Goal: Task Accomplishment & Management: Manage account settings

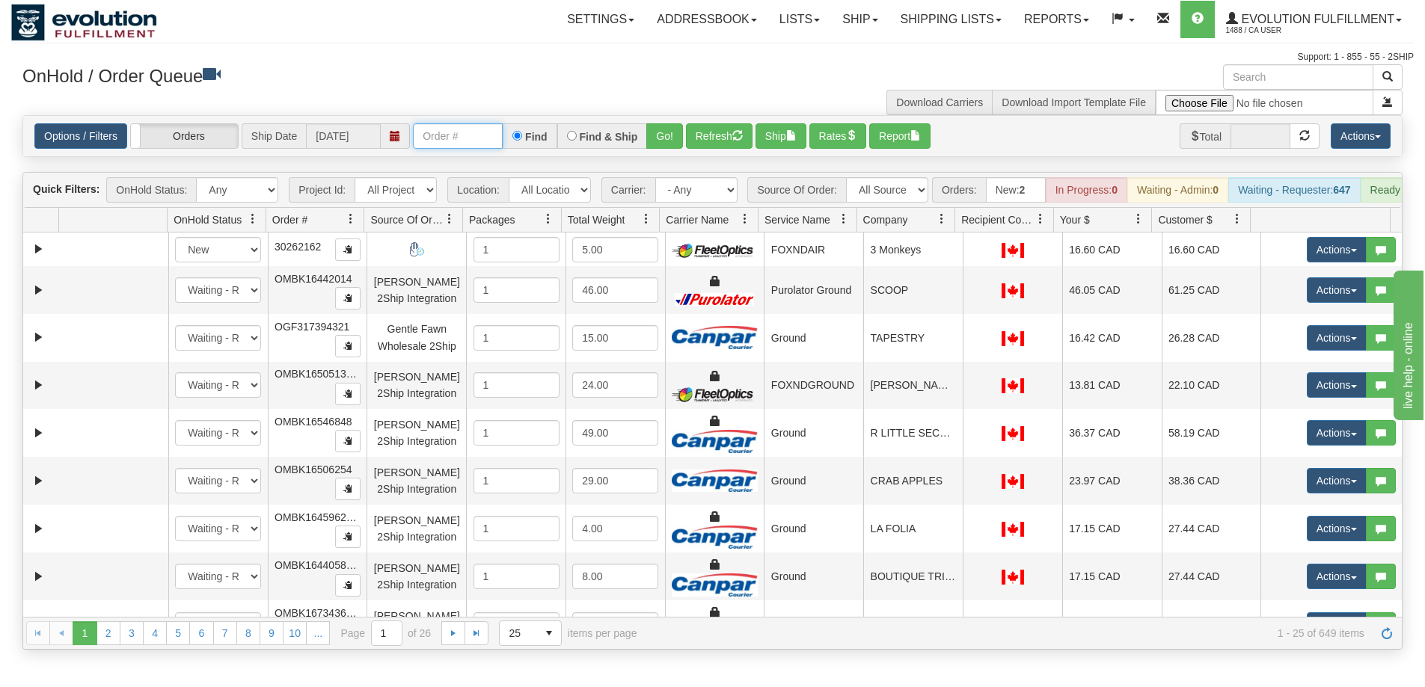
click at [432, 138] on input "text" at bounding box center [458, 135] width 90 height 25
click at [669, 135] on button "Go!" at bounding box center [664, 135] width 37 height 25
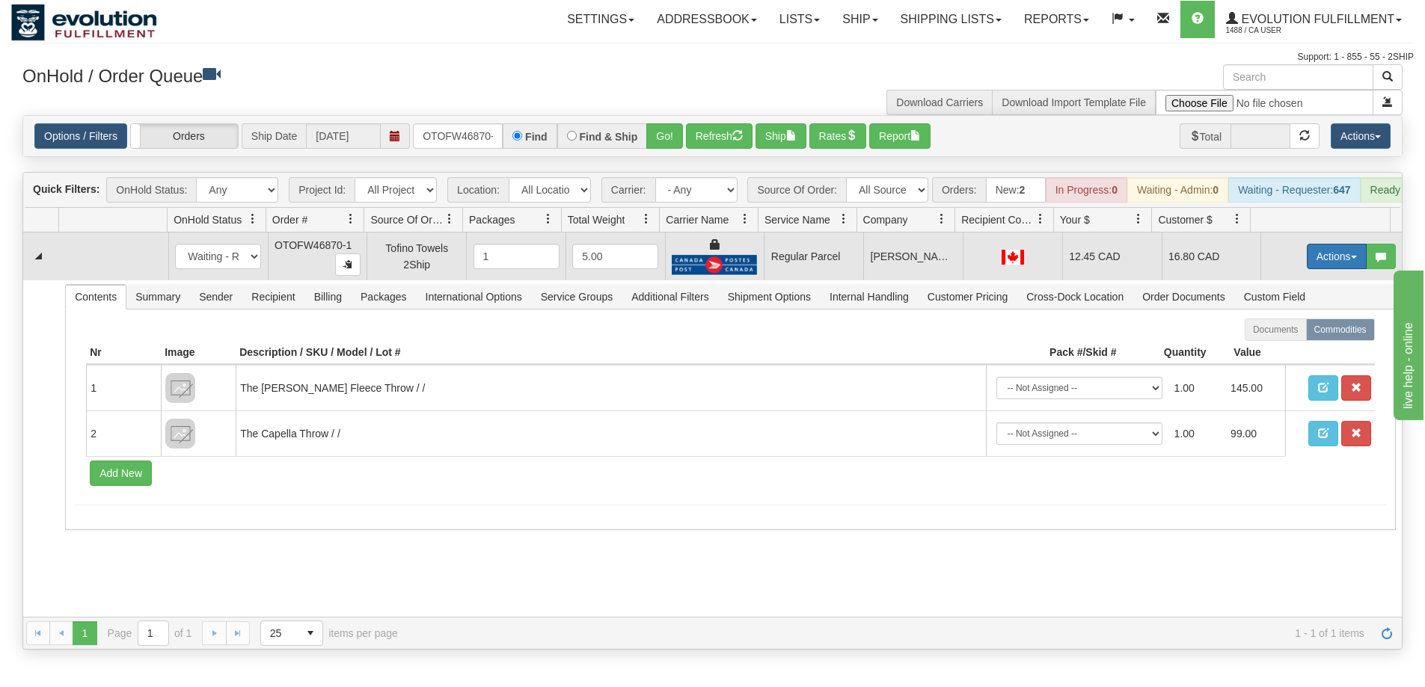
click at [1332, 269] on button "Actions" at bounding box center [1337, 256] width 60 height 25
click at [1277, 330] on span "Rate All Services" at bounding box center [1306, 324] width 90 height 12
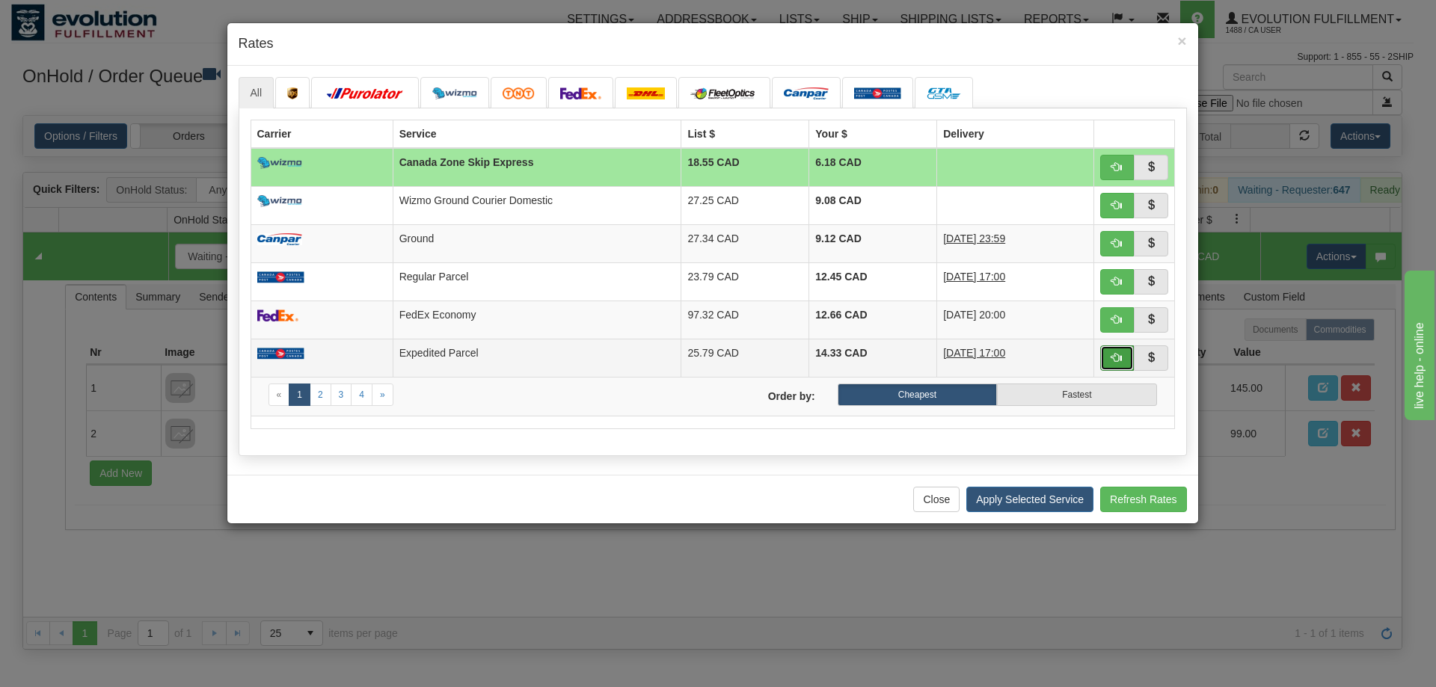
click at [1128, 358] on button "button" at bounding box center [1117, 358] width 34 height 25
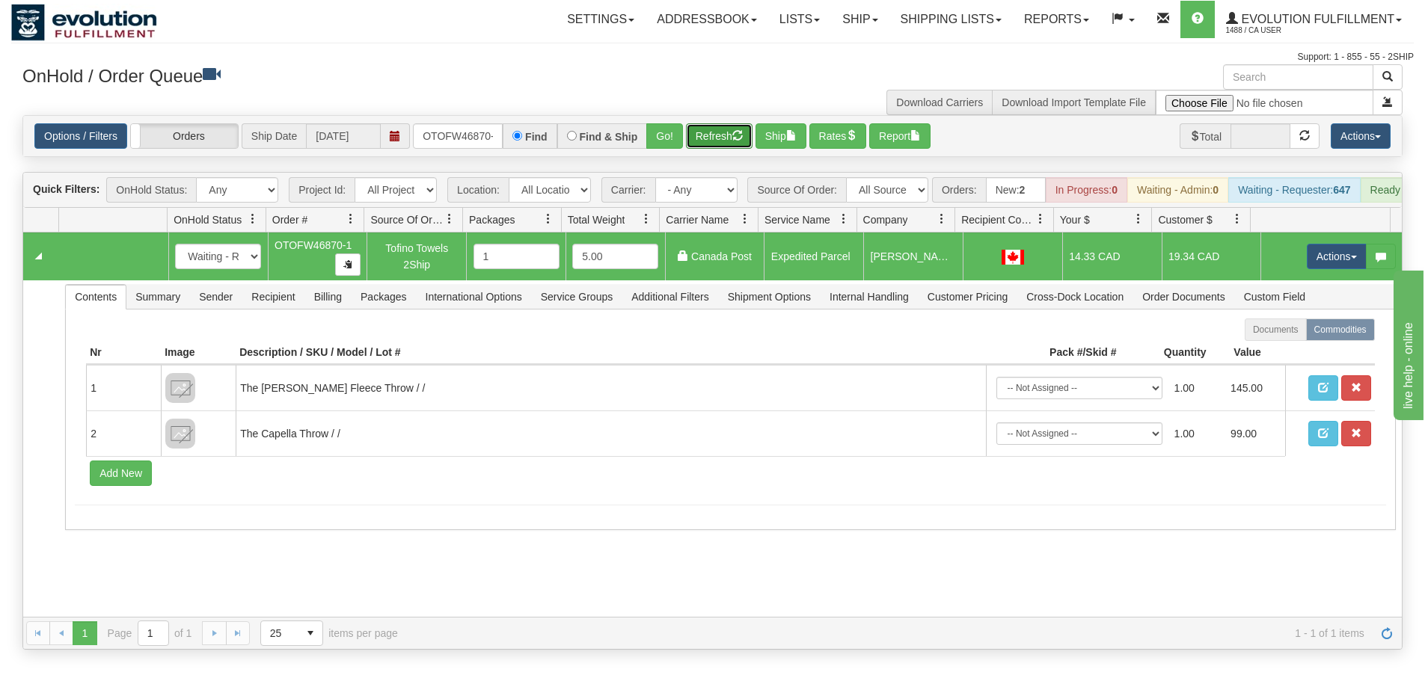
click at [712, 135] on button "Refresh" at bounding box center [719, 135] width 67 height 25
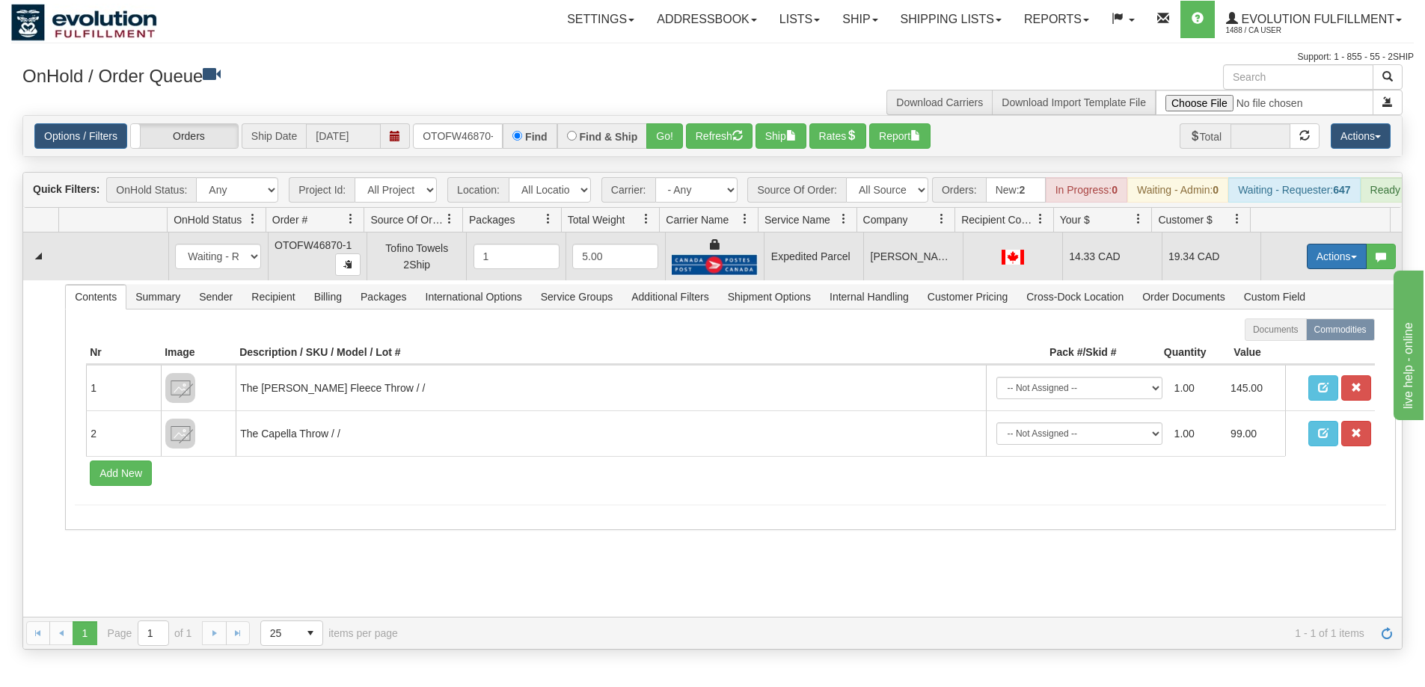
click at [1331, 266] on button "Actions" at bounding box center [1337, 256] width 60 height 25
click at [1272, 349] on span "Ship" at bounding box center [1276, 343] width 31 height 12
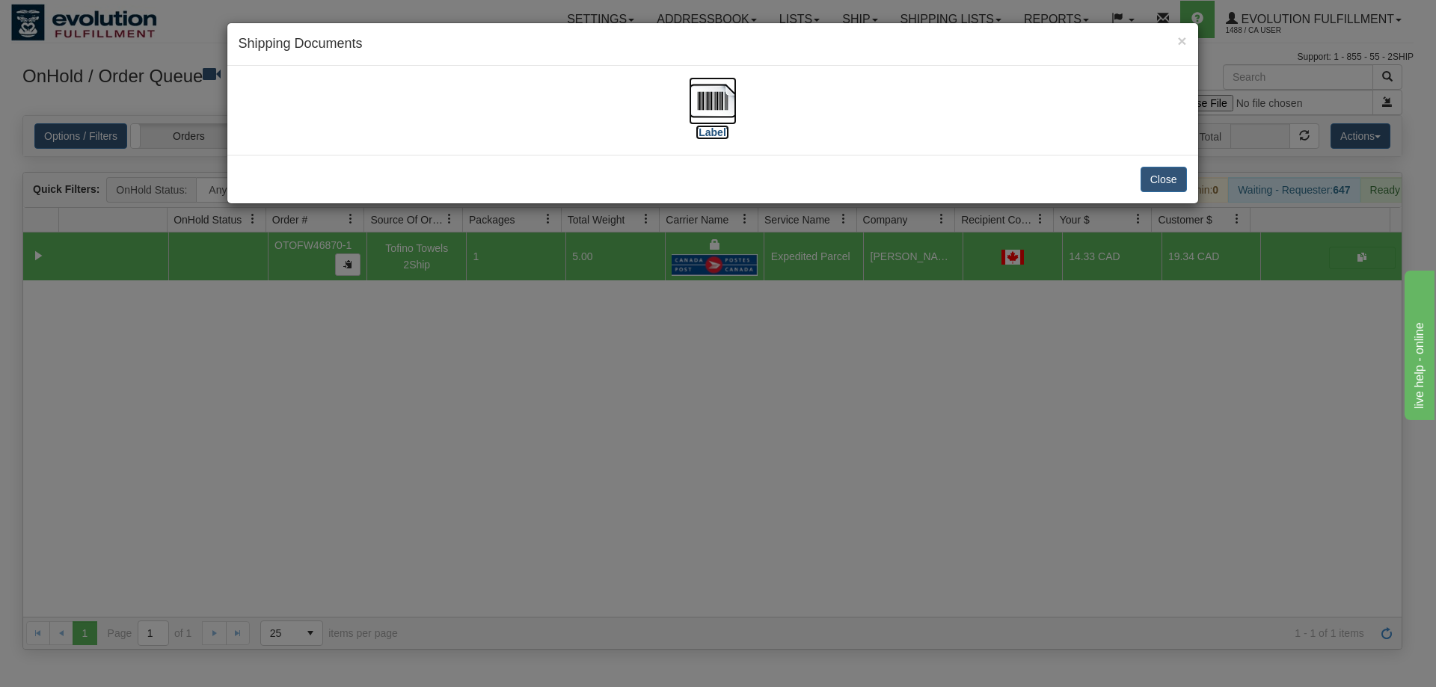
click at [715, 107] on img at bounding box center [713, 101] width 48 height 48
click at [675, 445] on div "× Shipping Documents [Label] Close" at bounding box center [718, 343] width 1436 height 687
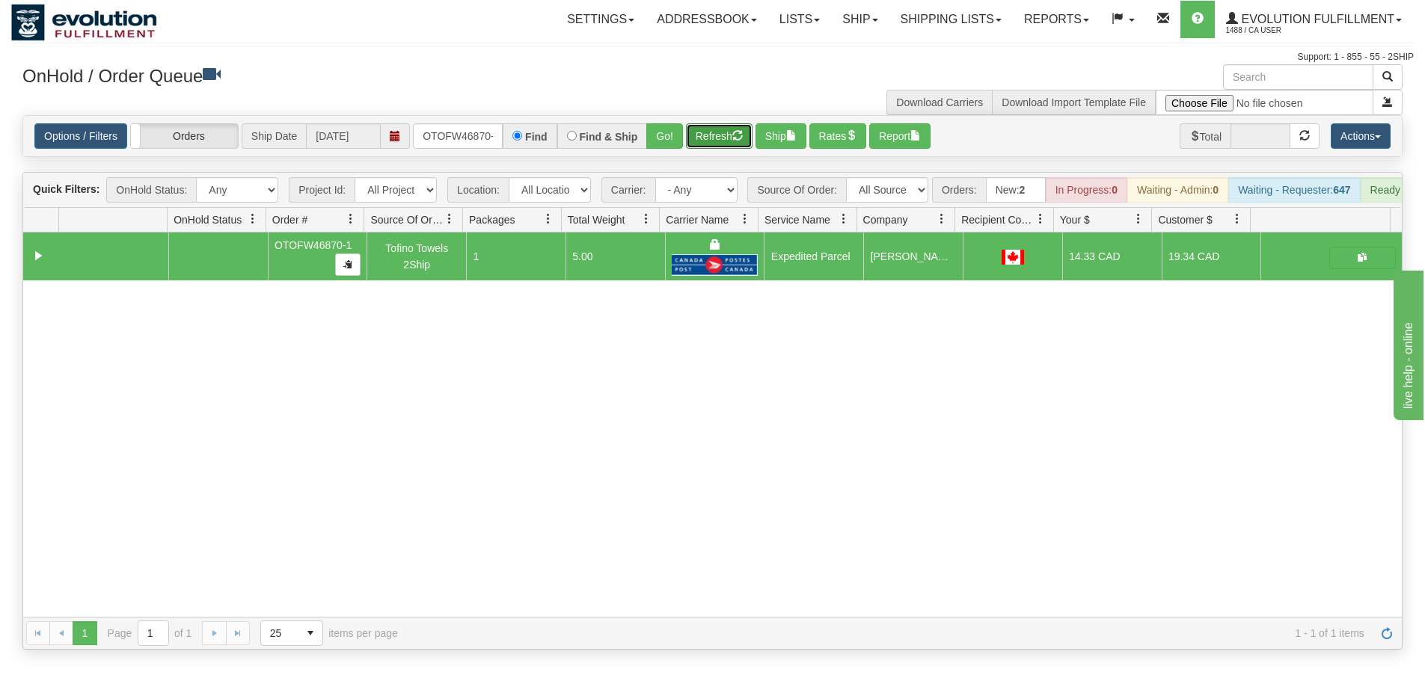
click at [708, 138] on button "Refresh" at bounding box center [719, 135] width 67 height 25
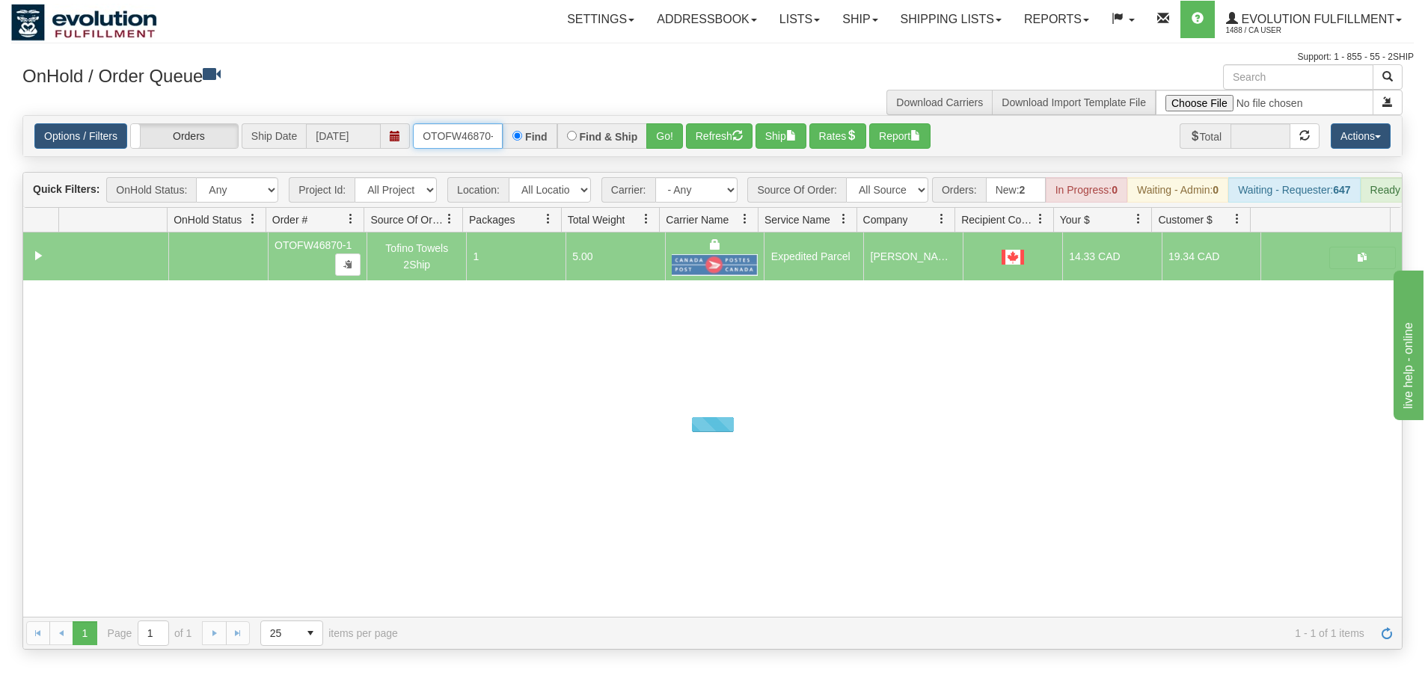
scroll to position [0, 7]
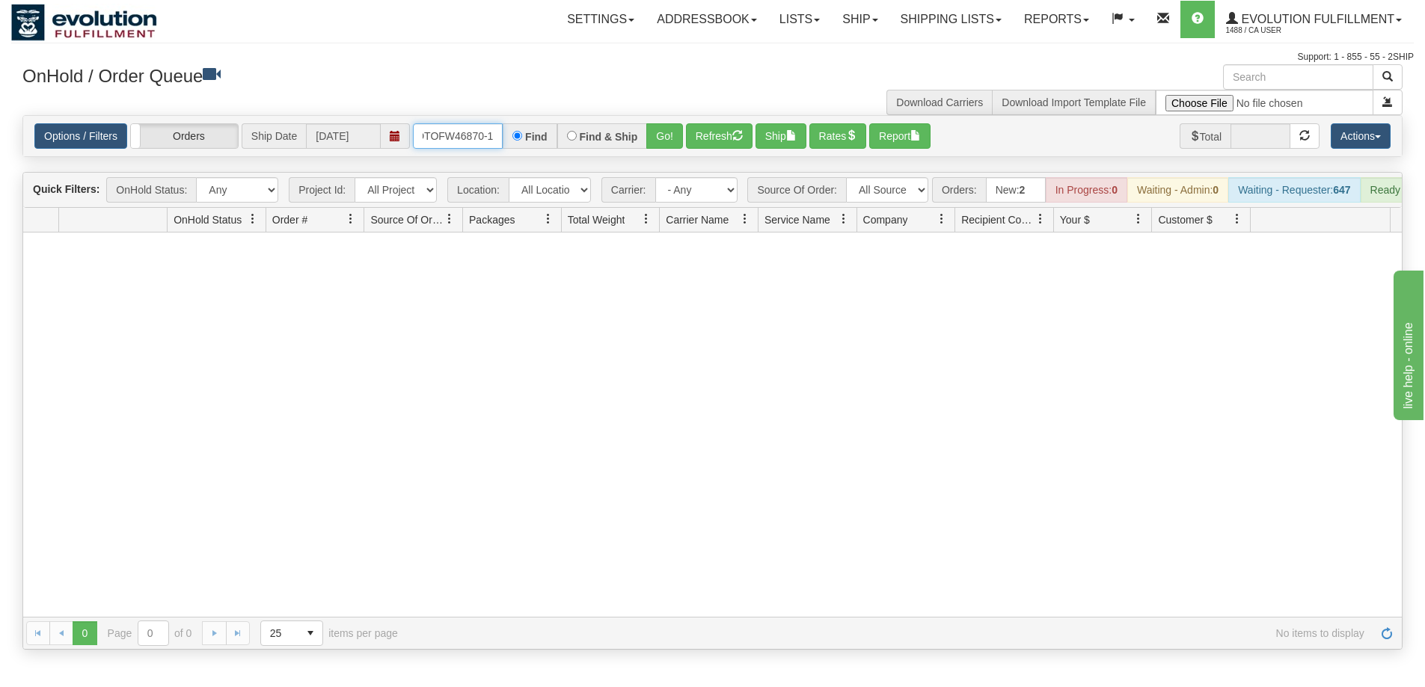
drag, startPoint x: 421, startPoint y: 131, endPoint x: 559, endPoint y: 130, distance: 137.6
click at [559, 130] on div "OTOFW46870-1 Find Find & Ship Go!" at bounding box center [548, 135] width 270 height 25
type input "OTOFW46884-1"
click at [681, 149] on div "Go!" at bounding box center [665, 135] width 36 height 25
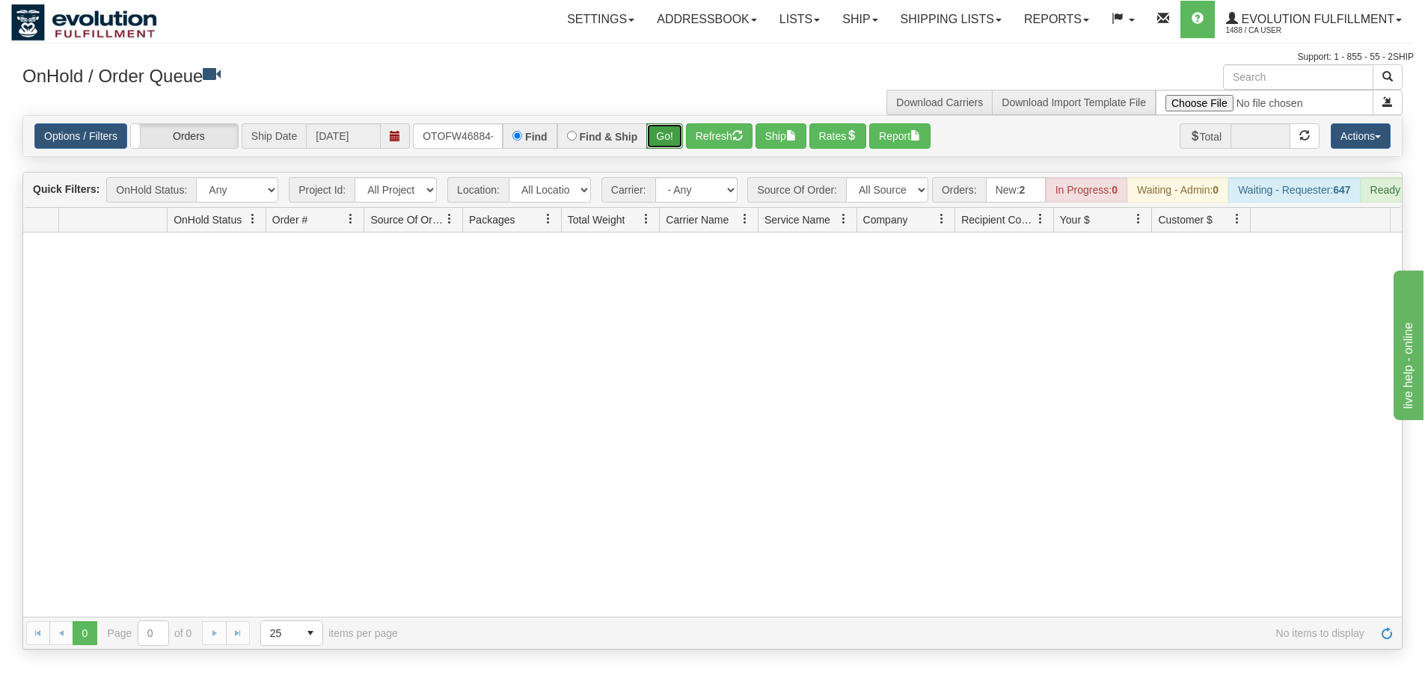
click at [672, 145] on button "Go!" at bounding box center [664, 135] width 37 height 25
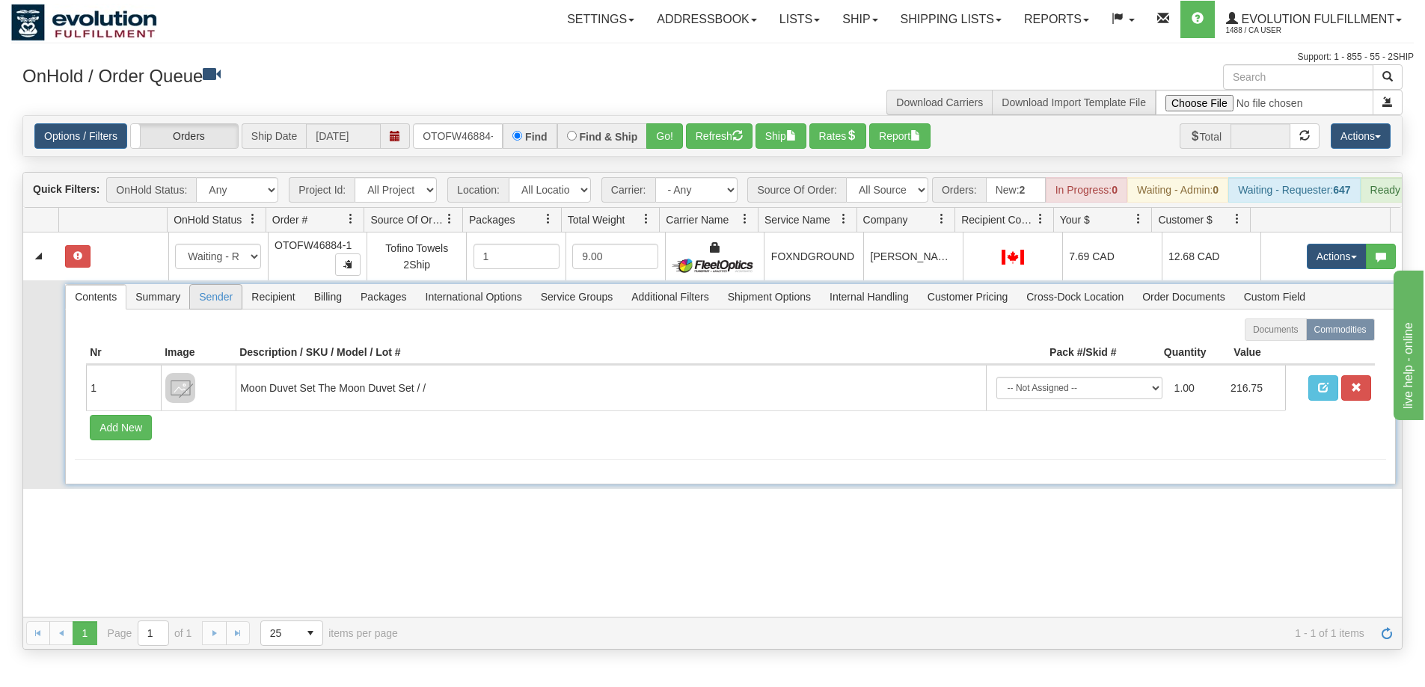
click at [227, 309] on span "Sender" at bounding box center [216, 297] width 52 height 24
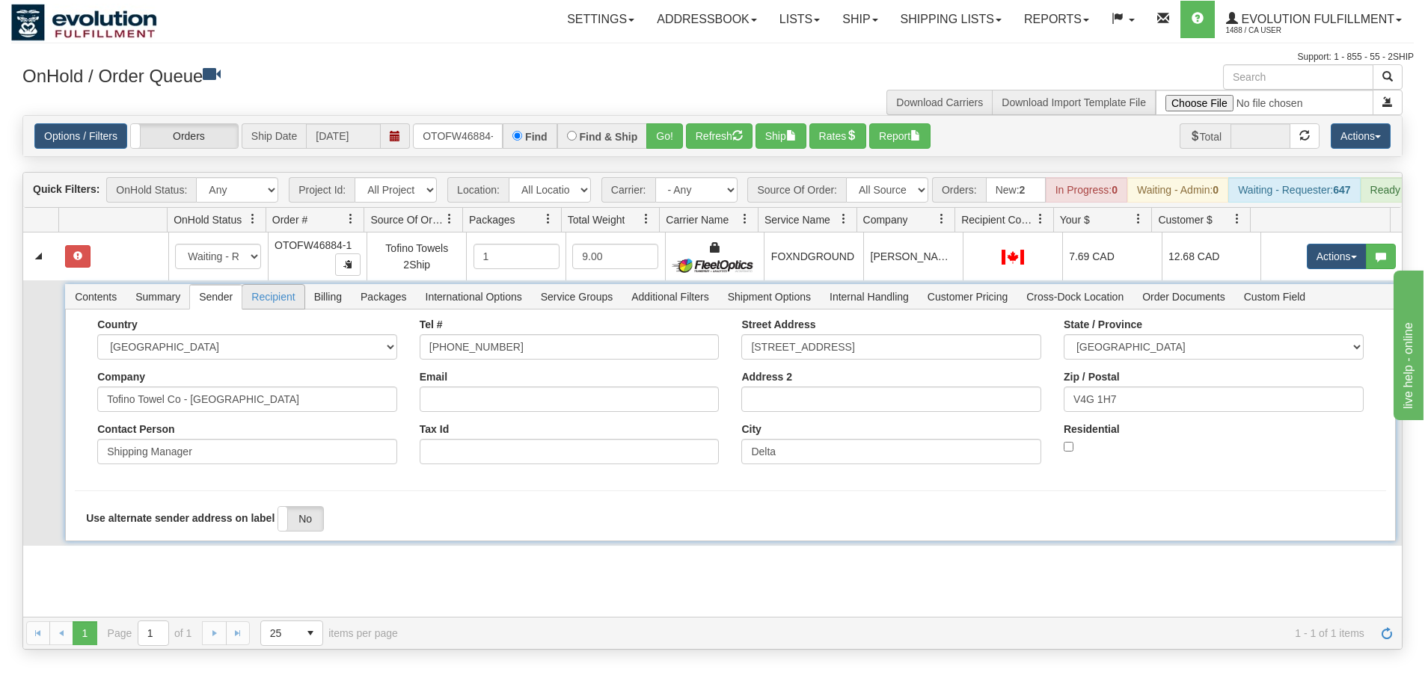
click at [285, 304] on span "Recipient" at bounding box center [272, 297] width 61 height 24
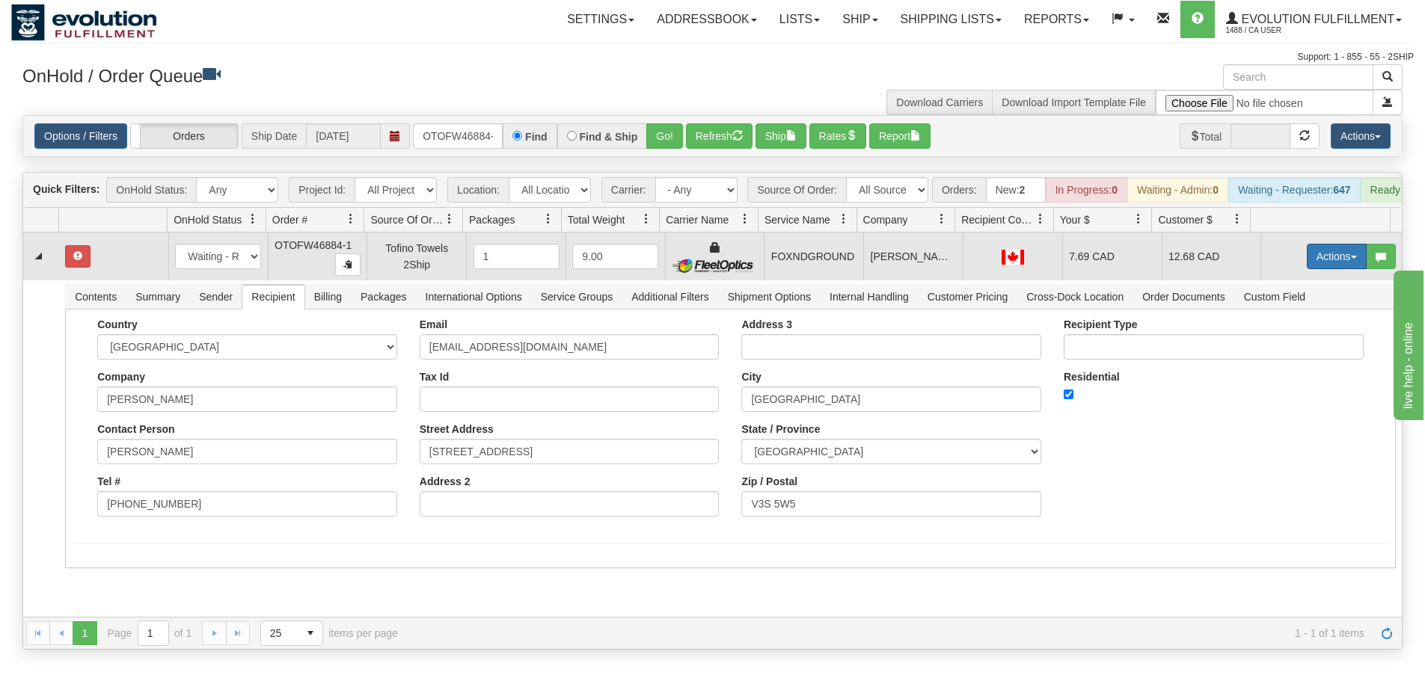
click at [1309, 269] on button "Actions" at bounding box center [1337, 256] width 60 height 25
click at [1273, 349] on span "Ship" at bounding box center [1276, 343] width 31 height 12
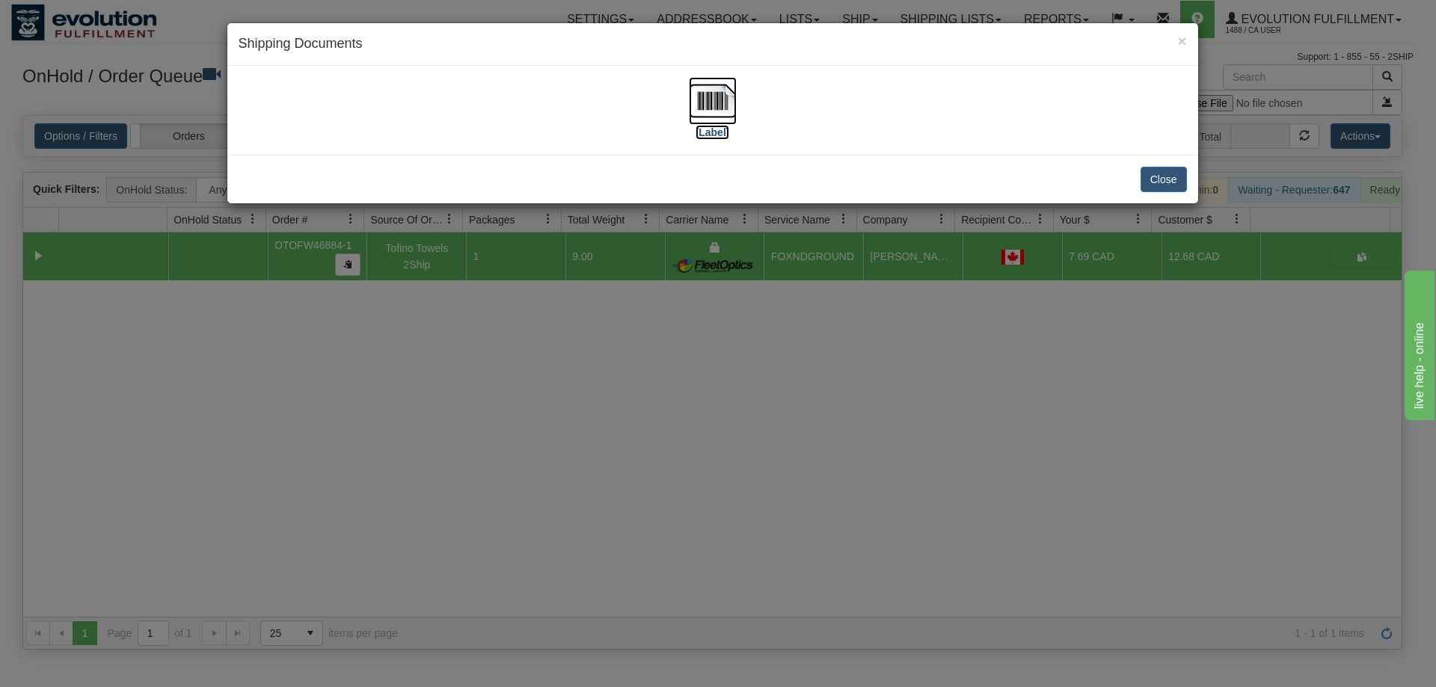
click at [716, 101] on img at bounding box center [713, 101] width 48 height 48
click at [582, 532] on div "× Shipping Documents [Label] Close" at bounding box center [718, 343] width 1436 height 687
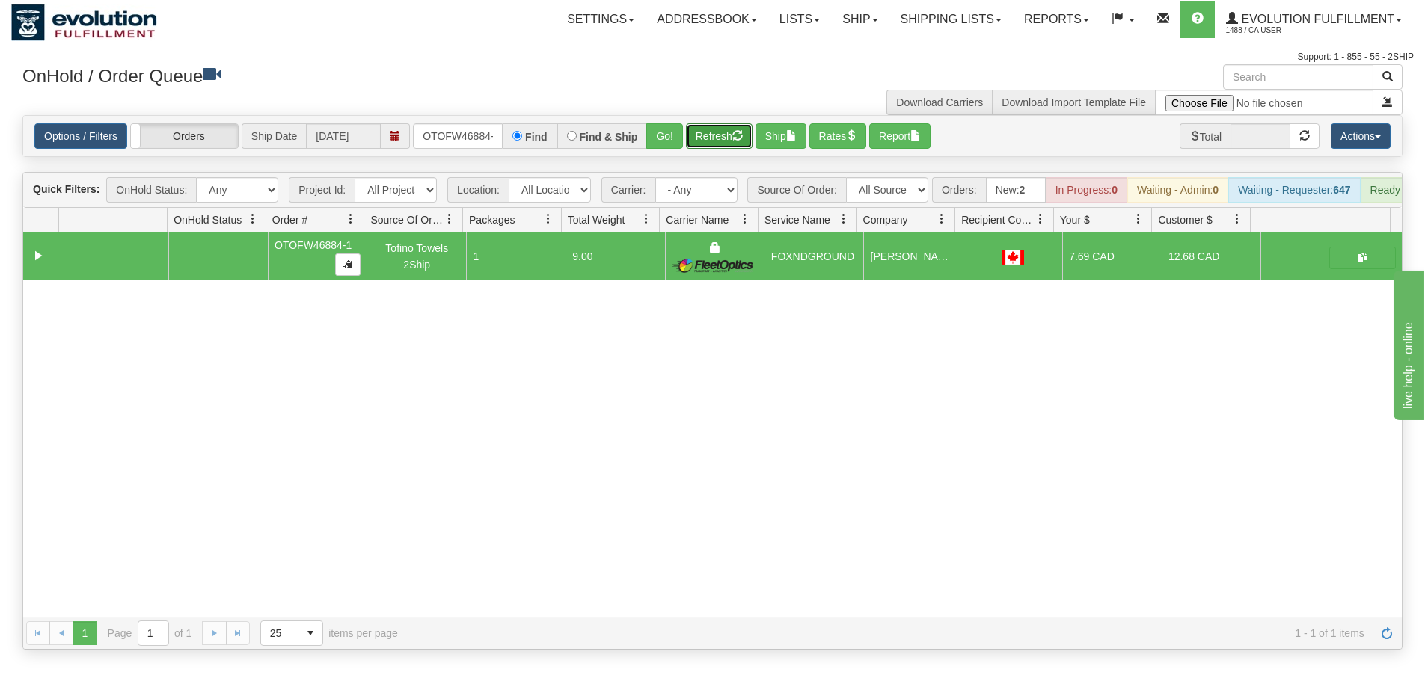
click at [706, 139] on button "Refresh" at bounding box center [719, 135] width 67 height 25
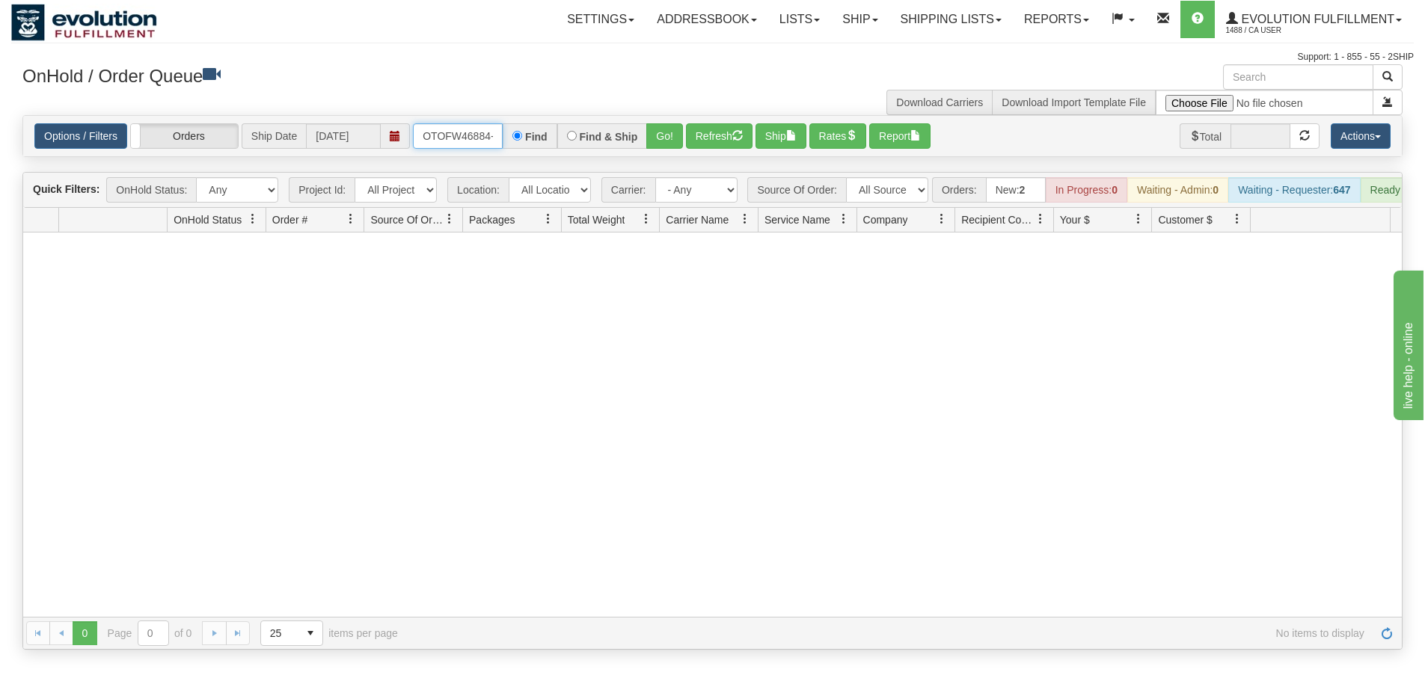
scroll to position [0, 7]
drag, startPoint x: 415, startPoint y: 139, endPoint x: 549, endPoint y: 141, distance: 133.9
click at [549, 141] on div "OTOFW46884-1 Find Find & Ship Go!" at bounding box center [548, 135] width 270 height 25
click at [670, 142] on button "Go!" at bounding box center [664, 135] width 37 height 25
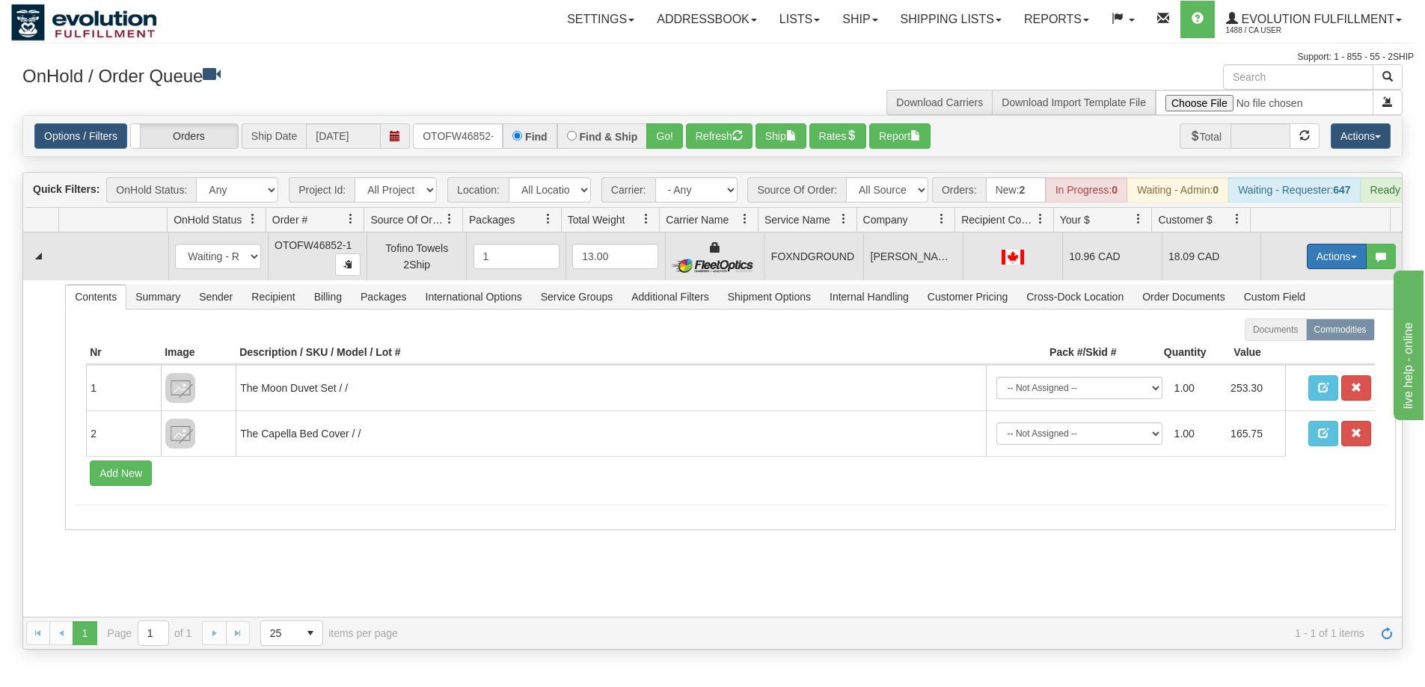
click at [1325, 264] on button "Actions" at bounding box center [1337, 256] width 60 height 25
click at [1286, 353] on link "Ship" at bounding box center [1306, 343] width 120 height 19
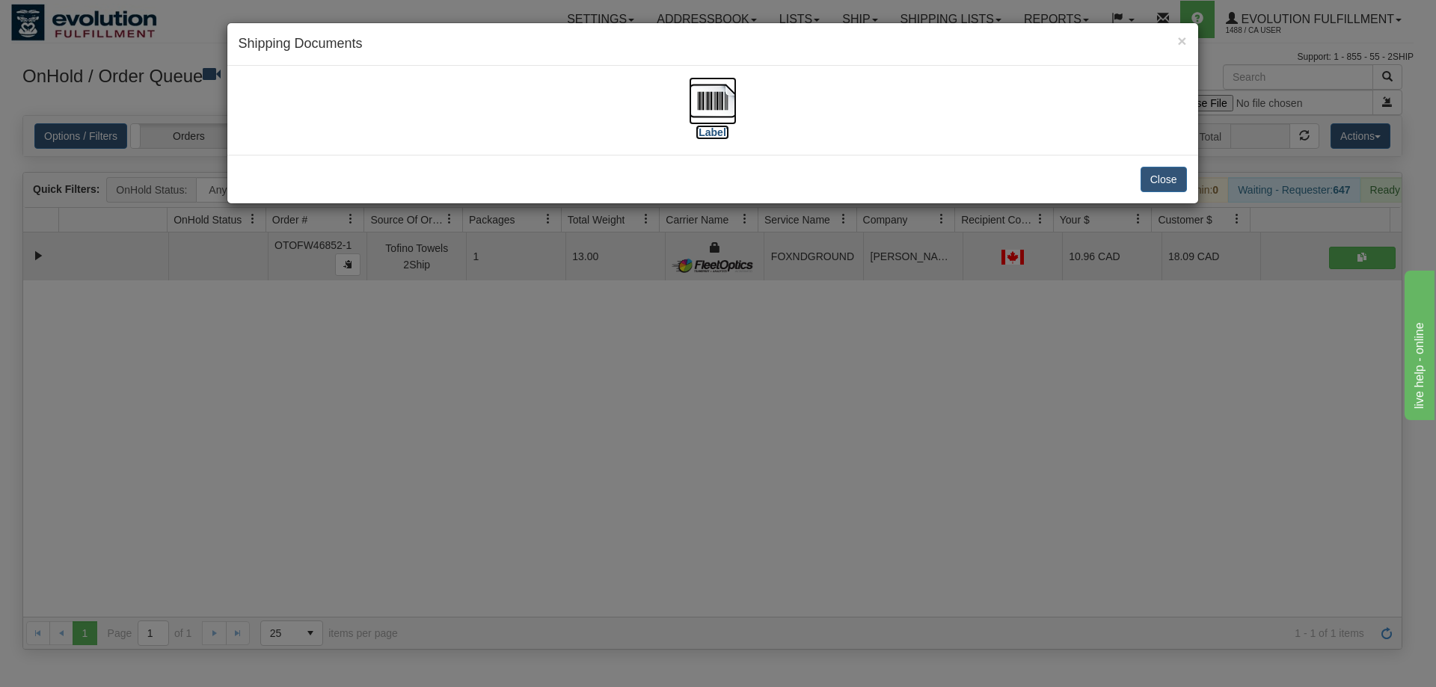
click at [728, 90] on img at bounding box center [713, 101] width 48 height 48
click at [948, 540] on div "× Shipping Documents [Label] Close" at bounding box center [718, 343] width 1436 height 687
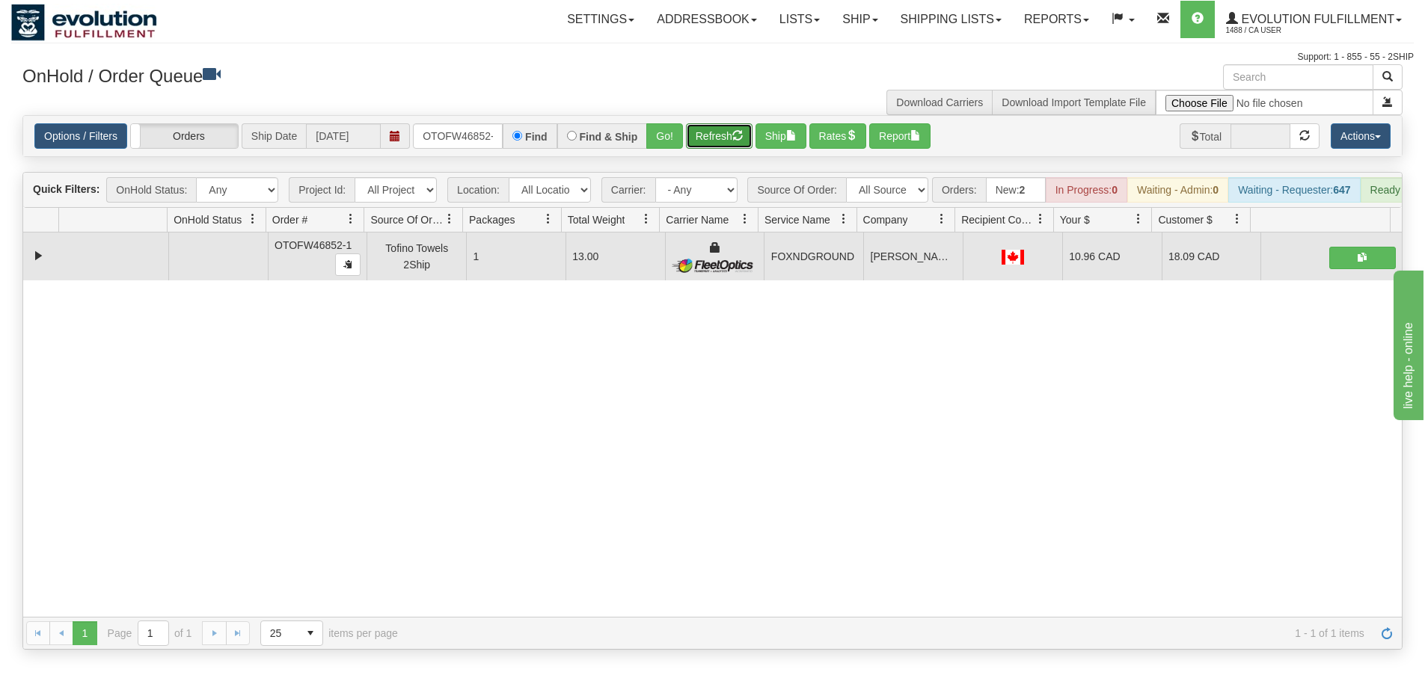
click at [718, 144] on button "Refresh" at bounding box center [719, 135] width 67 height 25
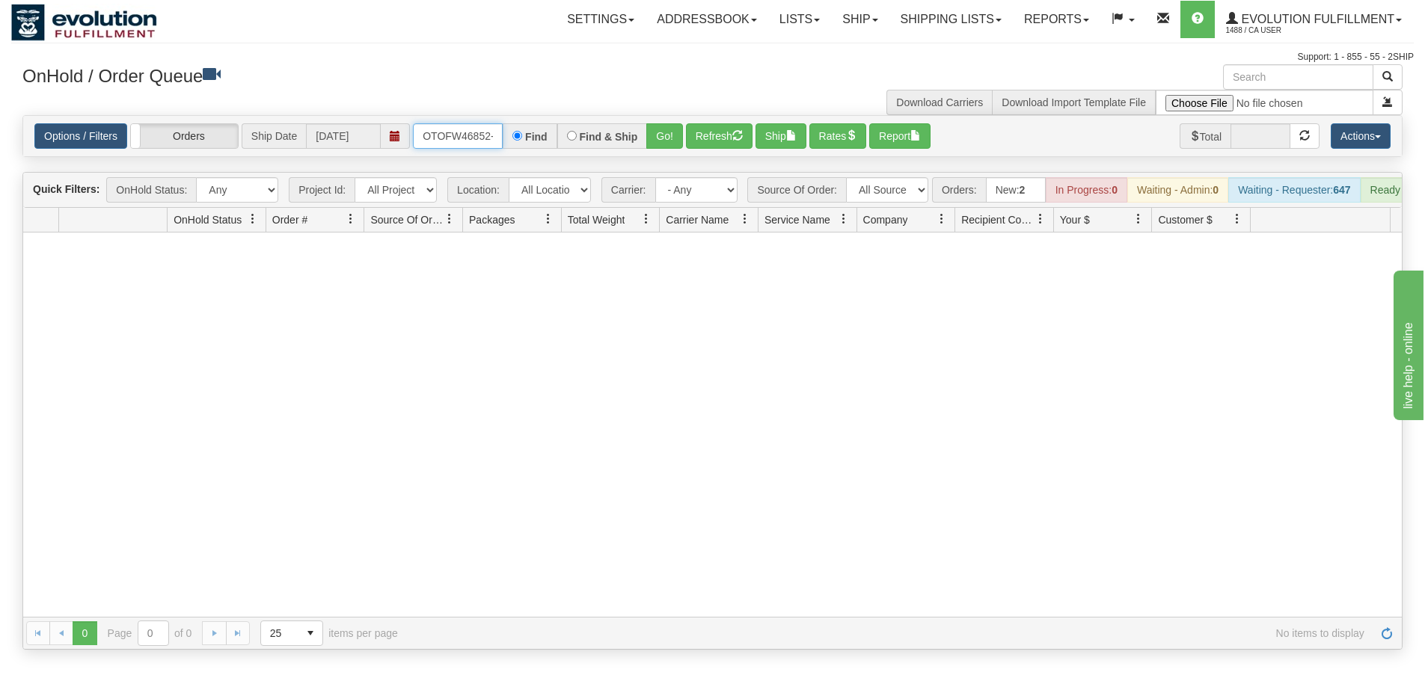
scroll to position [0, 7]
drag, startPoint x: 425, startPoint y: 132, endPoint x: 531, endPoint y: 132, distance: 106.2
click at [531, 132] on div "OTOFW46852-1 Find Find & Ship Go!" at bounding box center [548, 135] width 270 height 25
type input "OTOFW46828-1"
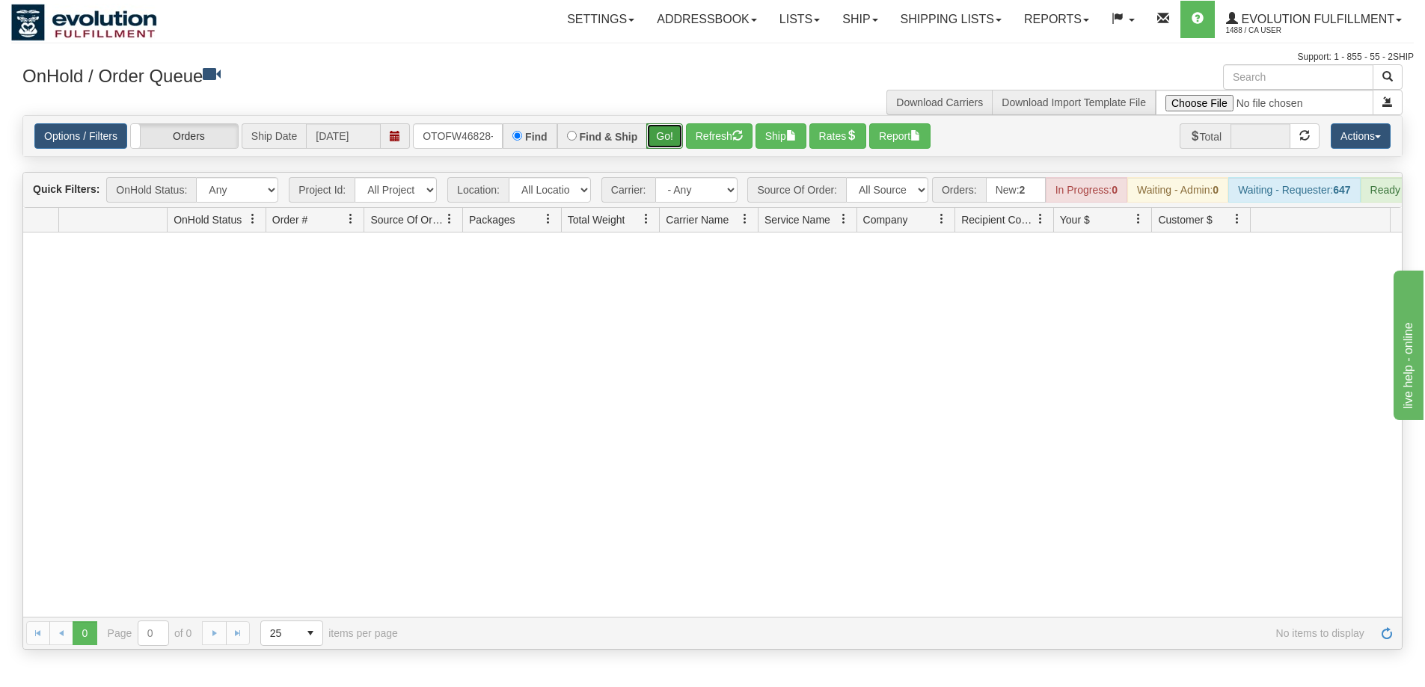
click at [666, 134] on button "Go!" at bounding box center [664, 135] width 37 height 25
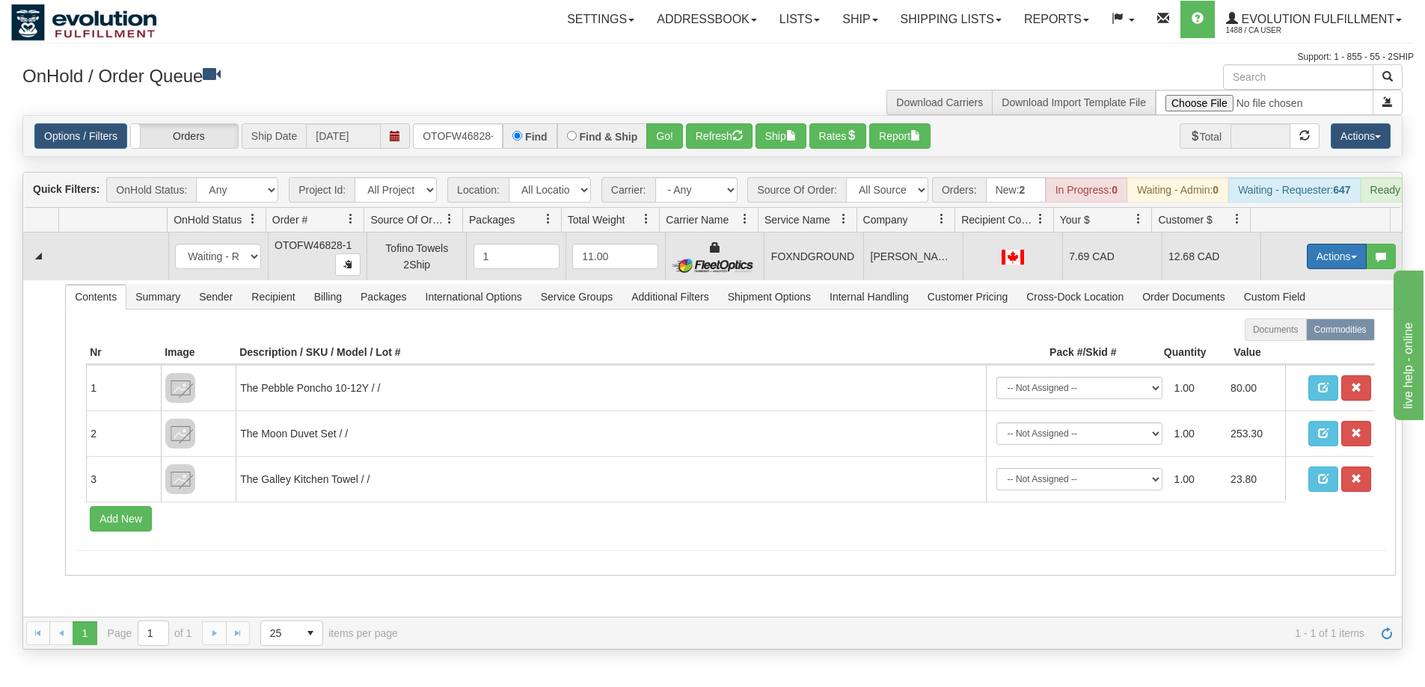
click at [1321, 264] on button "Actions" at bounding box center [1337, 256] width 60 height 25
click at [1273, 349] on span "Ship" at bounding box center [1276, 343] width 31 height 12
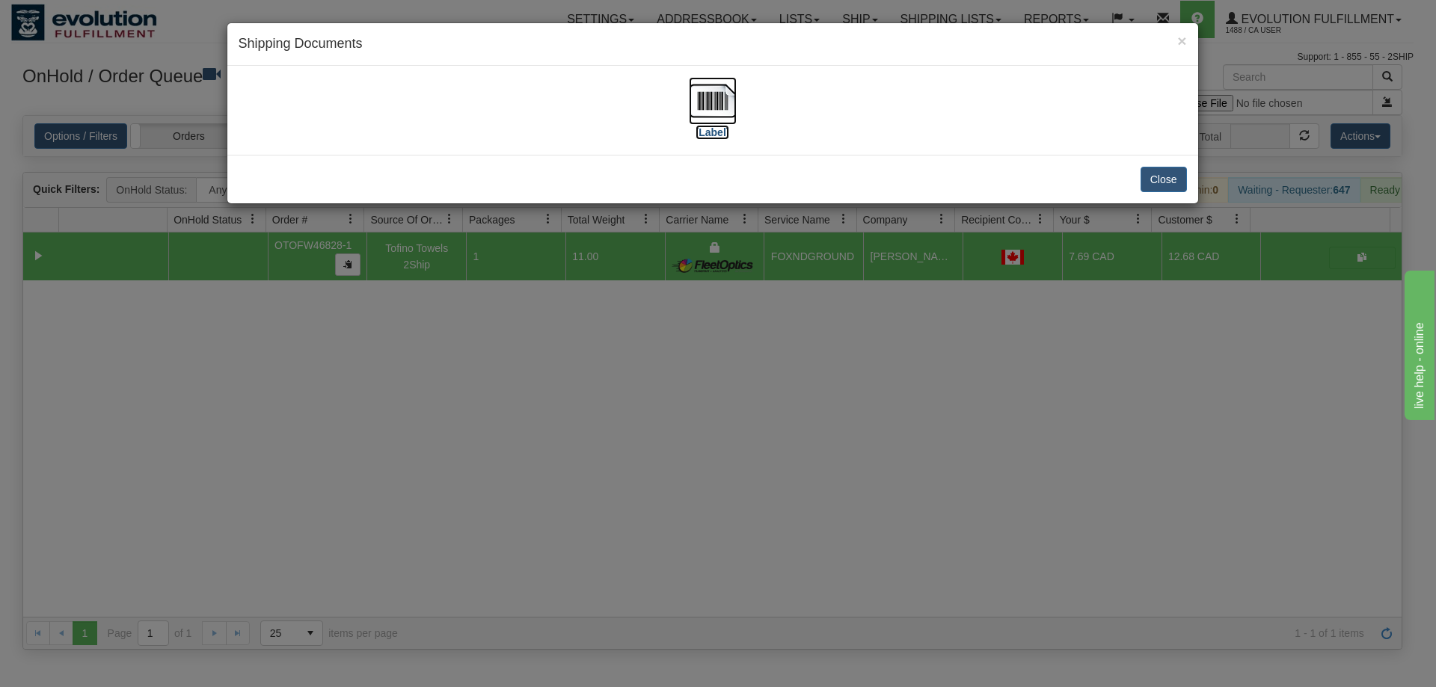
click at [716, 102] on img at bounding box center [713, 101] width 48 height 48
click at [971, 478] on div "× Shipping Documents [Label] Close" at bounding box center [718, 343] width 1436 height 687
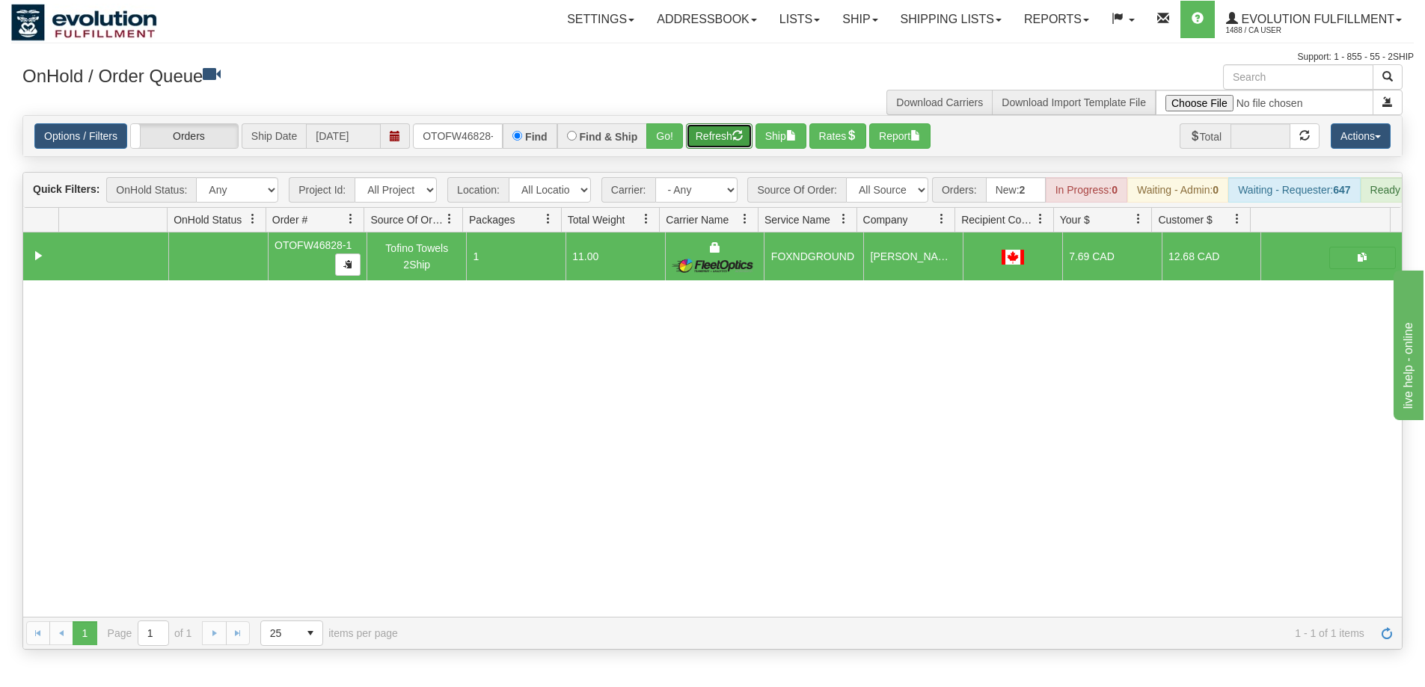
click at [712, 131] on button "Refresh" at bounding box center [719, 135] width 67 height 25
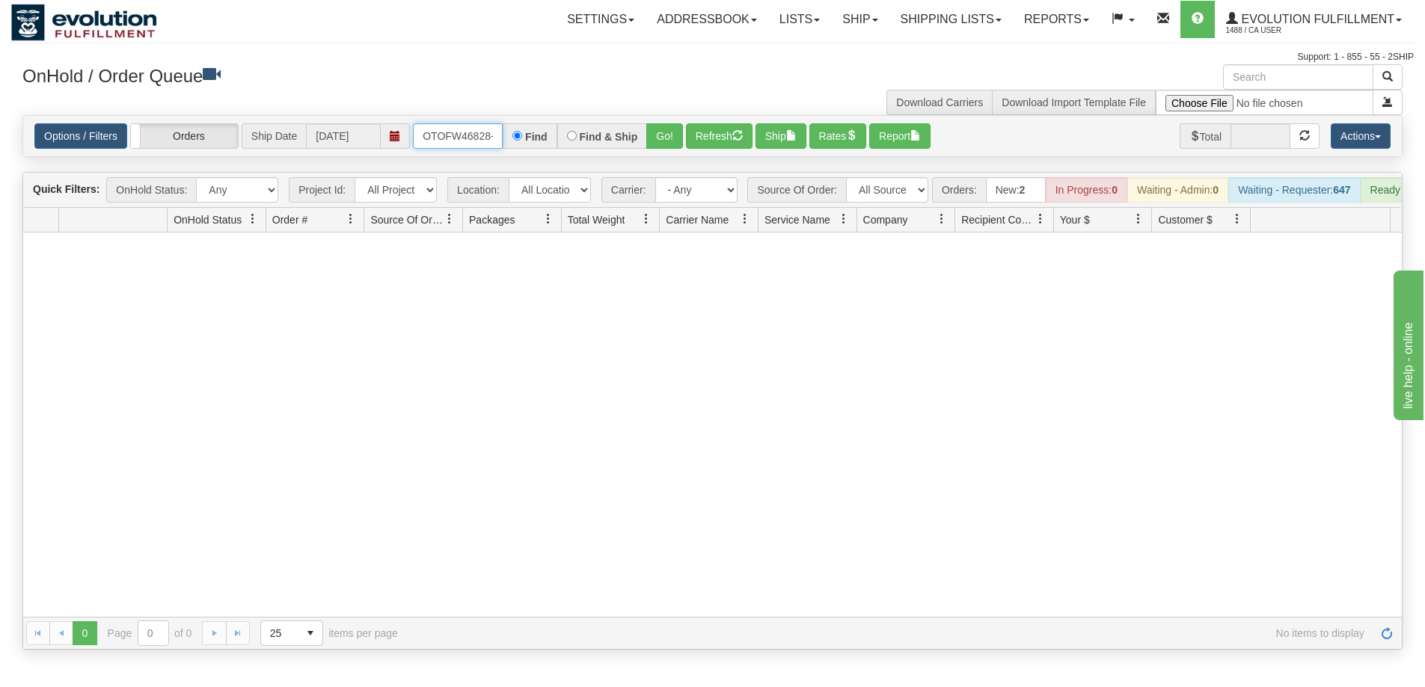
scroll to position [0, 7]
drag, startPoint x: 423, startPoint y: 130, endPoint x: 510, endPoint y: 132, distance: 86.8
click at [510, 132] on div "OTOFW46828-1 Find Find & Ship Go!" at bounding box center [548, 135] width 270 height 25
click at [655, 147] on button "Go!" at bounding box center [664, 135] width 37 height 25
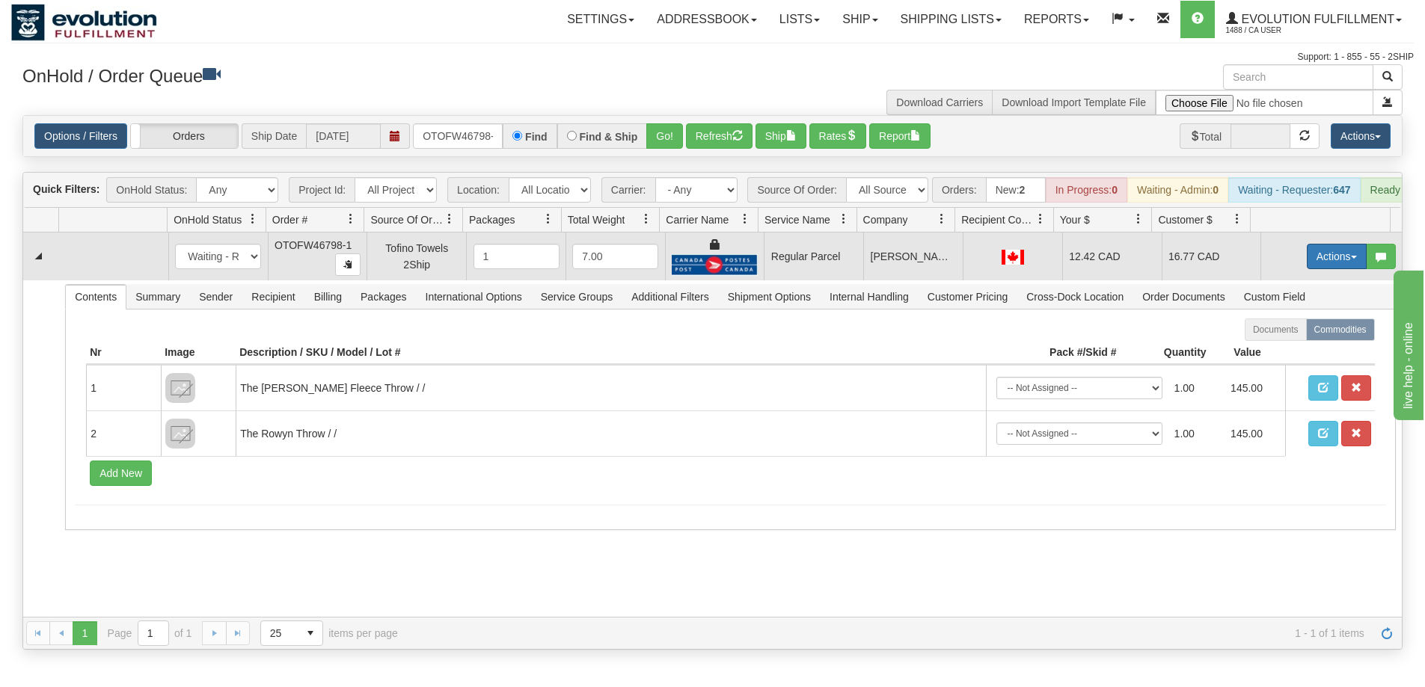
click at [1322, 257] on button "Actions" at bounding box center [1337, 256] width 60 height 25
click at [1301, 330] on span "Rate All Services" at bounding box center [1306, 324] width 90 height 12
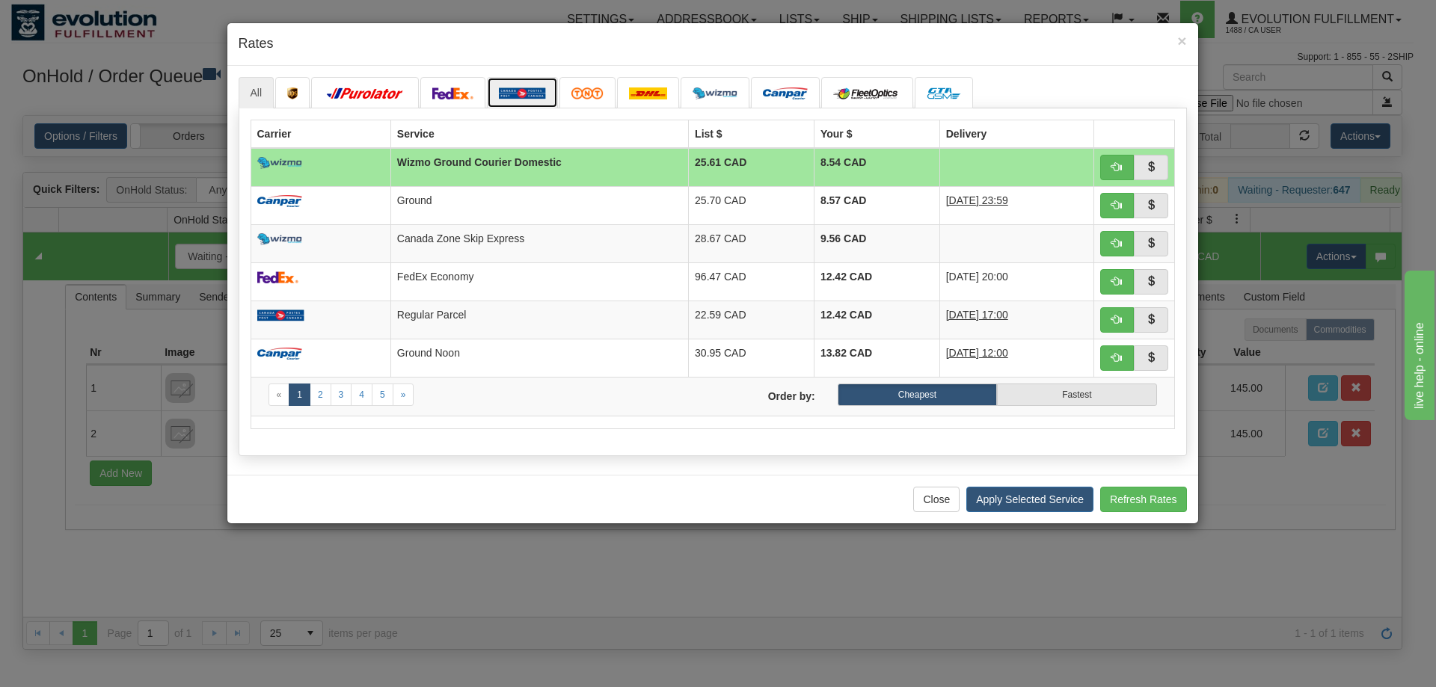
click at [533, 97] on img at bounding box center [522, 94] width 47 height 12
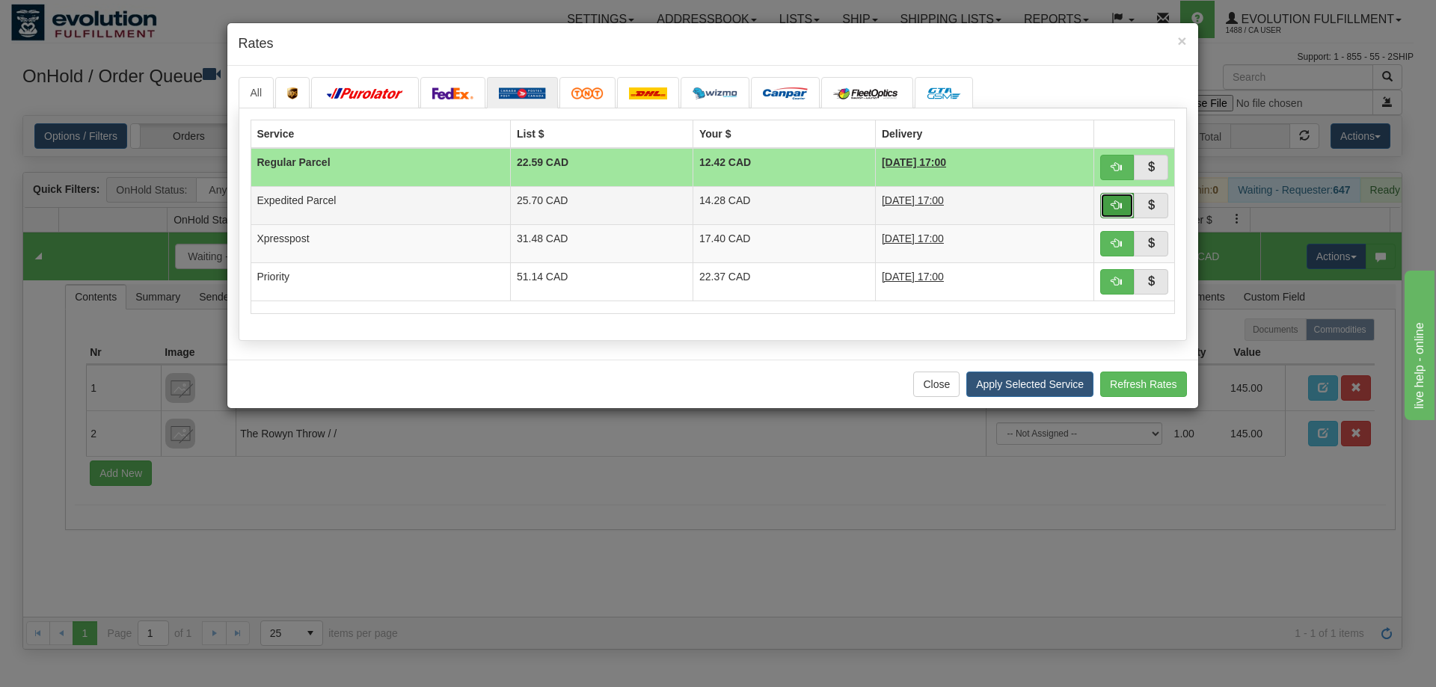
click at [1120, 200] on span "button" at bounding box center [1116, 205] width 10 height 10
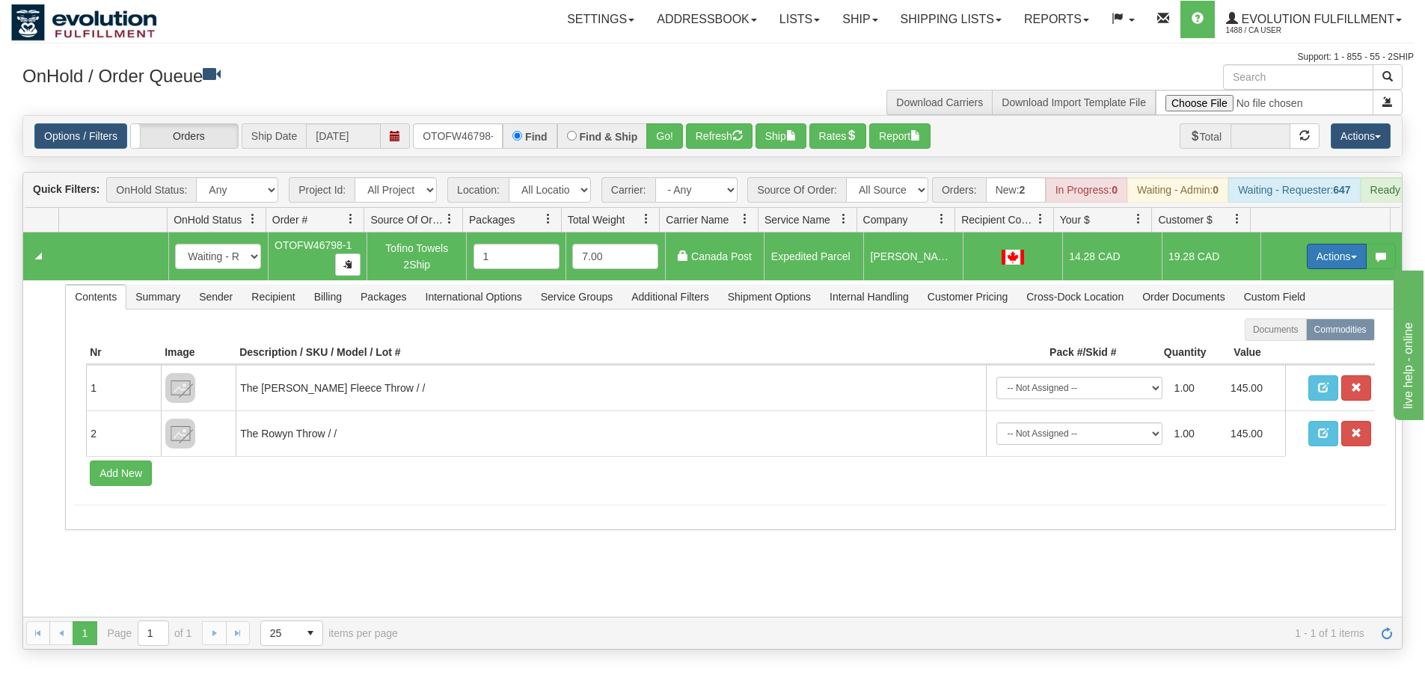
click at [1332, 263] on button "Actions" at bounding box center [1337, 256] width 60 height 25
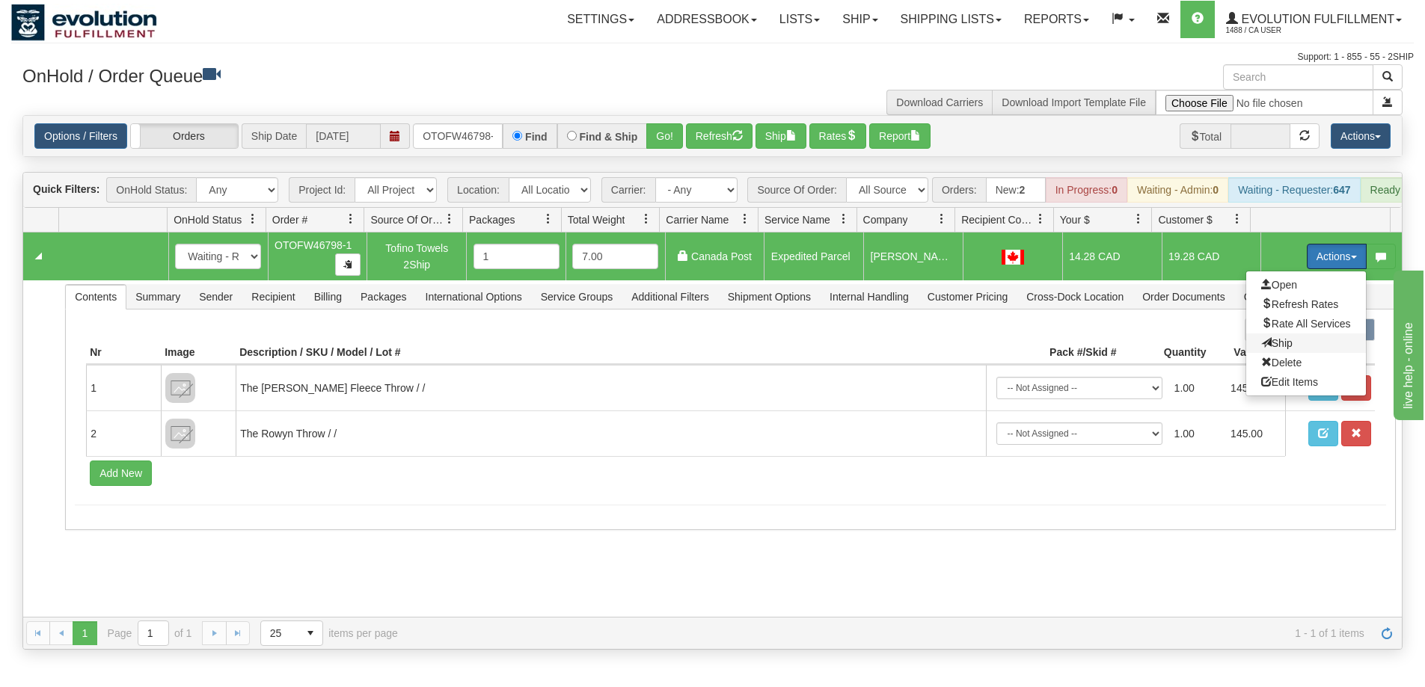
click at [1276, 349] on span "Ship" at bounding box center [1276, 343] width 31 height 12
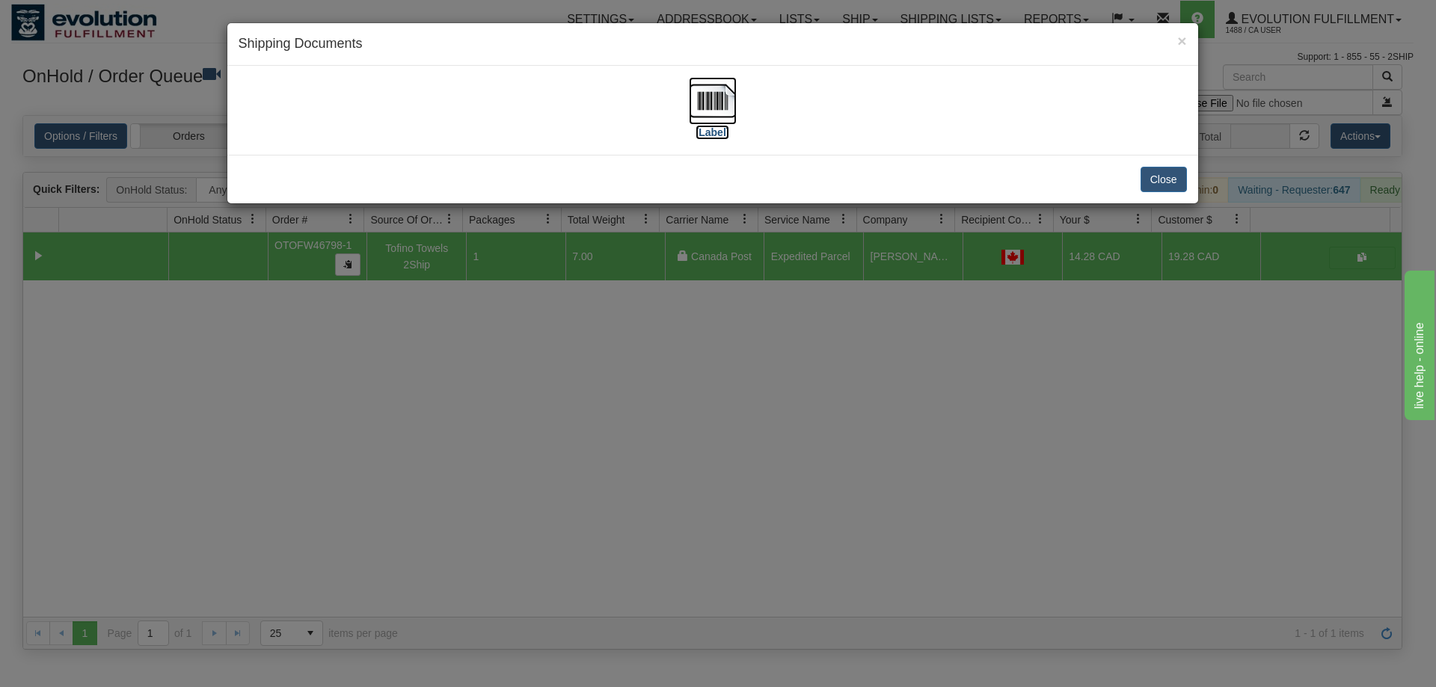
click at [721, 100] on img at bounding box center [713, 101] width 48 height 48
click at [841, 426] on div "× Shipping Documents [Label] Close" at bounding box center [718, 343] width 1436 height 687
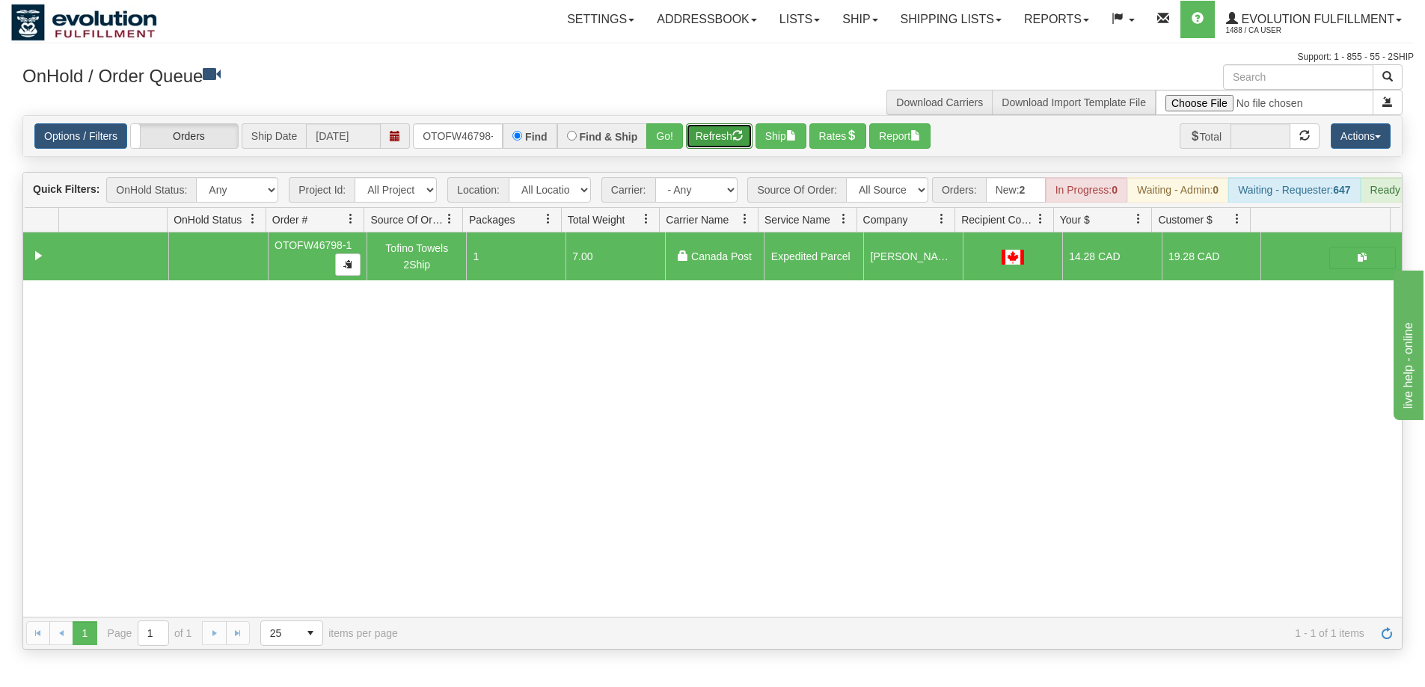
click at [704, 135] on button "Refresh" at bounding box center [719, 135] width 67 height 25
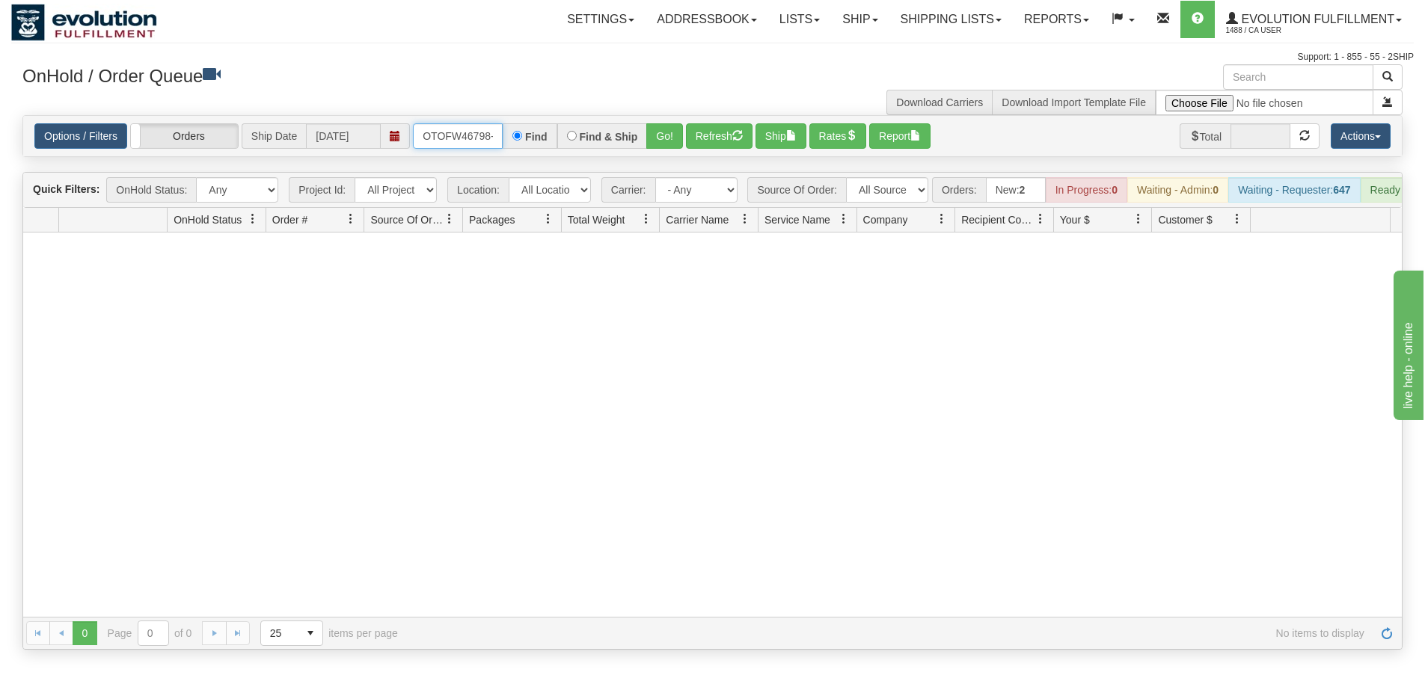
scroll to position [0, 7]
drag, startPoint x: 420, startPoint y: 136, endPoint x: 545, endPoint y: 136, distance: 125.6
click at [545, 136] on div "OTOFW46798-1 Find Find & Ship Go!" at bounding box center [548, 135] width 270 height 25
click at [657, 136] on button "Go!" at bounding box center [664, 135] width 37 height 25
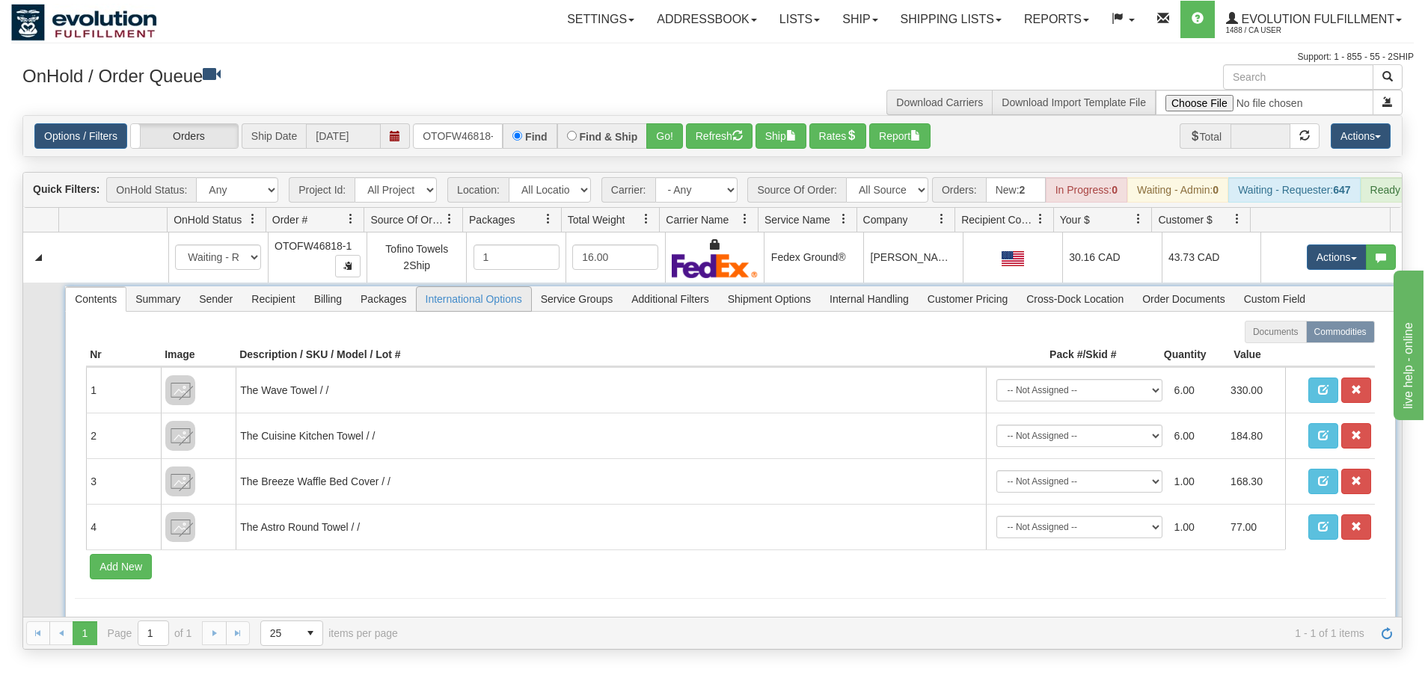
click at [461, 310] on span "International Options" at bounding box center [474, 299] width 114 height 24
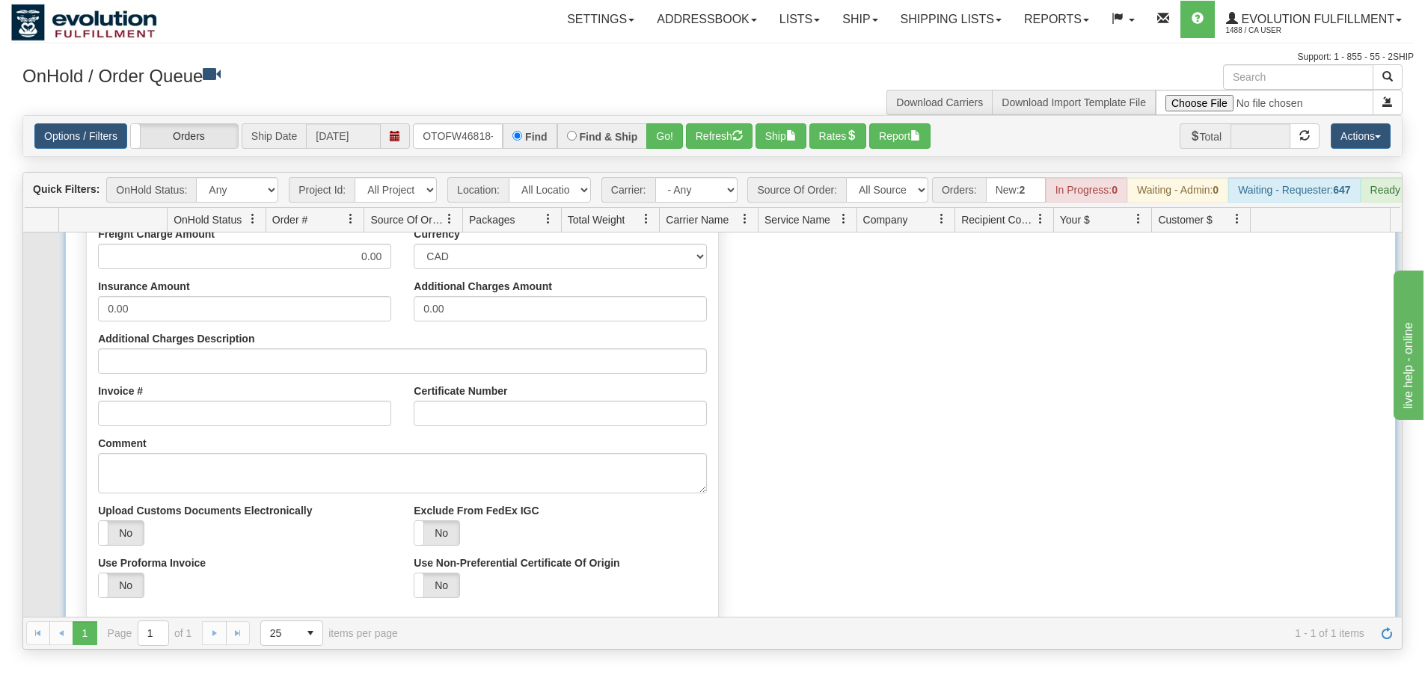
scroll to position [269, 0]
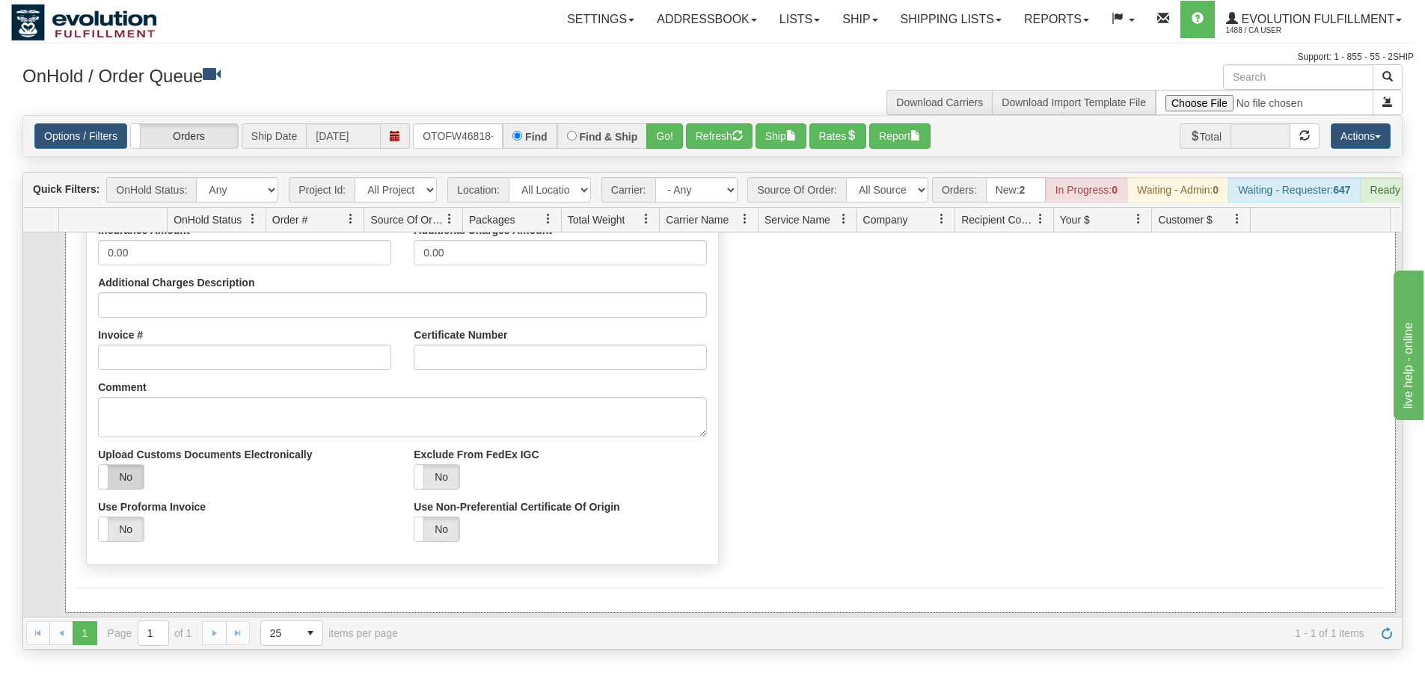
click at [116, 489] on label "No" at bounding box center [121, 477] width 45 height 24
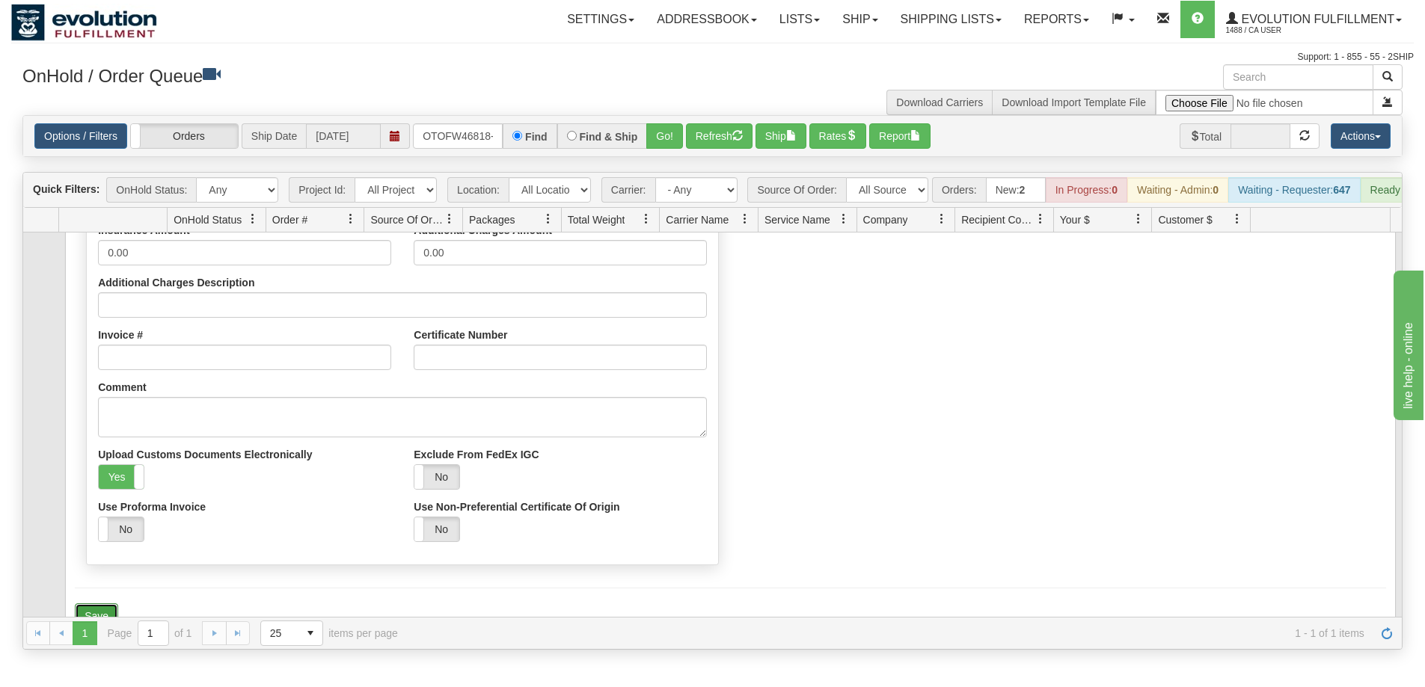
click at [99, 620] on button "Save" at bounding box center [96, 616] width 43 height 25
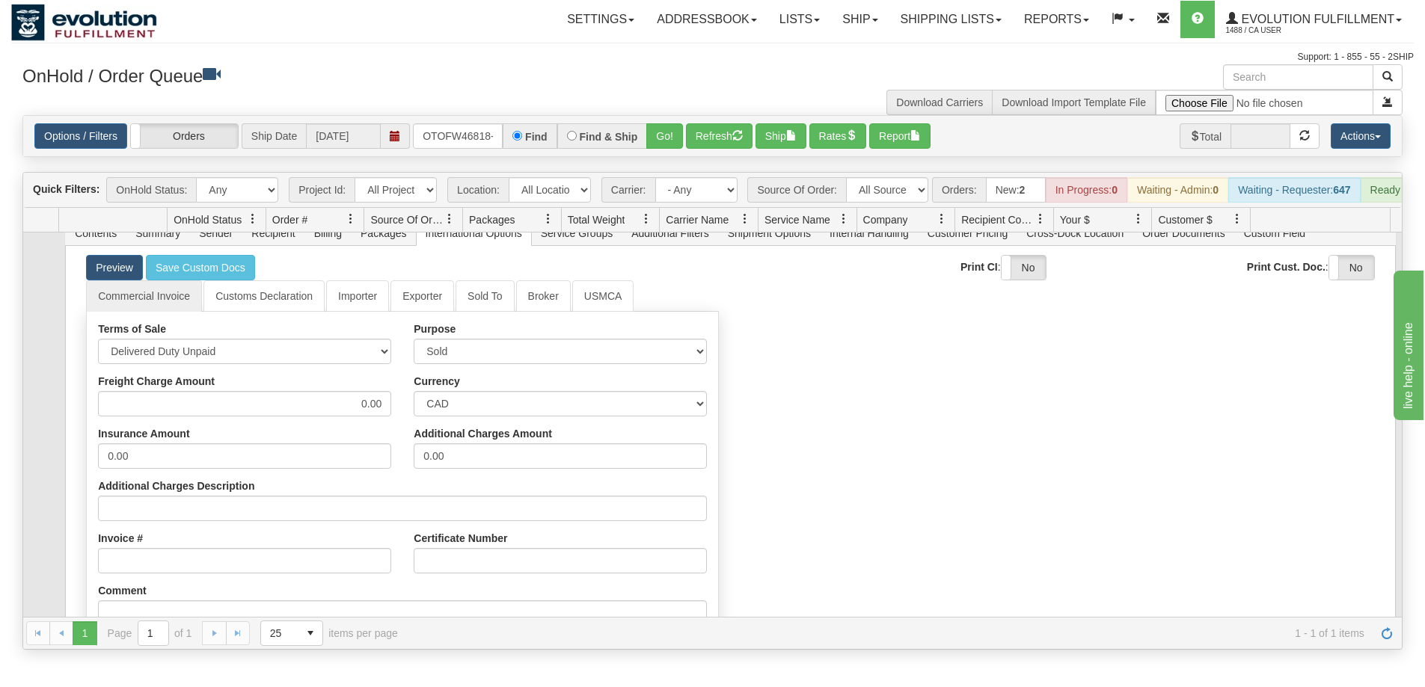
scroll to position [0, 0]
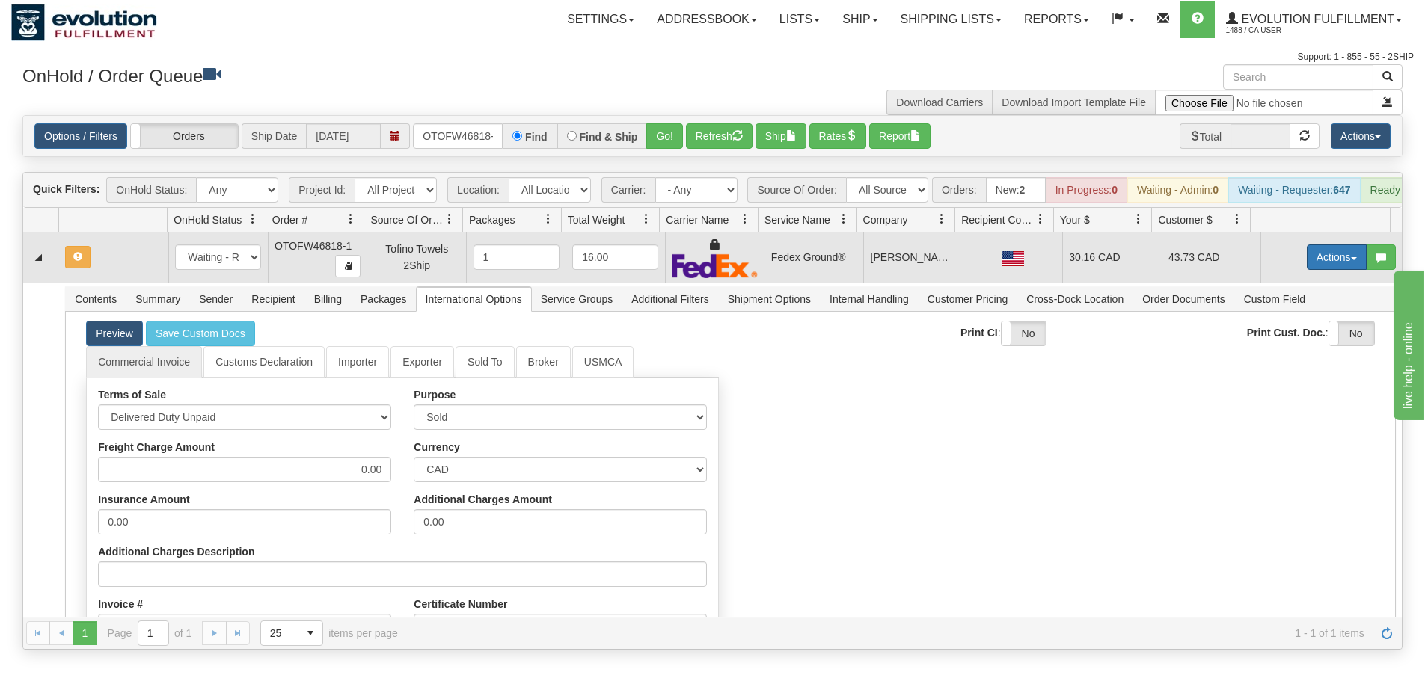
click at [1314, 267] on button "Actions" at bounding box center [1337, 257] width 60 height 25
click at [1278, 352] on link "Ship" at bounding box center [1306, 343] width 120 height 19
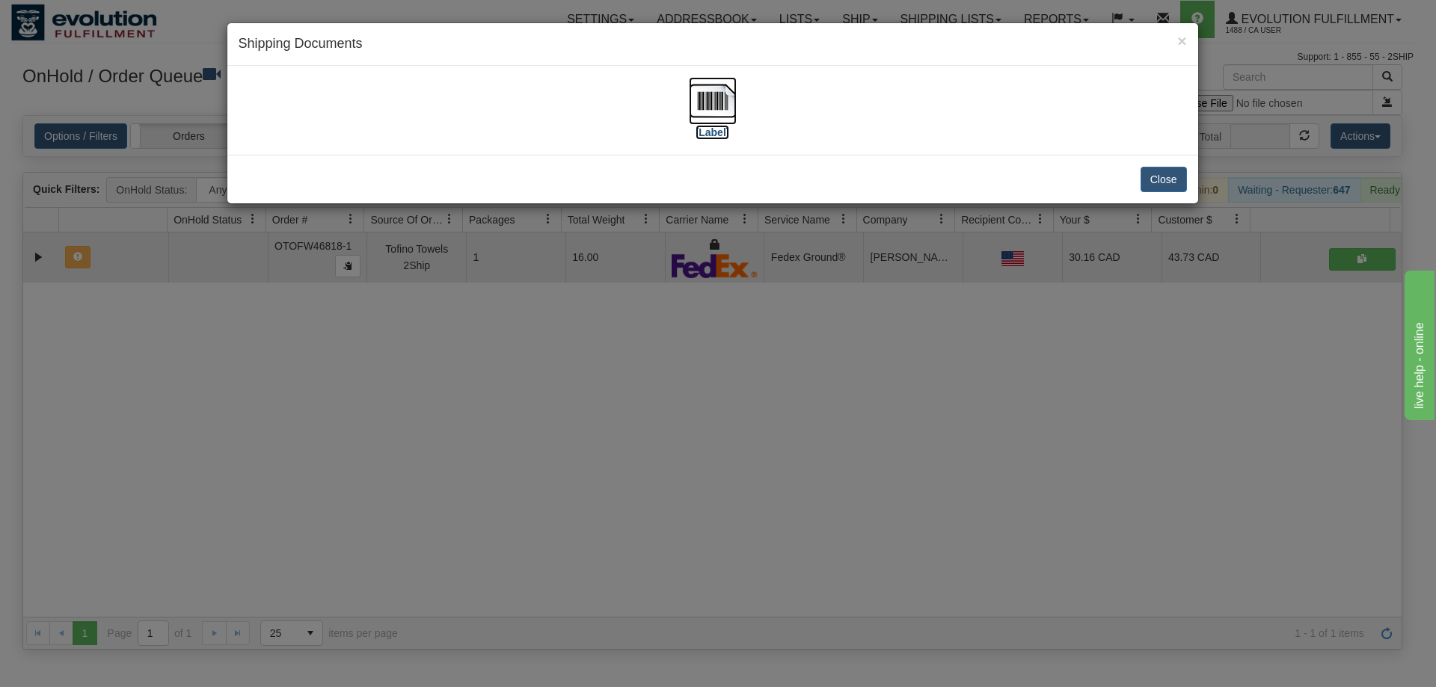
click at [727, 105] on img at bounding box center [713, 101] width 48 height 48
click at [871, 534] on div "× Shipping Documents [Label] Close" at bounding box center [718, 343] width 1436 height 687
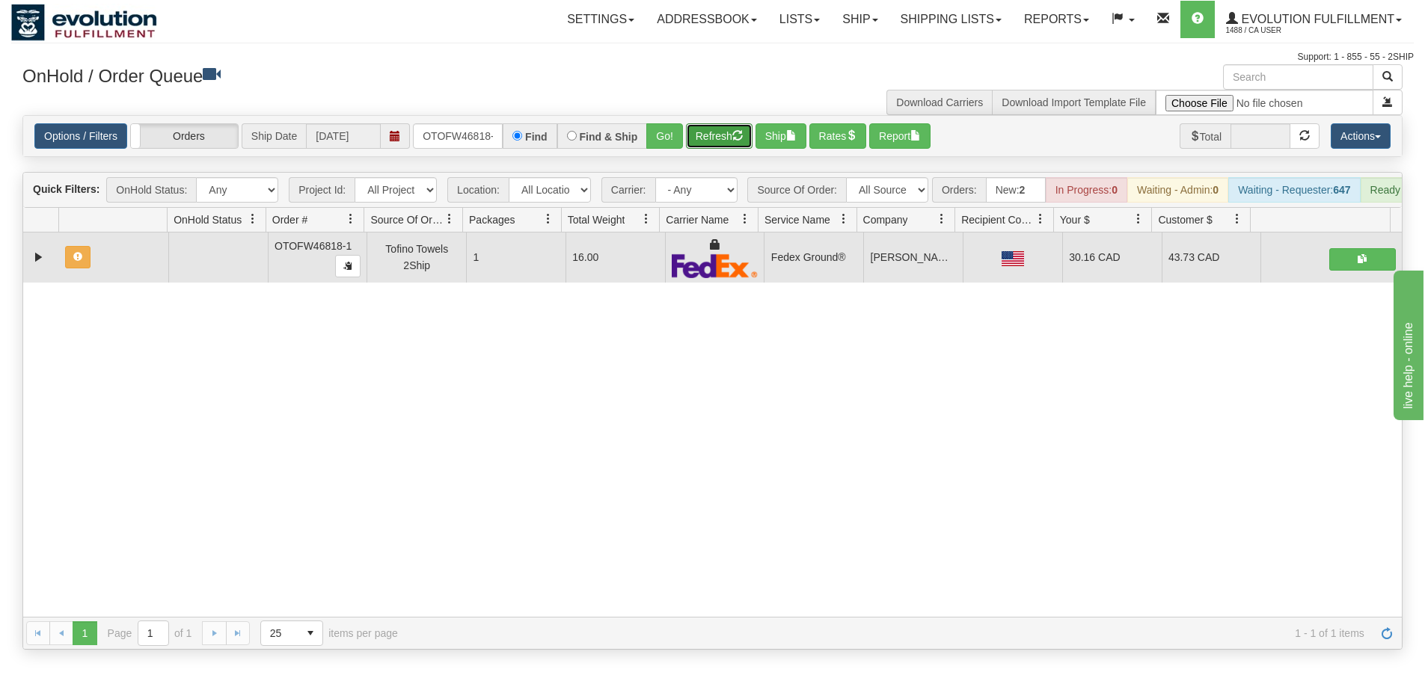
click at [711, 138] on button "Refresh" at bounding box center [719, 135] width 67 height 25
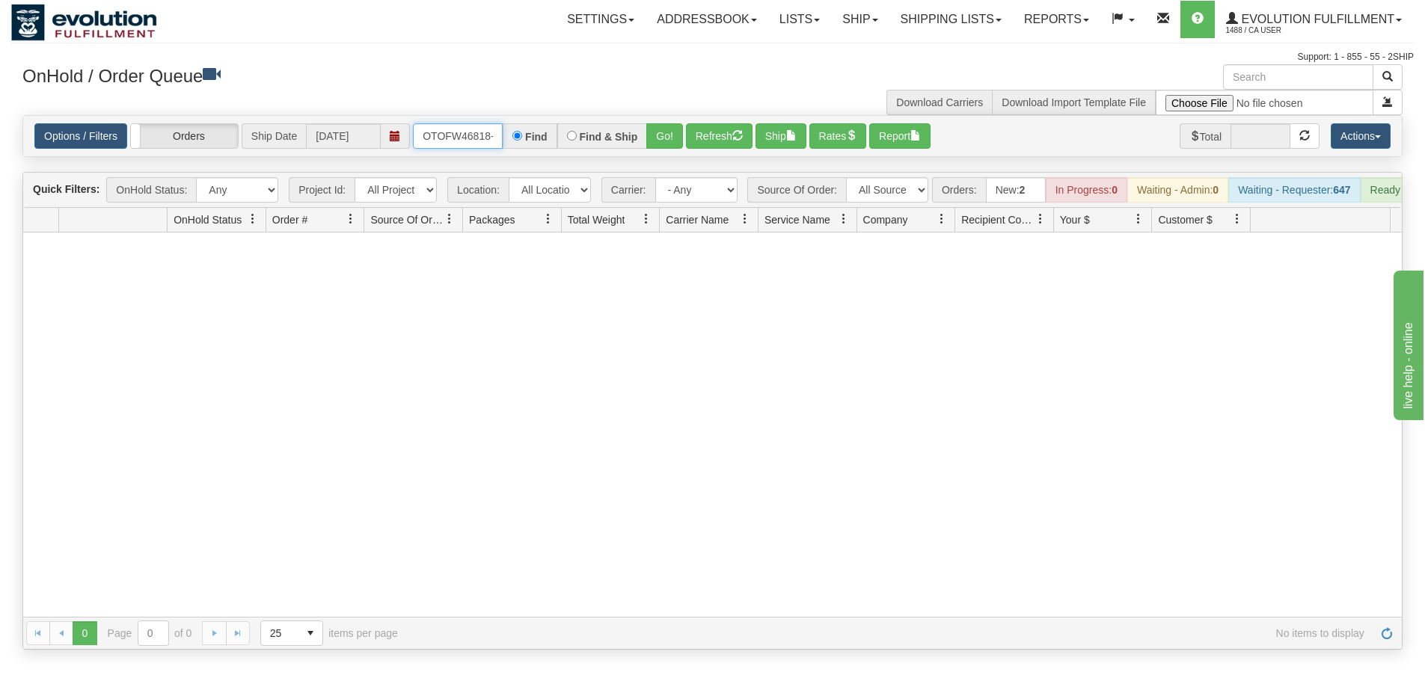
scroll to position [0, 7]
drag, startPoint x: 414, startPoint y: 133, endPoint x: 530, endPoint y: 133, distance: 115.2
click at [530, 133] on div "OTOFW46818-1 Find Find & Ship Go!" at bounding box center [548, 135] width 270 height 25
type input "OGF317351071"
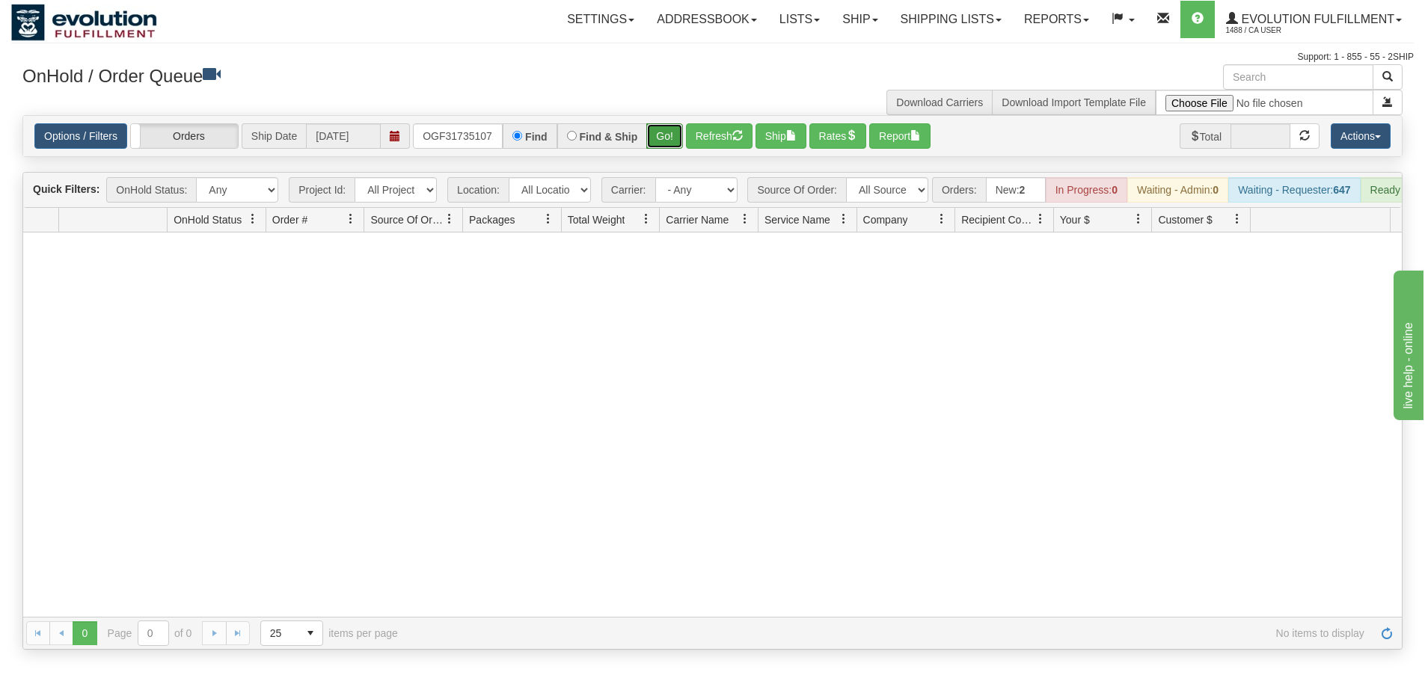
click at [658, 126] on button "Go!" at bounding box center [664, 135] width 37 height 25
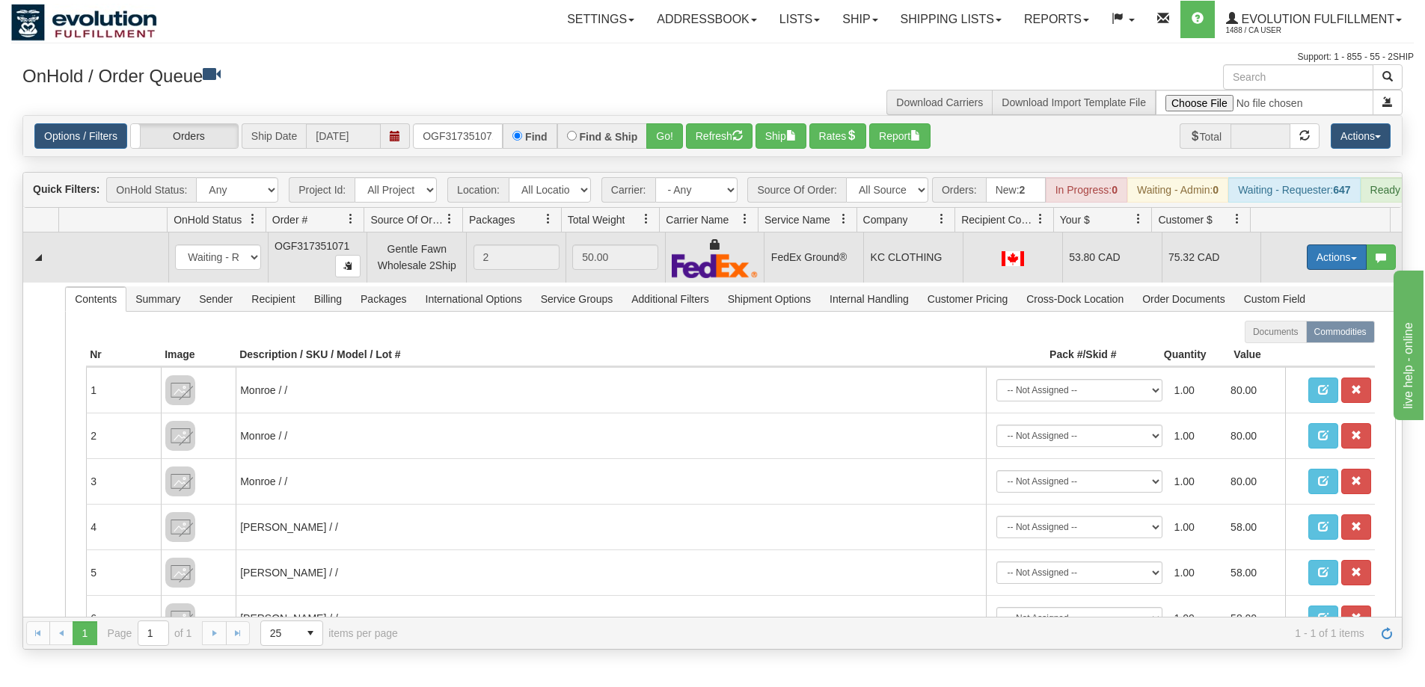
click at [1327, 270] on button "Actions" at bounding box center [1337, 257] width 60 height 25
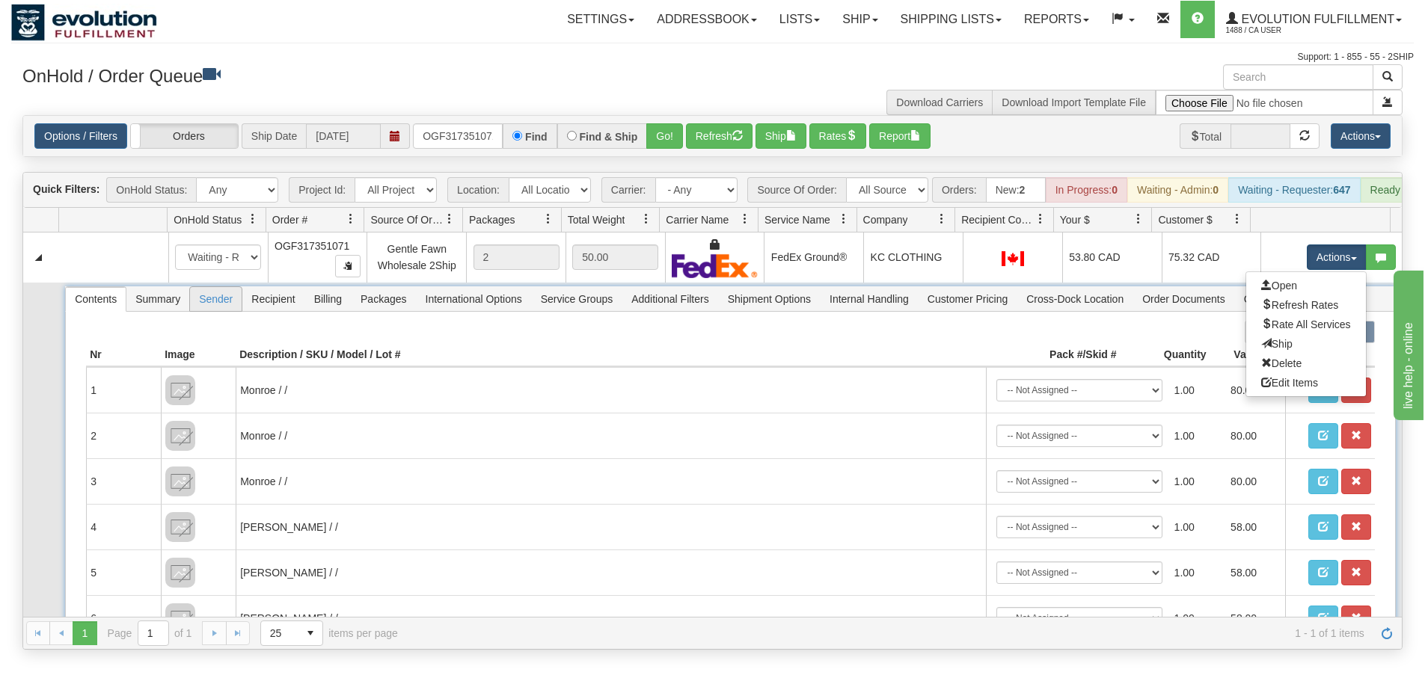
click at [206, 308] on span "Sender" at bounding box center [216, 299] width 52 height 24
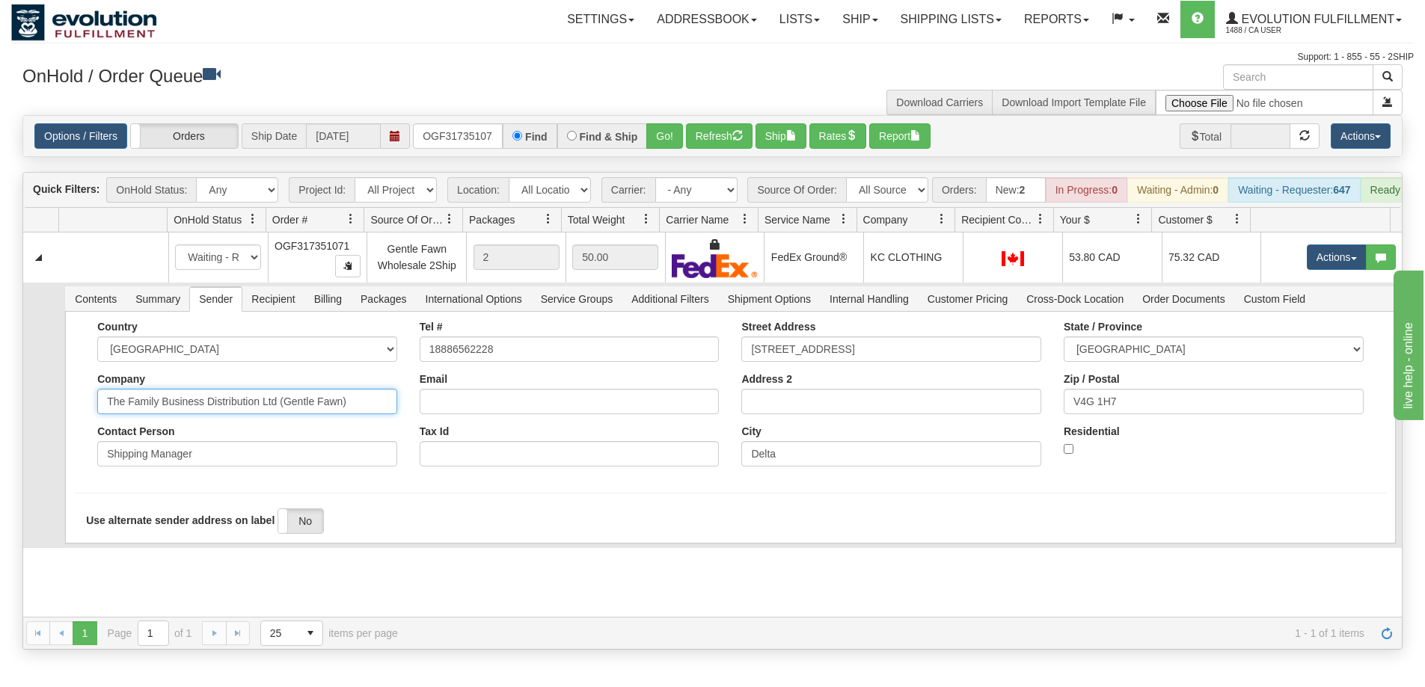
drag, startPoint x: 348, startPoint y: 413, endPoint x: 274, endPoint y: 412, distance: 74.0
click at [274, 412] on input "The Family Business Distribution Ltd (Gentle Fawn)" at bounding box center [247, 401] width 300 height 25
type input "The Family Business Distribution Ltd"
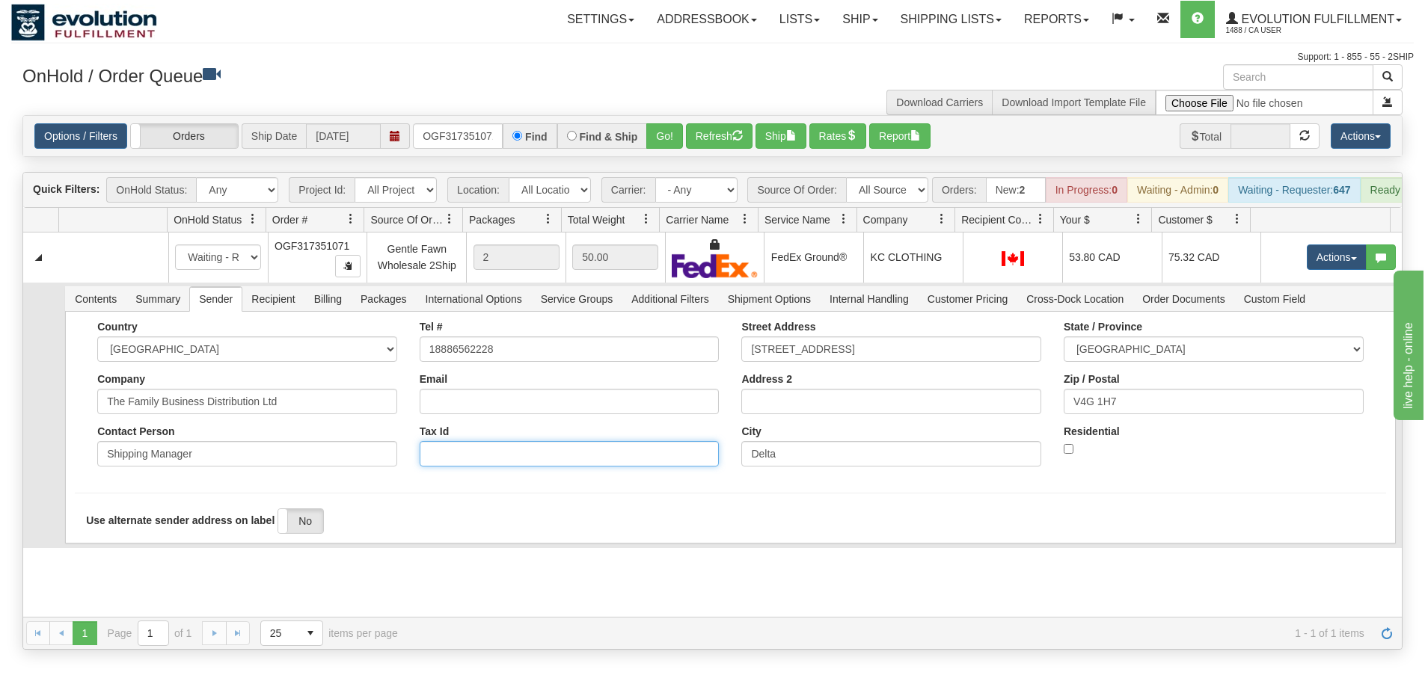
click at [420, 467] on input "Tax Id" at bounding box center [570, 453] width 300 height 25
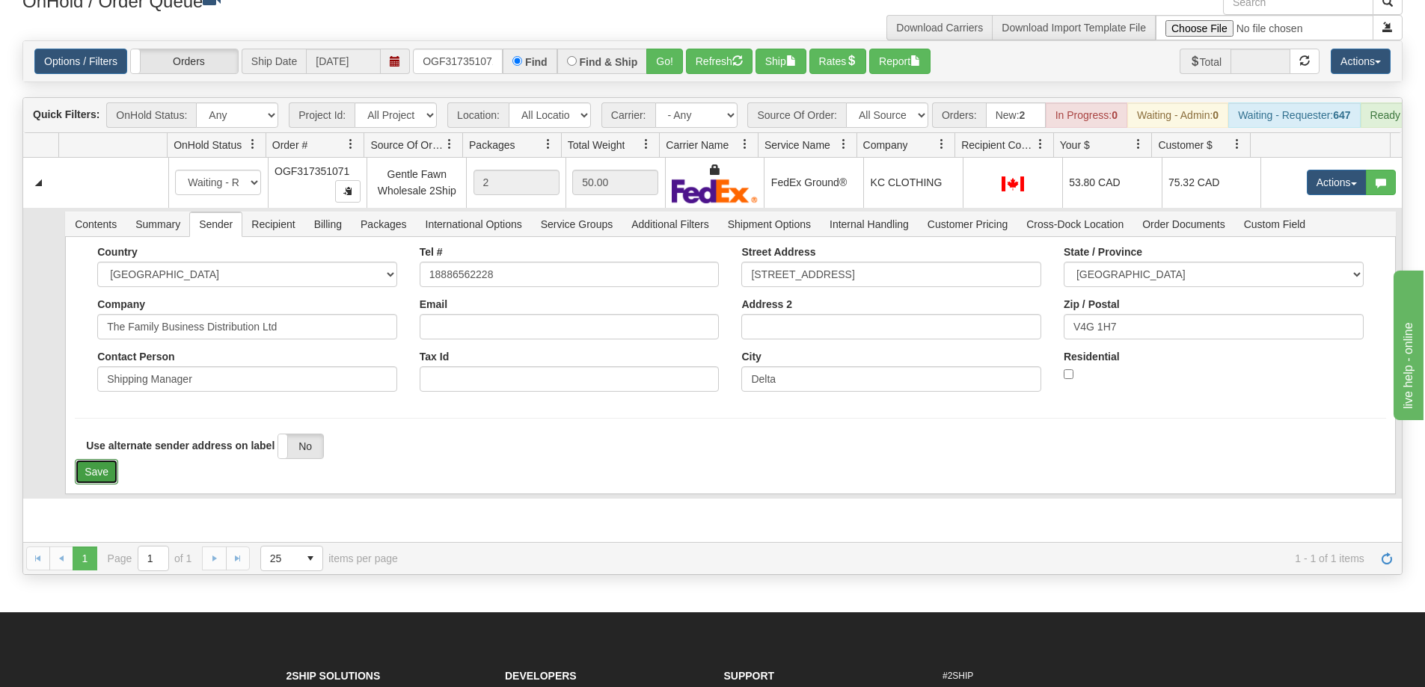
click at [89, 474] on button "Save" at bounding box center [96, 471] width 43 height 25
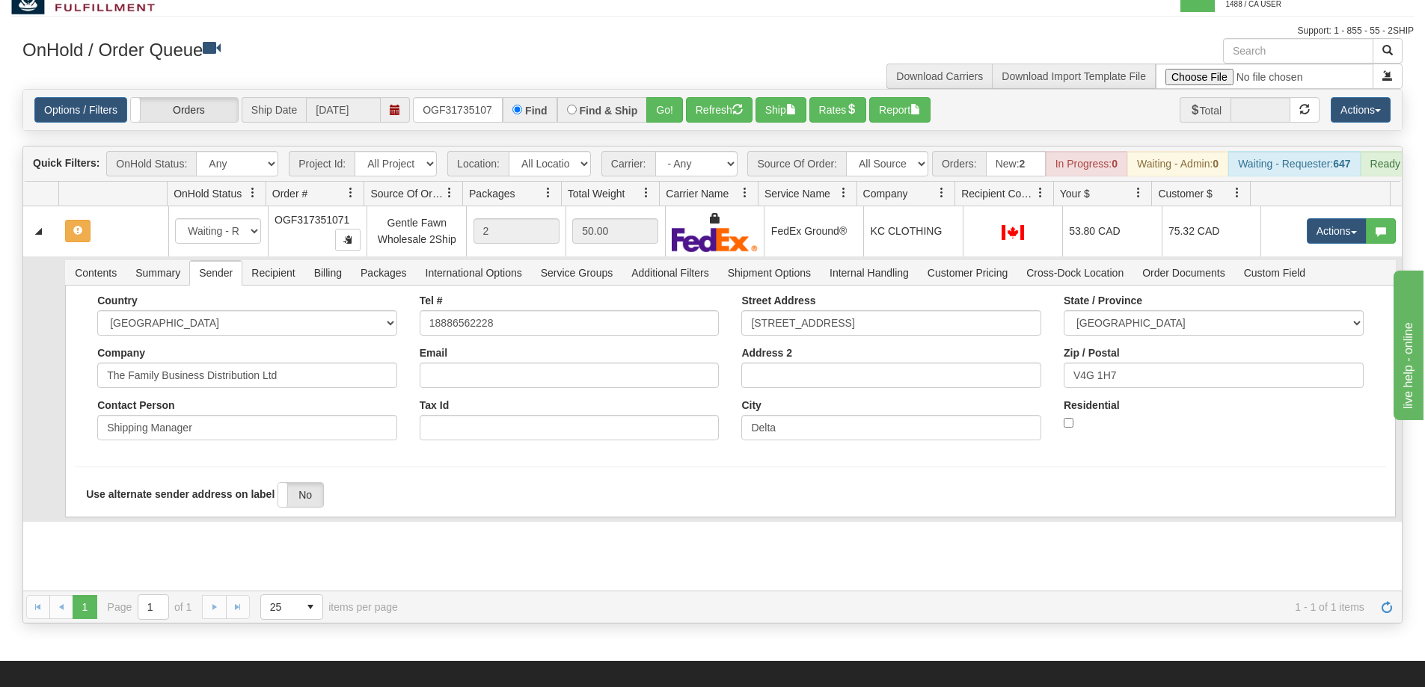
scroll to position [0, 0]
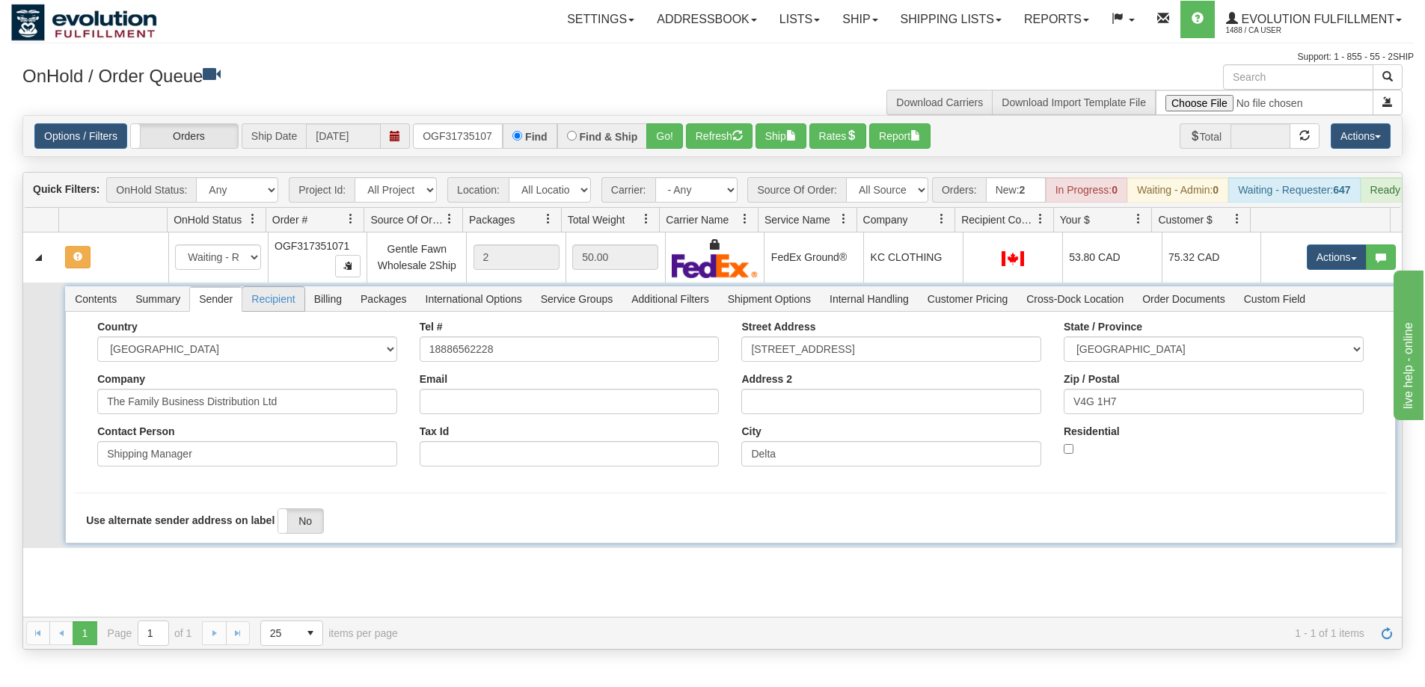
click at [276, 310] on span "Recipient" at bounding box center [272, 299] width 61 height 24
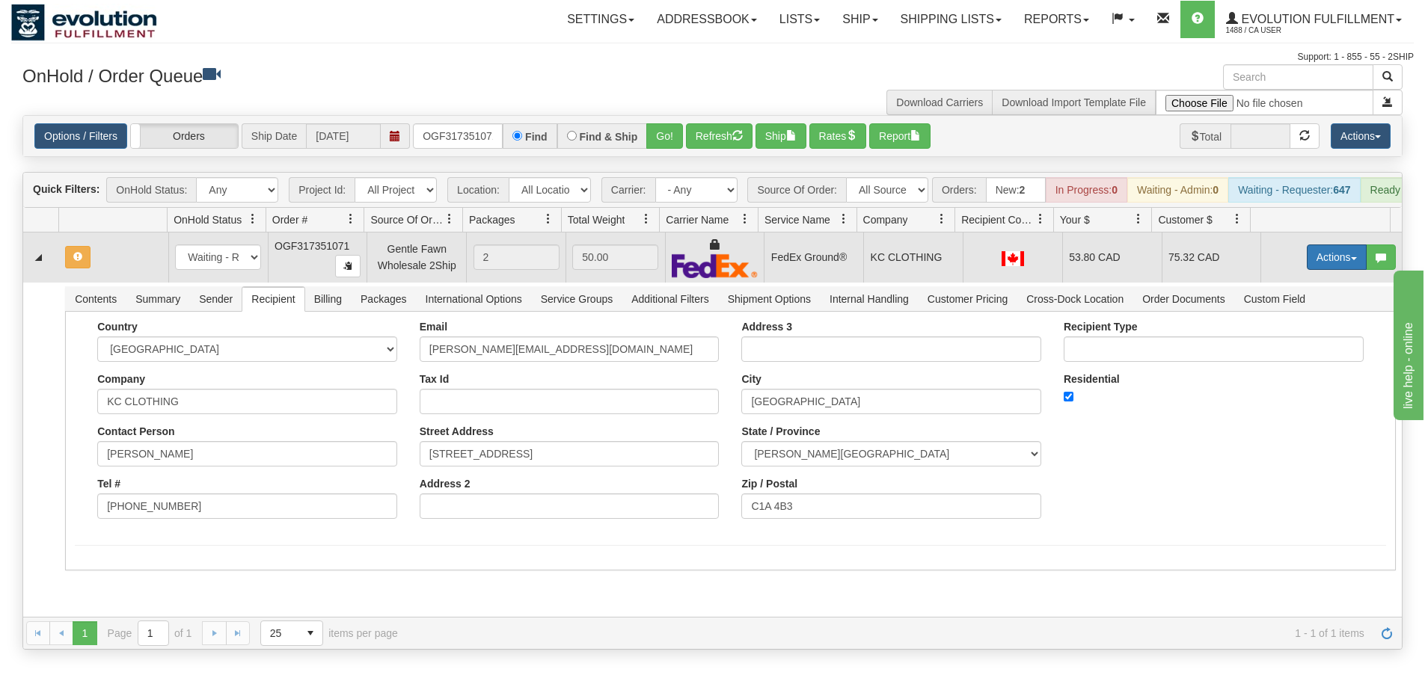
click at [1325, 262] on button "Actions" at bounding box center [1337, 257] width 60 height 25
click at [1289, 331] on span "Rate All Services" at bounding box center [1306, 325] width 90 height 12
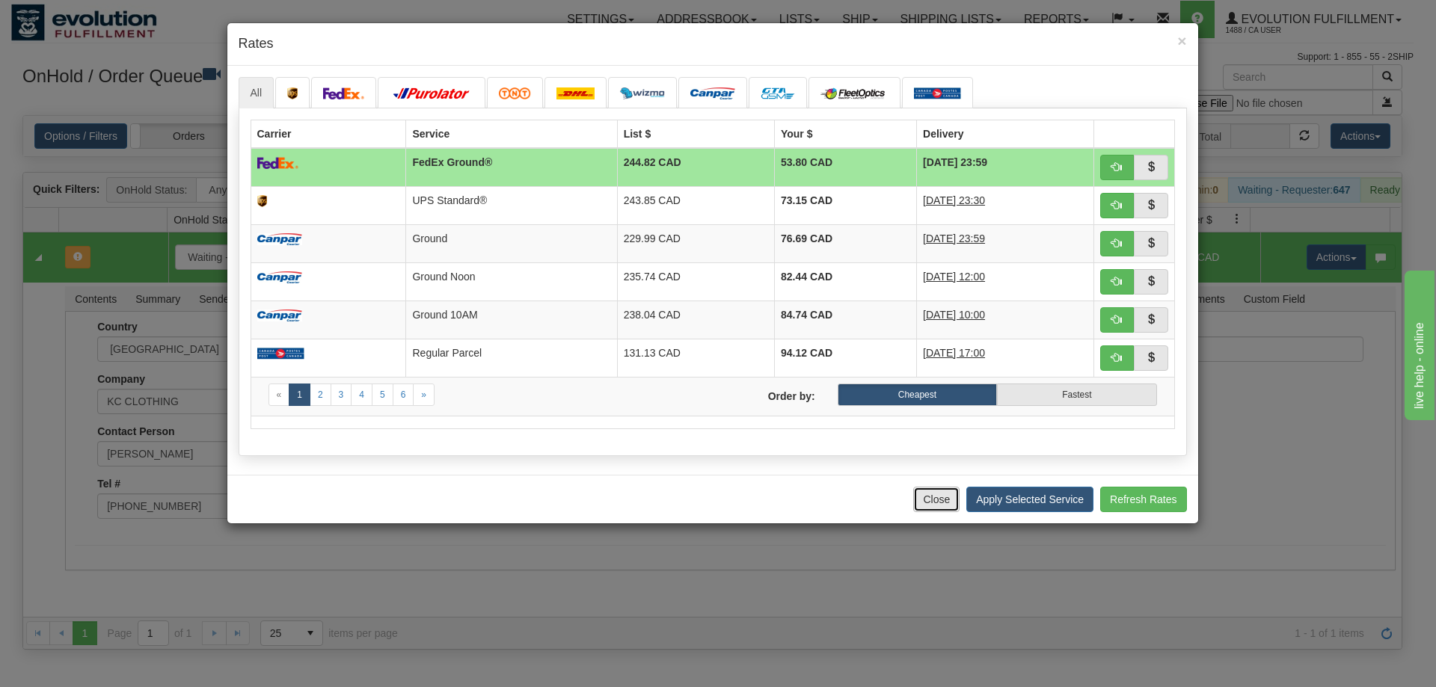
click at [927, 506] on button "Close" at bounding box center [936, 499] width 46 height 25
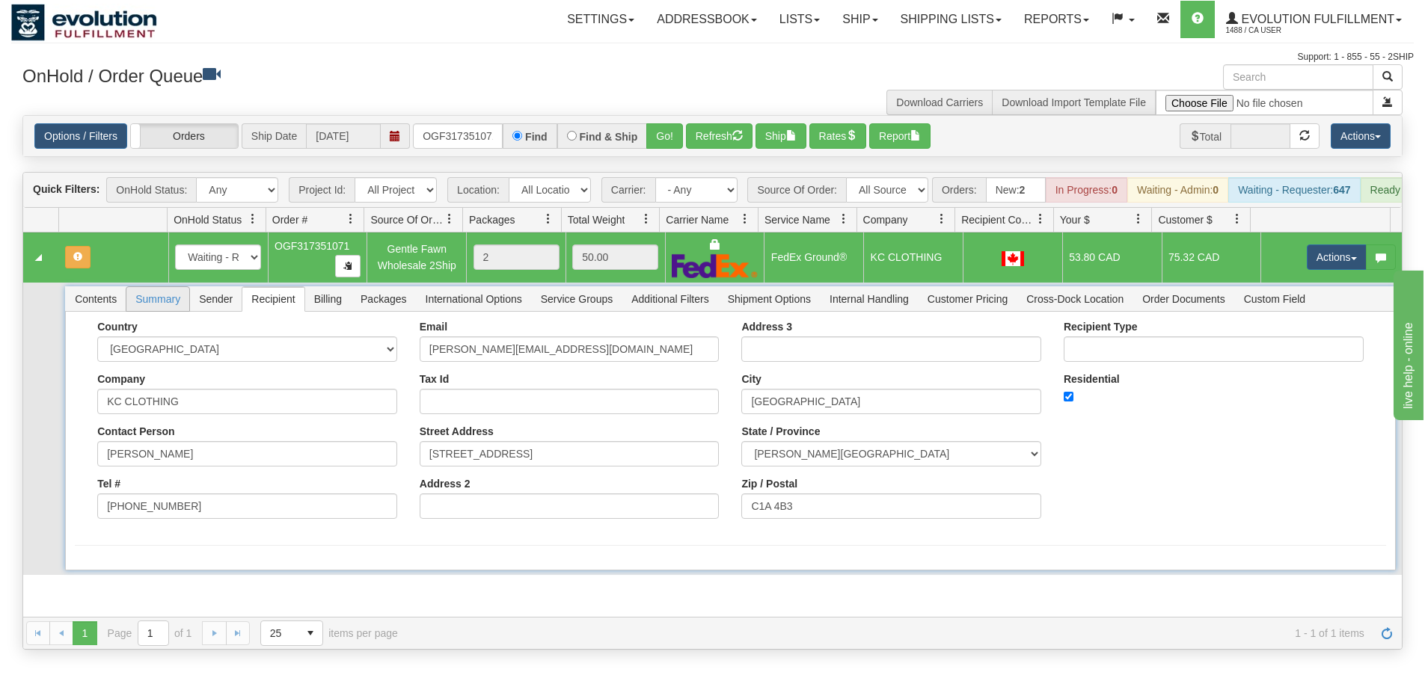
click at [155, 309] on span "Summary" at bounding box center [157, 299] width 63 height 24
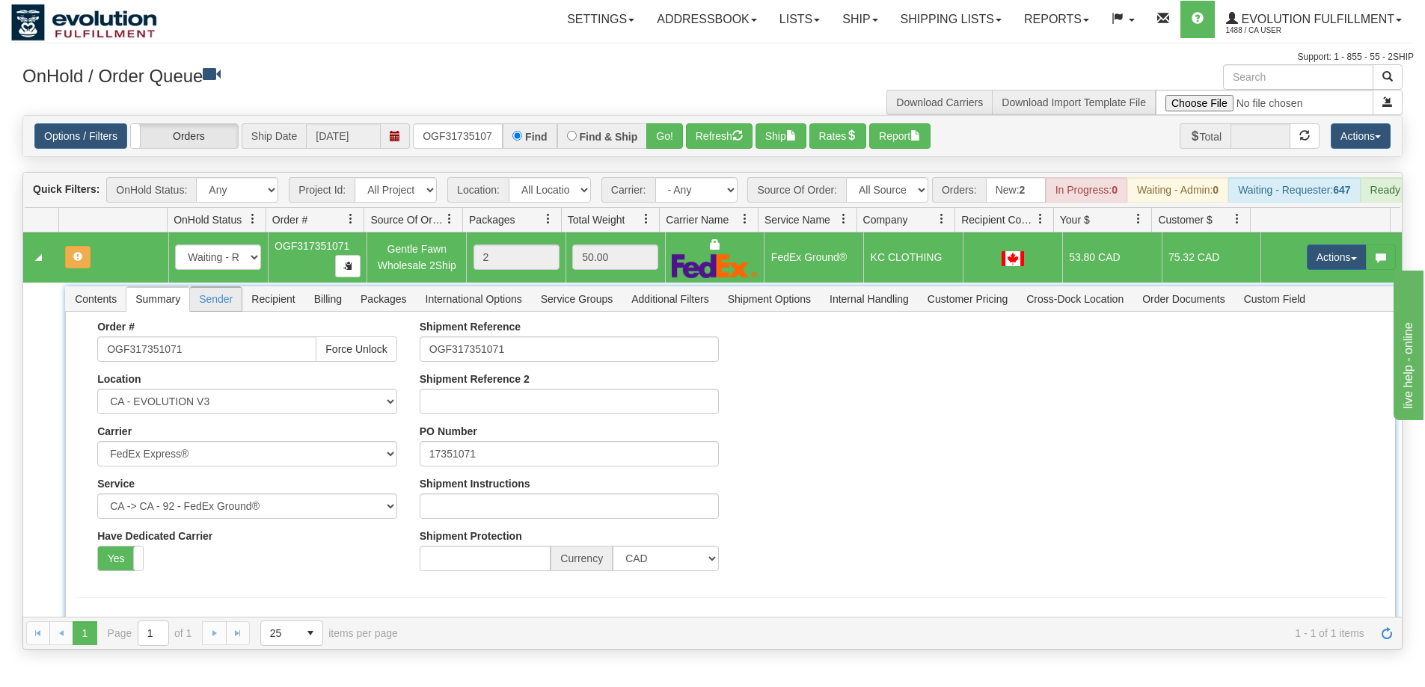
click at [209, 308] on span "Sender" at bounding box center [216, 299] width 52 height 24
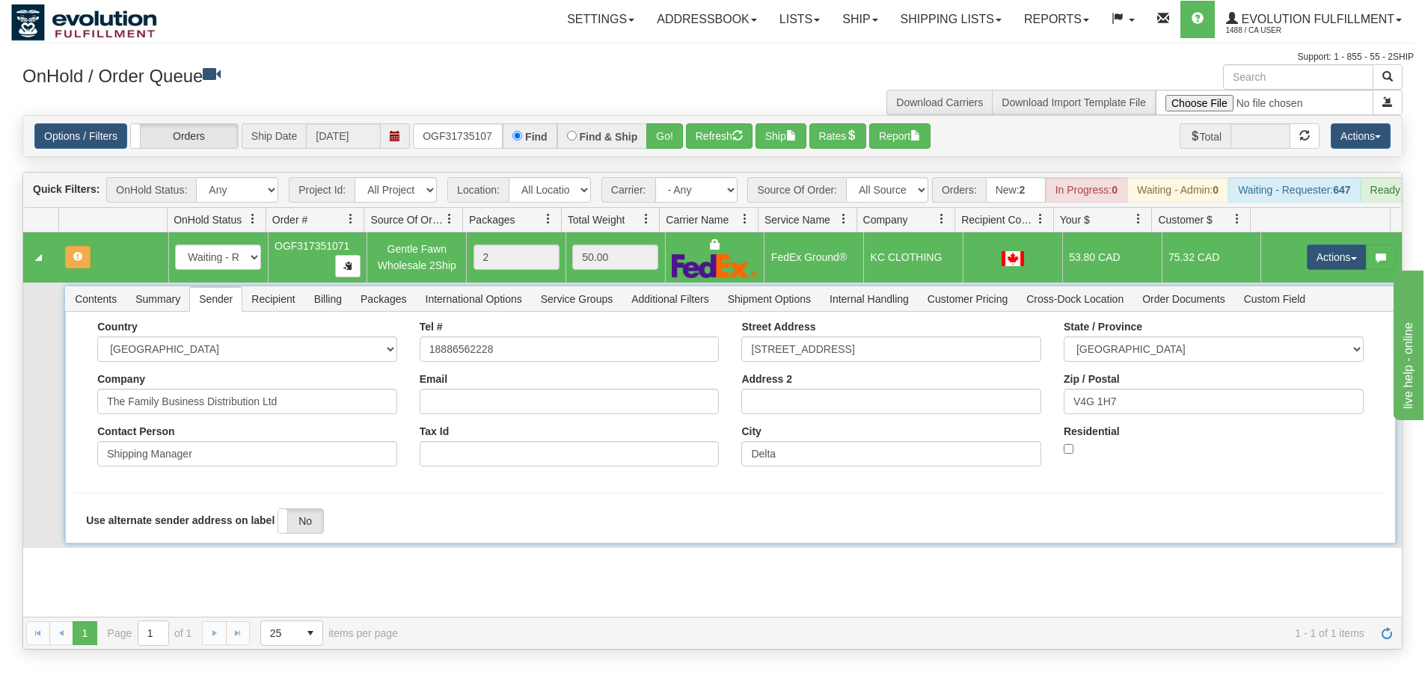
click at [277, 311] on span "Recipient" at bounding box center [272, 299] width 61 height 24
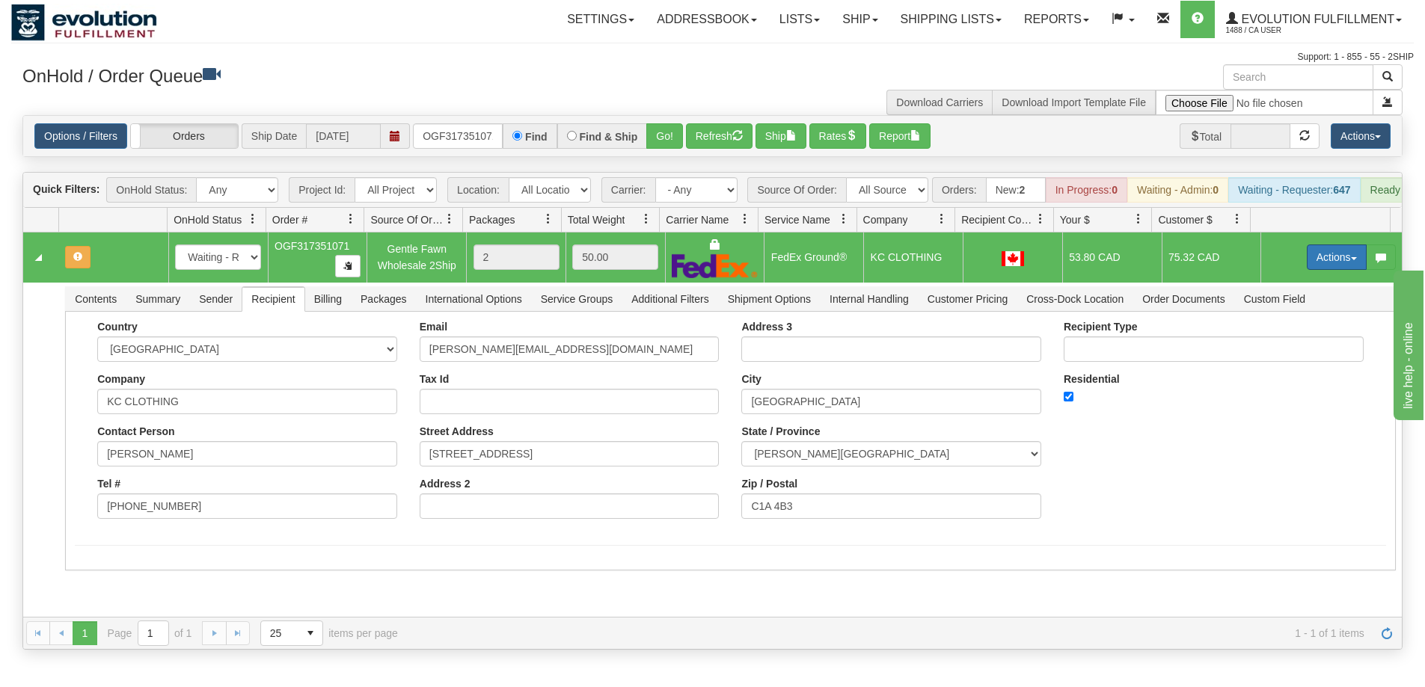
click at [1332, 267] on button "Actions" at bounding box center [1337, 257] width 60 height 25
click at [1295, 331] on span "Rate All Services" at bounding box center [1306, 325] width 90 height 12
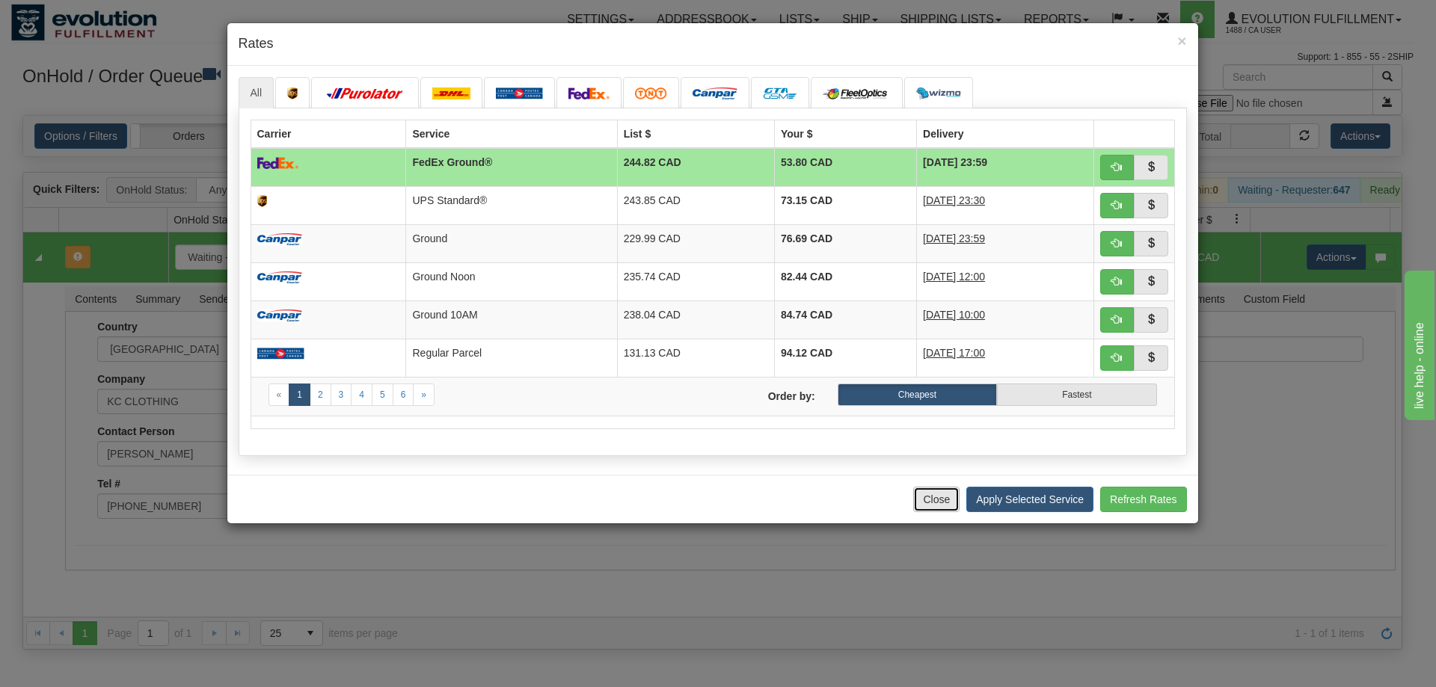
click at [924, 500] on button "Close" at bounding box center [936, 499] width 46 height 25
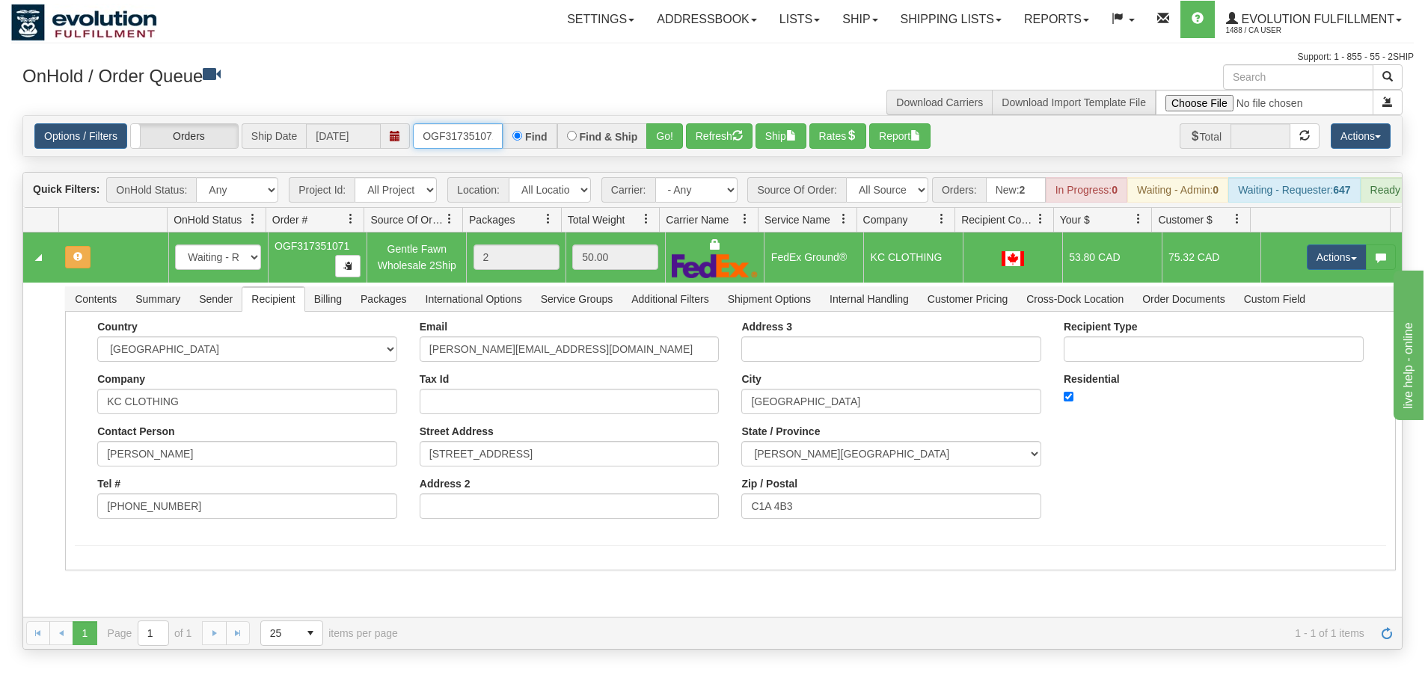
scroll to position [0, 4]
drag, startPoint x: 415, startPoint y: 132, endPoint x: 528, endPoint y: 144, distance: 113.5
click at [528, 144] on div "OGF317351071 Find Find & Ship Go!" at bounding box center [548, 135] width 270 height 25
click at [668, 143] on button "Go!" at bounding box center [664, 135] width 37 height 25
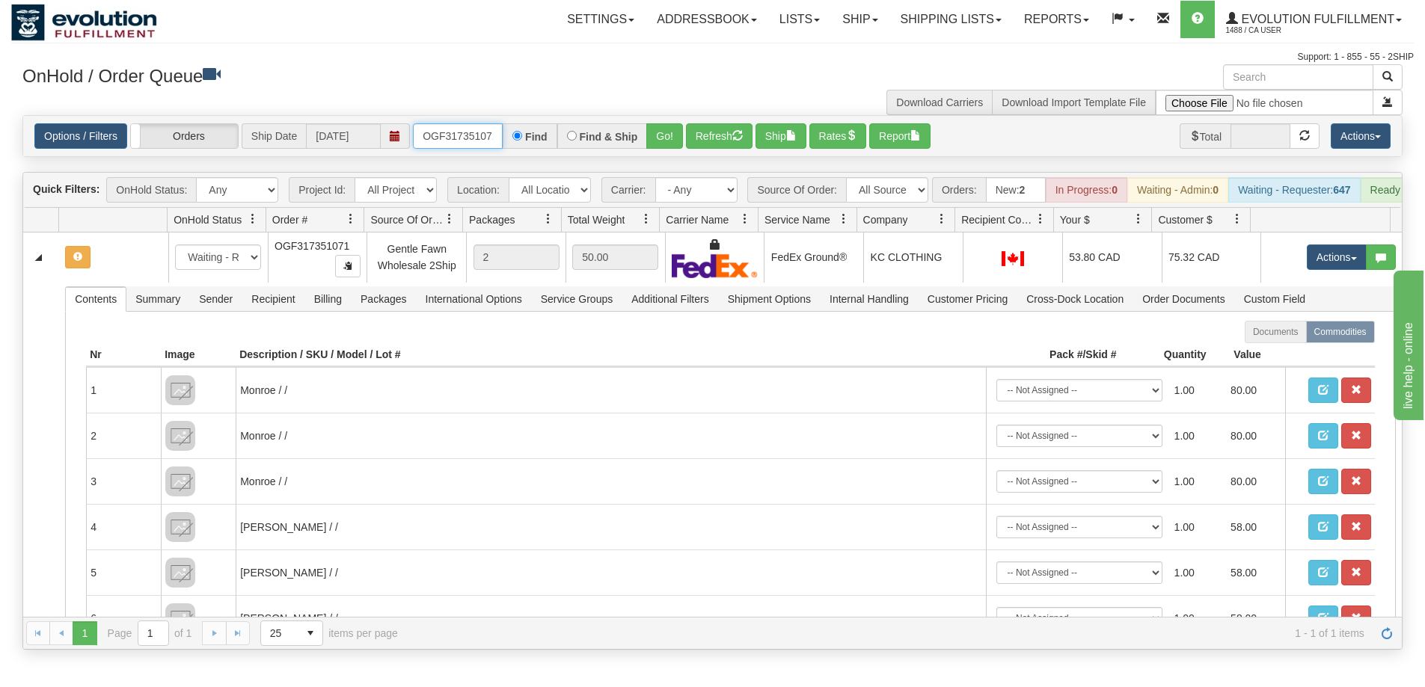
drag, startPoint x: 419, startPoint y: 129, endPoint x: 517, endPoint y: 115, distance: 98.9
click at [517, 115] on div "Options / Filters Group Shipments Orders Ship Date [DATE] OGF317351071 Find Fin…" at bounding box center [712, 136] width 1380 height 42
type input "OGF317733467"
click at [662, 131] on button "Go!" at bounding box center [664, 135] width 37 height 25
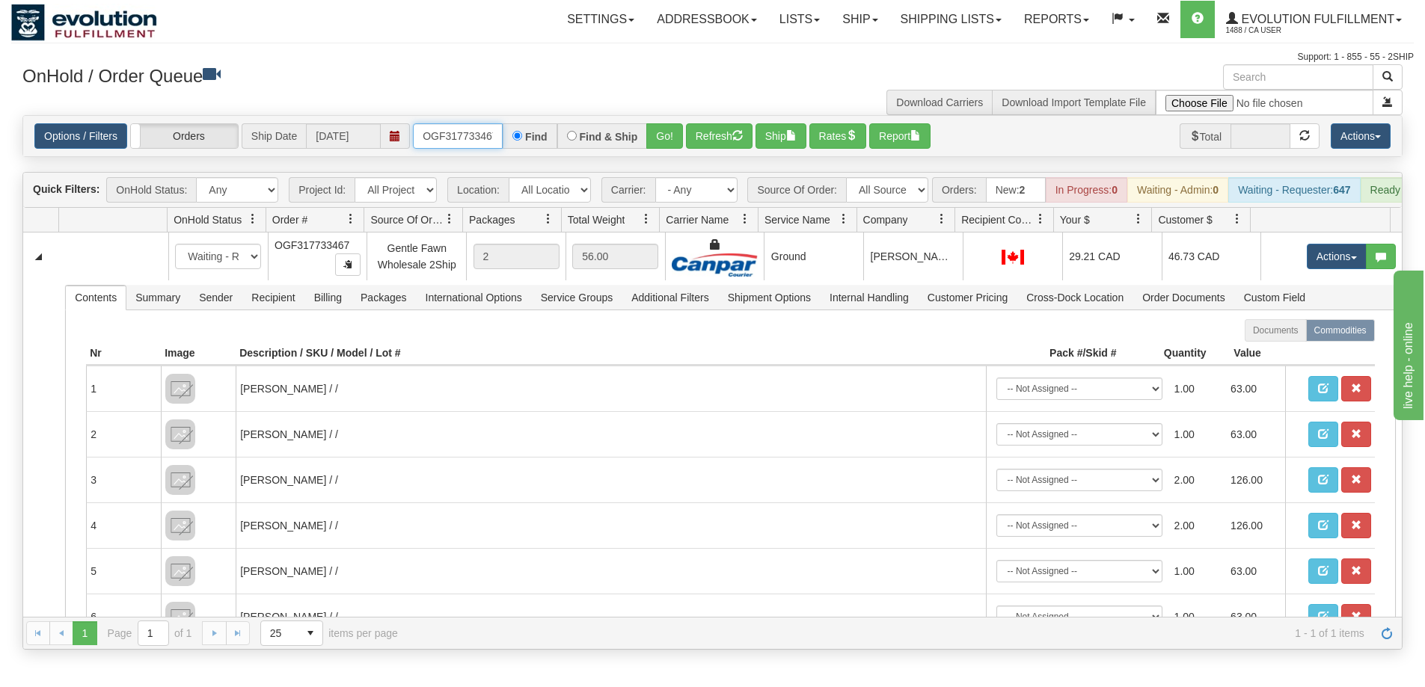
scroll to position [0, 4]
drag, startPoint x: 422, startPoint y: 132, endPoint x: 502, endPoint y: 135, distance: 80.1
click at [502, 135] on input "OGF317733467" at bounding box center [458, 135] width 90 height 25
click at [667, 132] on button "Go!" at bounding box center [664, 135] width 37 height 25
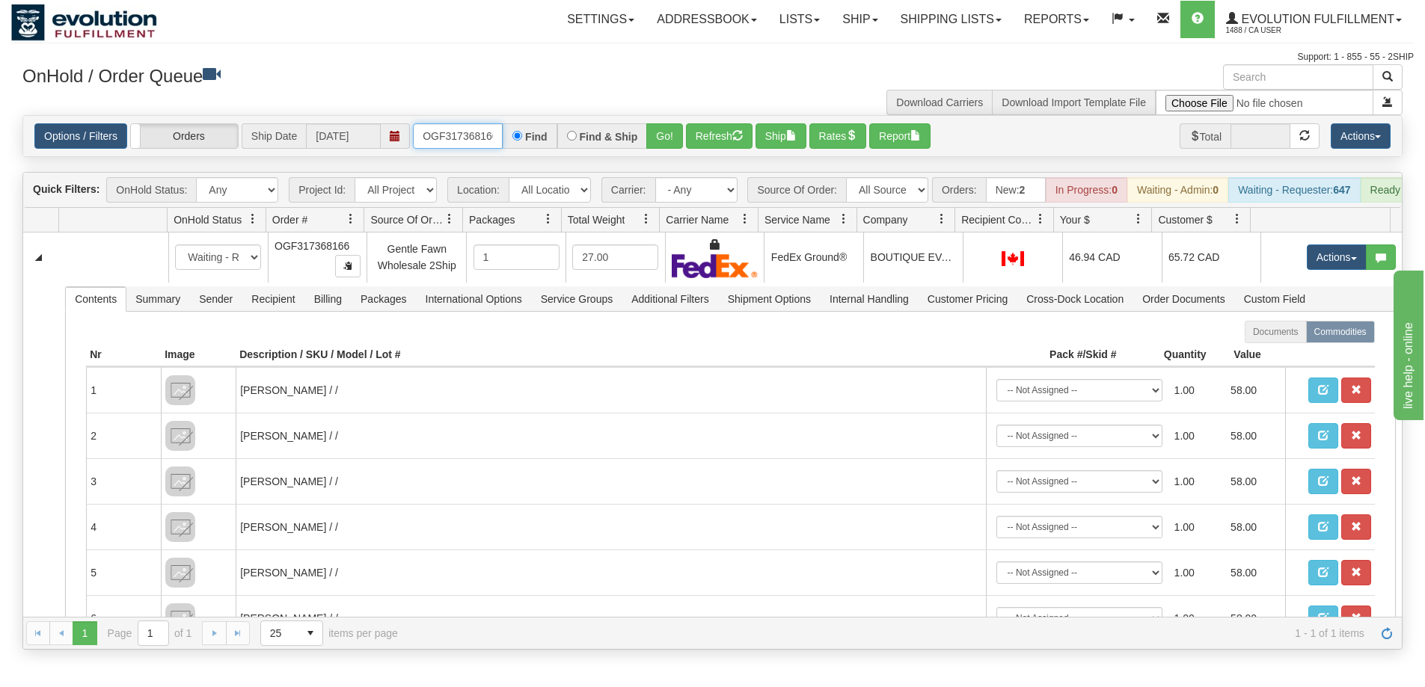
scroll to position [0, 4]
drag, startPoint x: 420, startPoint y: 132, endPoint x: 517, endPoint y: 132, distance: 97.2
click at [517, 132] on div "OGF317368166 Find Find & Ship Go!" at bounding box center [548, 135] width 270 height 25
type input "OGF317234713"
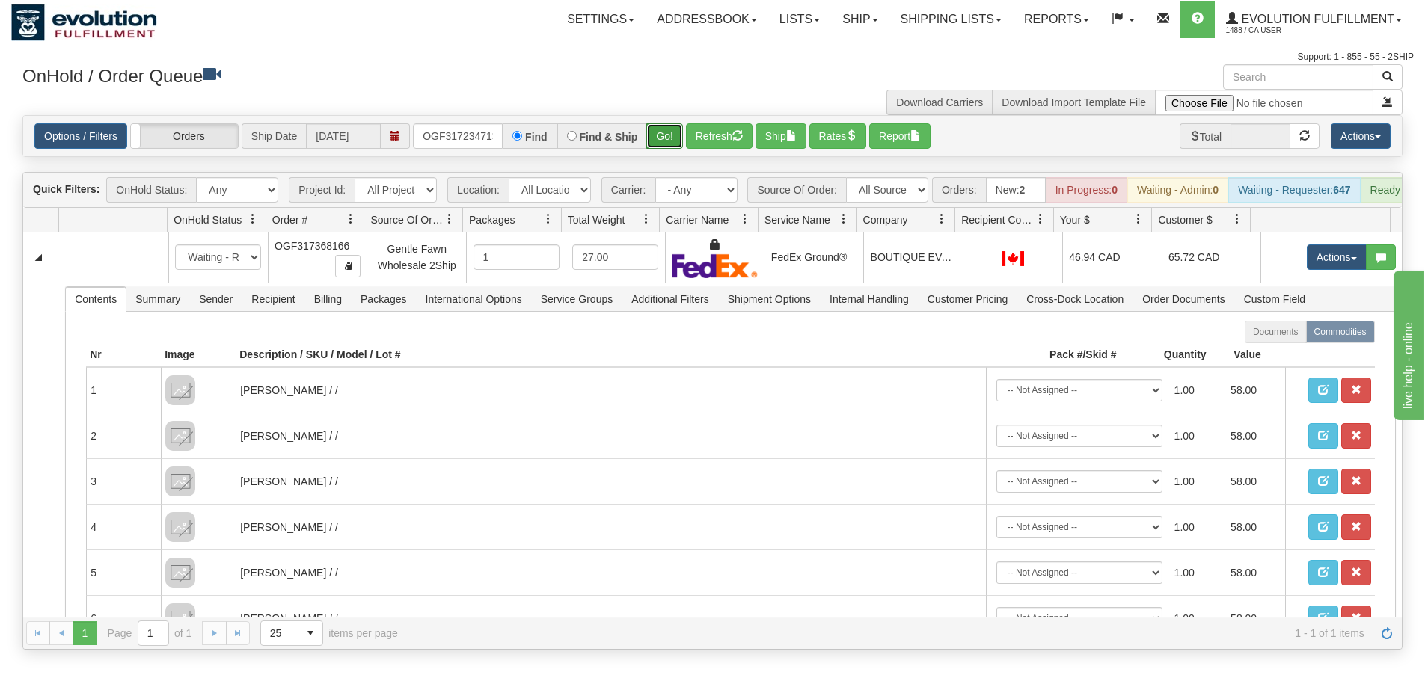
click at [660, 144] on button "Go!" at bounding box center [664, 135] width 37 height 25
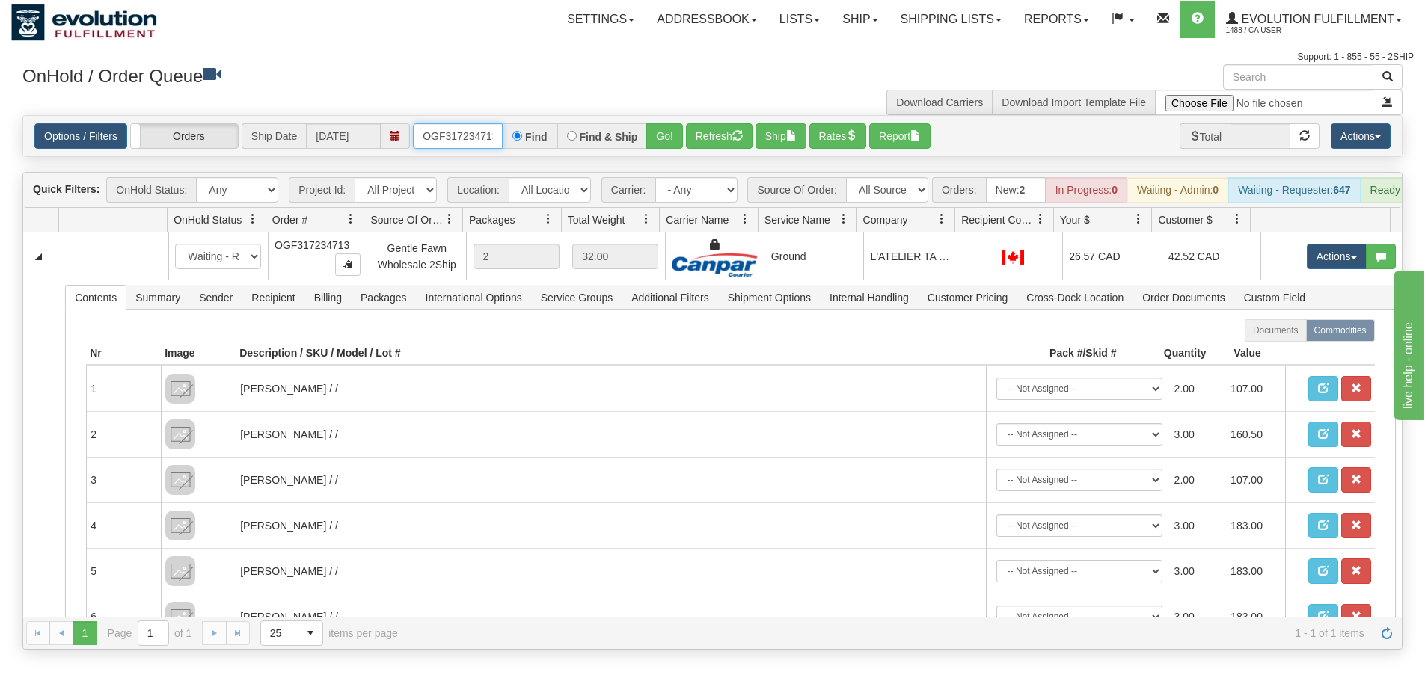
scroll to position [0, 4]
drag, startPoint x: 426, startPoint y: 138, endPoint x: 552, endPoint y: 139, distance: 126.4
click at [552, 139] on div "OGF317234713 Find Find & Ship Go!" at bounding box center [548, 135] width 270 height 25
click at [661, 132] on button "Go!" at bounding box center [664, 135] width 37 height 25
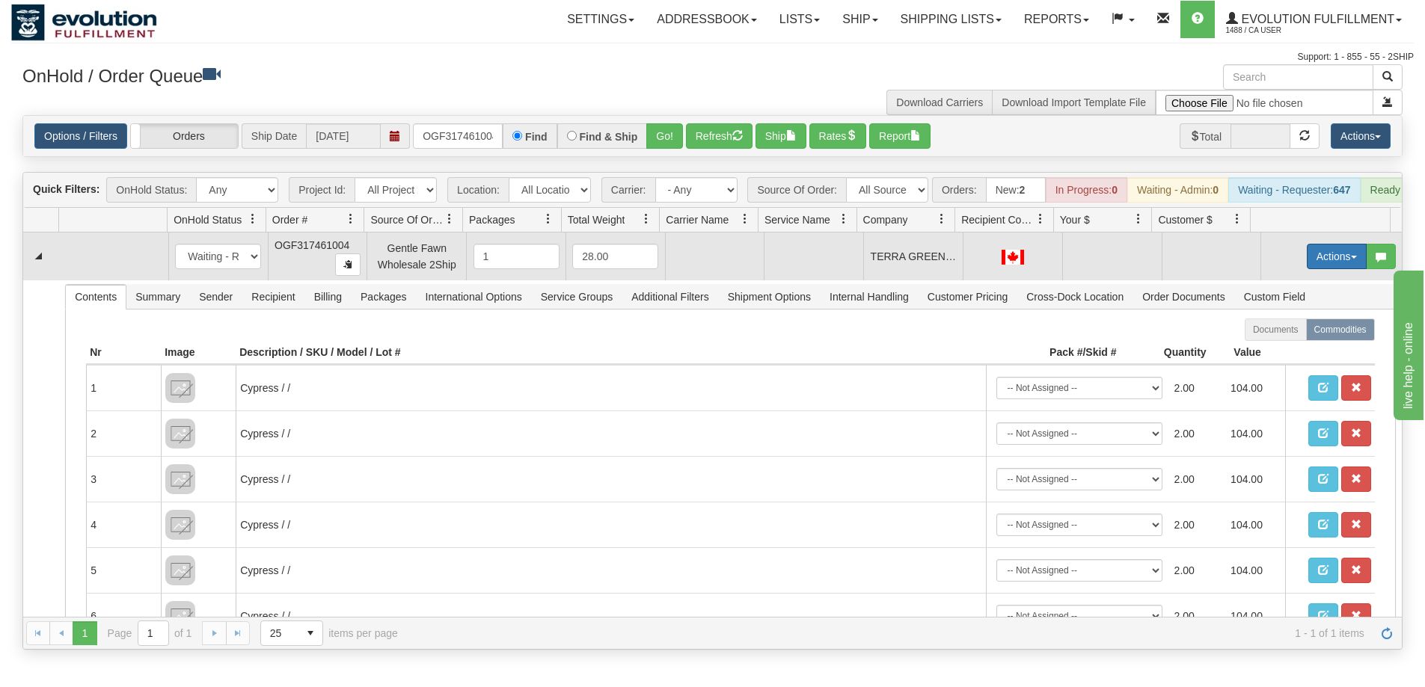
click at [1312, 266] on button "Actions" at bounding box center [1337, 256] width 60 height 25
click at [1311, 310] on span "Refresh Rates" at bounding box center [1299, 304] width 77 height 12
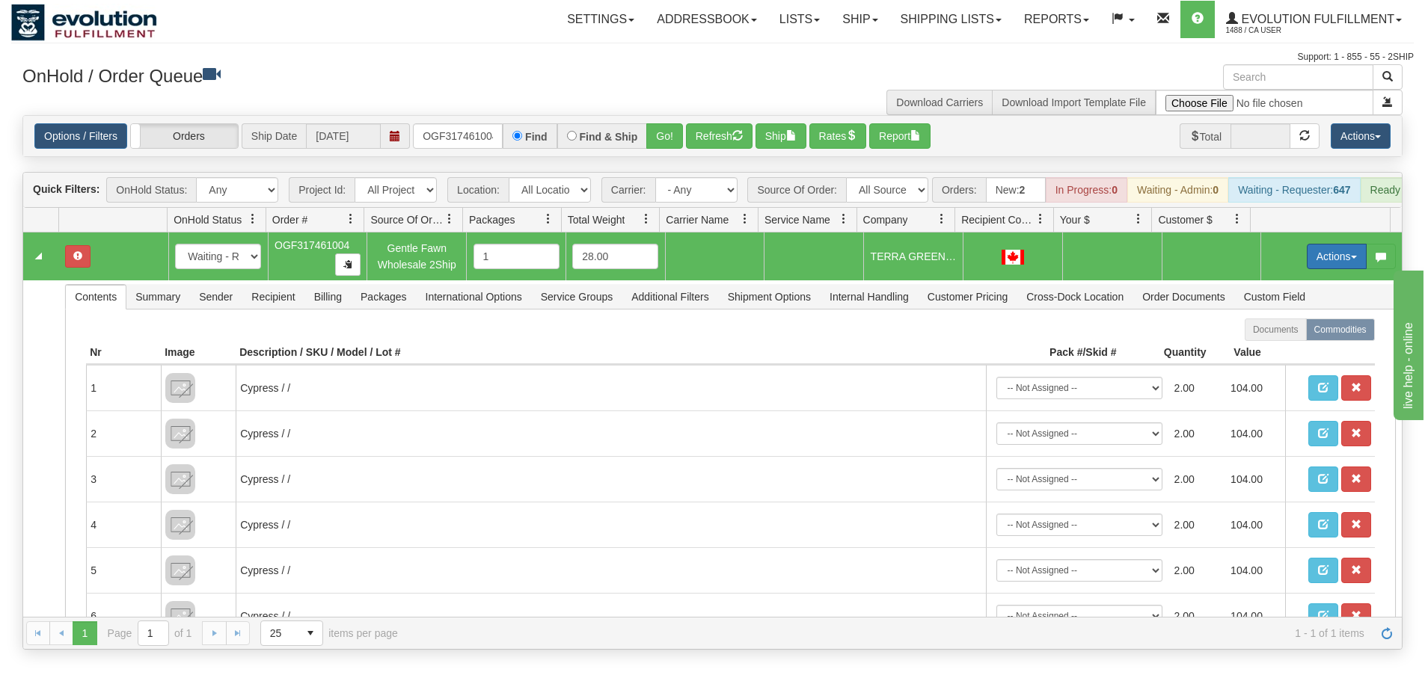
click at [1316, 266] on button "Actions" at bounding box center [1337, 256] width 60 height 25
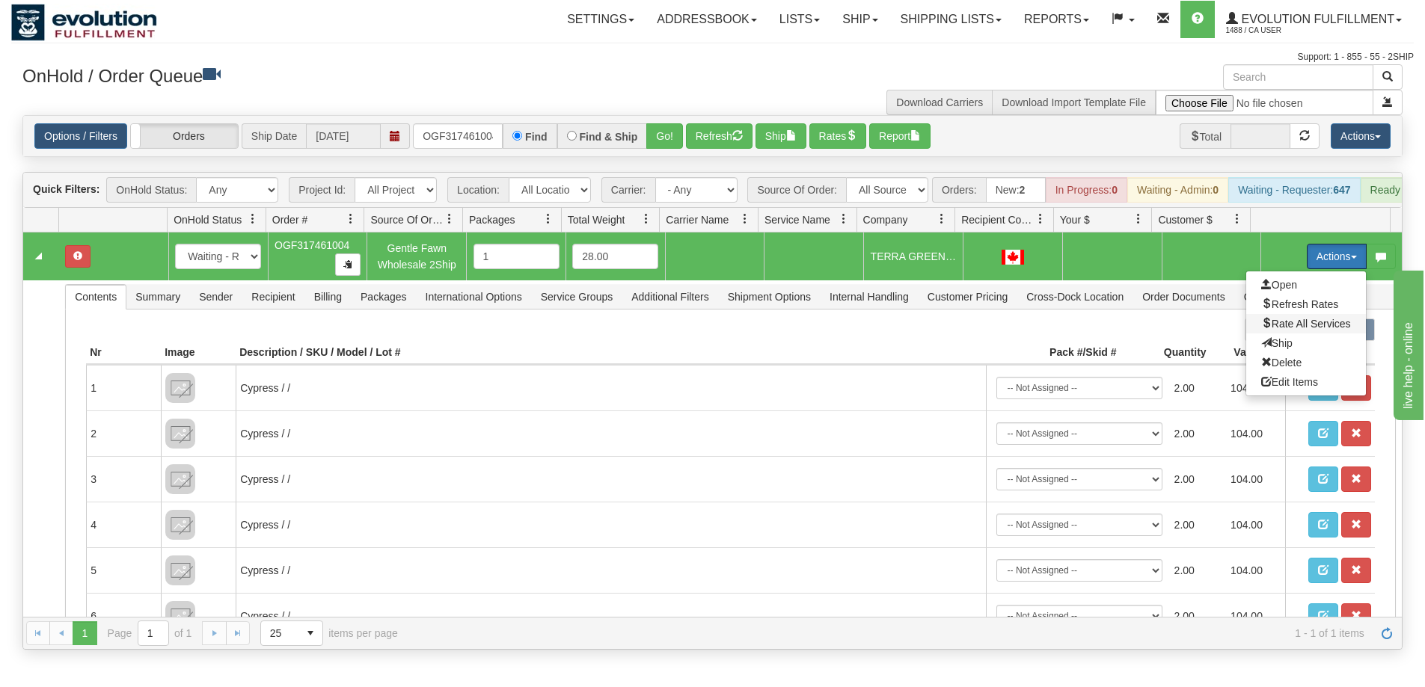
click at [1277, 330] on span "Rate All Services" at bounding box center [1306, 324] width 90 height 12
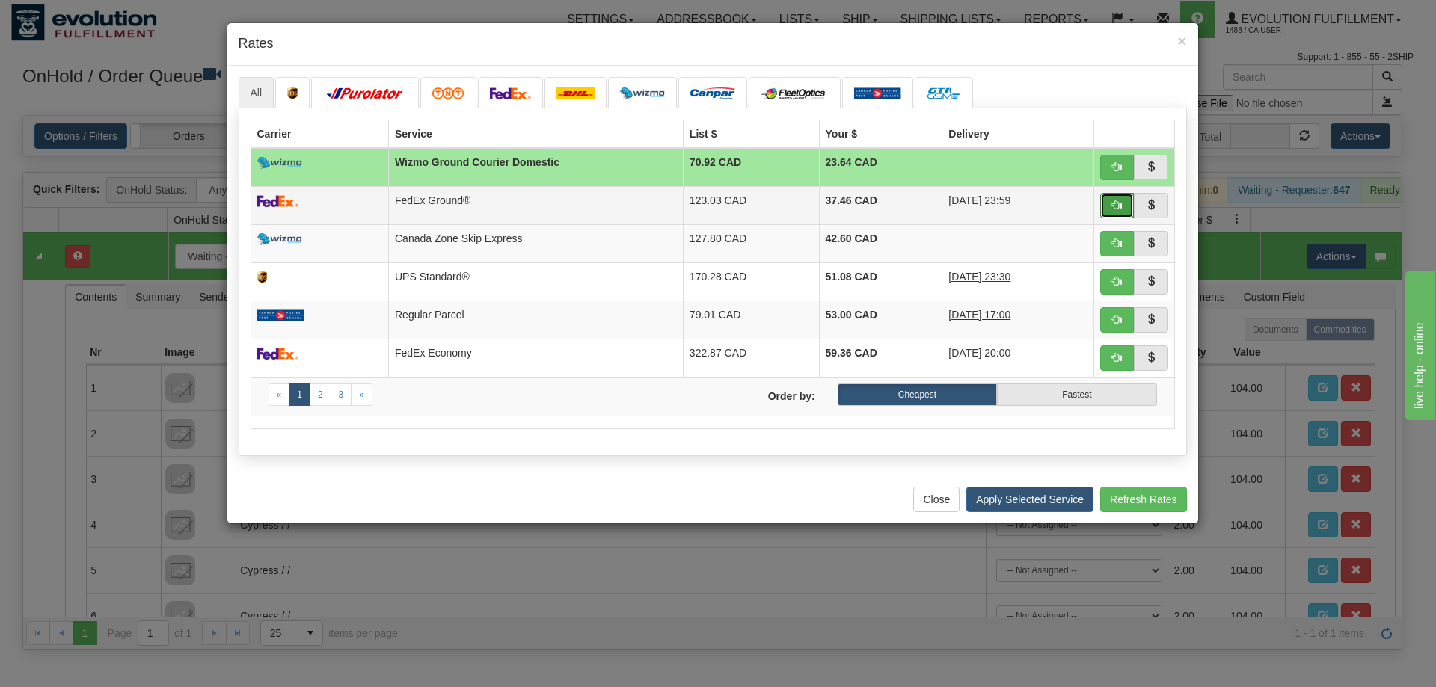
click at [1123, 207] on button "button" at bounding box center [1117, 205] width 34 height 25
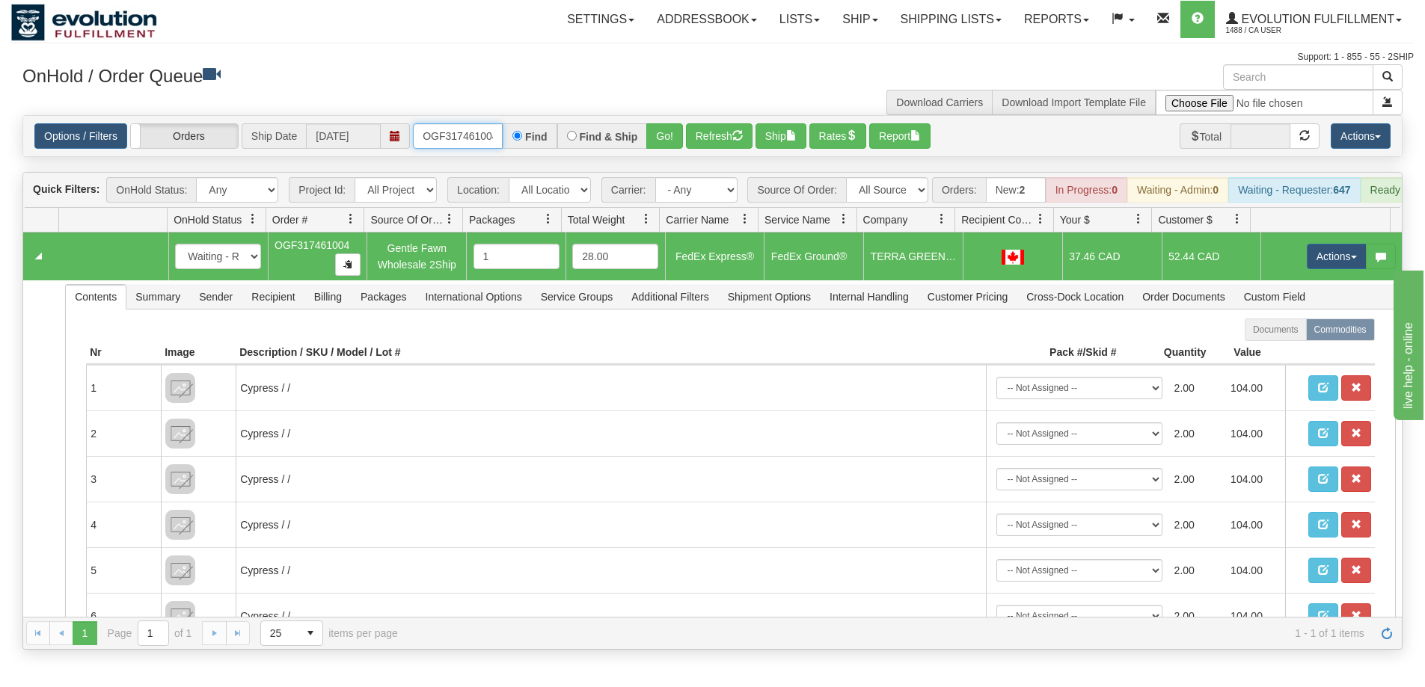
scroll to position [0, 4]
drag, startPoint x: 419, startPoint y: 139, endPoint x: 517, endPoint y: 137, distance: 98.0
click at [517, 137] on div "OGF317461004 Find Find & Ship Go!" at bounding box center [548, 135] width 270 height 25
click at [653, 135] on button "Go!" at bounding box center [664, 135] width 37 height 25
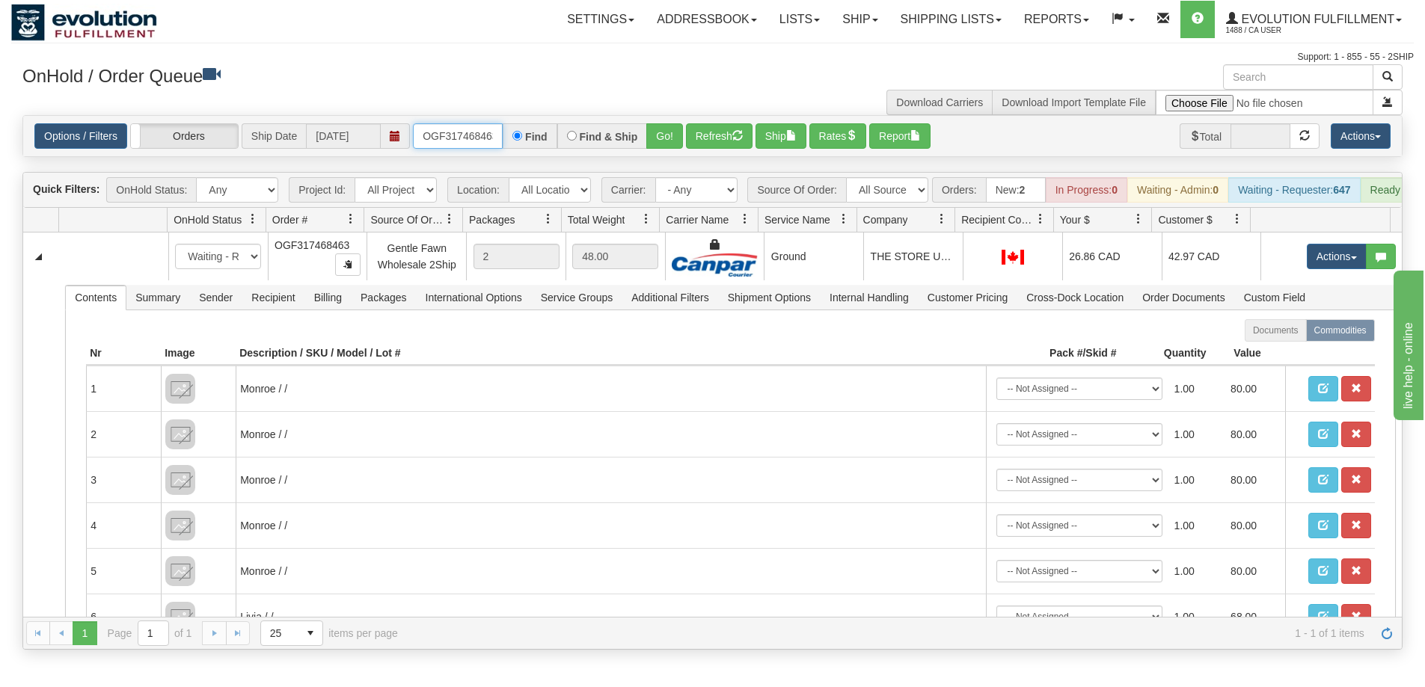
scroll to position [0, 4]
drag, startPoint x: 419, startPoint y: 132, endPoint x: 536, endPoint y: 131, distance: 117.4
click at [536, 131] on div "OGF317468463 Find Find & Ship Go!" at bounding box center [548, 135] width 270 height 25
click at [673, 141] on button "Go!" at bounding box center [664, 135] width 37 height 25
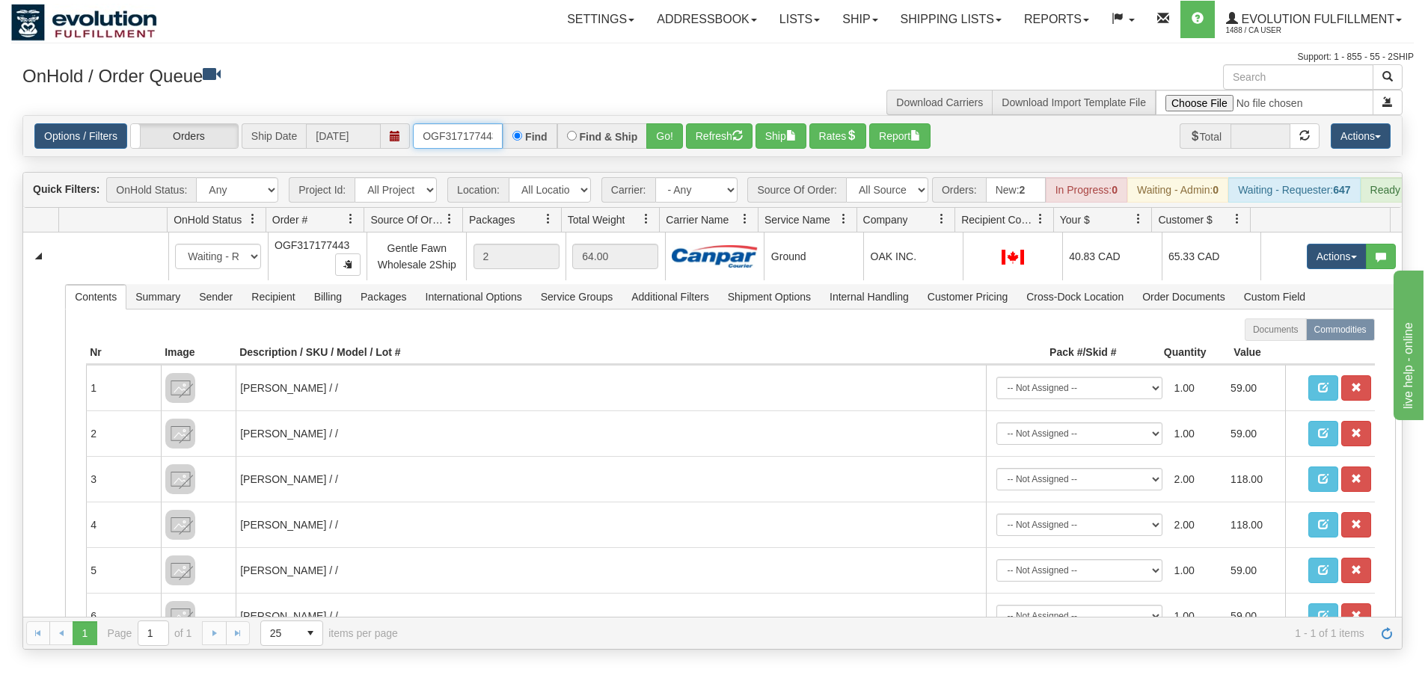
scroll to position [0, 4]
drag, startPoint x: 420, startPoint y: 130, endPoint x: 542, endPoint y: 131, distance: 122.7
click at [542, 131] on div "OGF317177443 Find Find & Ship Go!" at bounding box center [548, 135] width 270 height 25
click at [664, 144] on button "Go!" at bounding box center [664, 135] width 37 height 25
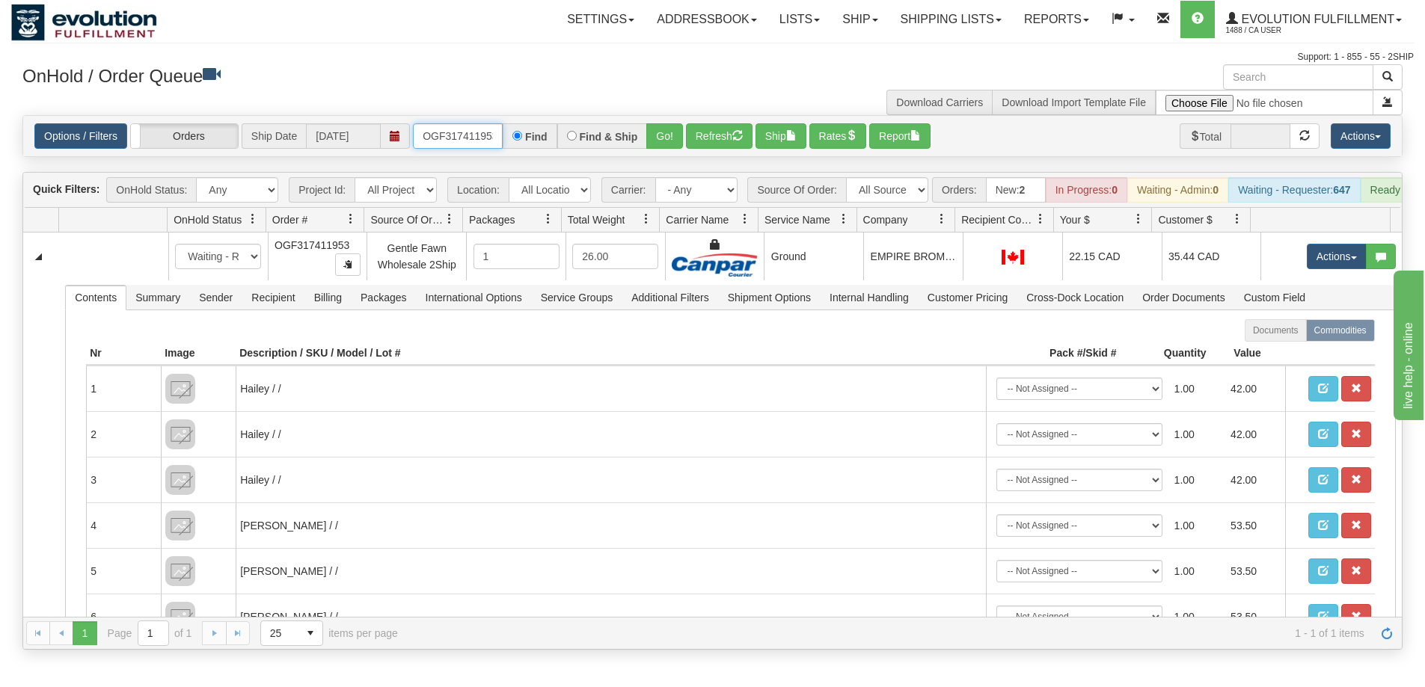
scroll to position [0, 4]
drag, startPoint x: 423, startPoint y: 130, endPoint x: 511, endPoint y: 135, distance: 87.7
click at [511, 135] on div "OGF317411953 Find Find & Ship Go!" at bounding box center [548, 135] width 270 height 25
click at [654, 141] on button "Go!" at bounding box center [664, 135] width 37 height 25
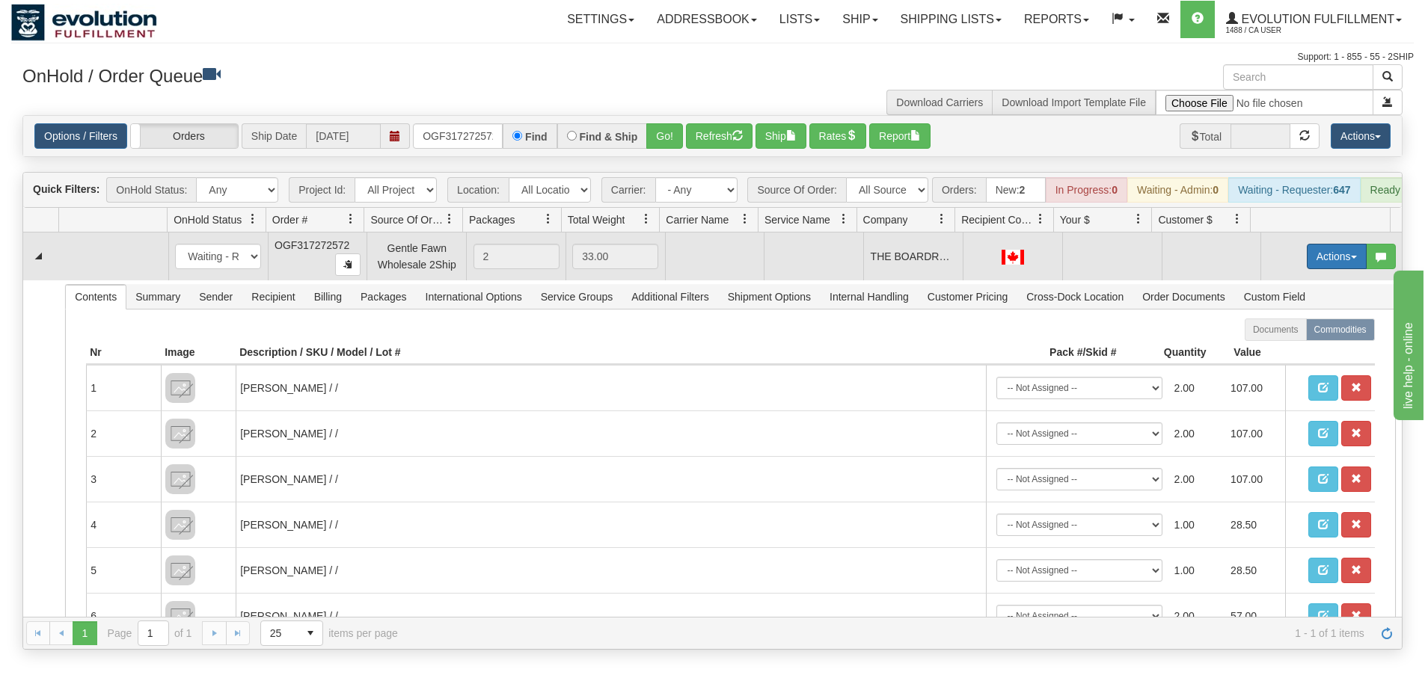
click at [1307, 257] on button "Actions" at bounding box center [1337, 256] width 60 height 25
click at [1278, 330] on span "Rate All Services" at bounding box center [1306, 324] width 90 height 12
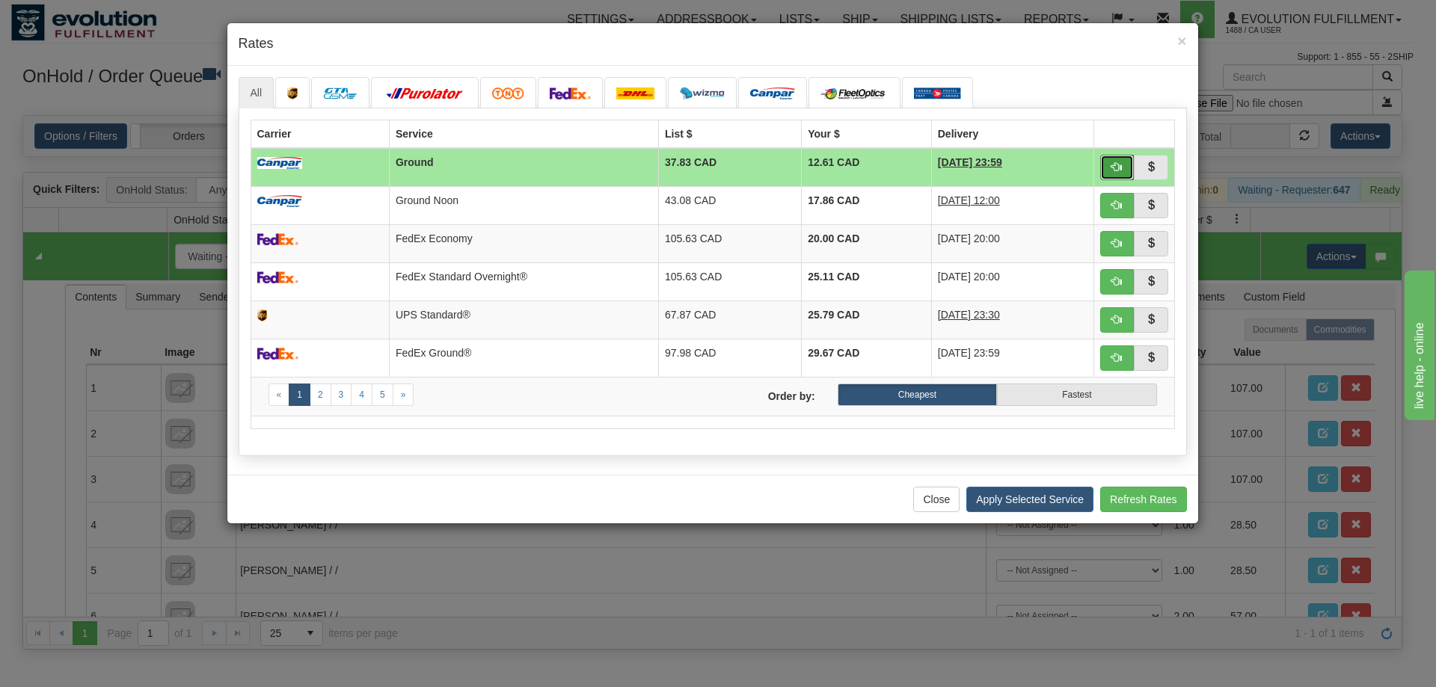
click at [1116, 162] on span "button" at bounding box center [1116, 167] width 10 height 10
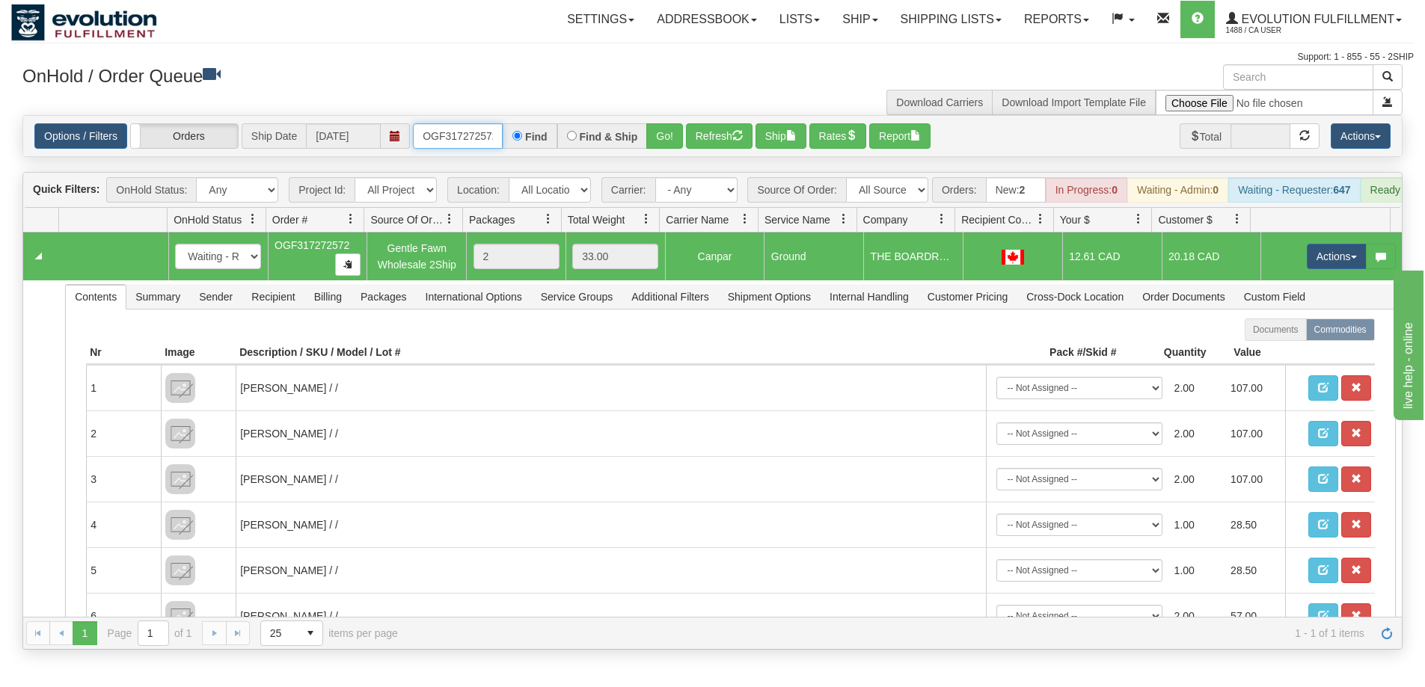
scroll to position [0, 4]
drag, startPoint x: 426, startPoint y: 126, endPoint x: 508, endPoint y: 137, distance: 82.9
click at [508, 137] on div "OGF317272572 Find Find & Ship Go!" at bounding box center [548, 135] width 270 height 25
click at [663, 141] on button "Go!" at bounding box center [664, 135] width 37 height 25
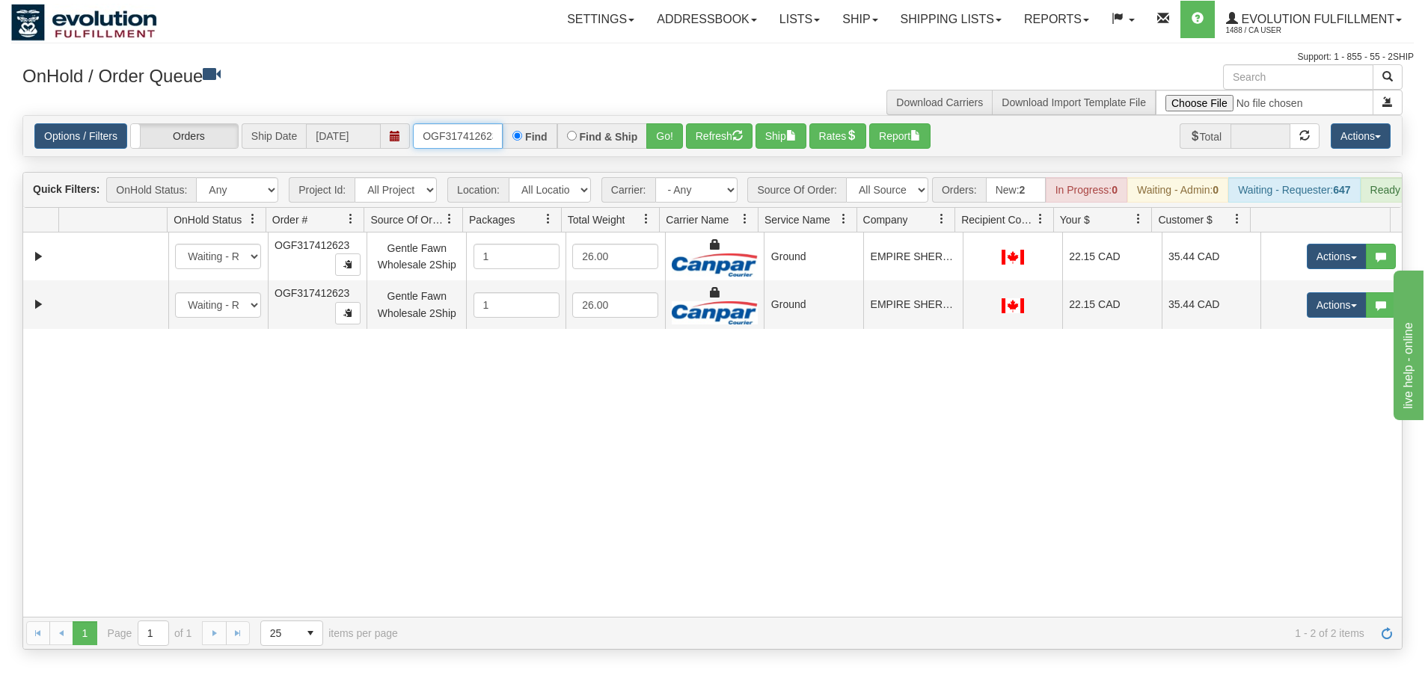
scroll to position [0, 4]
drag, startPoint x: 415, startPoint y: 137, endPoint x: 512, endPoint y: 144, distance: 96.7
click at [512, 144] on div "OGF317412623 Find Find & Ship Go!" at bounding box center [548, 135] width 270 height 25
type input "OGF317412623"
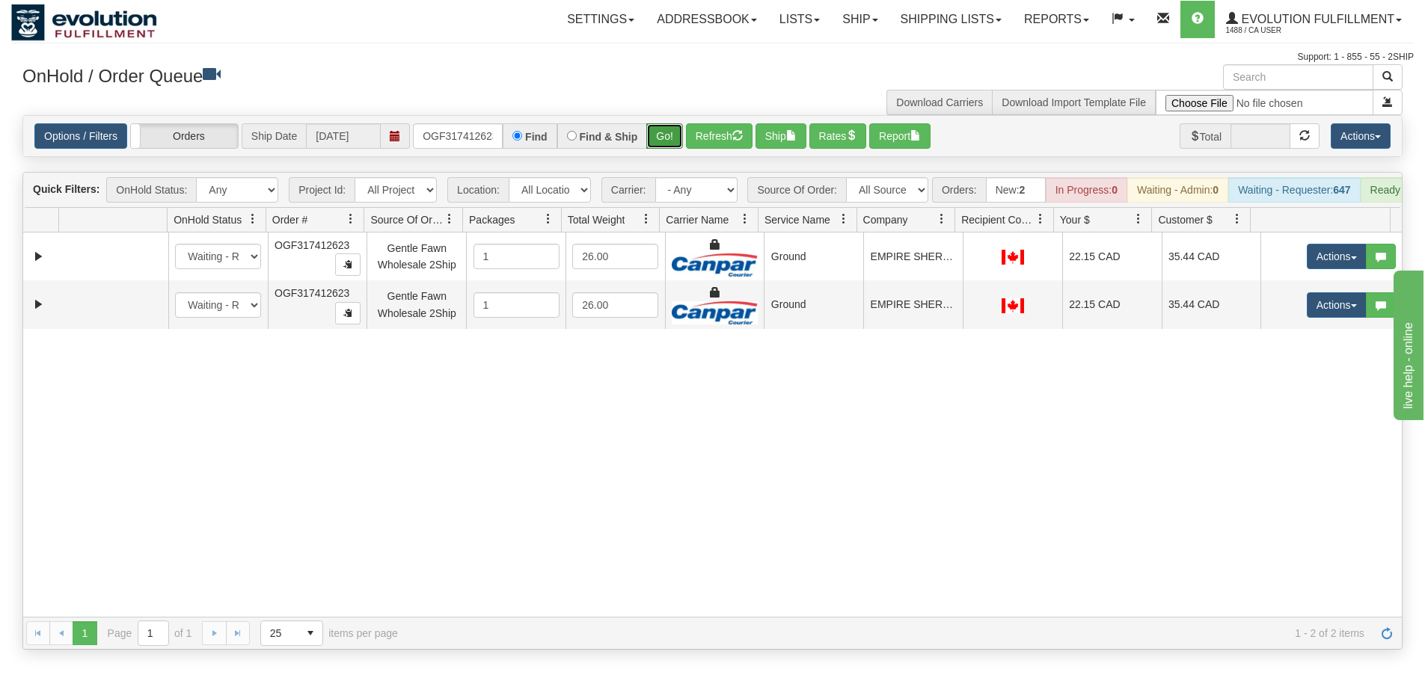
click at [666, 138] on button "Go!" at bounding box center [664, 135] width 37 height 25
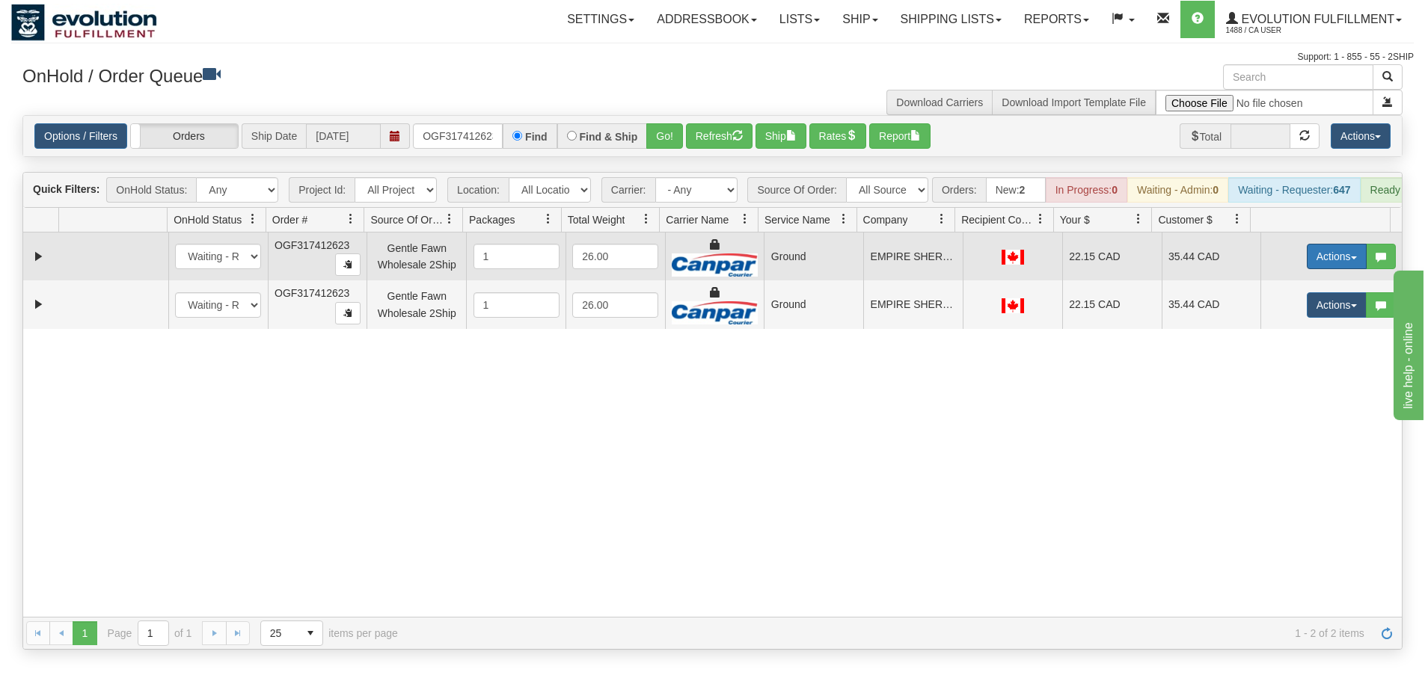
click at [1328, 258] on button "Actions" at bounding box center [1337, 256] width 60 height 25
click at [1283, 353] on link "Ship" at bounding box center [1306, 343] width 120 height 19
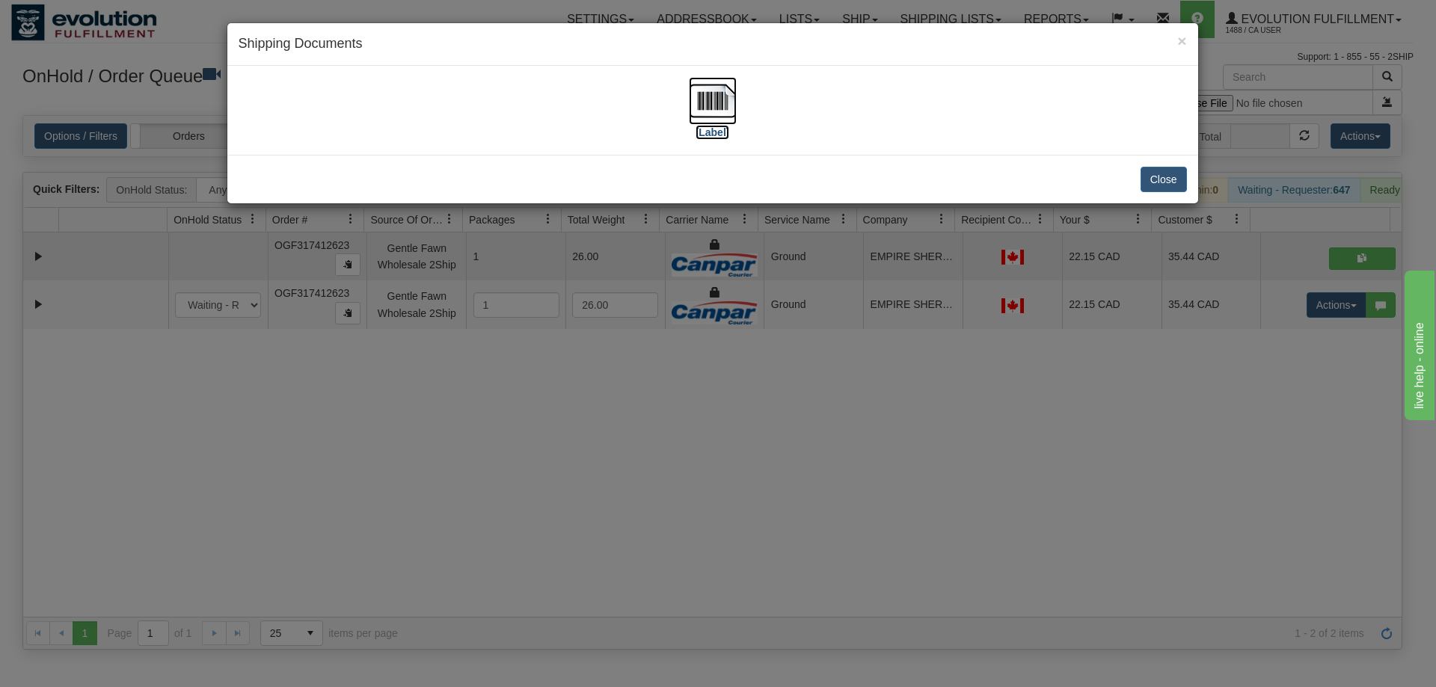
click at [720, 93] on img at bounding box center [713, 101] width 48 height 48
click at [530, 467] on div "× Shipping Documents [Label] Close" at bounding box center [718, 343] width 1436 height 687
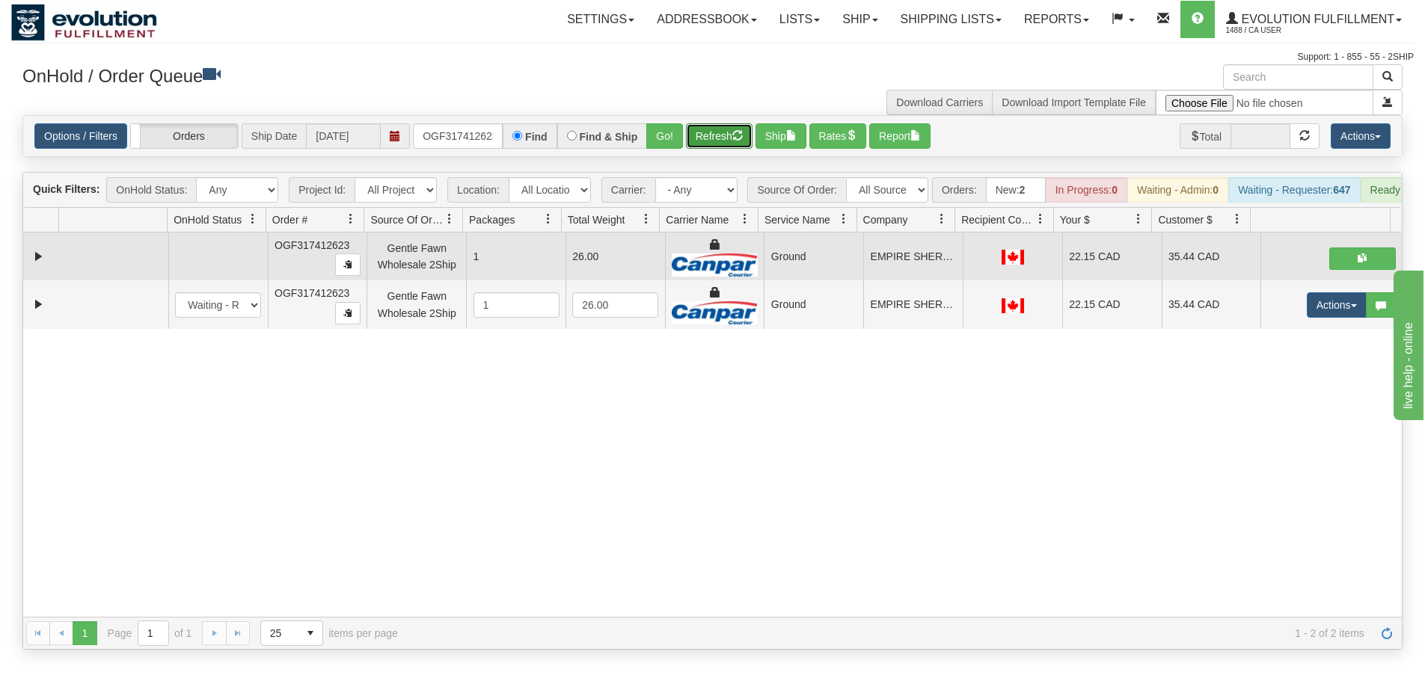
click at [693, 141] on button "Refresh" at bounding box center [719, 135] width 67 height 25
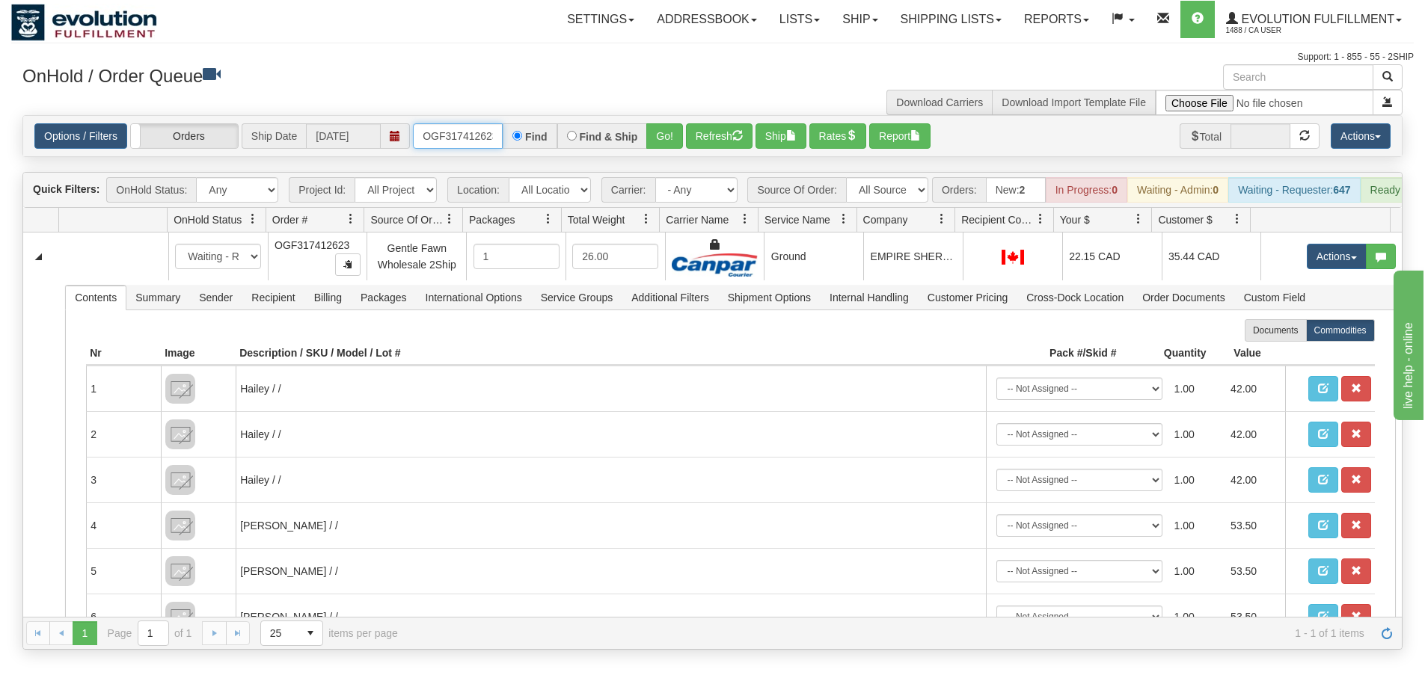
drag, startPoint x: 424, startPoint y: 132, endPoint x: 546, endPoint y: 132, distance: 121.9
click at [546, 132] on div "OGF317412623 Find Find & Ship Go!" at bounding box center [548, 135] width 270 height 25
click at [546, 132] on label "Find" at bounding box center [536, 137] width 22 height 10
click at [522, 132] on input "Find" at bounding box center [517, 136] width 10 height 10
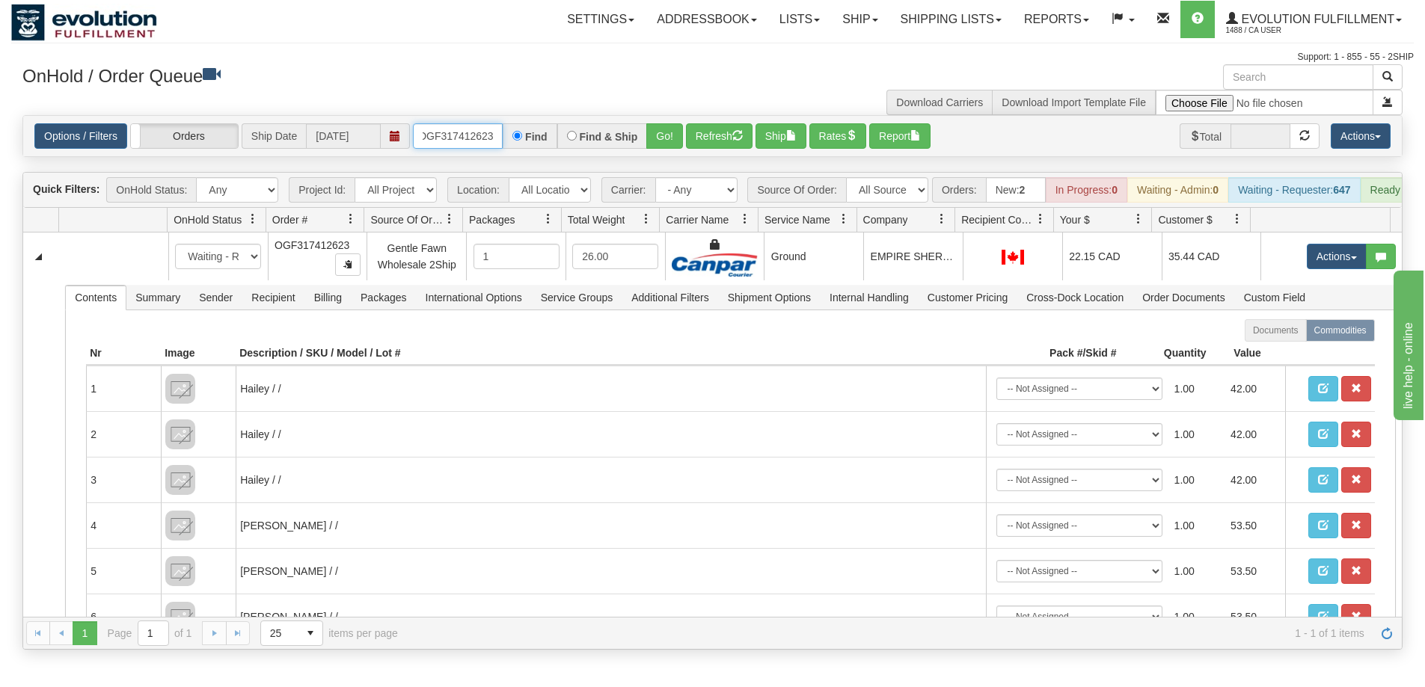
drag, startPoint x: 420, startPoint y: 135, endPoint x: 534, endPoint y: 135, distance: 114.4
click at [534, 135] on div "OGF317412623 Find Find & Ship Go!" at bounding box center [548, 135] width 270 height 25
click at [473, 133] on input "text" at bounding box center [458, 135] width 90 height 25
click at [657, 138] on button "Go!" at bounding box center [664, 135] width 37 height 25
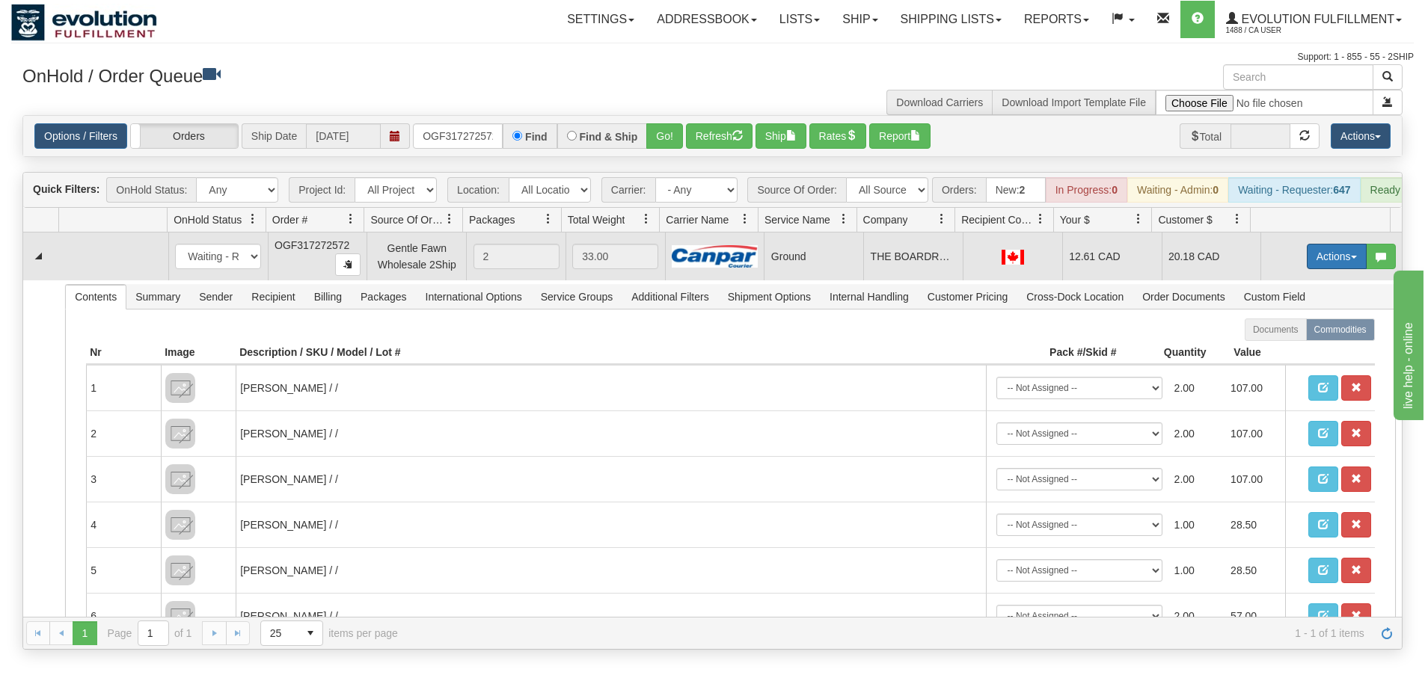
click at [1327, 260] on button "Actions" at bounding box center [1337, 256] width 60 height 25
click at [1277, 349] on span "Ship" at bounding box center [1276, 343] width 31 height 12
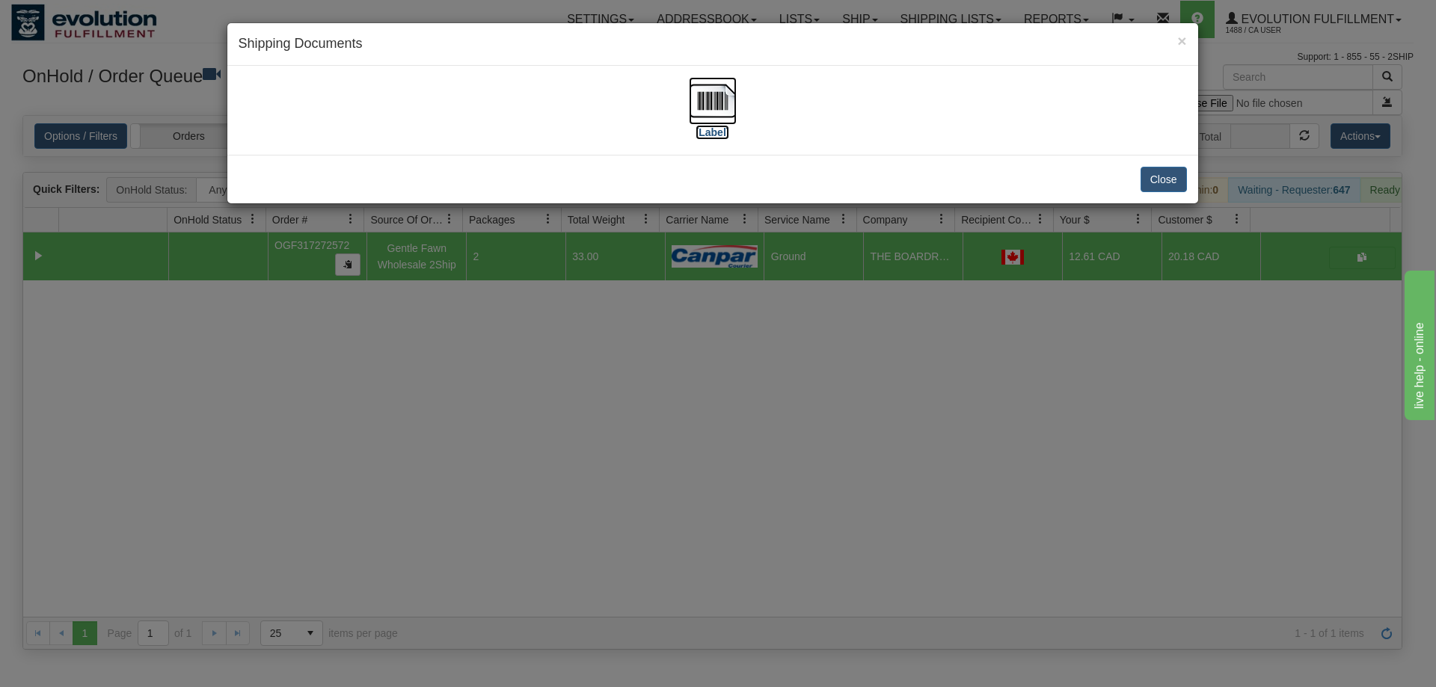
click at [706, 105] on img at bounding box center [713, 101] width 48 height 48
click at [957, 580] on div "× Shipping Documents [Label] Close" at bounding box center [718, 343] width 1436 height 687
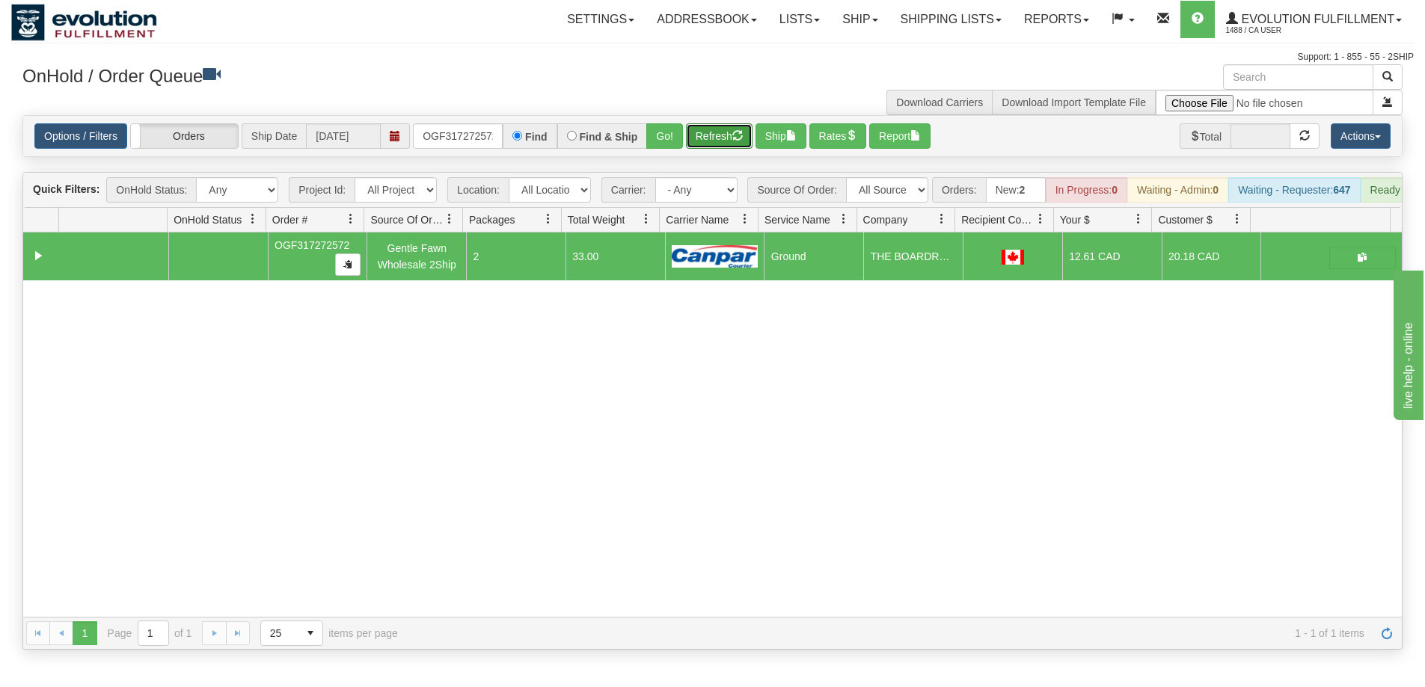
click at [731, 138] on button "Refresh" at bounding box center [719, 135] width 67 height 25
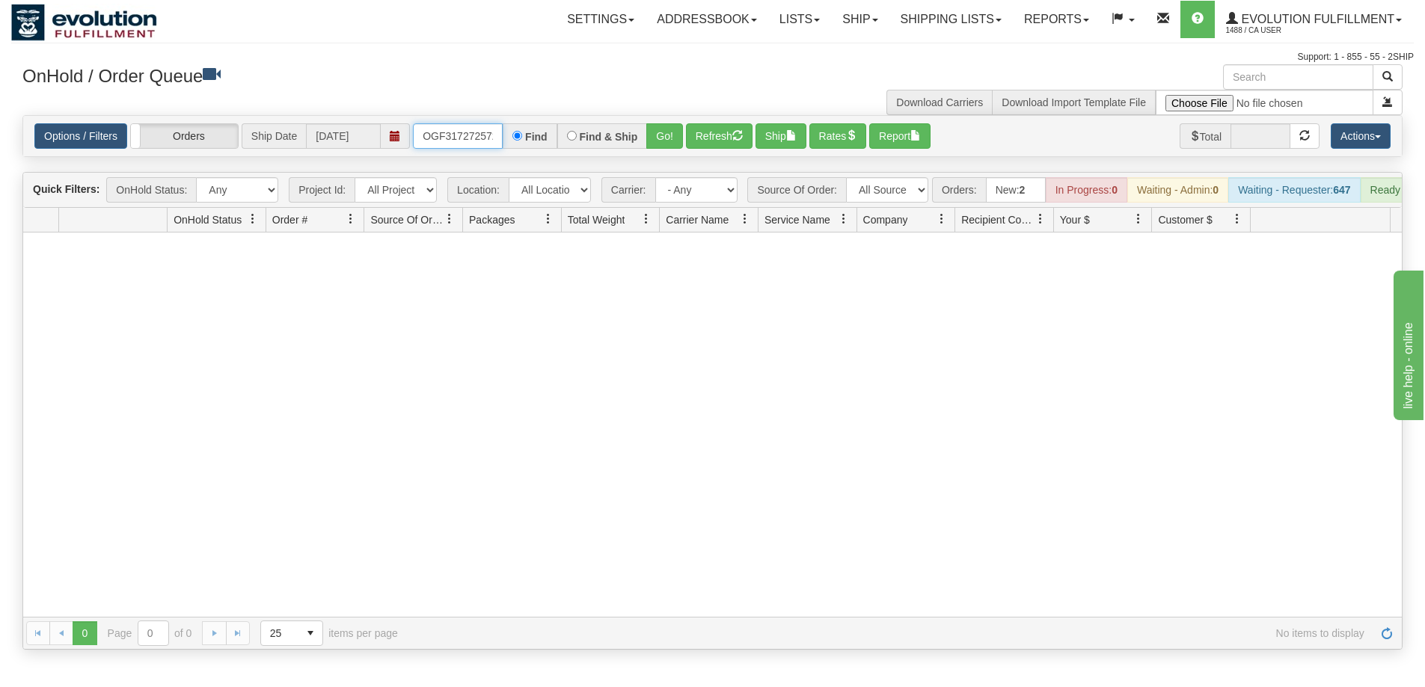
scroll to position [0, 4]
drag, startPoint x: 423, startPoint y: 138, endPoint x: 530, endPoint y: 138, distance: 107.0
click at [530, 138] on div "OGF317272572 Find Find & Ship Go!" at bounding box center [548, 135] width 270 height 25
click at [660, 144] on button "Go!" at bounding box center [664, 135] width 37 height 25
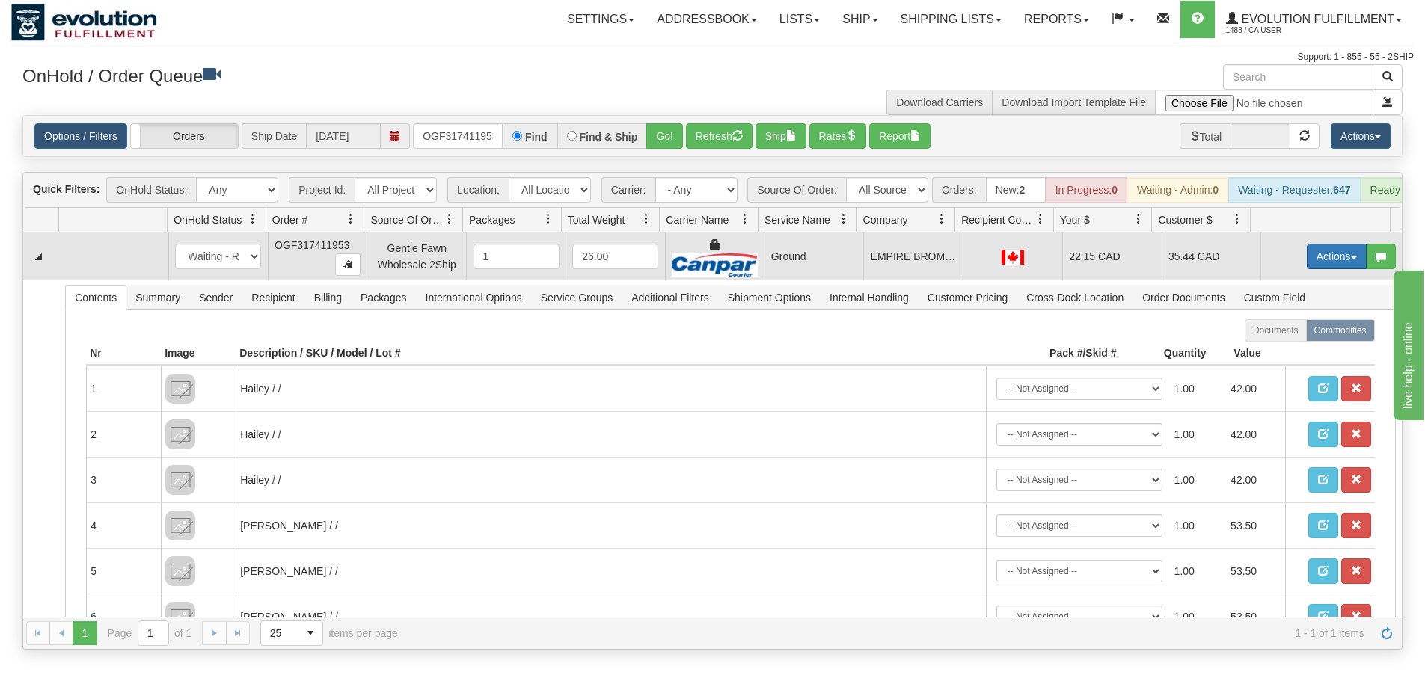
click at [1316, 264] on button "Actions" at bounding box center [1337, 256] width 60 height 25
click at [1280, 352] on link "Ship" at bounding box center [1306, 343] width 120 height 19
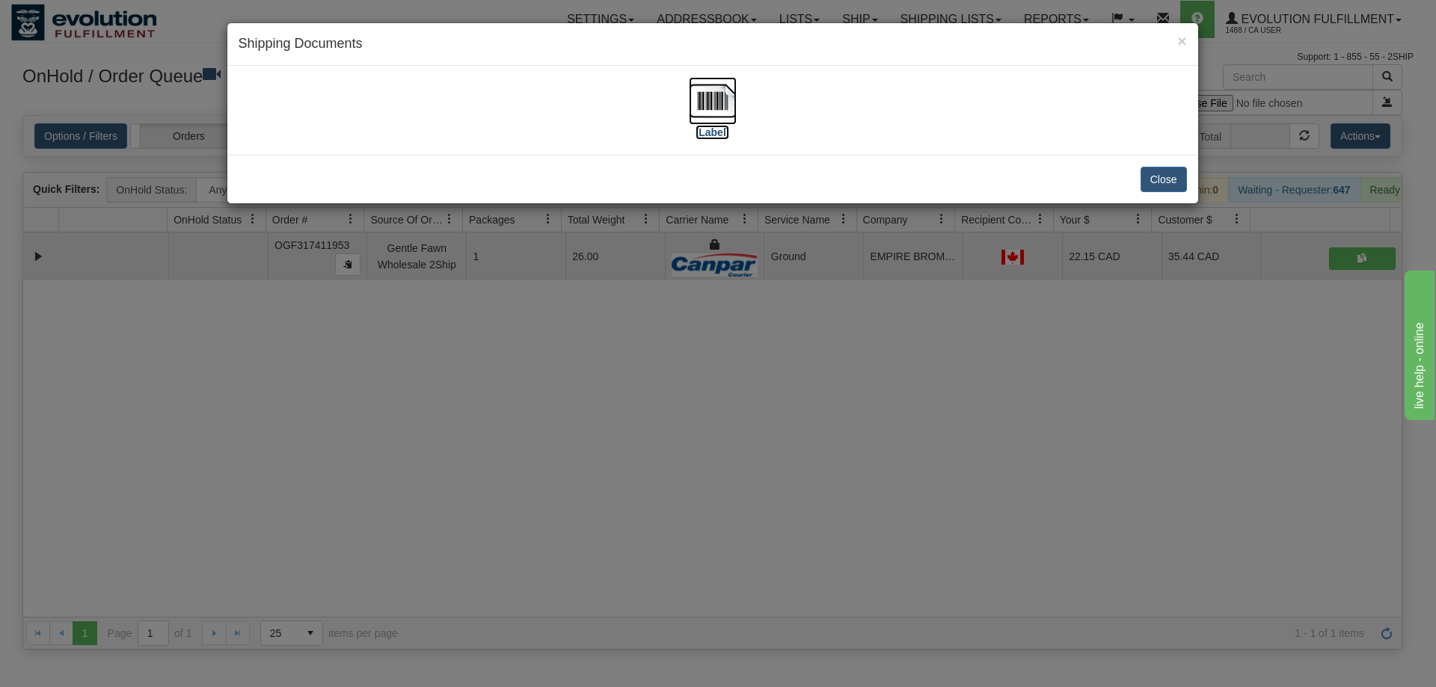
click at [700, 106] on img at bounding box center [713, 101] width 48 height 48
click at [551, 448] on div "× Shipping Documents [Label] Close" at bounding box center [718, 343] width 1436 height 687
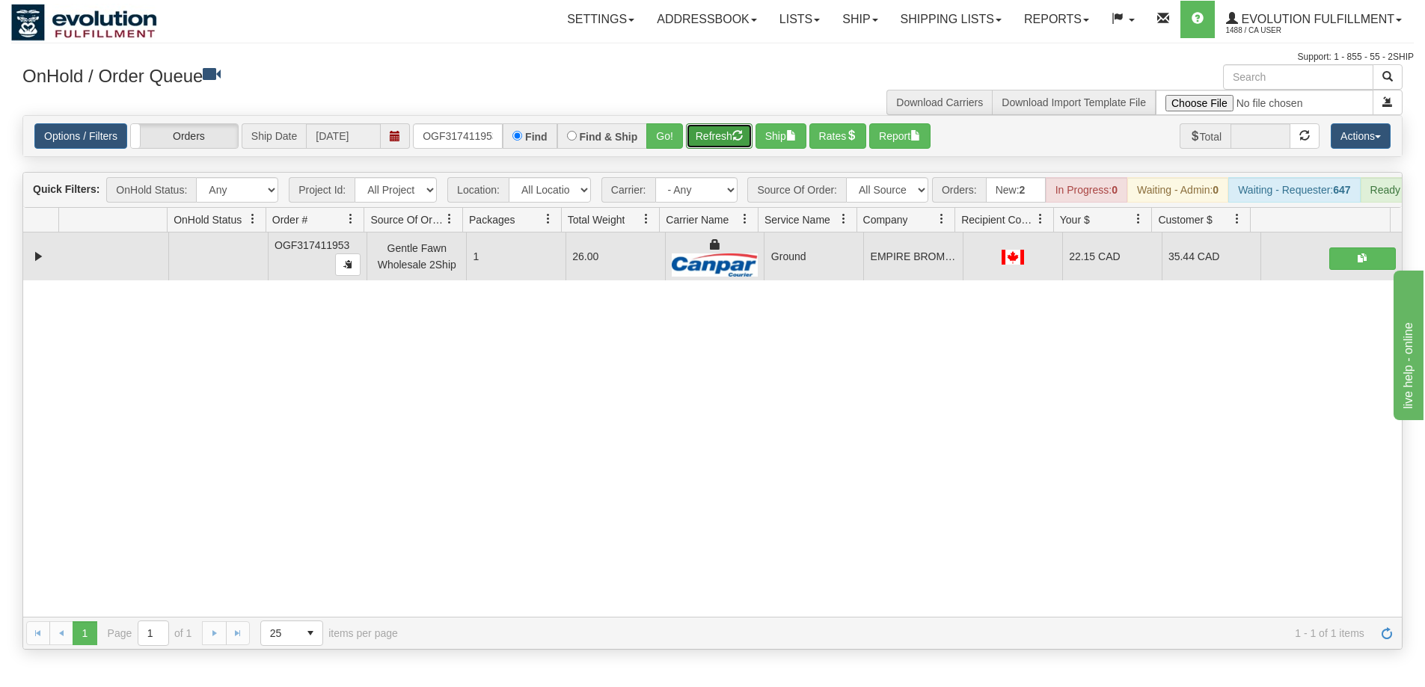
click at [716, 137] on button "Refresh" at bounding box center [719, 135] width 67 height 25
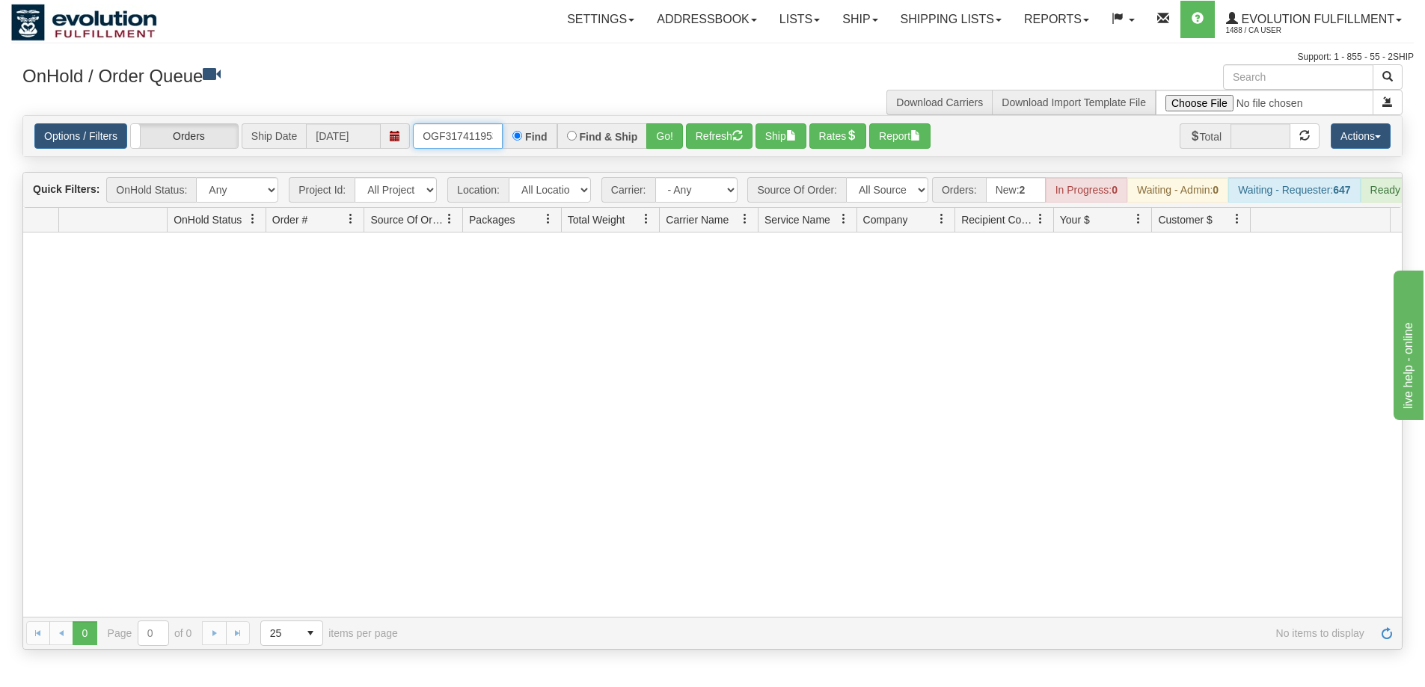
scroll to position [0, 4]
drag, startPoint x: 420, startPoint y: 131, endPoint x: 568, endPoint y: 129, distance: 147.3
click at [568, 129] on div "OGF317411953 Find Find & Ship Go!" at bounding box center [548, 135] width 270 height 25
click at [668, 144] on button "Go!" at bounding box center [664, 135] width 37 height 25
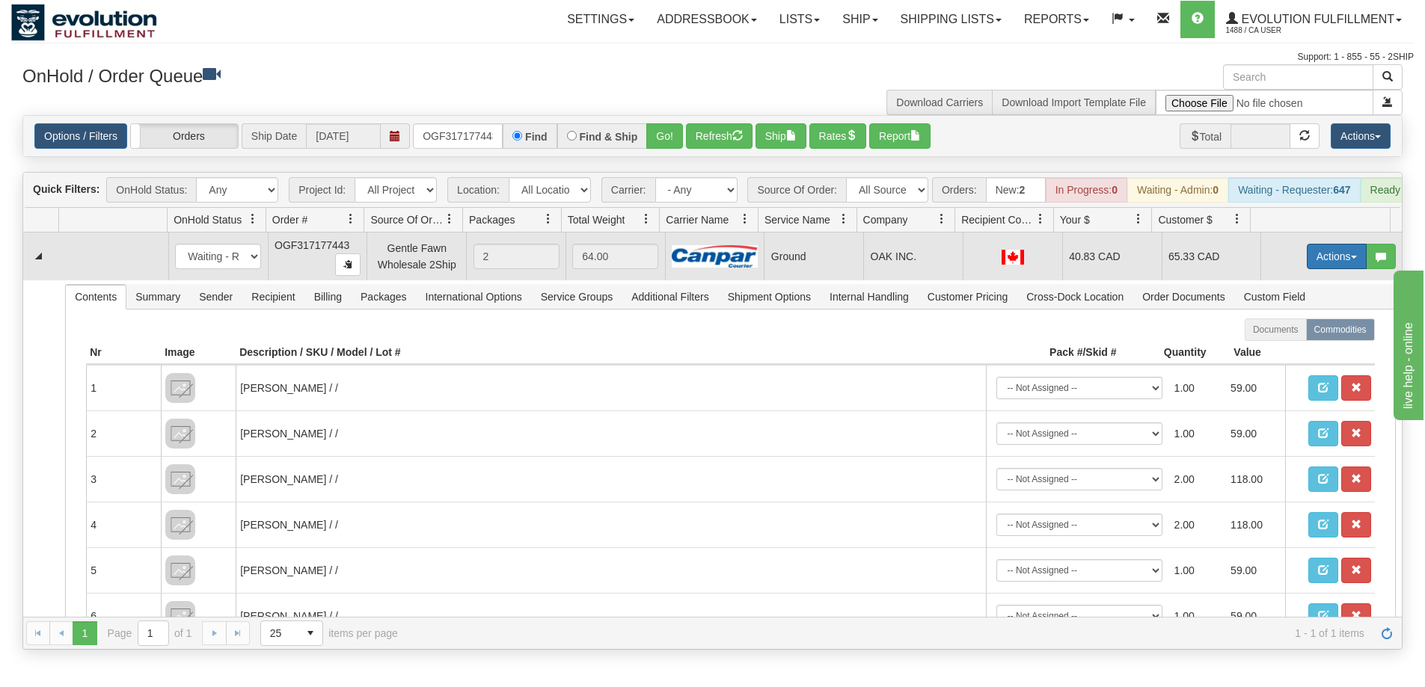
click at [1319, 260] on button "Actions" at bounding box center [1337, 256] width 60 height 25
click at [1283, 352] on link "Ship" at bounding box center [1306, 343] width 120 height 19
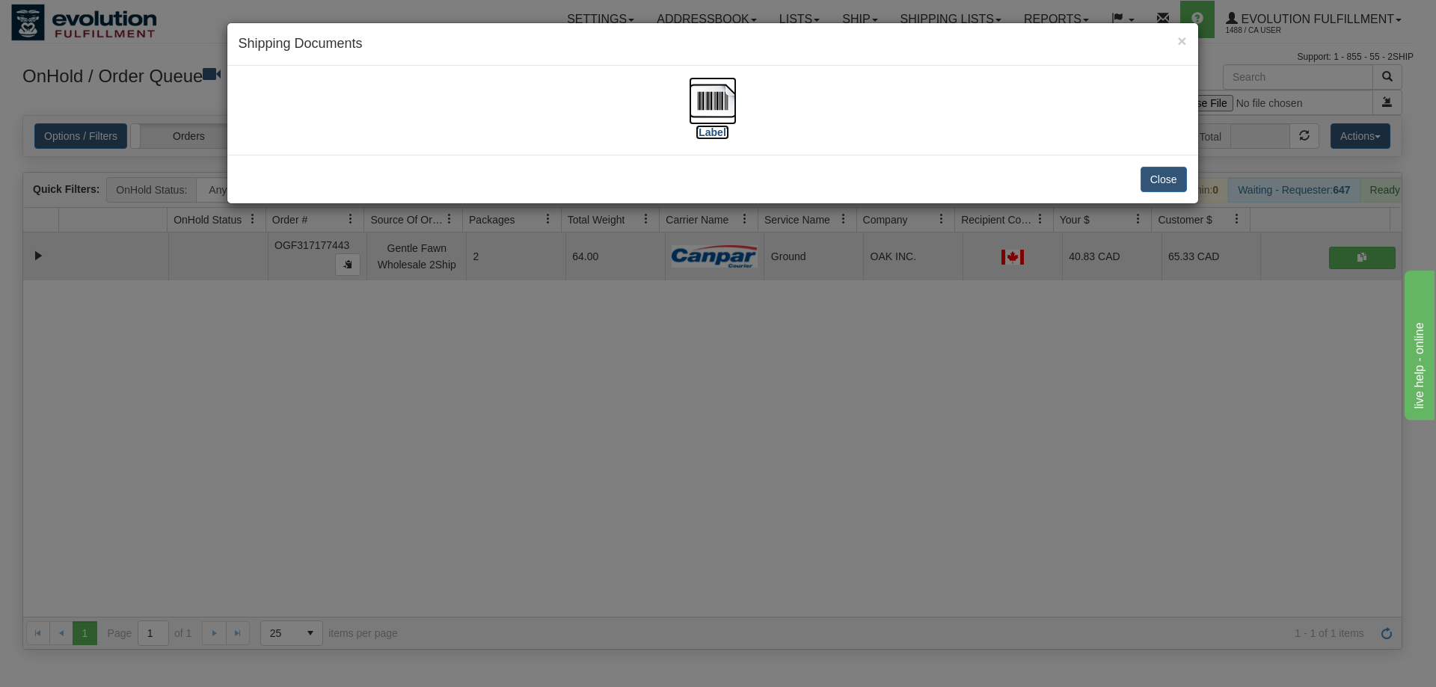
click at [711, 93] on img at bounding box center [713, 101] width 48 height 48
drag, startPoint x: 808, startPoint y: 449, endPoint x: 696, endPoint y: 381, distance: 131.2
click at [808, 449] on div "× Shipping Documents [Label] Close" at bounding box center [718, 343] width 1436 height 687
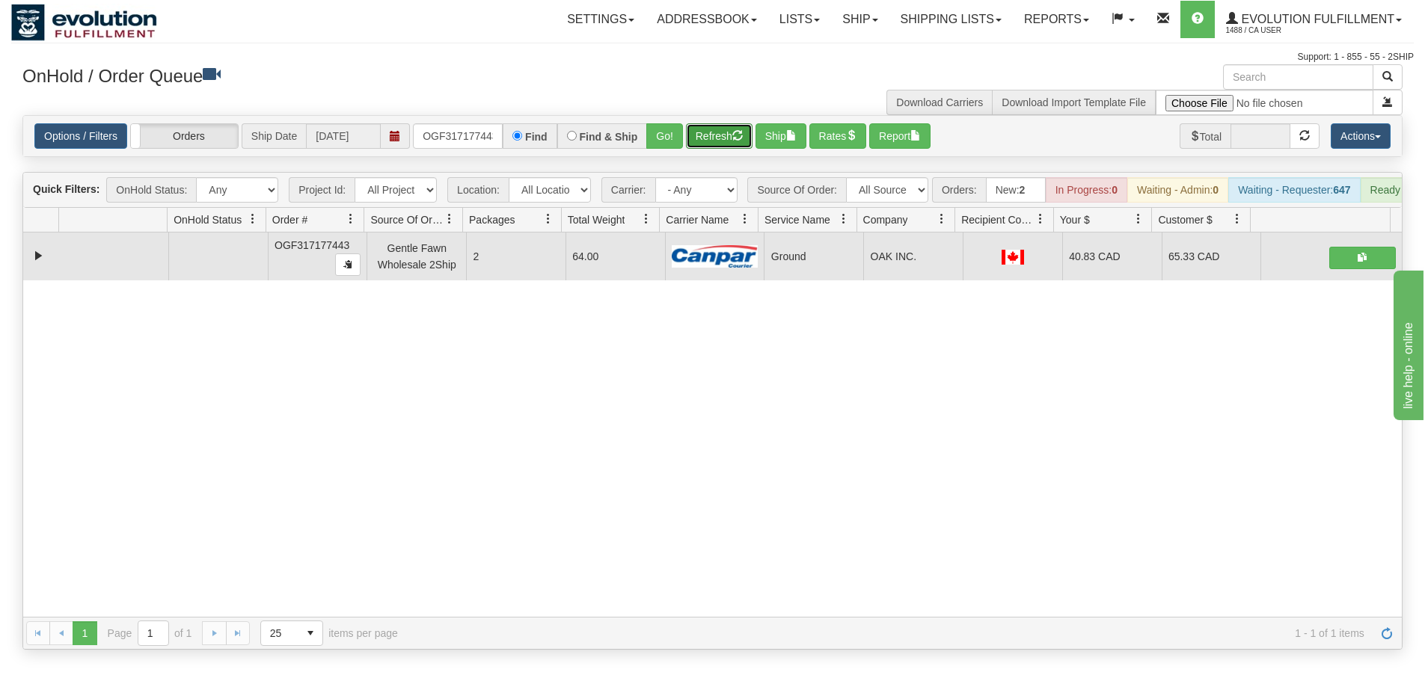
click at [712, 141] on button "Refresh" at bounding box center [719, 135] width 67 height 25
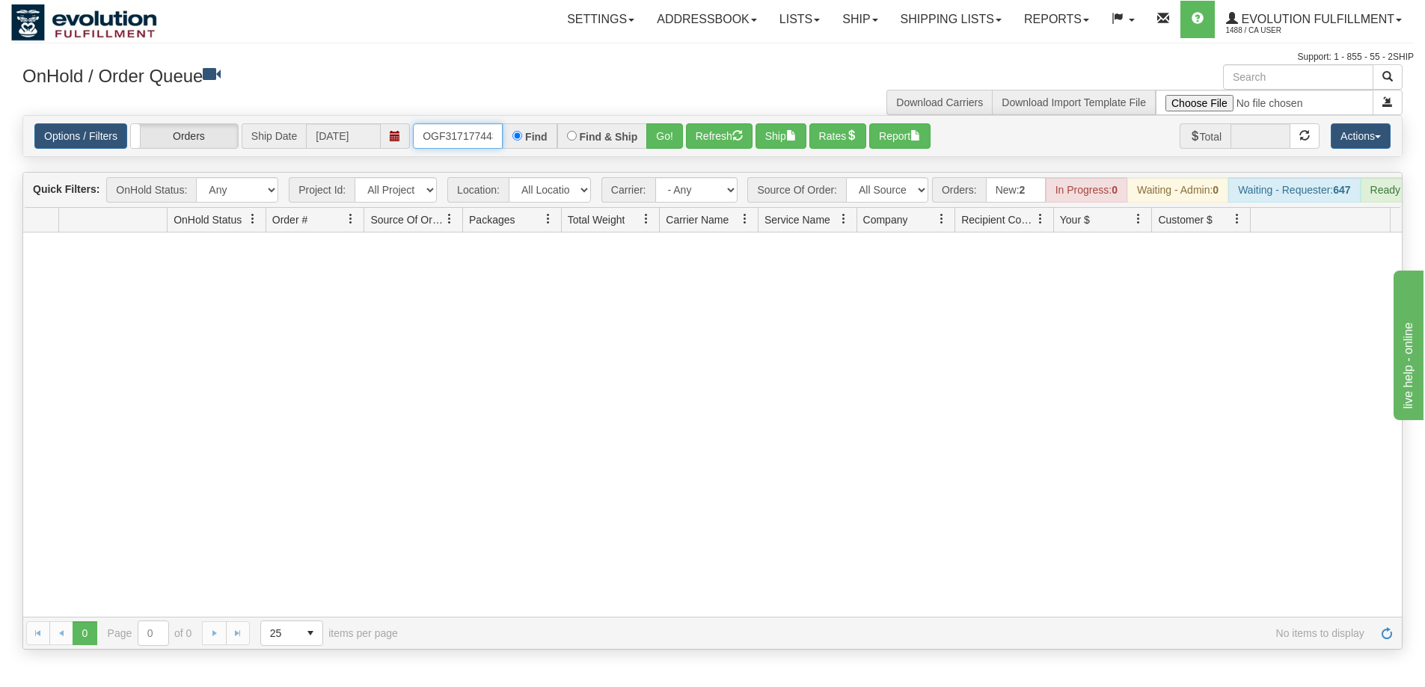
scroll to position [0, 4]
drag, startPoint x: 421, startPoint y: 131, endPoint x: 530, endPoint y: 129, distance: 109.2
click at [530, 129] on div "OGF317177443 Find Find & Ship Go!" at bounding box center [548, 135] width 270 height 25
click at [660, 132] on button "Go!" at bounding box center [664, 135] width 37 height 25
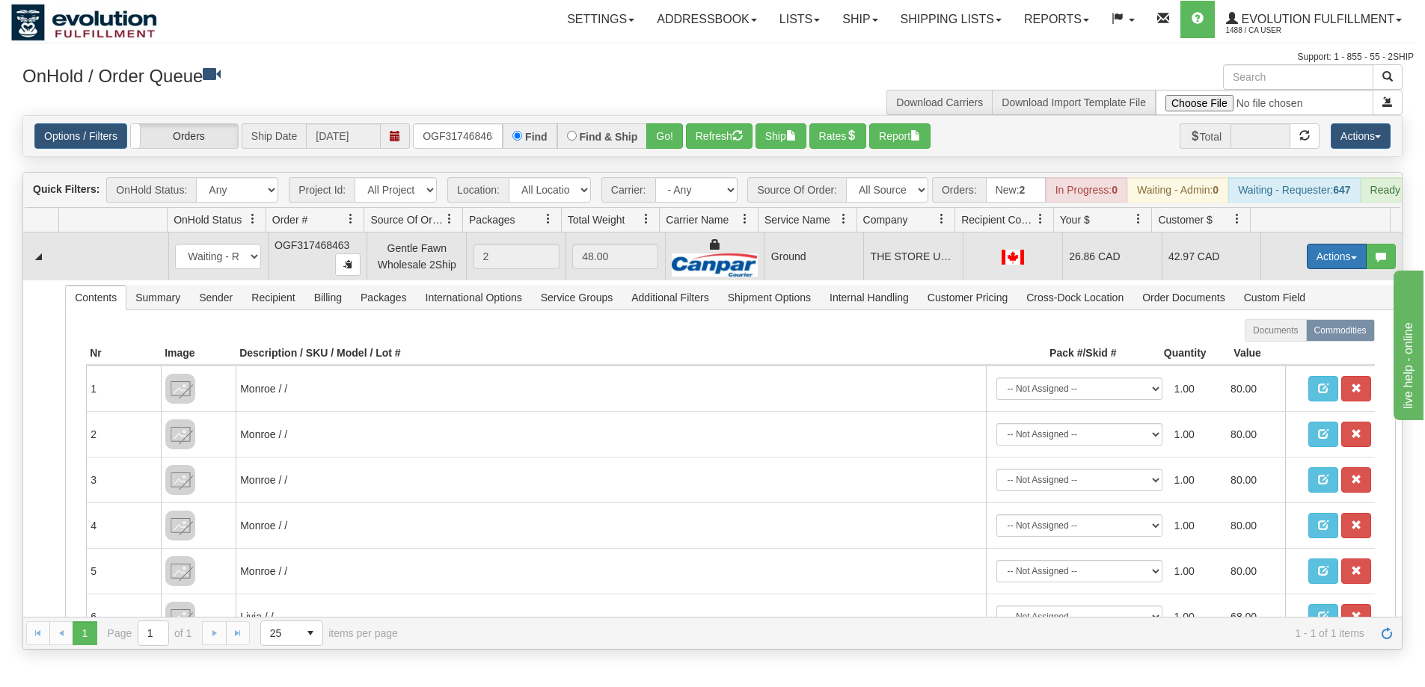
click at [1325, 269] on button "Actions" at bounding box center [1337, 256] width 60 height 25
click at [1282, 353] on link "Ship" at bounding box center [1306, 343] width 120 height 19
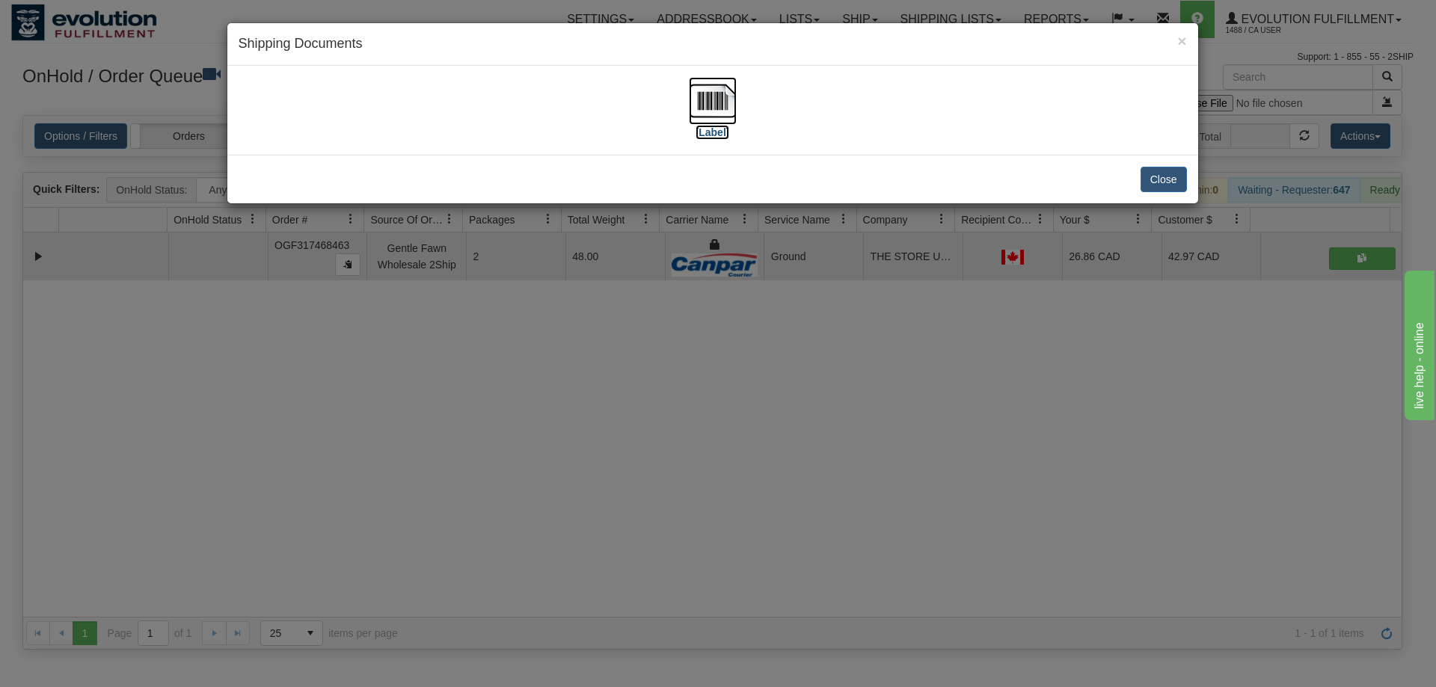
click at [700, 97] on img at bounding box center [713, 101] width 48 height 48
click at [749, 518] on div "× Shipping Documents [Label] Close" at bounding box center [718, 343] width 1436 height 687
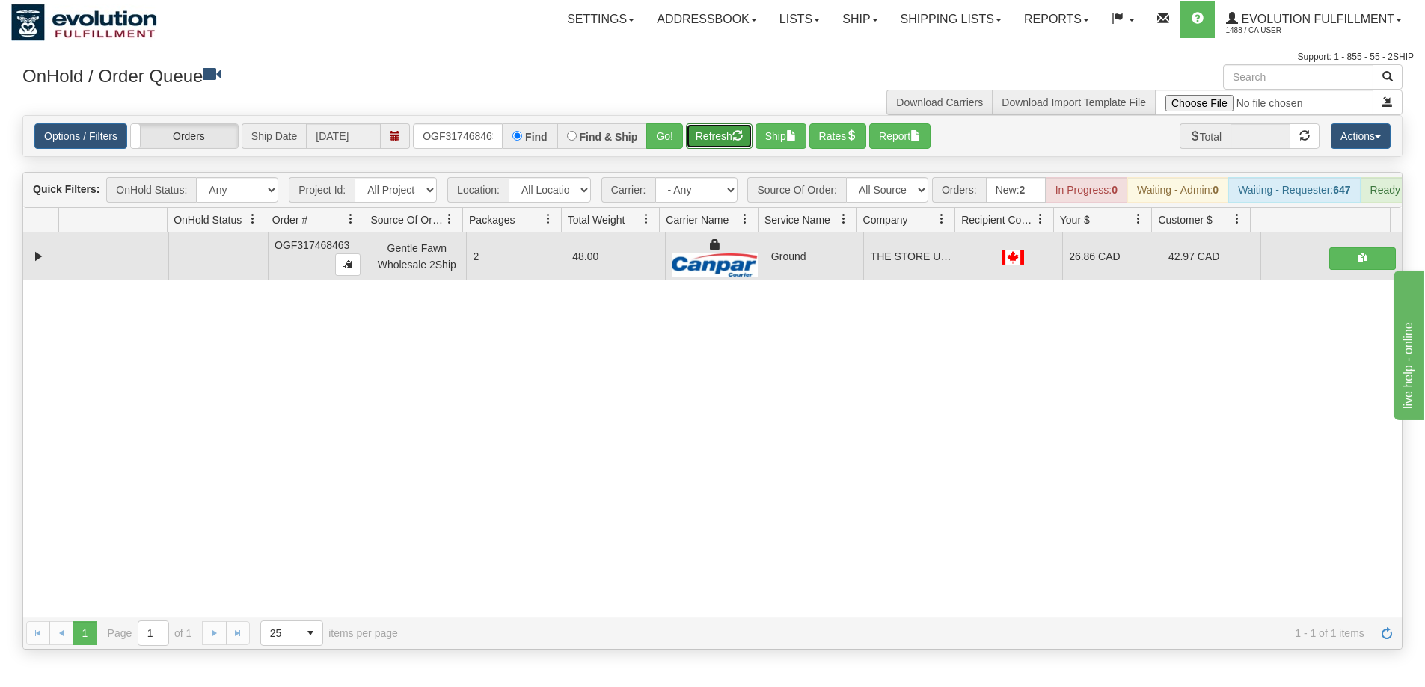
click at [732, 135] on button "Refresh" at bounding box center [719, 135] width 67 height 25
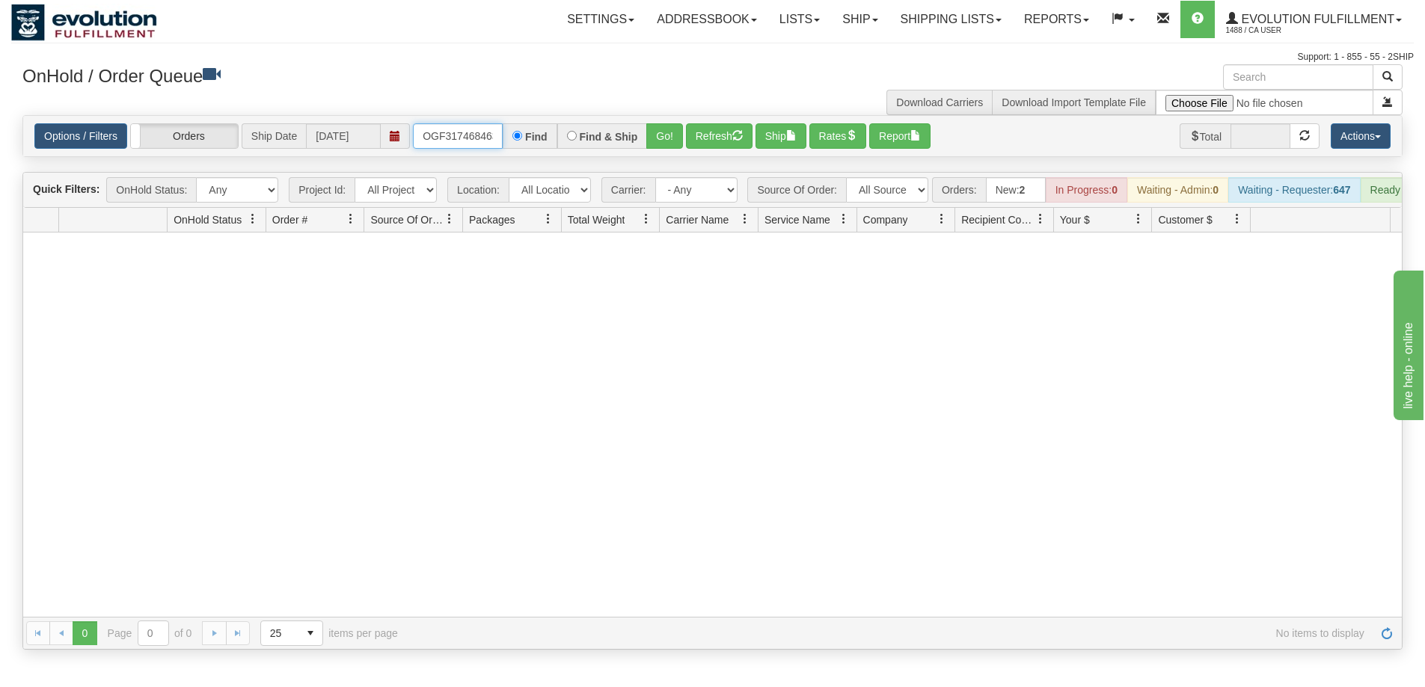
scroll to position [0, 4]
drag, startPoint x: 417, startPoint y: 129, endPoint x: 529, endPoint y: 131, distance: 111.4
click at [529, 131] on div "OGF317468463 Find Find & Ship Go!" at bounding box center [548, 135] width 270 height 25
click at [661, 135] on button "Go!" at bounding box center [664, 135] width 37 height 25
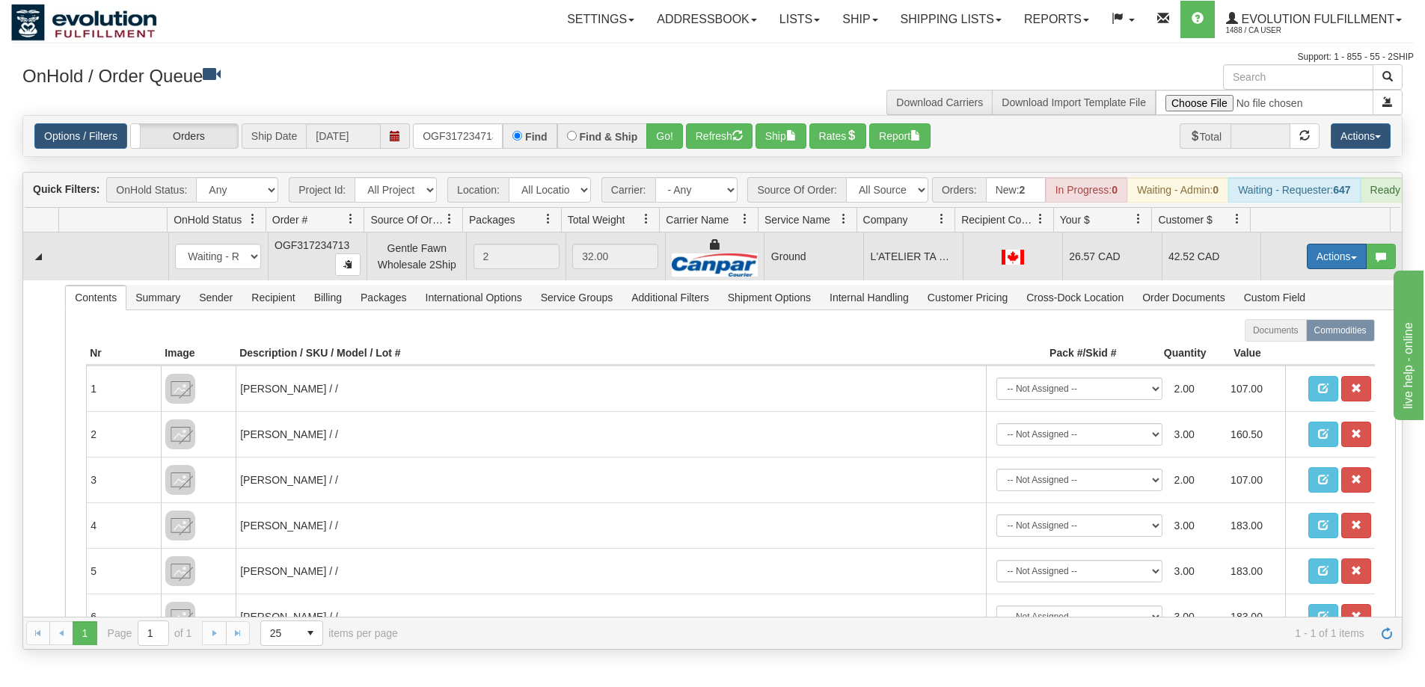
click at [1318, 269] on button "Actions" at bounding box center [1337, 256] width 60 height 25
click at [1271, 349] on span "Ship" at bounding box center [1276, 343] width 31 height 12
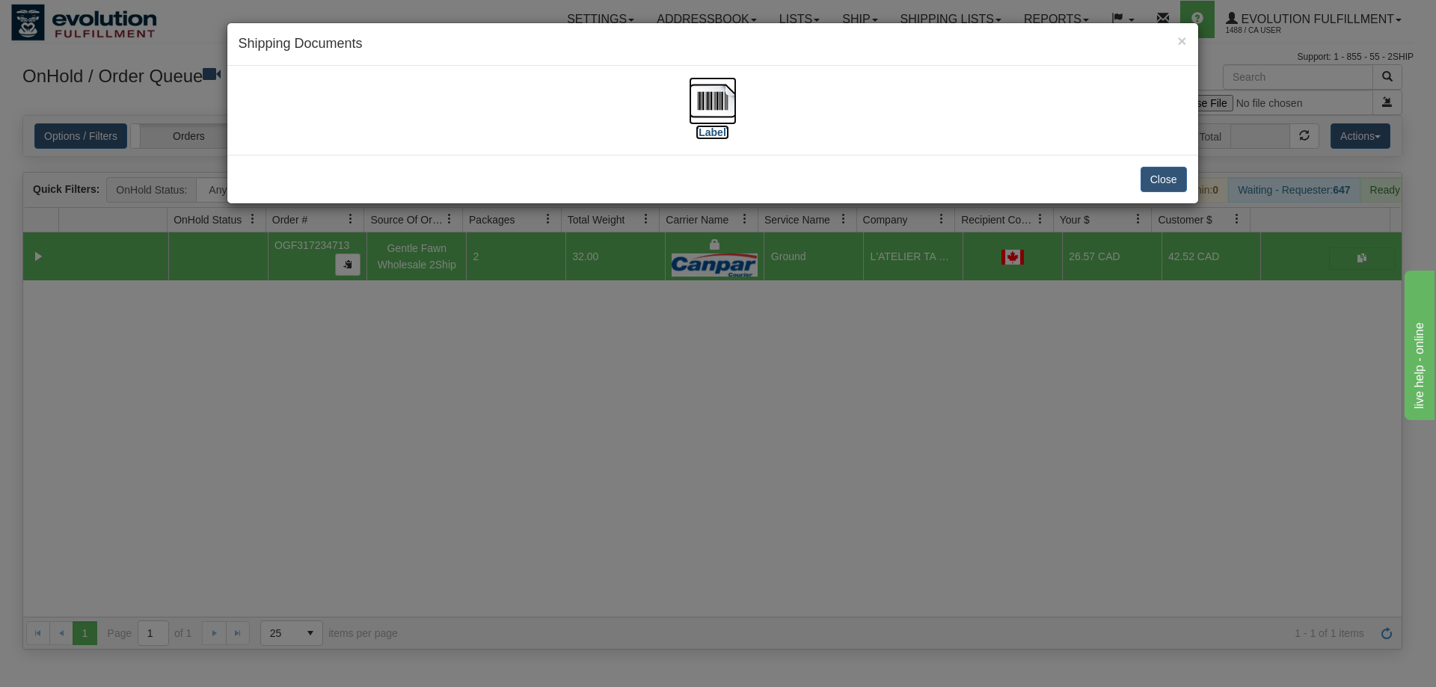
click at [718, 98] on img at bounding box center [713, 101] width 48 height 48
drag, startPoint x: 535, startPoint y: 530, endPoint x: 553, endPoint y: 524, distance: 18.9
click at [536, 530] on div "× Shipping Documents [Label] Close" at bounding box center [718, 343] width 1436 height 687
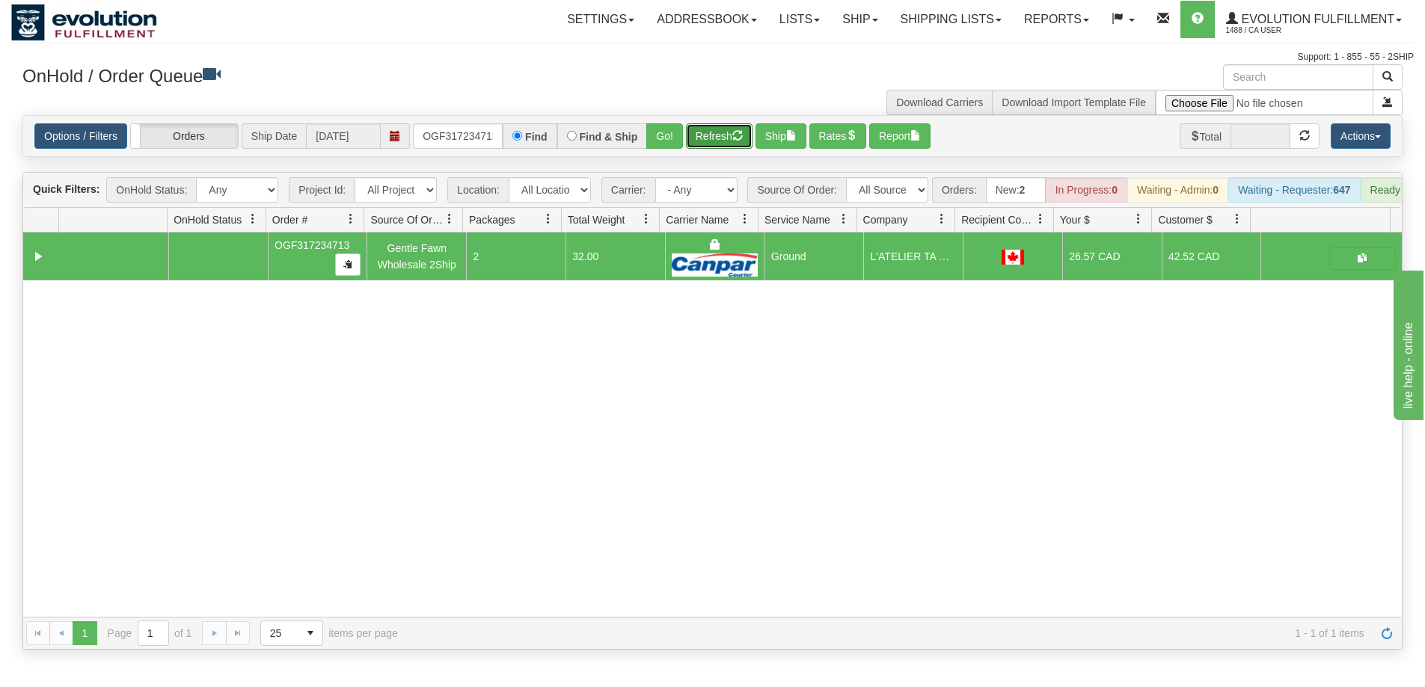
click at [713, 143] on button "Refresh" at bounding box center [719, 135] width 67 height 25
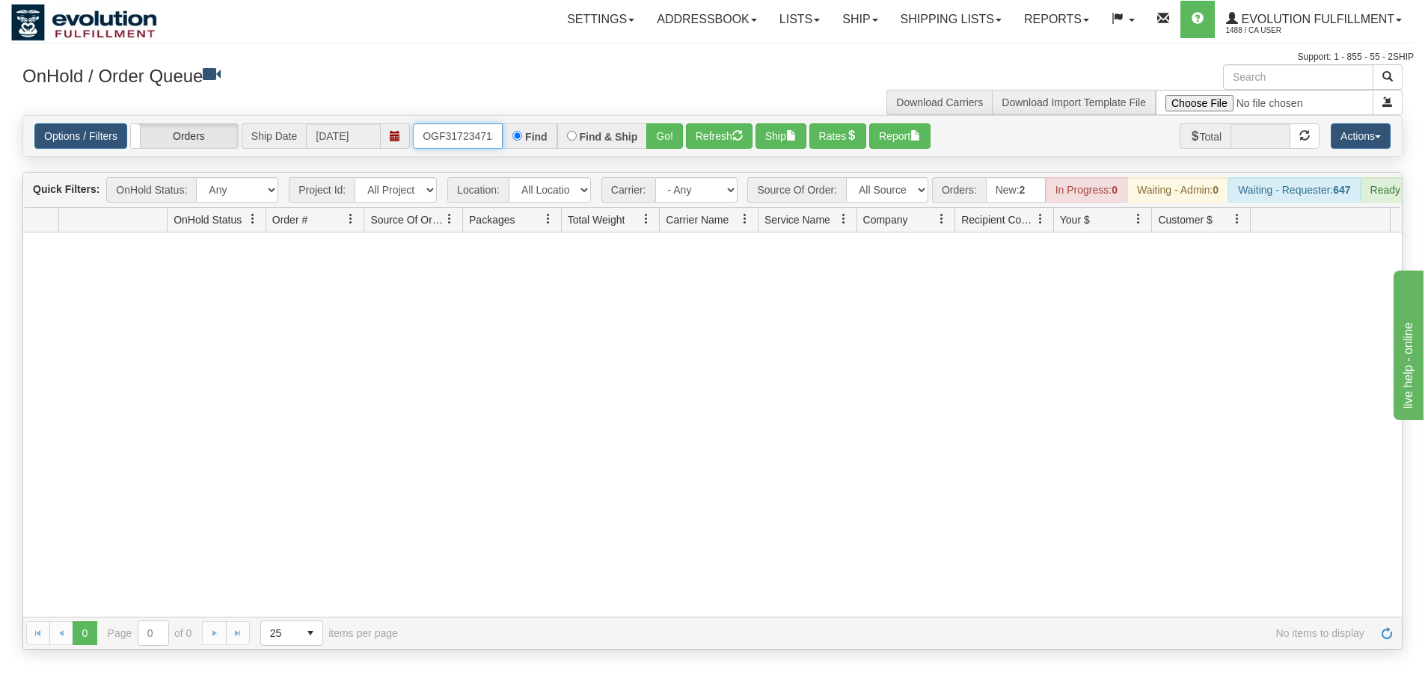
scroll to position [0, 4]
drag, startPoint x: 423, startPoint y: 141, endPoint x: 499, endPoint y: 138, distance: 76.3
click at [499, 138] on input "OGF317234713" at bounding box center [458, 135] width 90 height 25
type input "OGF317733467"
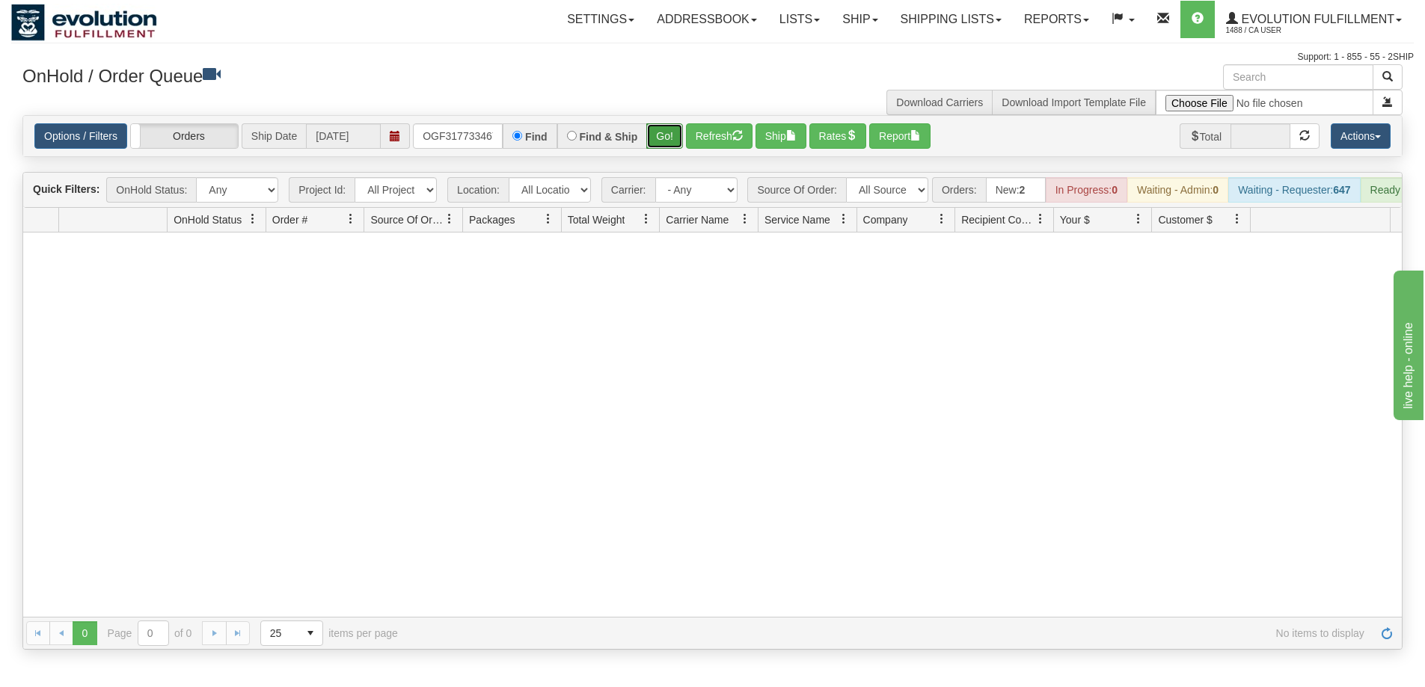
click at [664, 140] on button "Go!" at bounding box center [664, 135] width 37 height 25
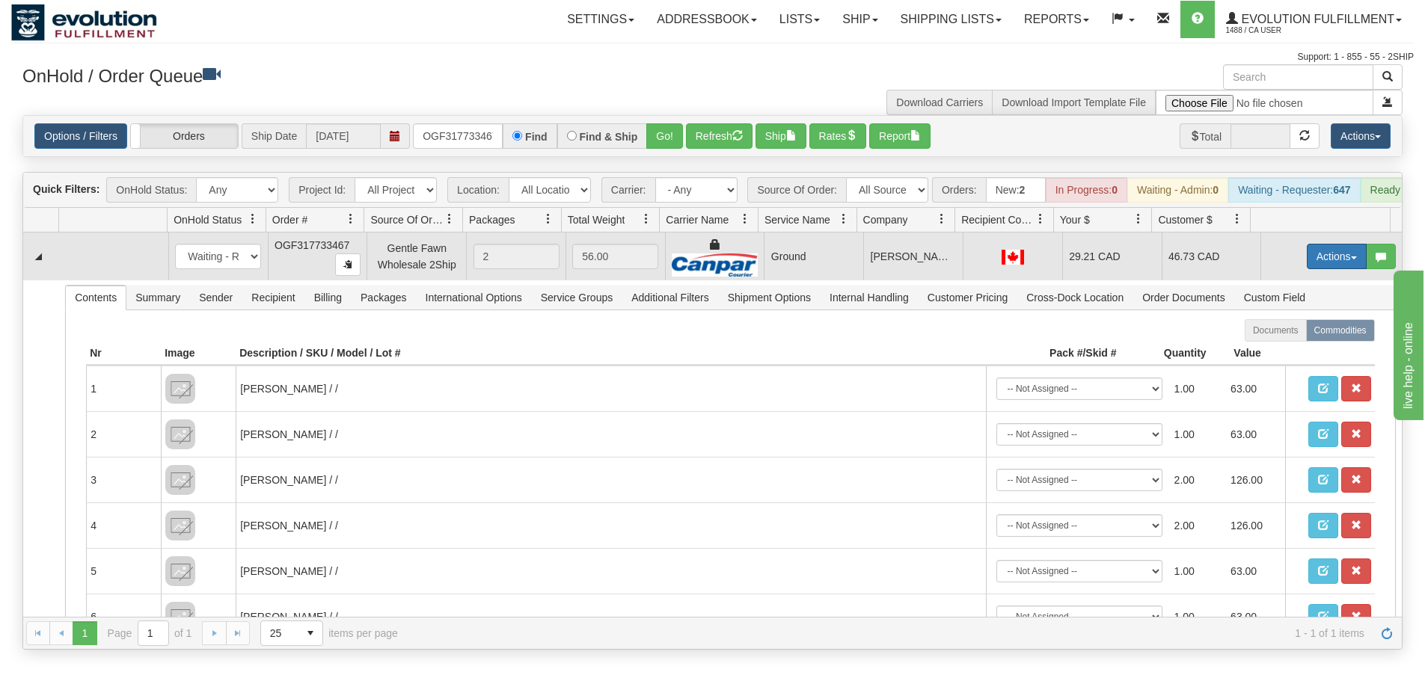
click at [1326, 269] on button "Actions" at bounding box center [1337, 256] width 60 height 25
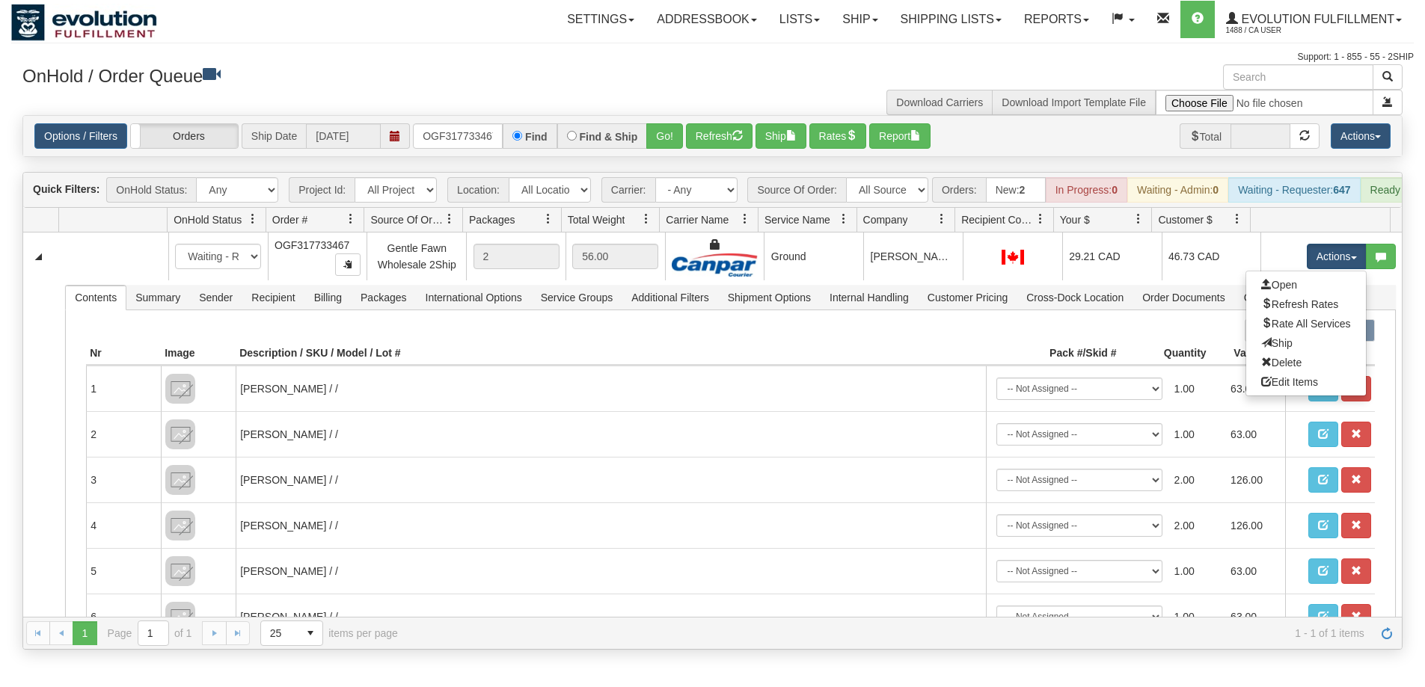
click at [1275, 349] on span "Ship" at bounding box center [1276, 343] width 31 height 12
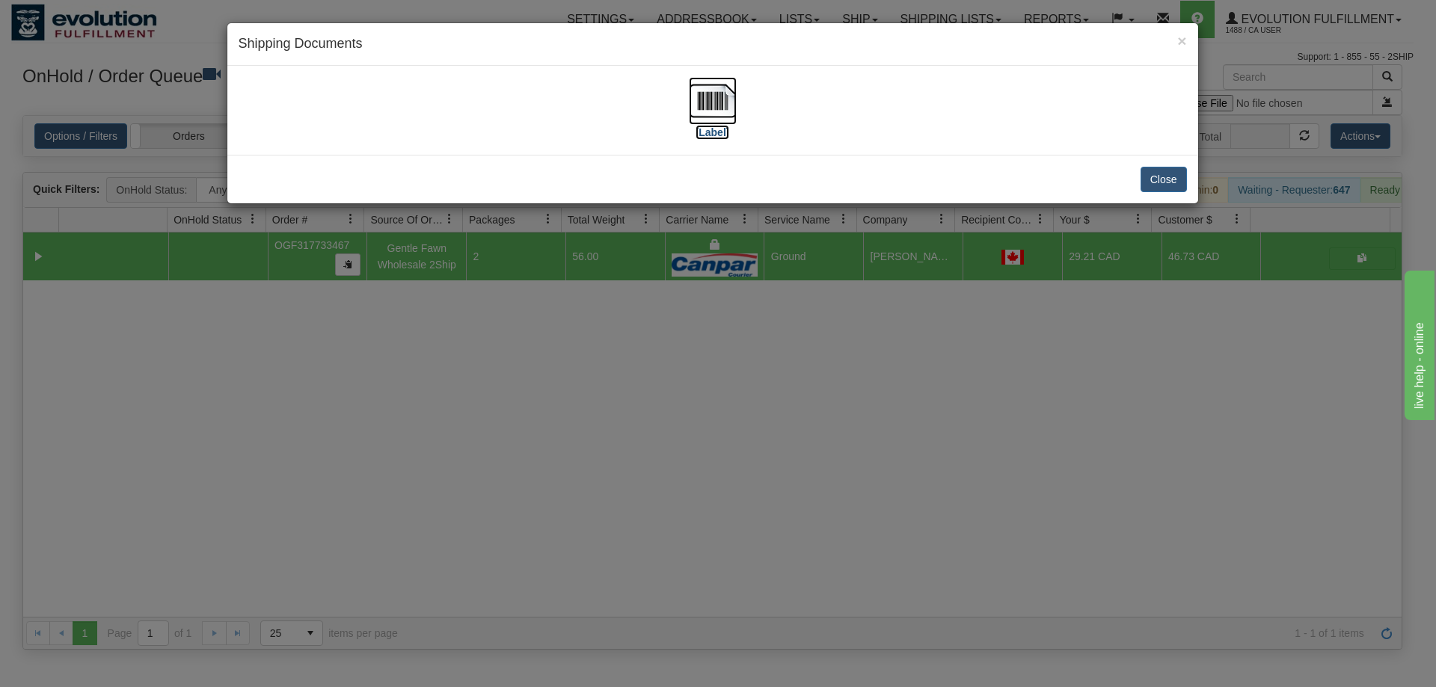
click at [714, 116] on img at bounding box center [713, 101] width 48 height 48
click at [1013, 480] on div "× Shipping Documents [Label] Close" at bounding box center [718, 343] width 1436 height 687
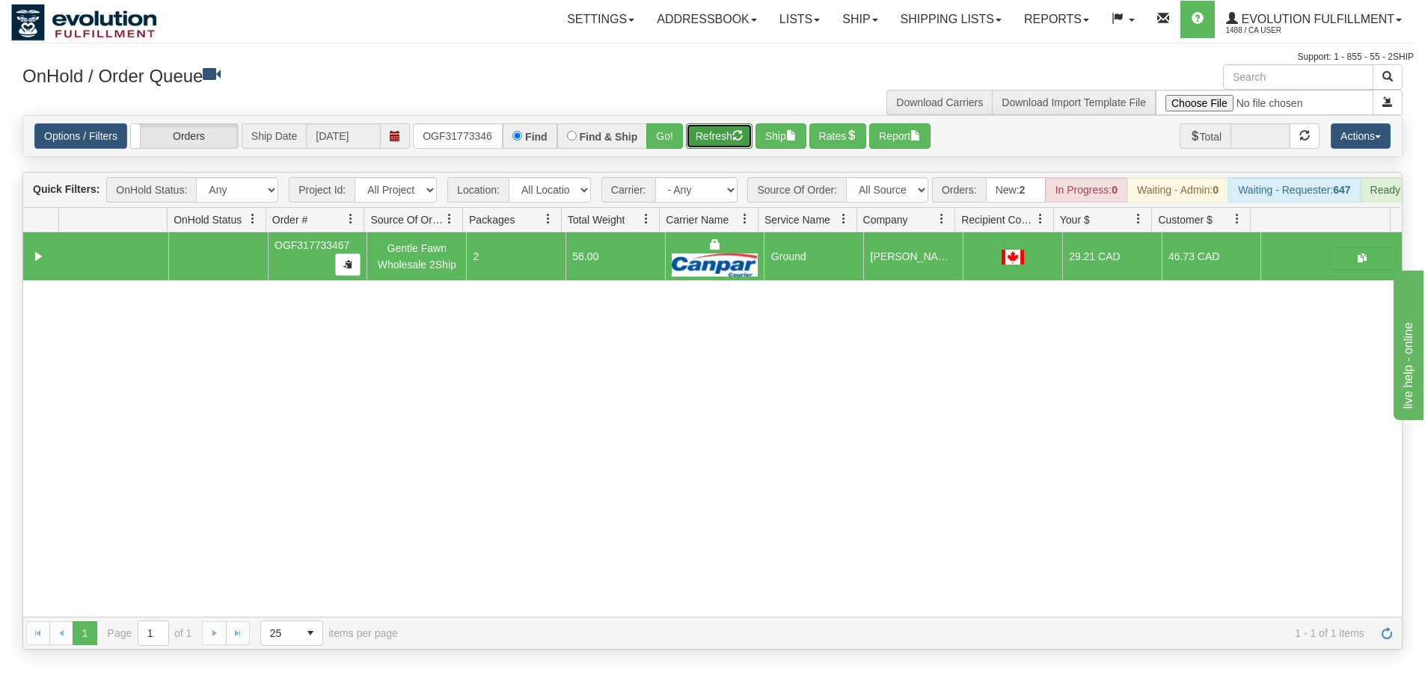
click at [702, 137] on button "Refresh" at bounding box center [719, 135] width 67 height 25
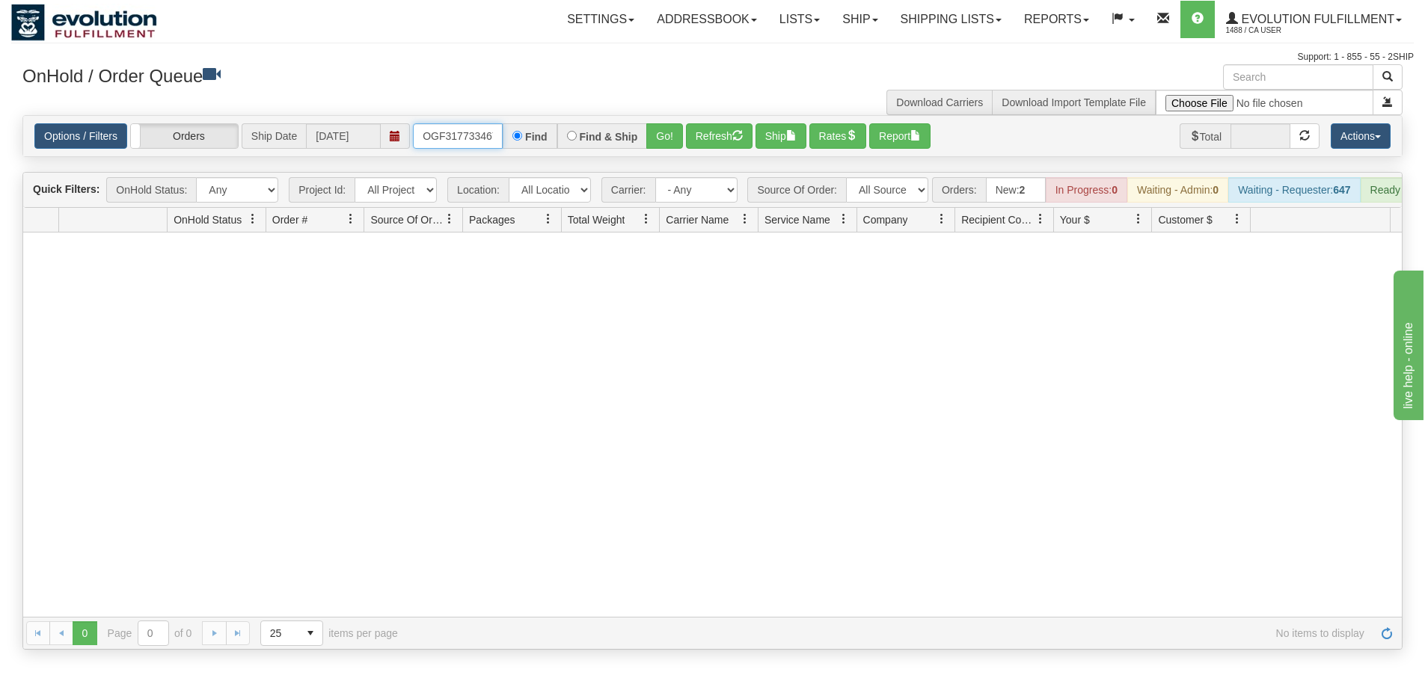
scroll to position [0, 4]
drag, startPoint x: 420, startPoint y: 135, endPoint x: 506, endPoint y: 135, distance: 86.8
click at [506, 135] on div "OGF317733467 Find Find & Ship Go!" at bounding box center [548, 135] width 270 height 25
type input "OGF317461004"
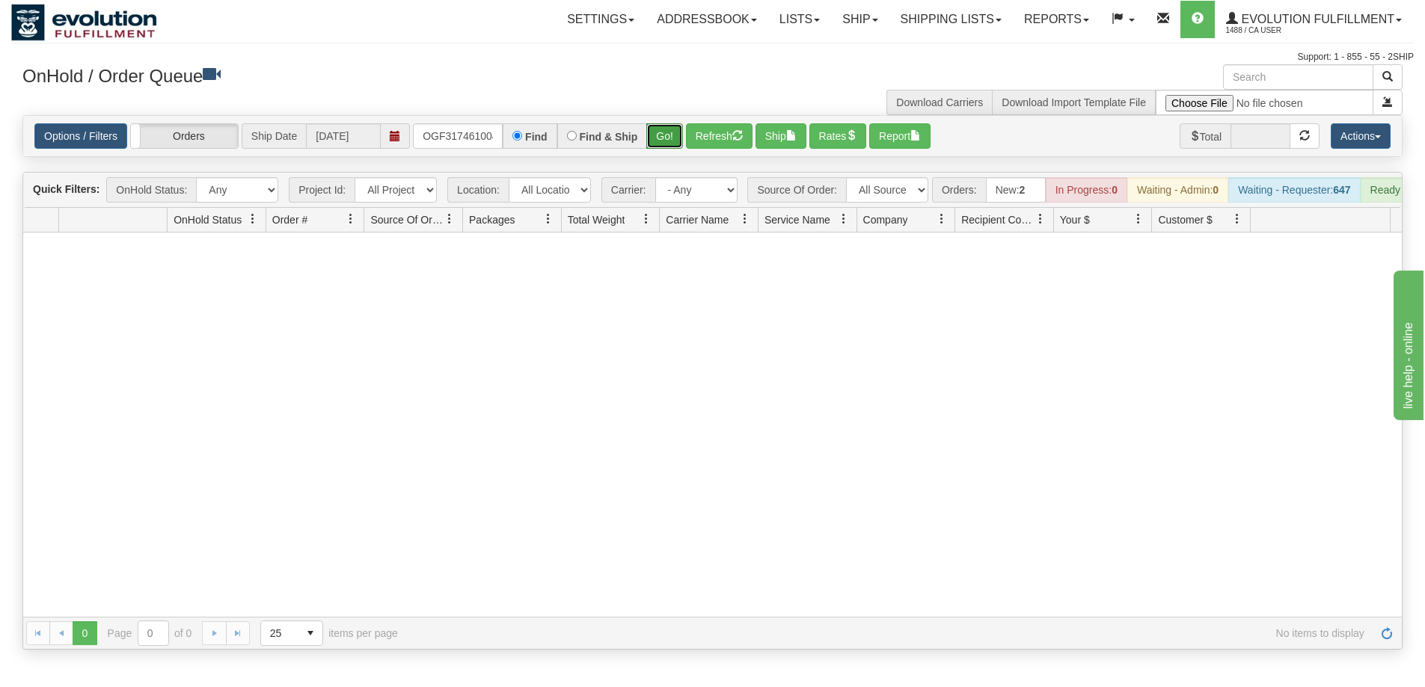
click at [667, 138] on button "Go!" at bounding box center [664, 135] width 37 height 25
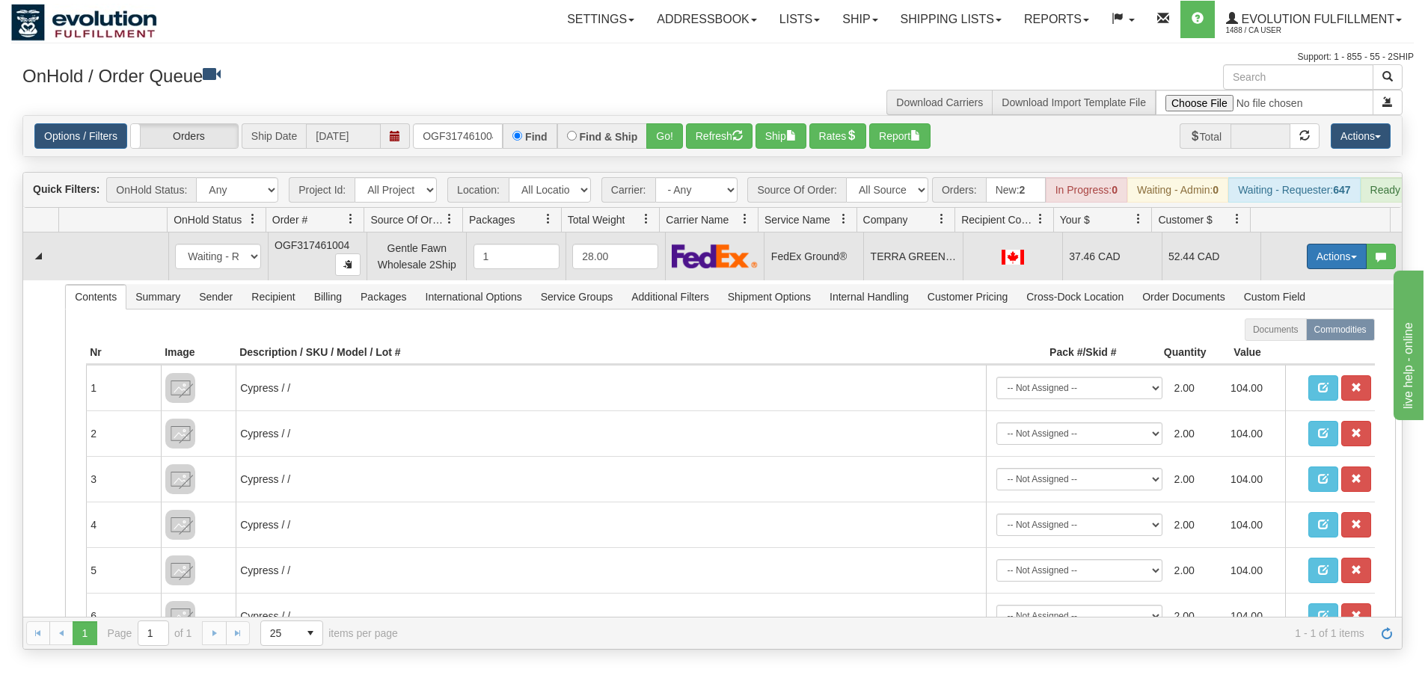
click at [1336, 269] on button "Actions" at bounding box center [1337, 256] width 60 height 25
click at [1289, 330] on span "Rate All Services" at bounding box center [1306, 324] width 90 height 12
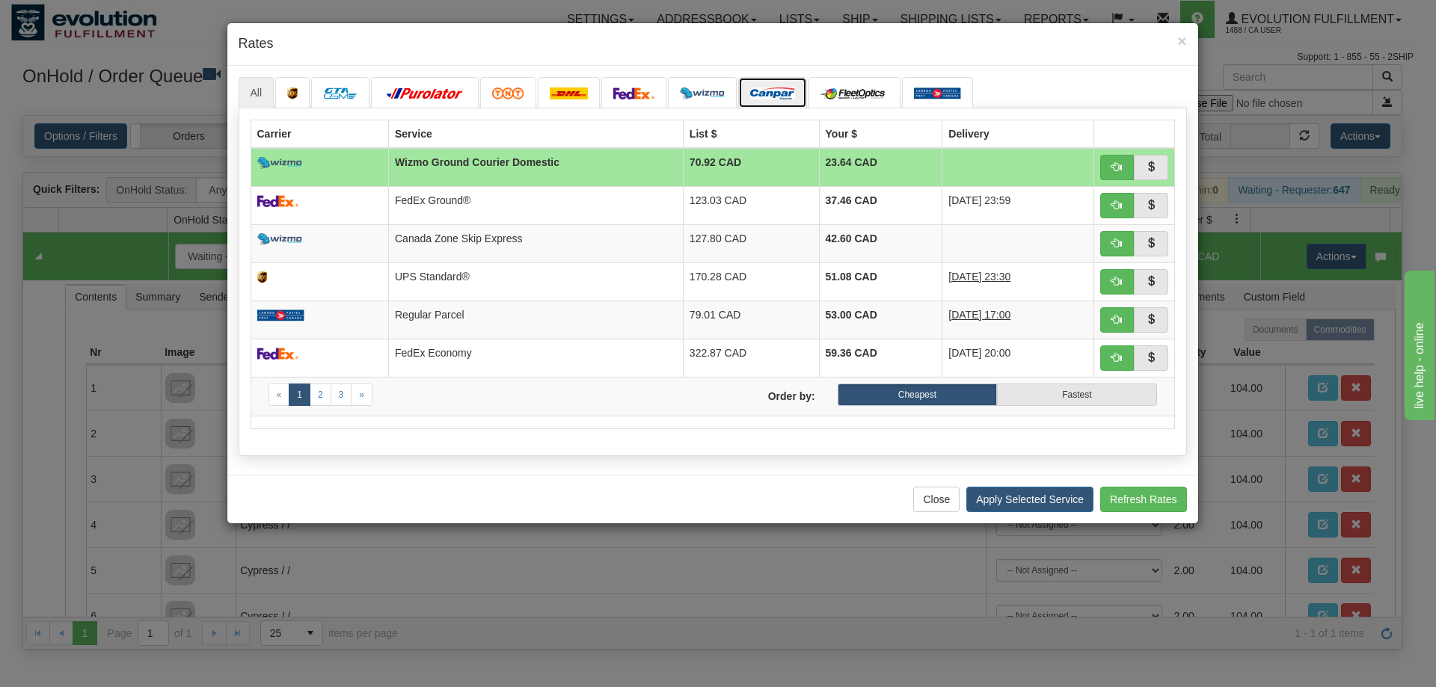
click at [764, 90] on img at bounding box center [772, 94] width 45 height 12
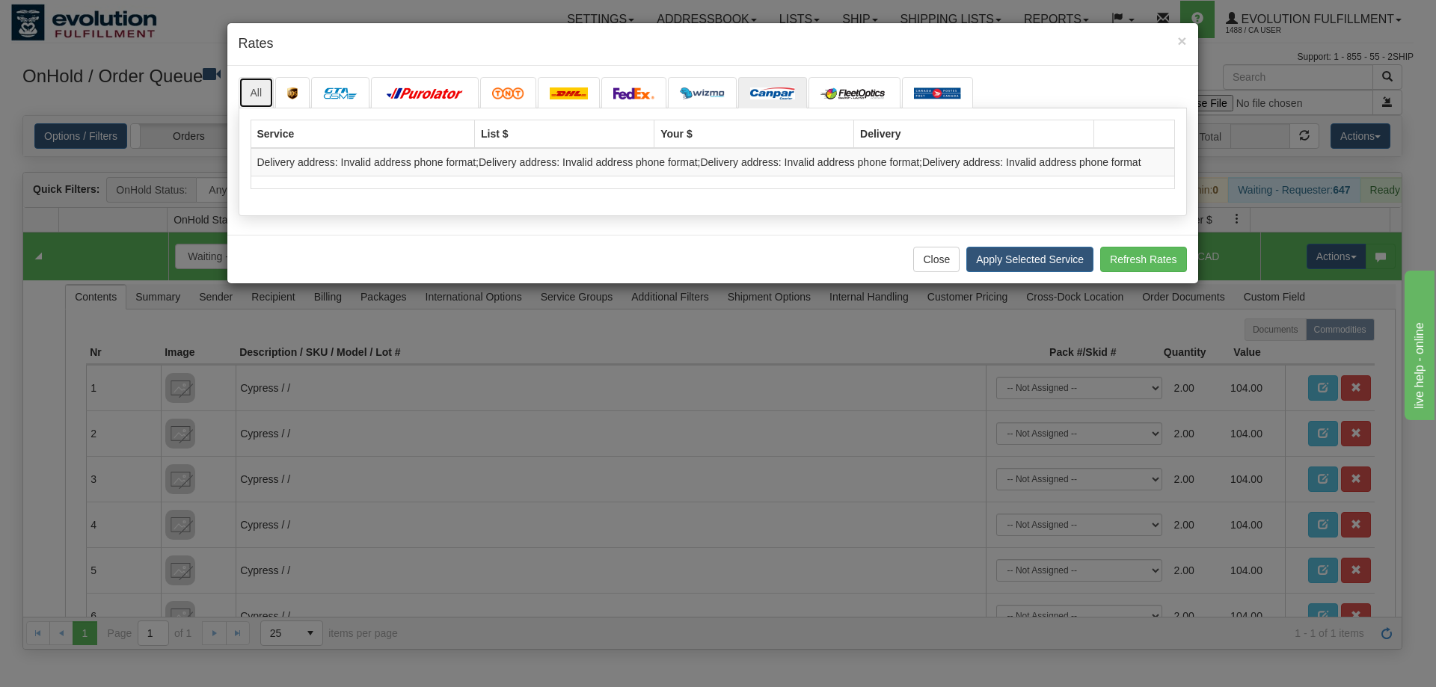
click at [255, 87] on link "All" at bounding box center [257, 92] width 36 height 31
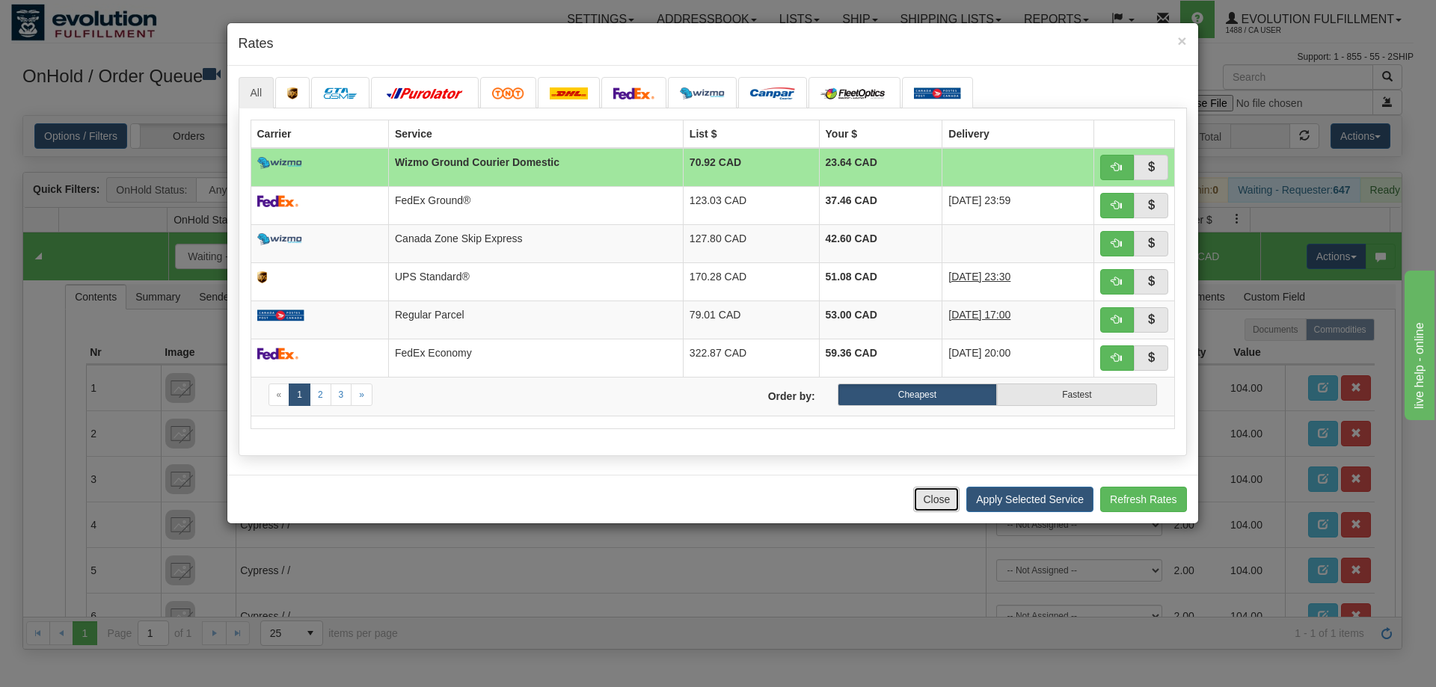
click at [924, 496] on button "Close" at bounding box center [936, 499] width 46 height 25
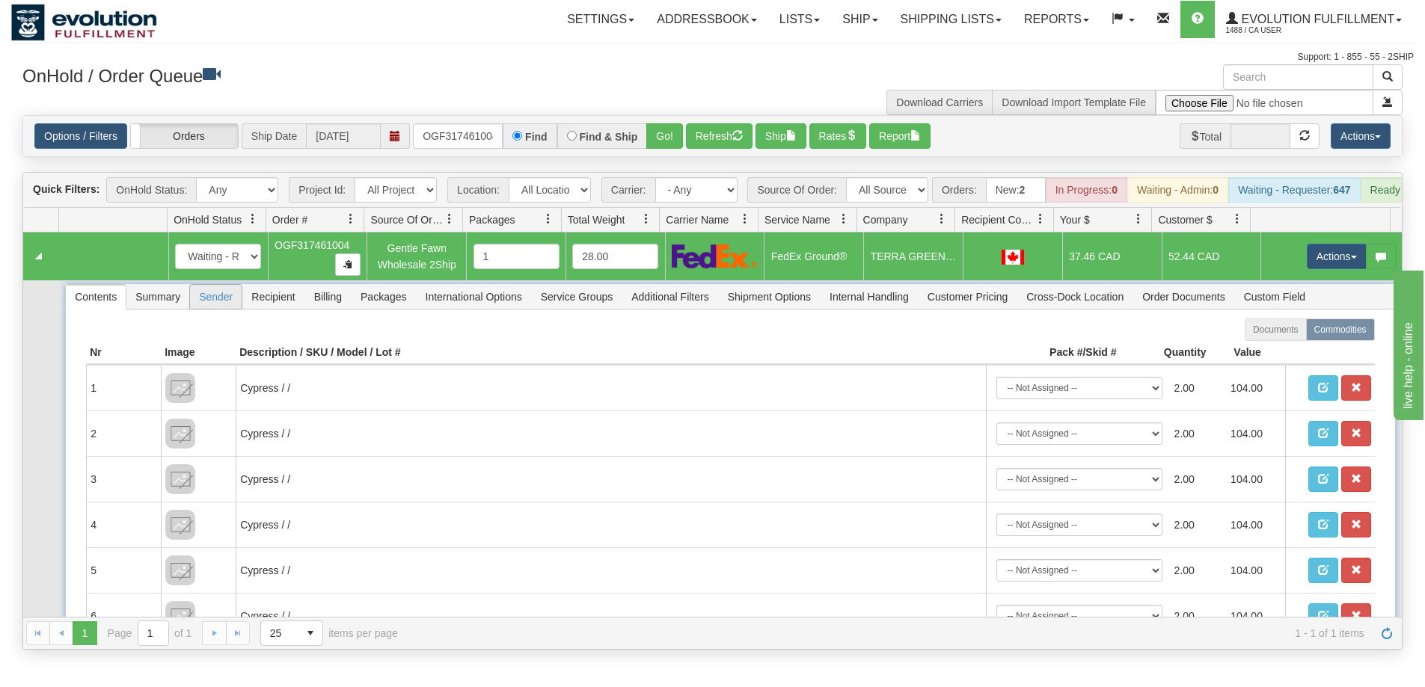
click at [219, 309] on span "Sender" at bounding box center [216, 297] width 52 height 24
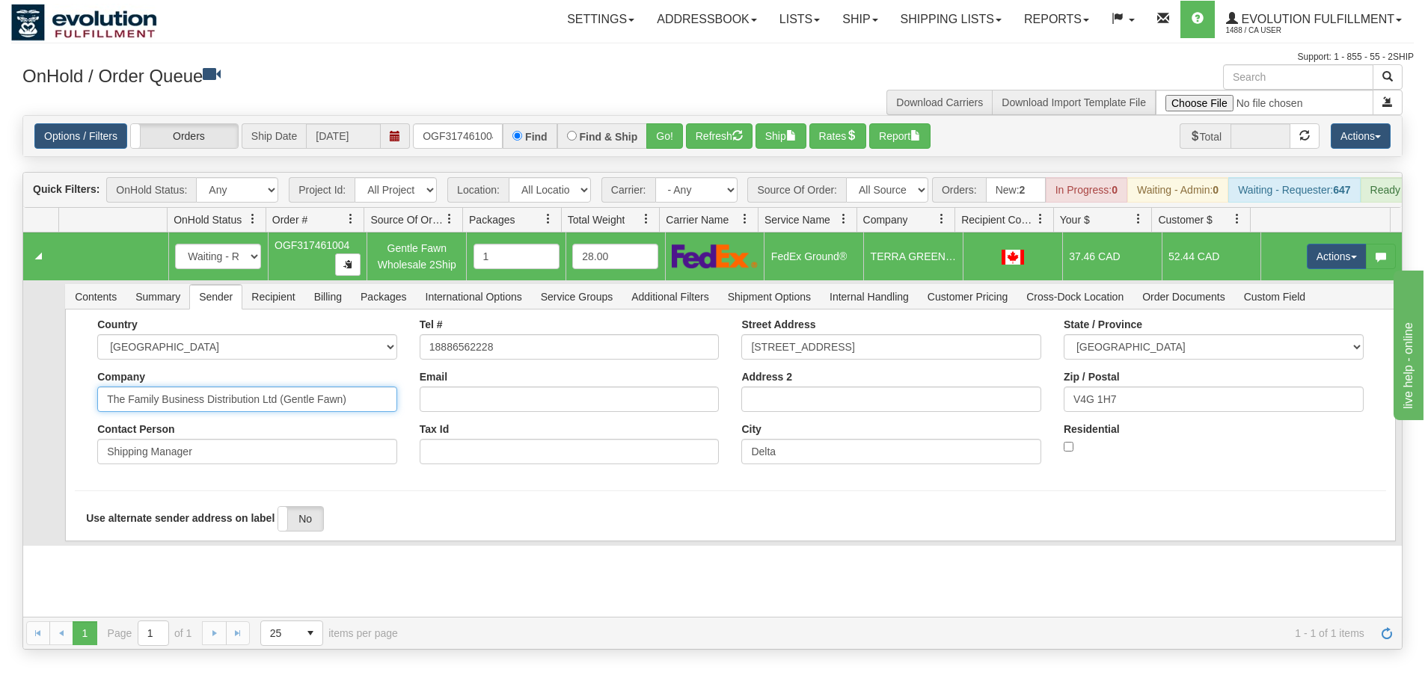
drag, startPoint x: 371, startPoint y: 412, endPoint x: 278, endPoint y: 405, distance: 93.0
click at [278, 405] on input "The Family Business Distribution Ltd (Gentle Fawn)" at bounding box center [247, 399] width 300 height 25
type input "The Family Business Distribution Ltd"
click at [224, 500] on form "Country AFGHANISTAN ALAND ISLANDS ALBANIA ALGERIA AMERICAN SAMOA ANDORRA ANGOLA…" at bounding box center [730, 438] width 1310 height 239
click at [101, 556] on button "Save" at bounding box center [96, 544] width 43 height 25
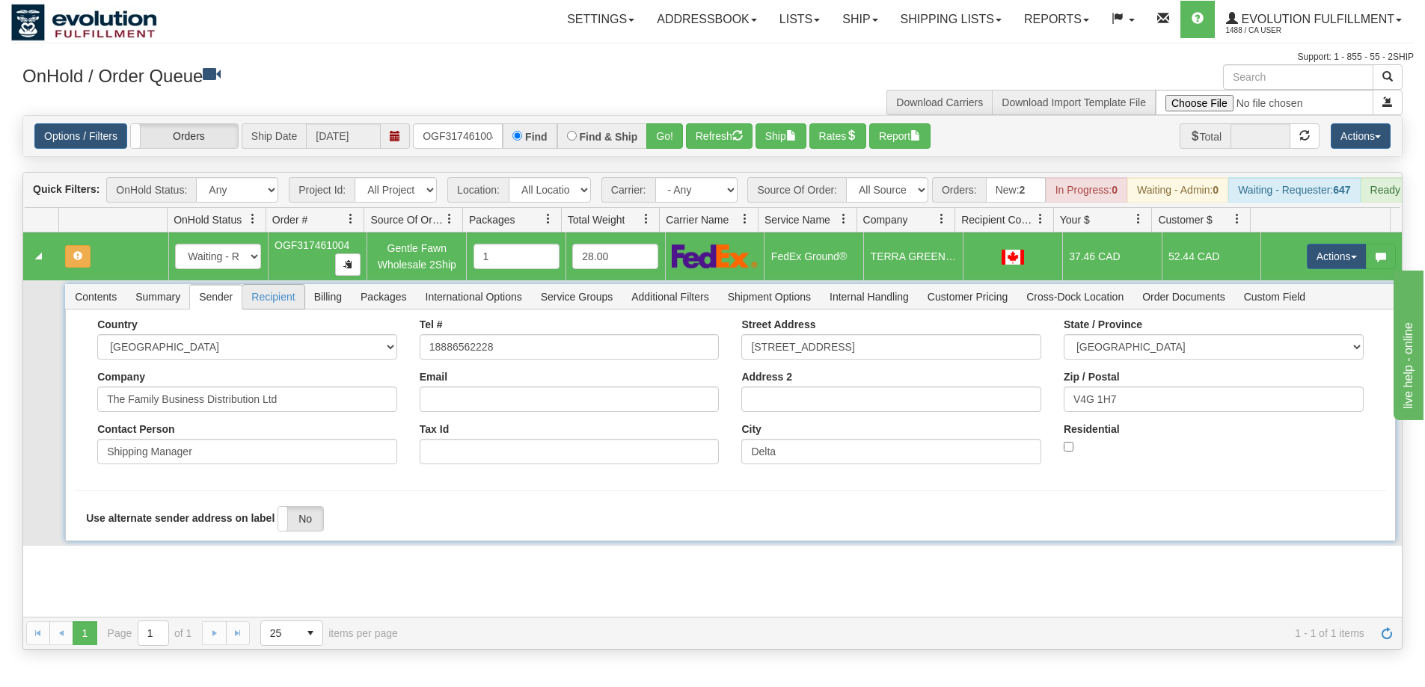
click at [276, 309] on span "Recipient" at bounding box center [272, 297] width 61 height 24
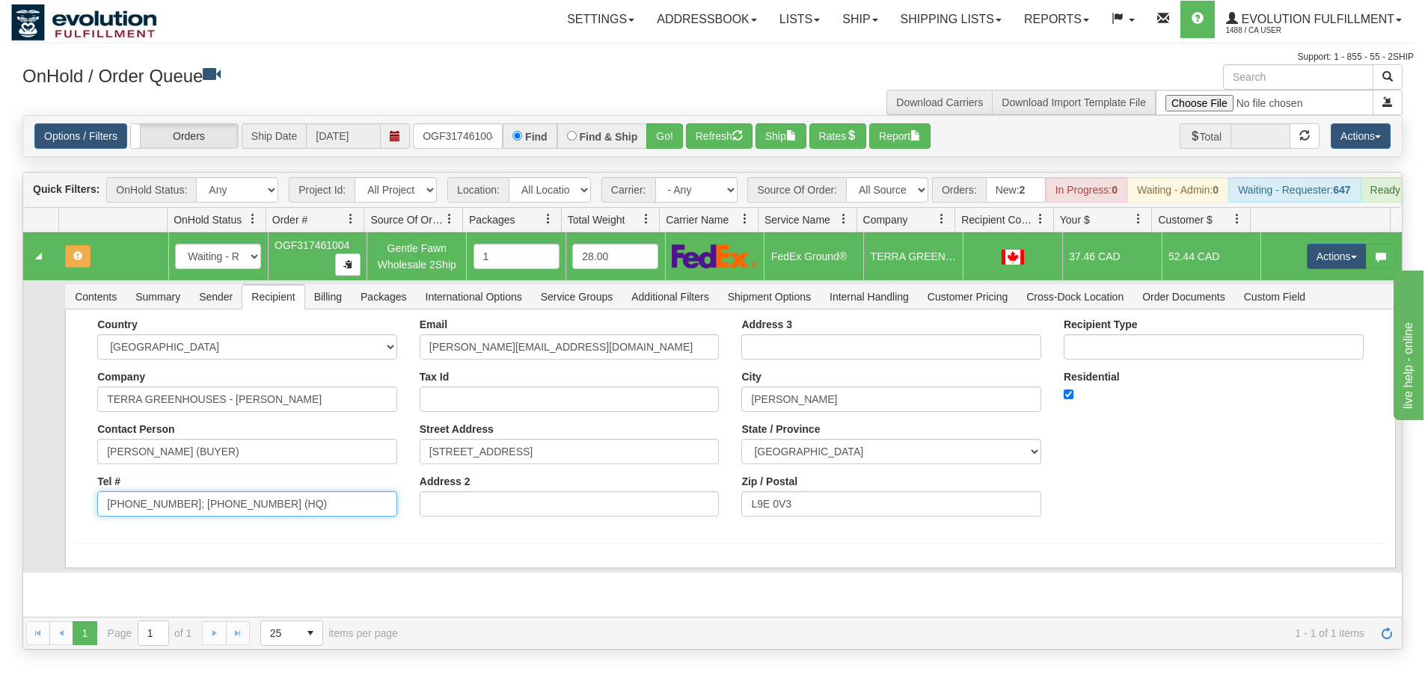
drag, startPoint x: 292, startPoint y: 522, endPoint x: 179, endPoint y: 524, distance: 112.9
click at [179, 517] on input "[PHONE_NUMBER]; [PHONE_NUMBER] (HQ)" at bounding box center [247, 503] width 300 height 25
type input "(905) 876-4000"
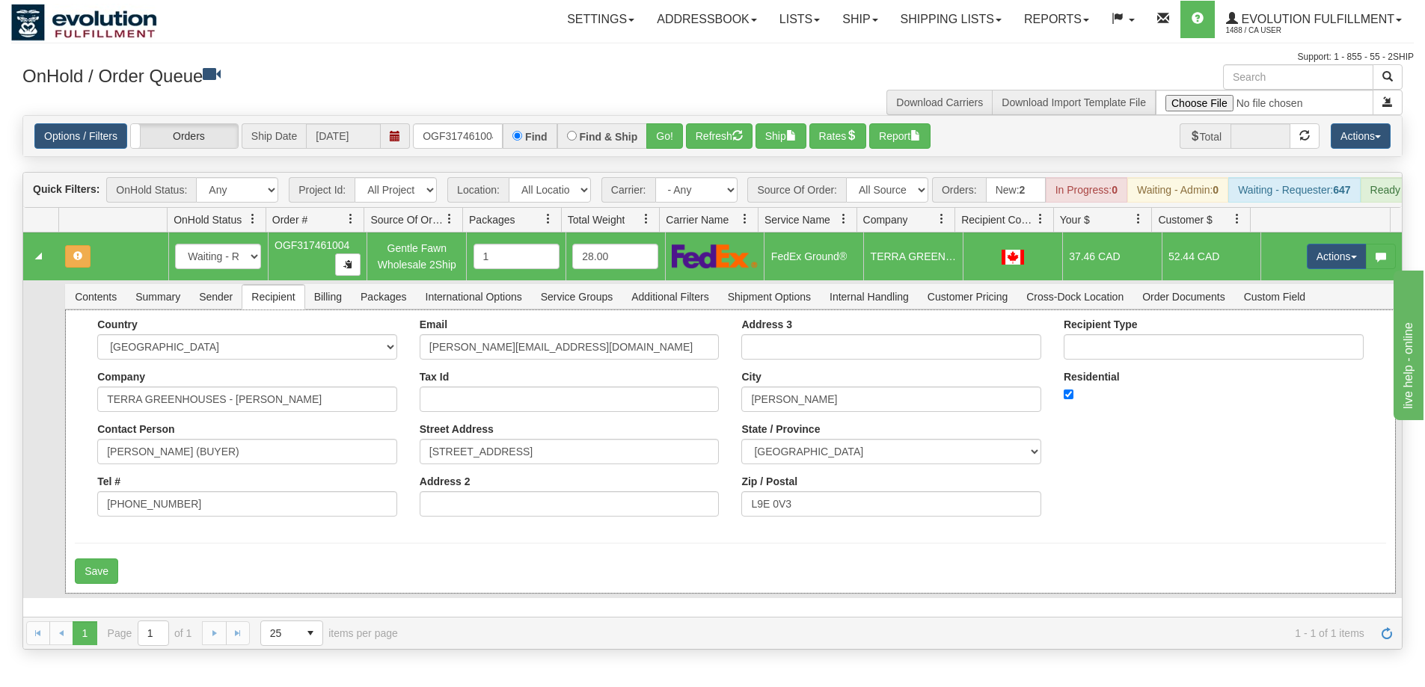
click at [87, 456] on div "Country AFGHANISTAN ALAND ISLANDS ALBANIA ALGERIA AMERICAN SAMOA ANDORRA ANGOLA…" at bounding box center [247, 423] width 322 height 209
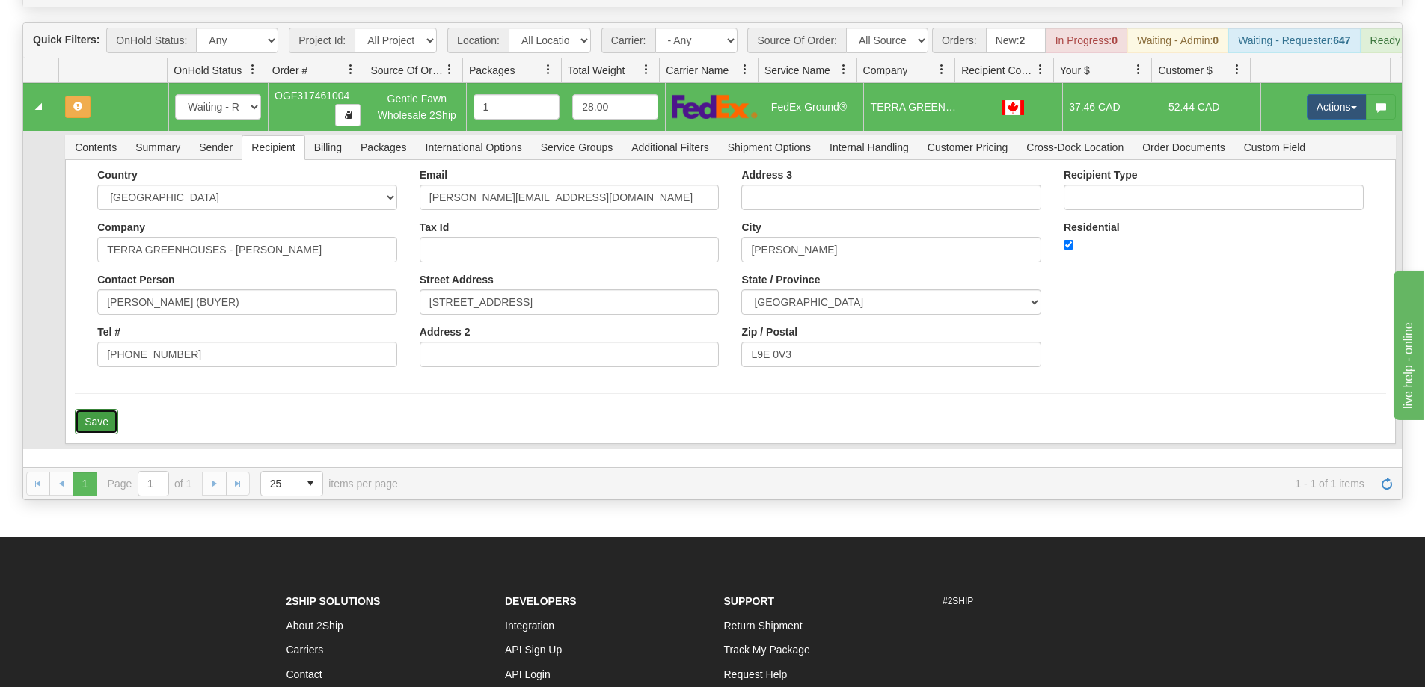
click at [106, 433] on button "Save" at bounding box center [96, 421] width 43 height 25
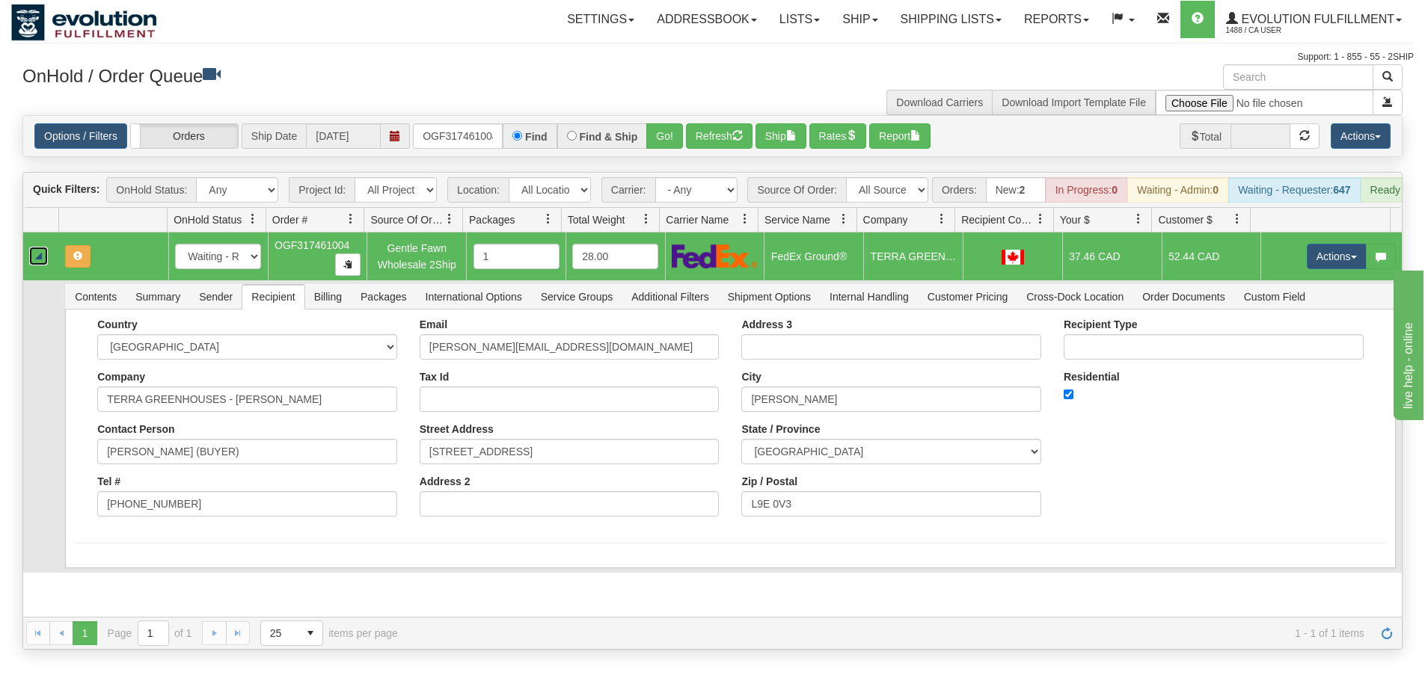
click at [41, 266] on link "Collapse" at bounding box center [38, 256] width 19 height 19
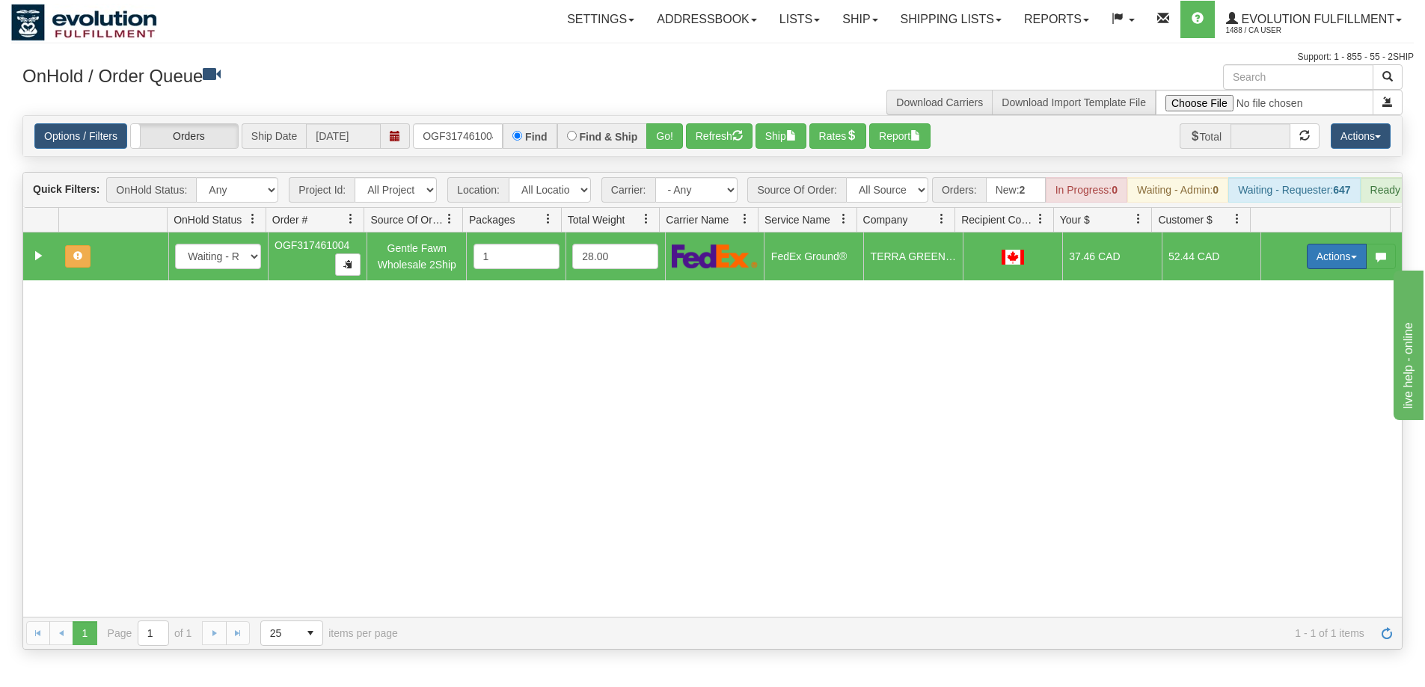
click at [1326, 268] on button "Actions" at bounding box center [1337, 256] width 60 height 25
click at [1304, 330] on span "Rate All Services" at bounding box center [1306, 324] width 90 height 12
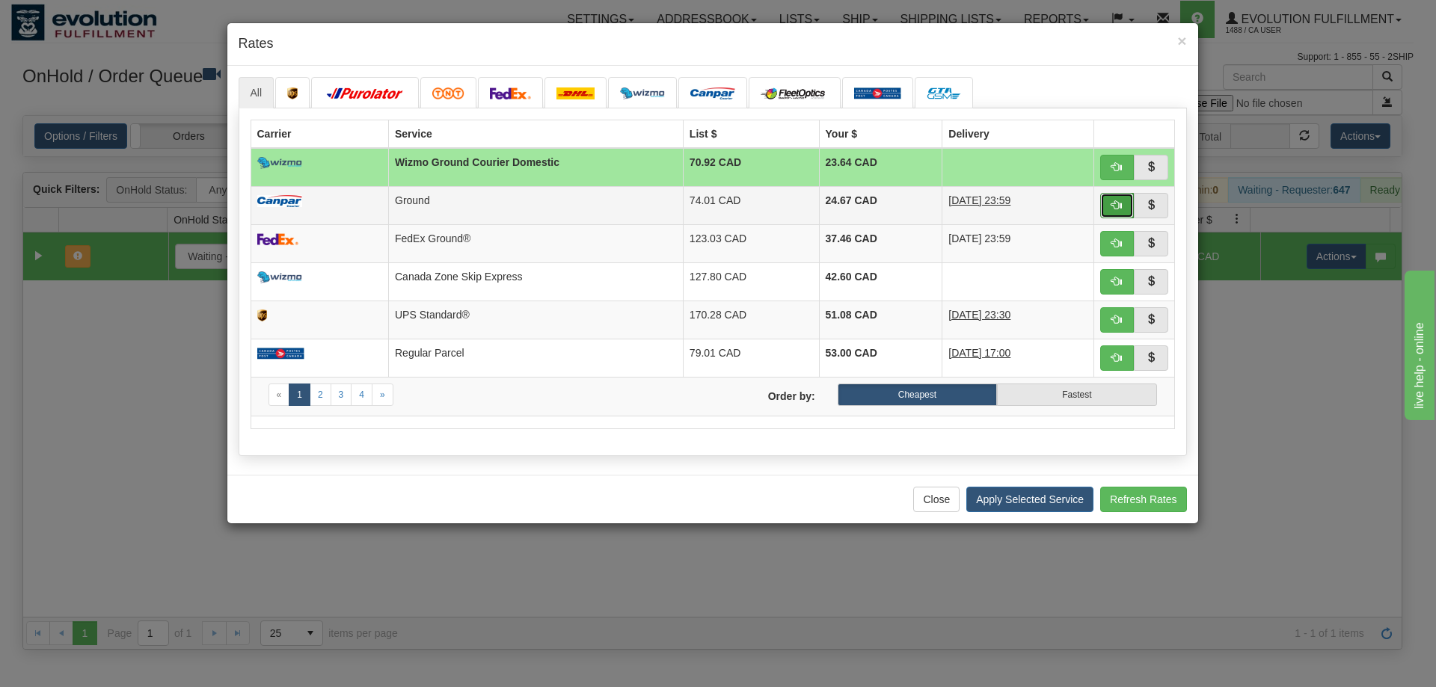
click at [1114, 209] on span "button" at bounding box center [1116, 205] width 10 height 10
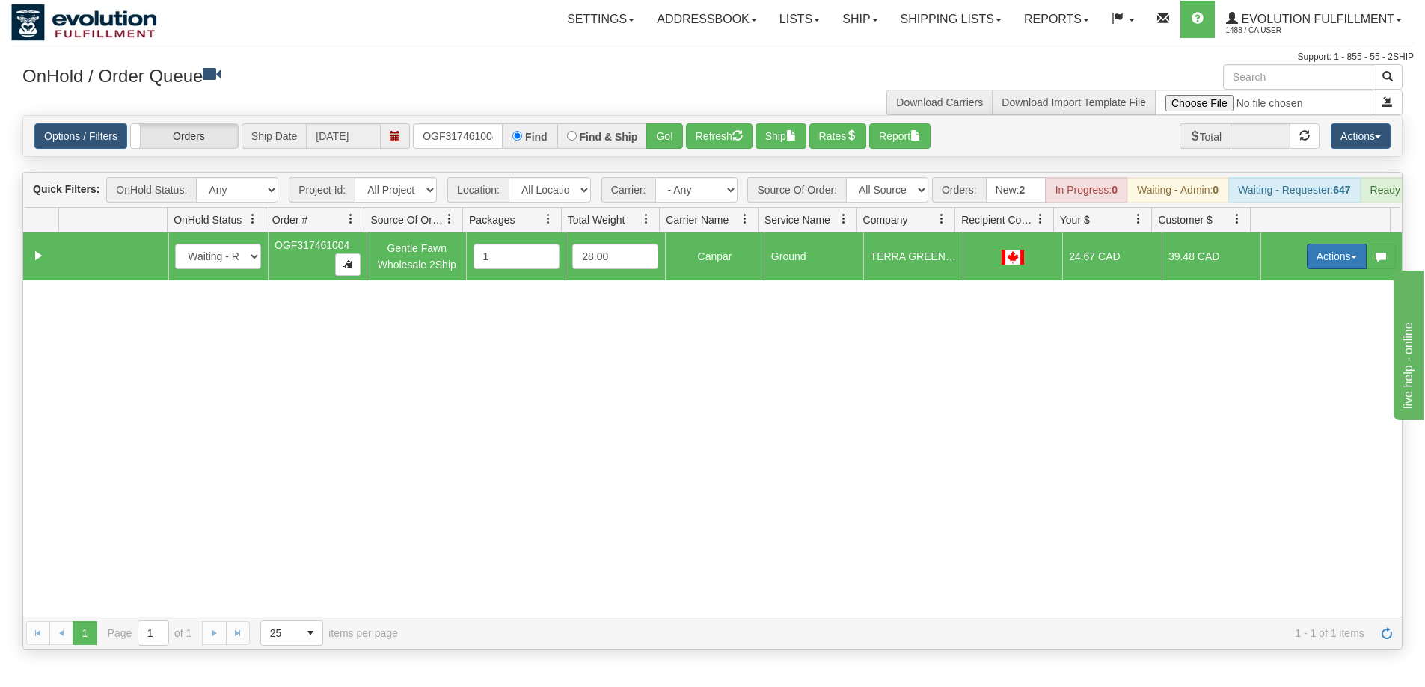
click at [1314, 266] on button "Actions" at bounding box center [1337, 256] width 60 height 25
click at [1270, 349] on span "Ship" at bounding box center [1276, 343] width 31 height 12
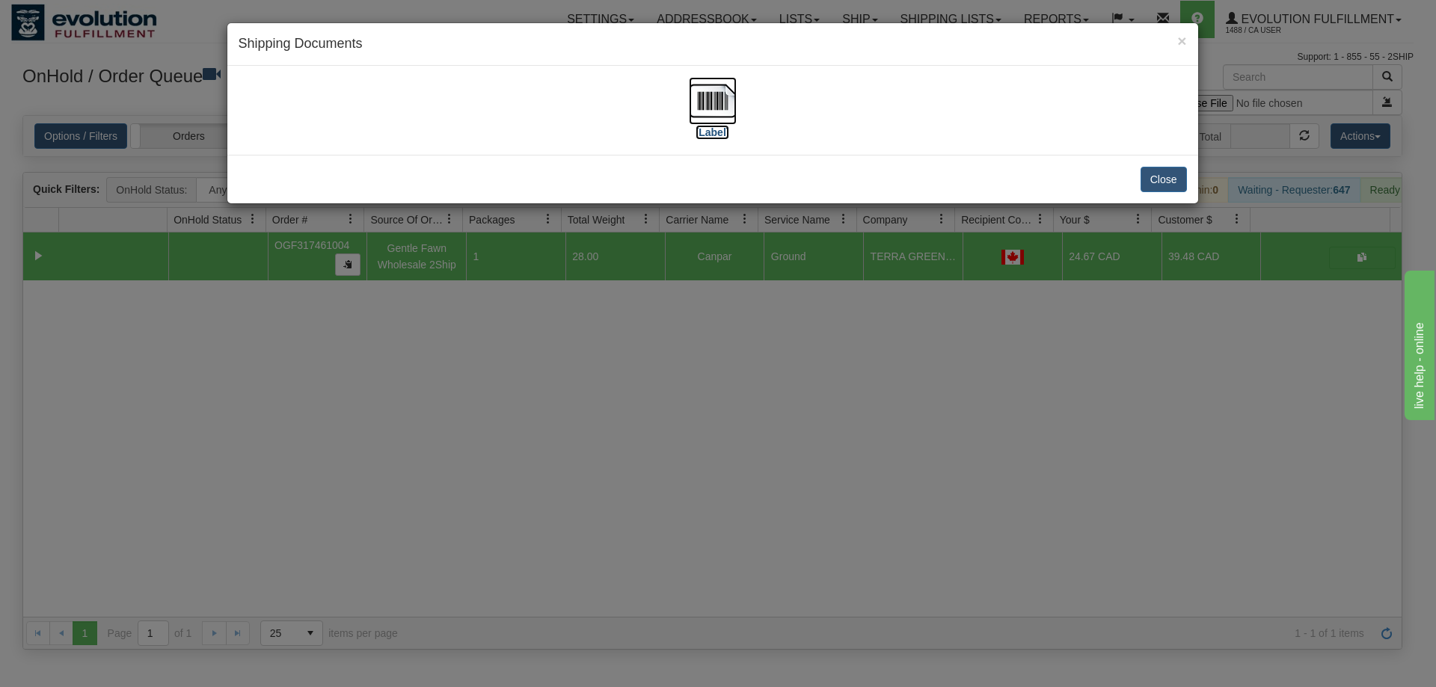
click at [714, 105] on img at bounding box center [713, 101] width 48 height 48
click at [633, 437] on div "× Shipping Documents [Label] Close" at bounding box center [718, 343] width 1436 height 687
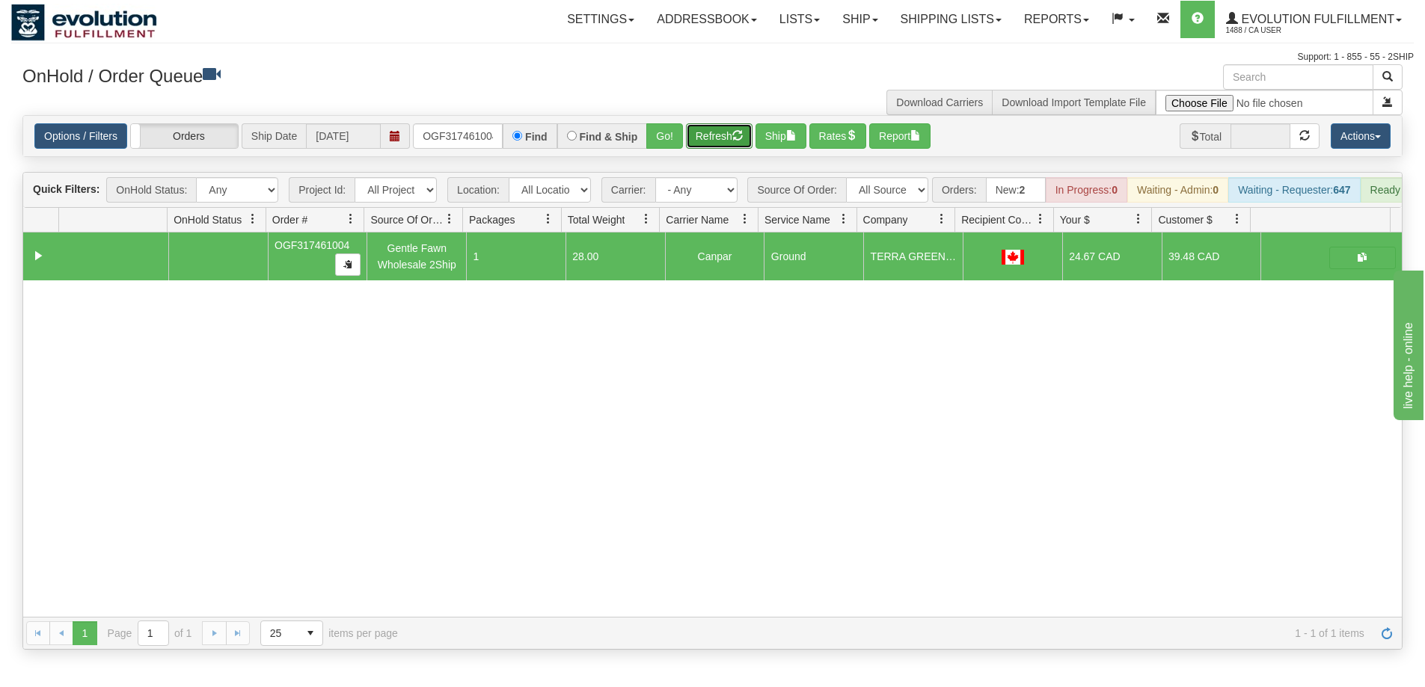
click at [728, 125] on button "Refresh" at bounding box center [719, 135] width 67 height 25
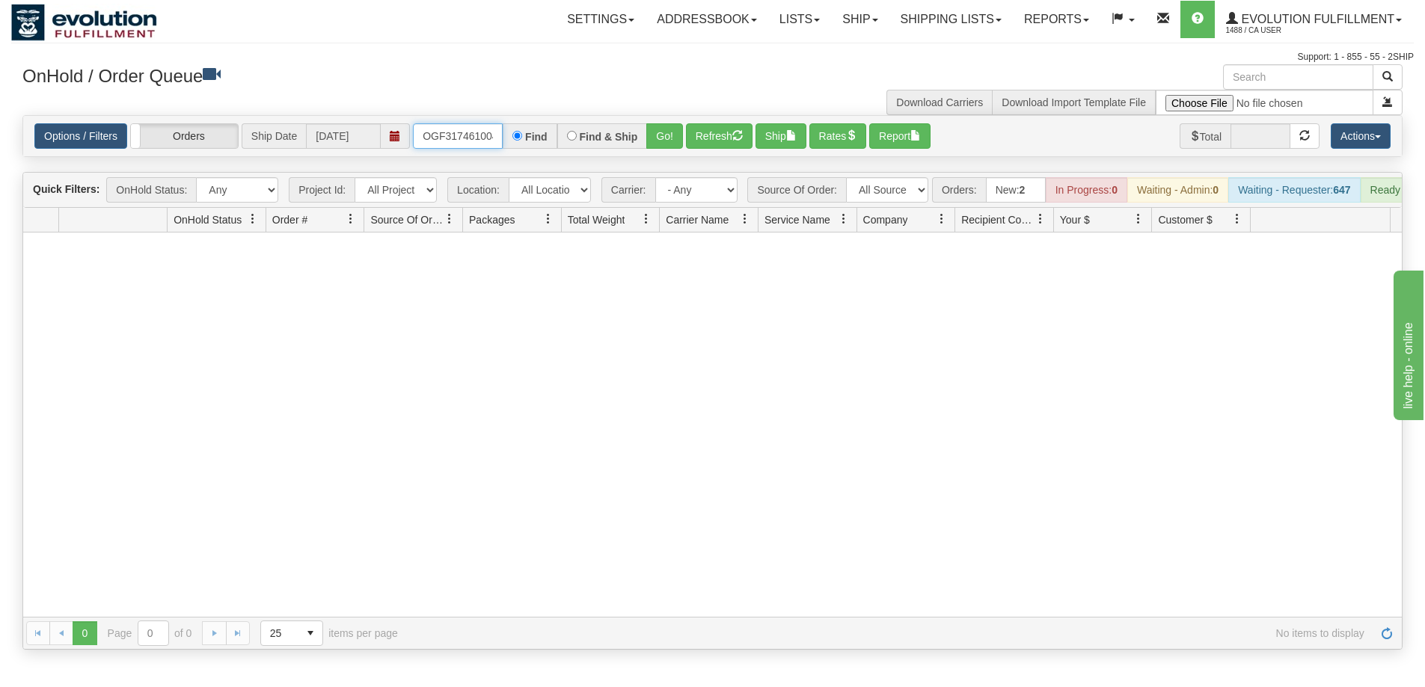
scroll to position [0, 4]
drag, startPoint x: 423, startPoint y: 136, endPoint x: 619, endPoint y: 153, distance: 197.5
click at [619, 153] on div "Options / Filters Group Shipments Orders Ship Date 09/03/2025 OGF317461004 Find…" at bounding box center [712, 136] width 1378 height 40
type input "OGF317368166"
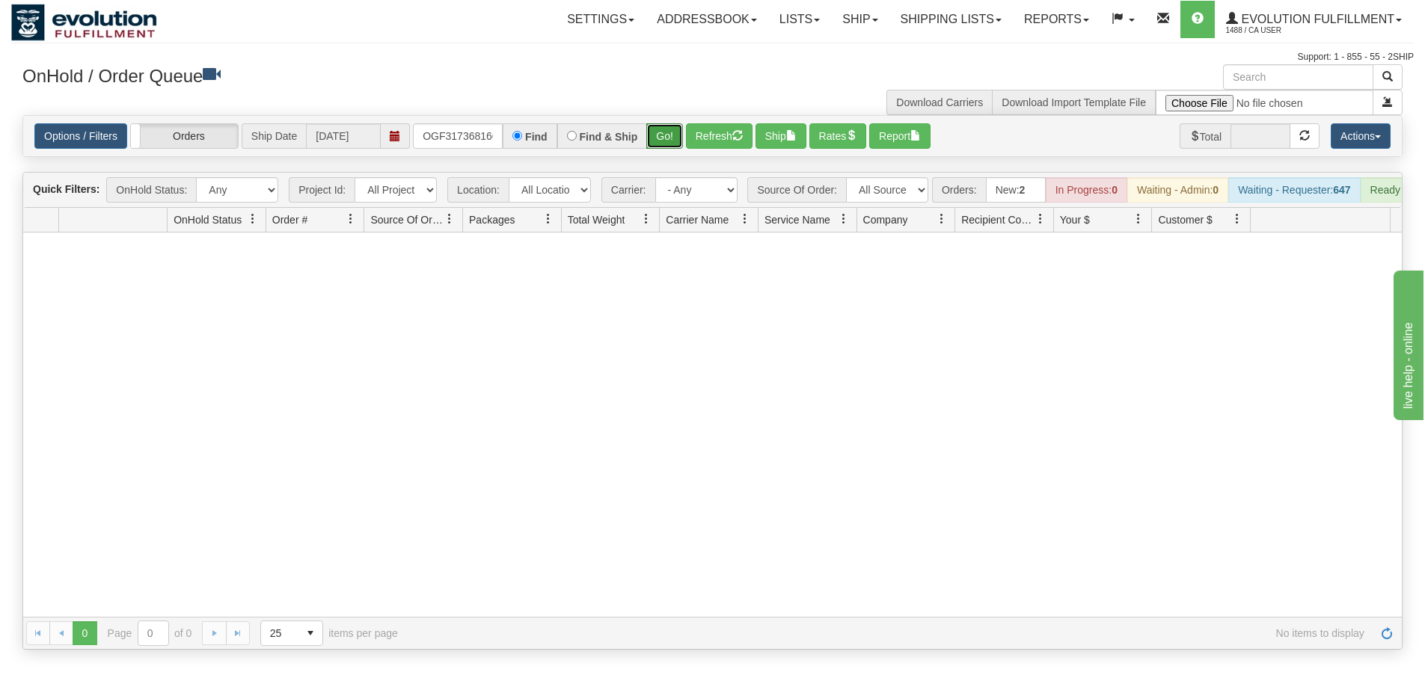
click at [667, 143] on button "Go!" at bounding box center [664, 135] width 37 height 25
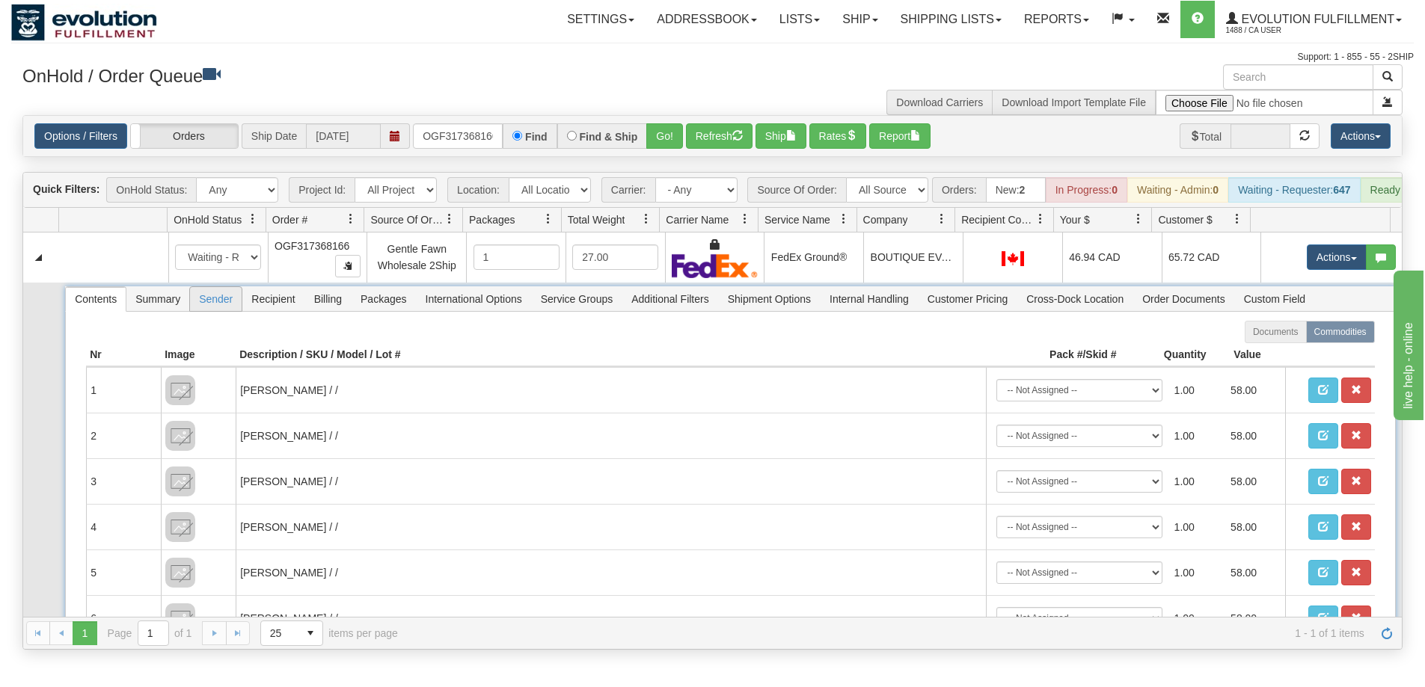
click at [208, 304] on span "Sender" at bounding box center [216, 299] width 52 height 24
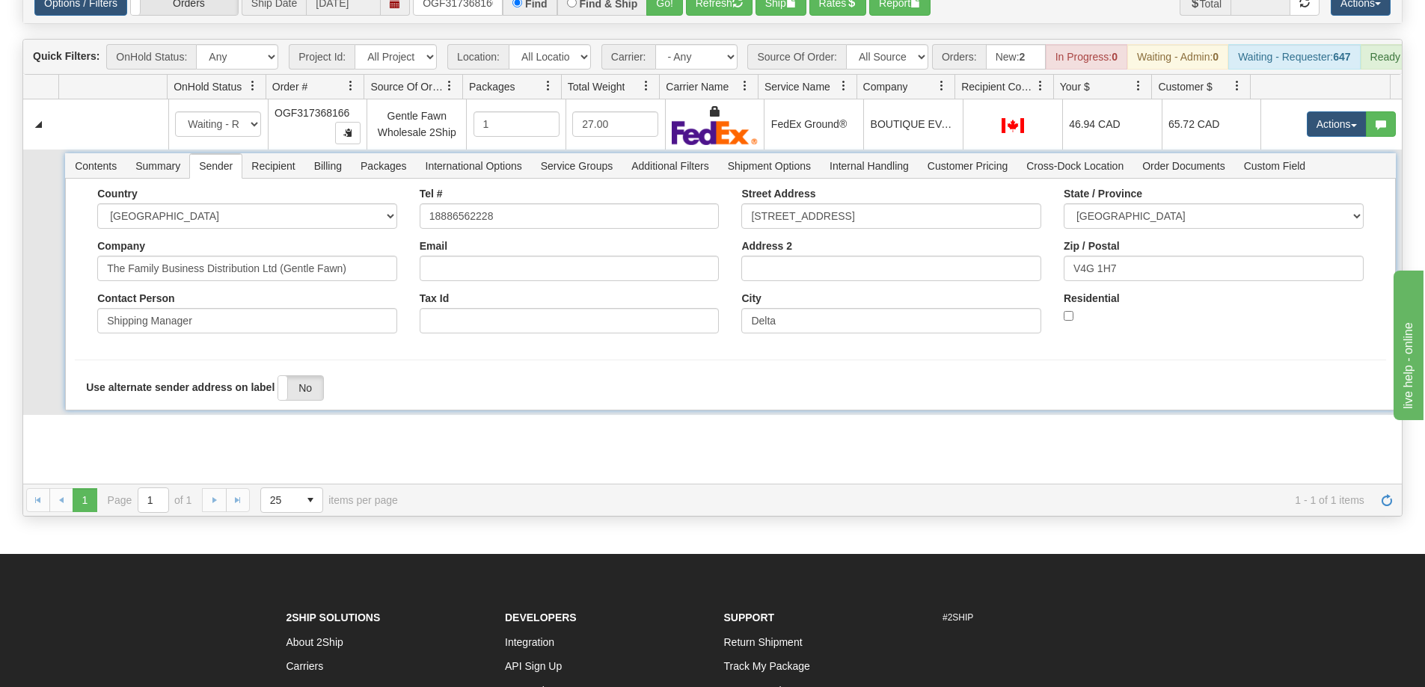
scroll to position [150, 0]
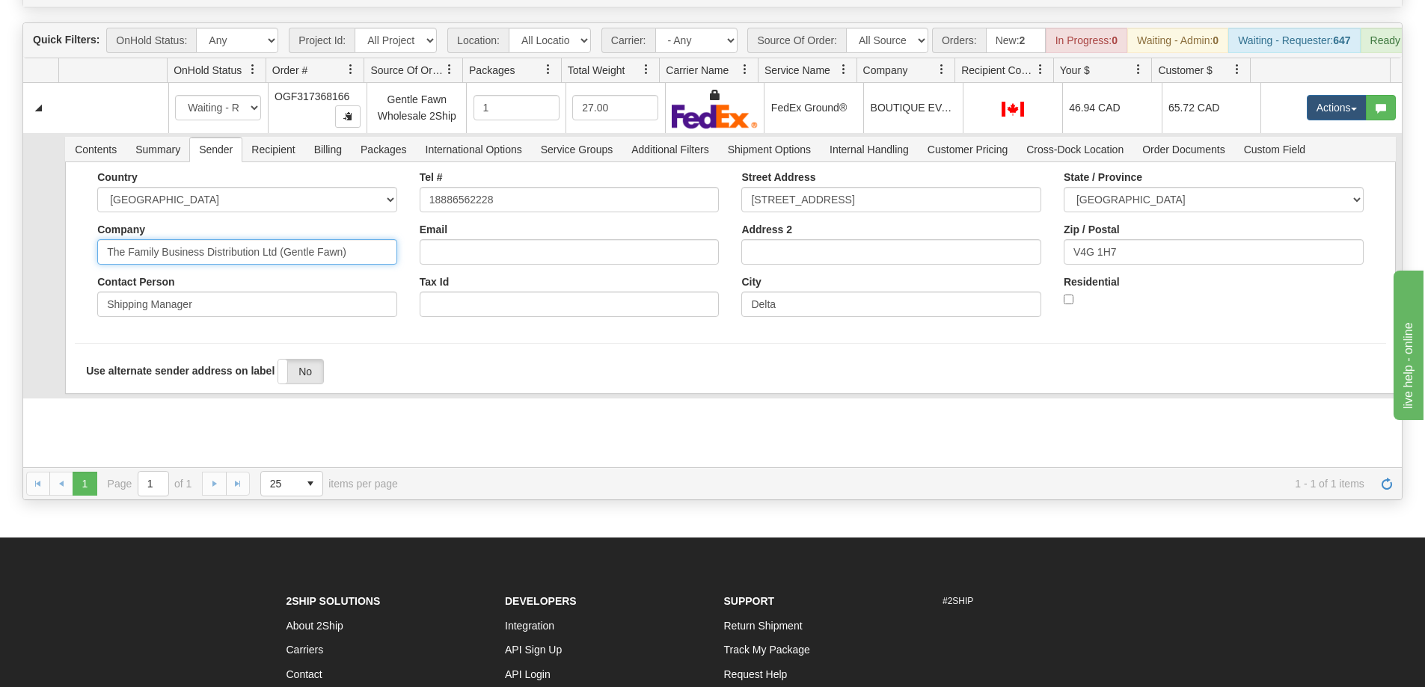
drag, startPoint x: 277, startPoint y: 266, endPoint x: 366, endPoint y: 272, distance: 89.3
click at [366, 265] on input "The Family Business Distribution Ltd (Gentle Fawn)" at bounding box center [247, 251] width 300 height 25
type input "The Family Business Distribution Ltd"
click at [100, 328] on div "Country AFGHANISTAN ALAND ISLANDS ALBANIA ALGERIA AMERICAN SAMOA ANDORRA ANGOLA…" at bounding box center [247, 249] width 322 height 157
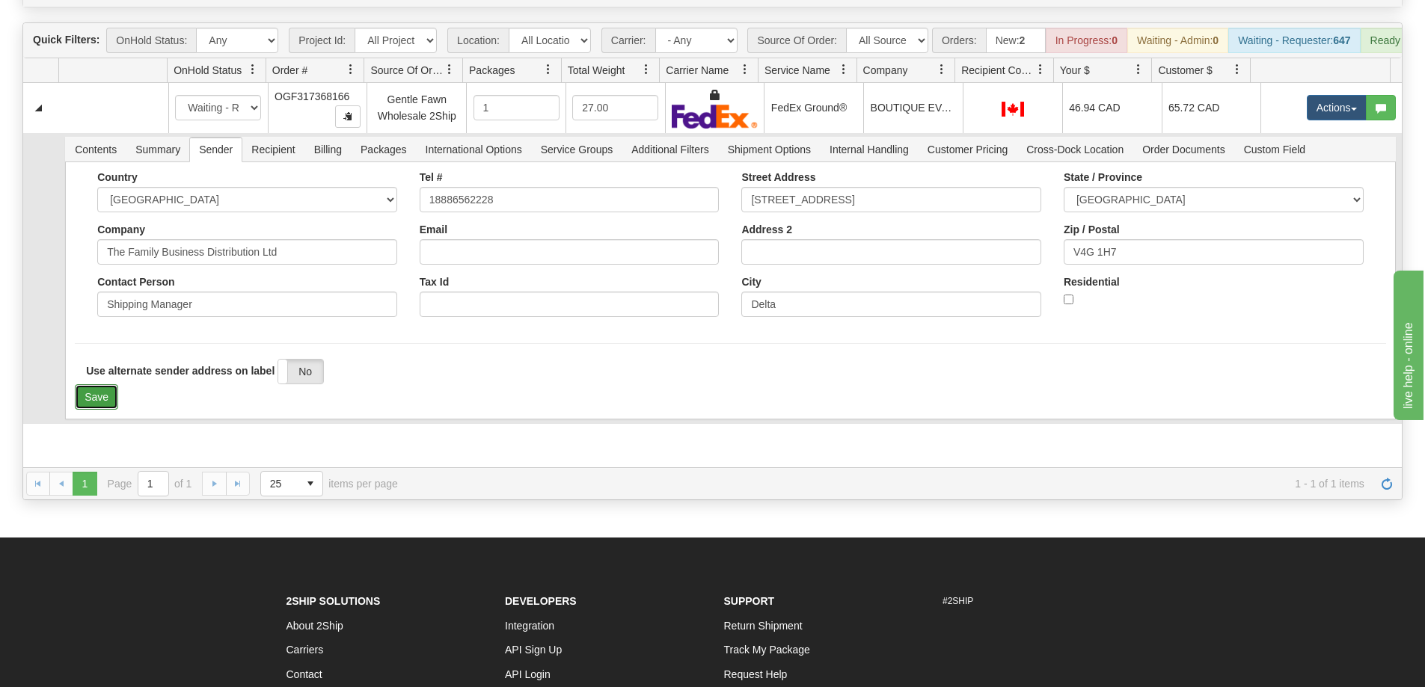
click at [92, 410] on button "Save" at bounding box center [96, 396] width 43 height 25
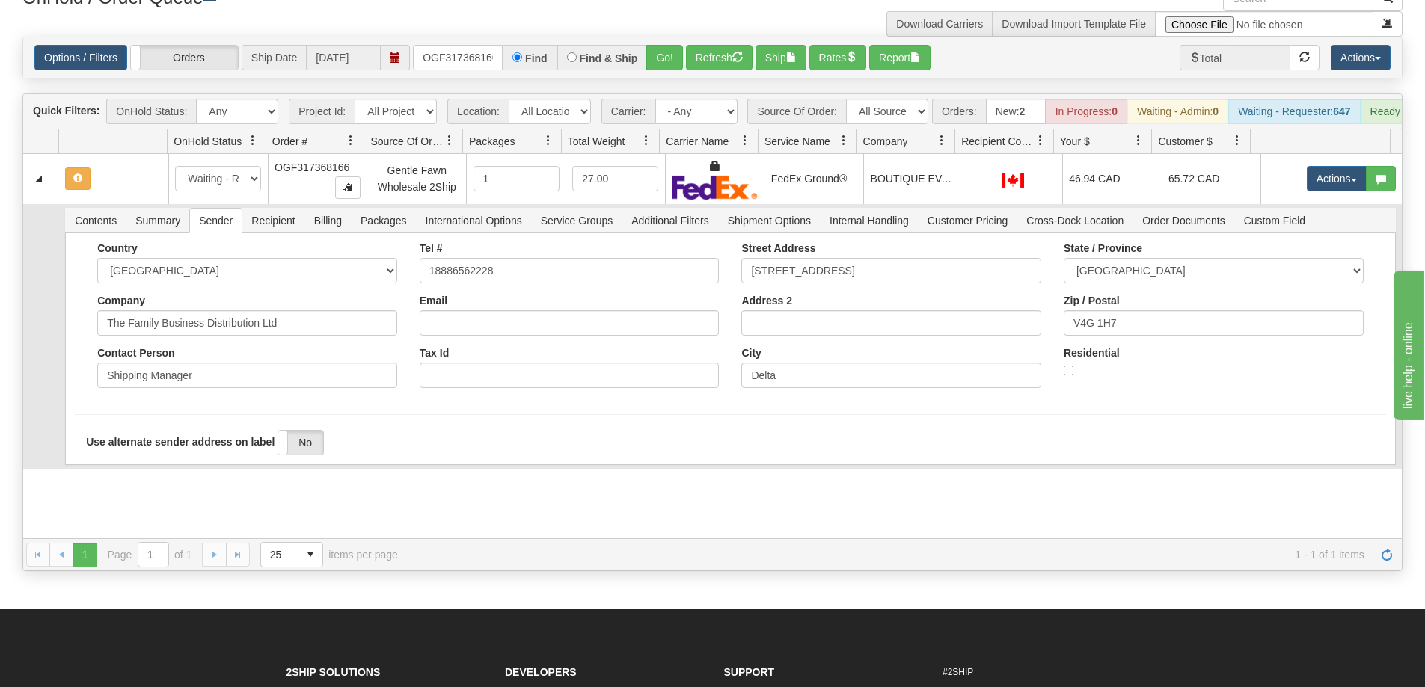
scroll to position [0, 0]
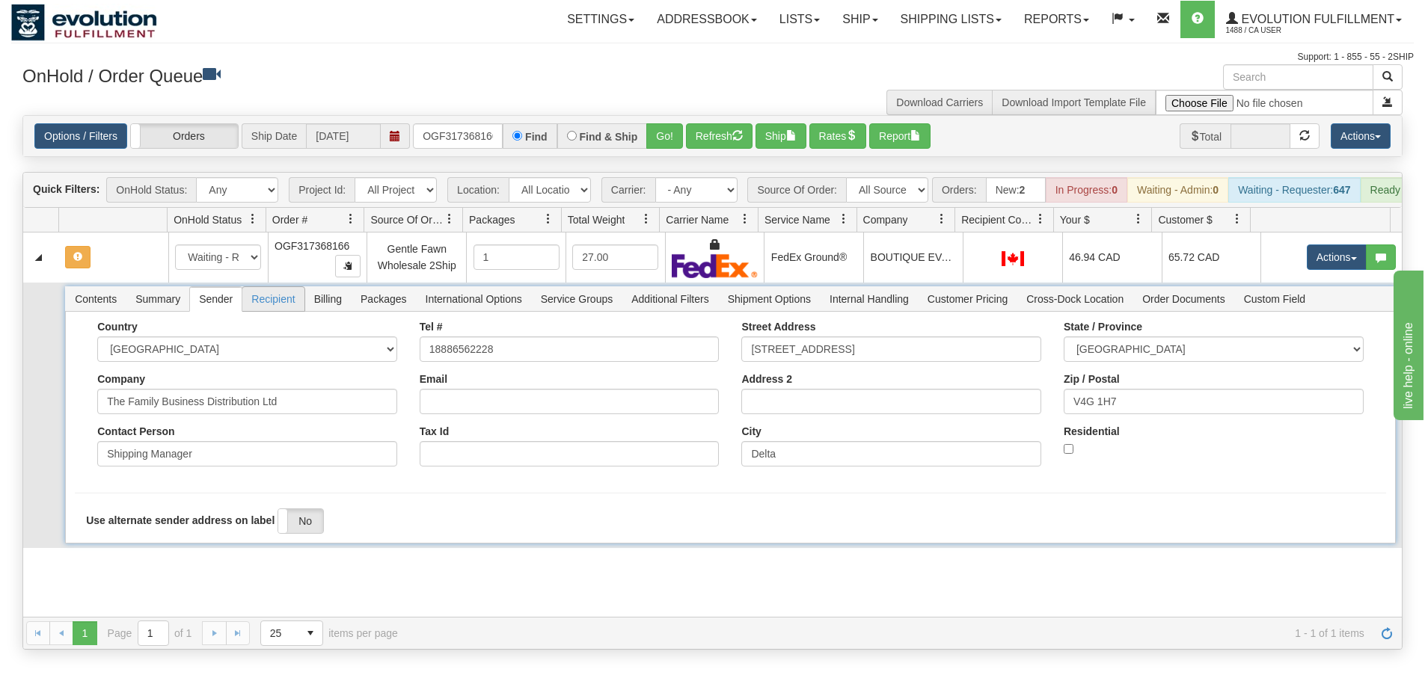
click at [276, 311] on span "Recipient" at bounding box center [272, 299] width 61 height 24
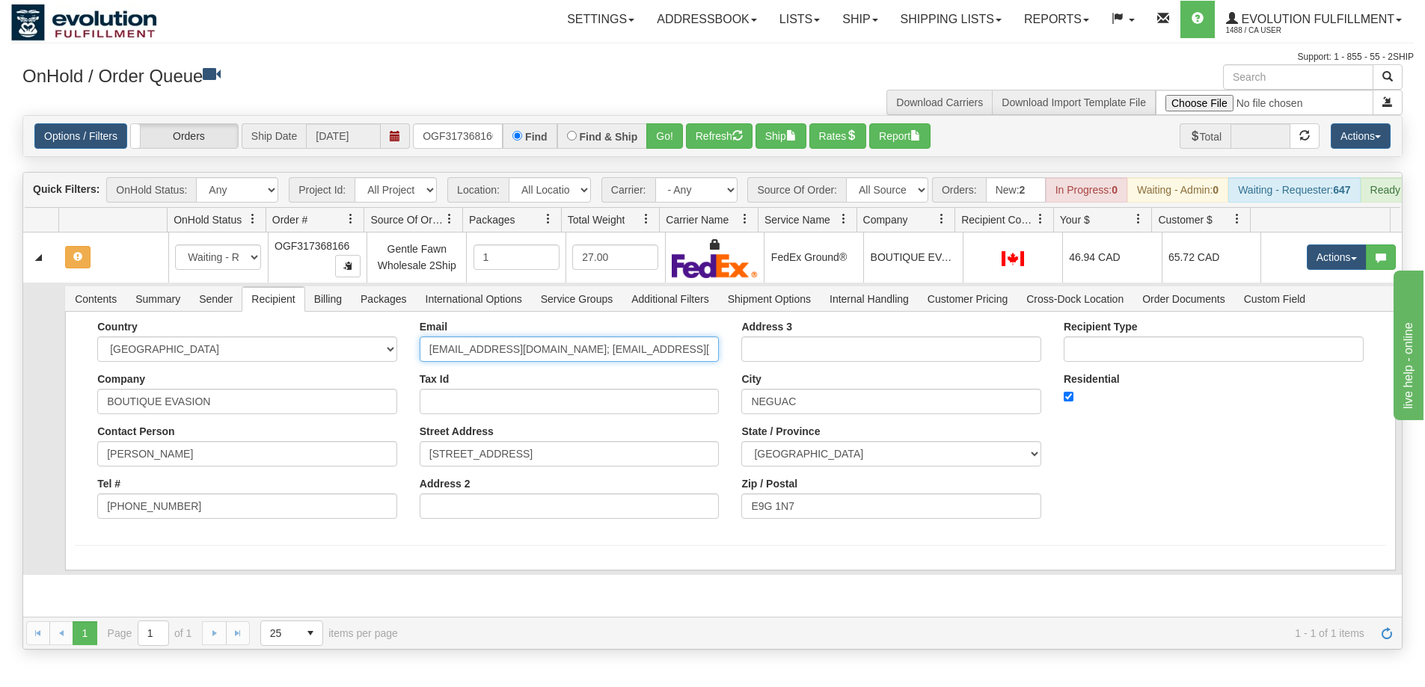
drag, startPoint x: 571, startPoint y: 364, endPoint x: 758, endPoint y: 365, distance: 187.7
click at [758, 365] on div "Country AFGHANISTAN ALAND ISLANDS ALBANIA ALGERIA AMERICAN SAMOA ANDORRA ANGOLA…" at bounding box center [730, 425] width 1310 height 209
type input "boutiqueevasion@outlook.com"
drag, startPoint x: 233, startPoint y: 543, endPoint x: 168, endPoint y: 544, distance: 65.8
click at [230, 543] on form "Country AFGHANISTAN ALAND ISLANDS ALBANIA ALGERIA AMERICAN SAMOA ANDORRA ANGOLA…" at bounding box center [730, 433] width 1310 height 225
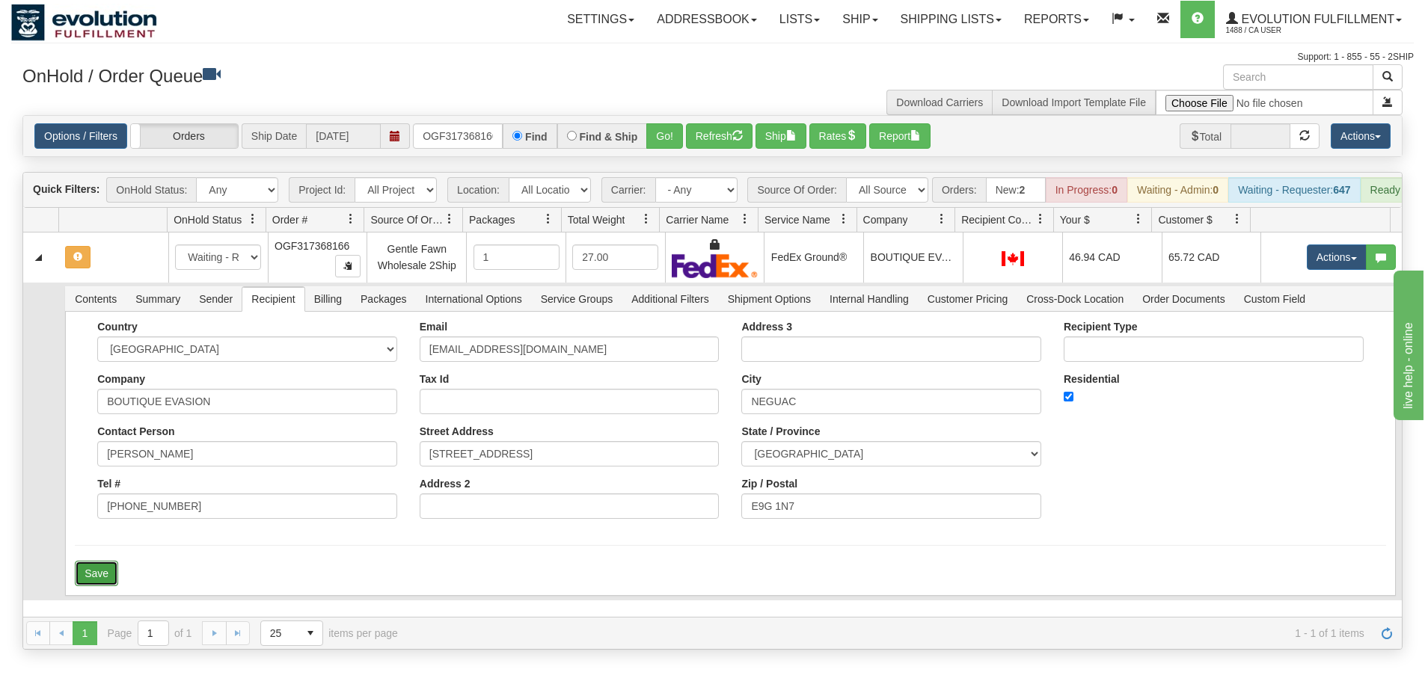
click at [108, 586] on button "Save" at bounding box center [96, 573] width 43 height 25
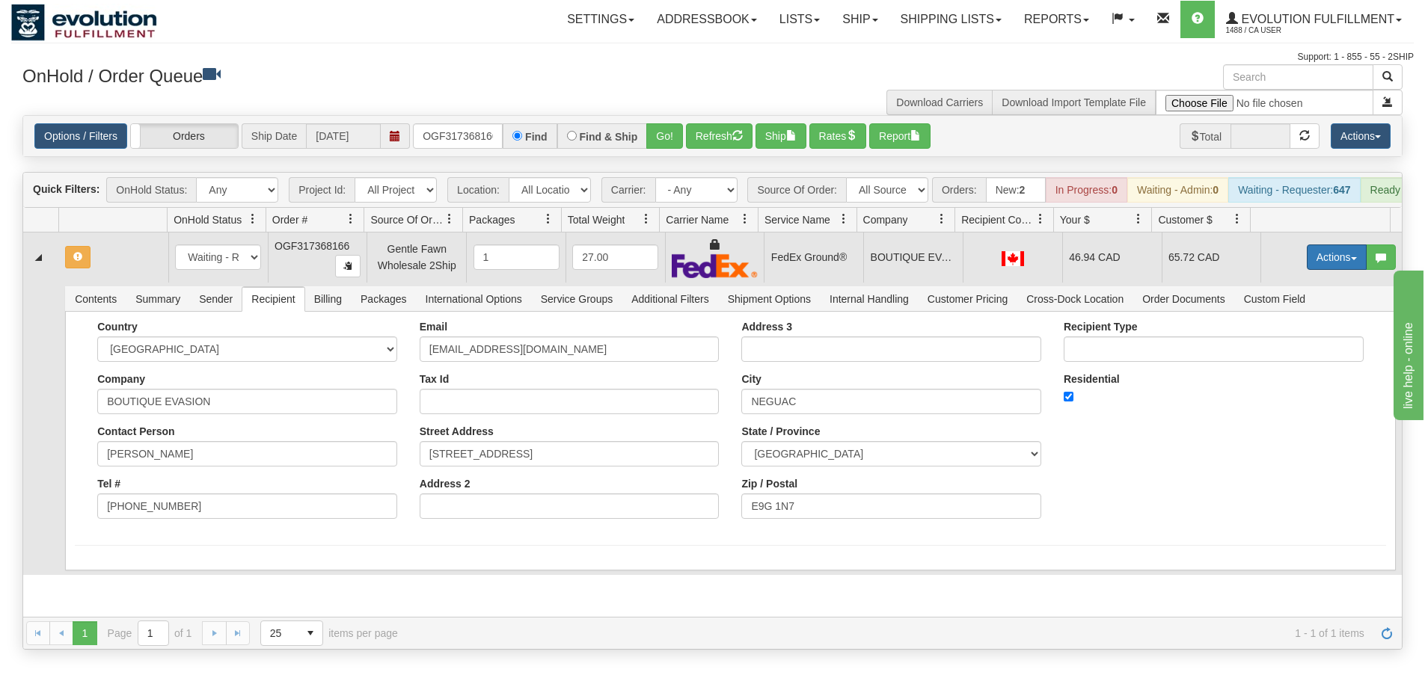
click at [1343, 264] on button "Actions" at bounding box center [1337, 257] width 60 height 25
click at [1297, 331] on span "Rate All Services" at bounding box center [1306, 325] width 90 height 12
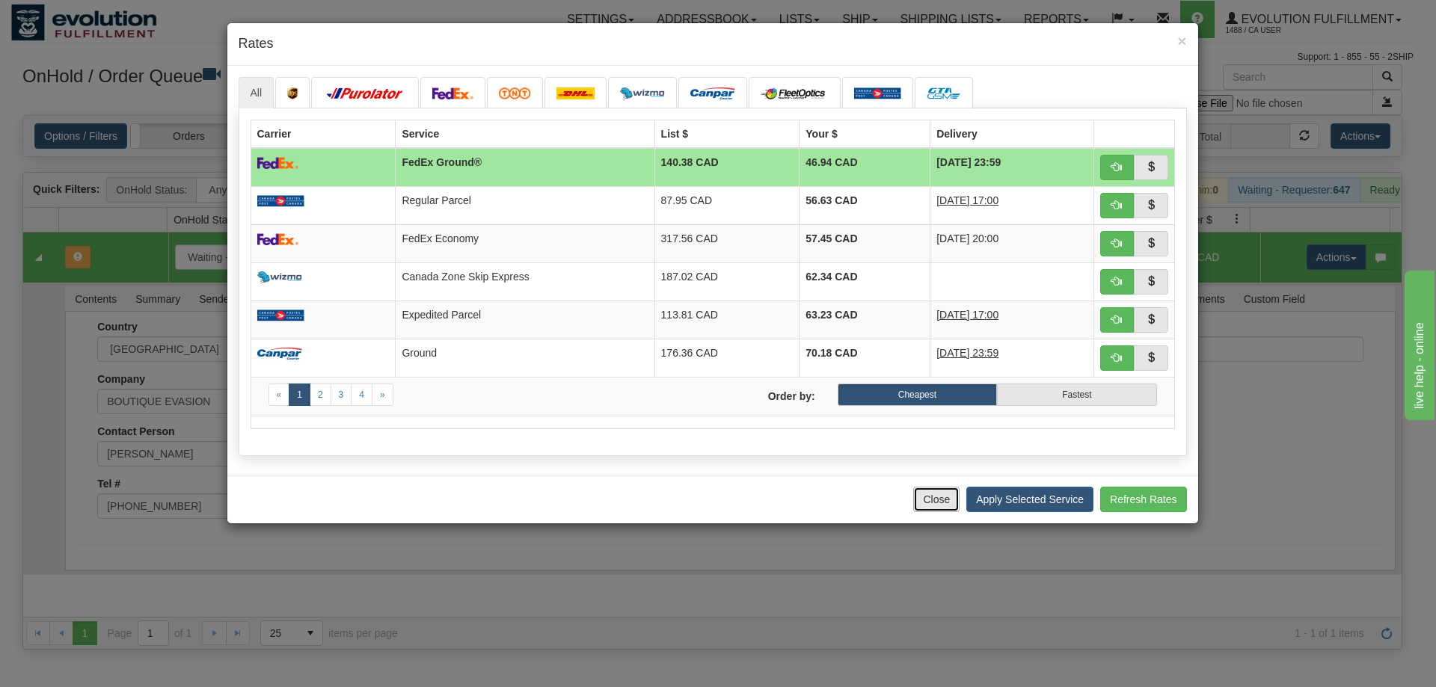
click at [920, 498] on button "Close" at bounding box center [936, 499] width 46 height 25
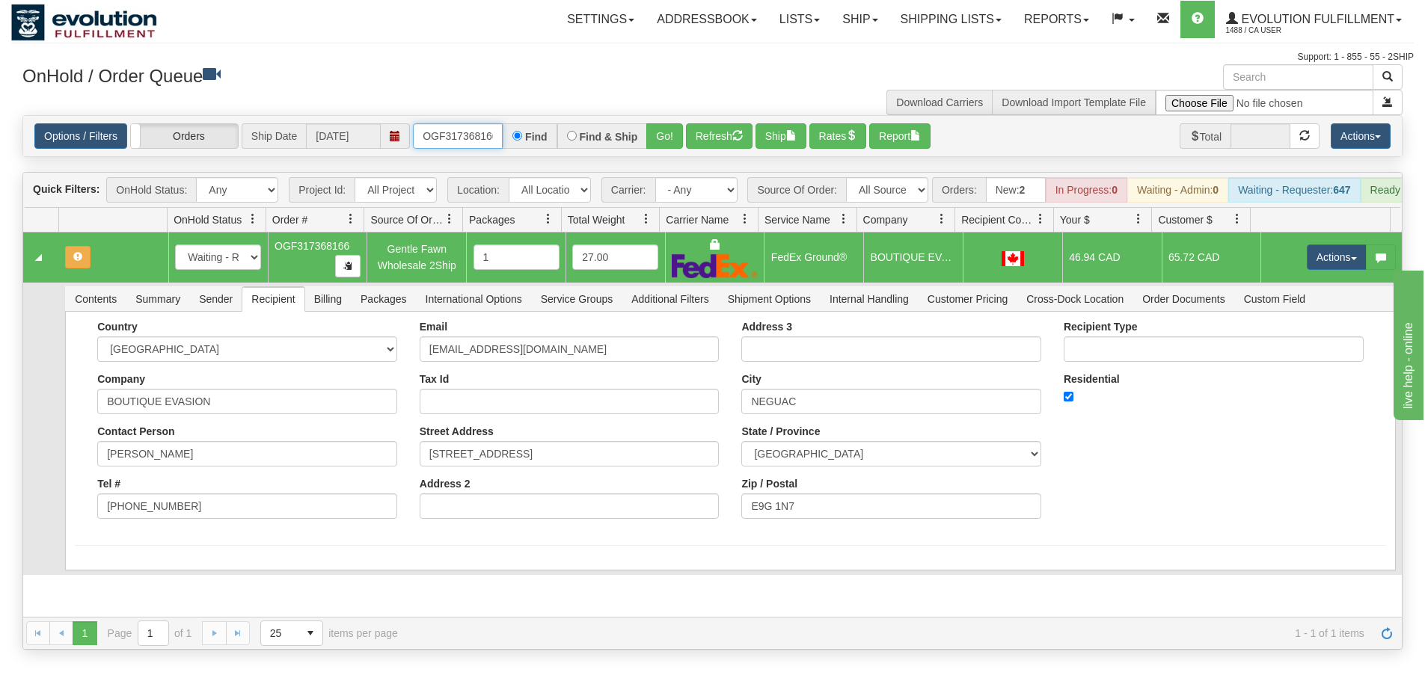
scroll to position [0, 4]
drag, startPoint x: 423, startPoint y: 132, endPoint x: 590, endPoint y: 120, distance: 167.2
click at [590, 120] on div "Options / Filters Group Shipments Orders Ship Date 09/03/2025 OGF317368166 Find…" at bounding box center [712, 136] width 1378 height 40
type input "OGF317351071"
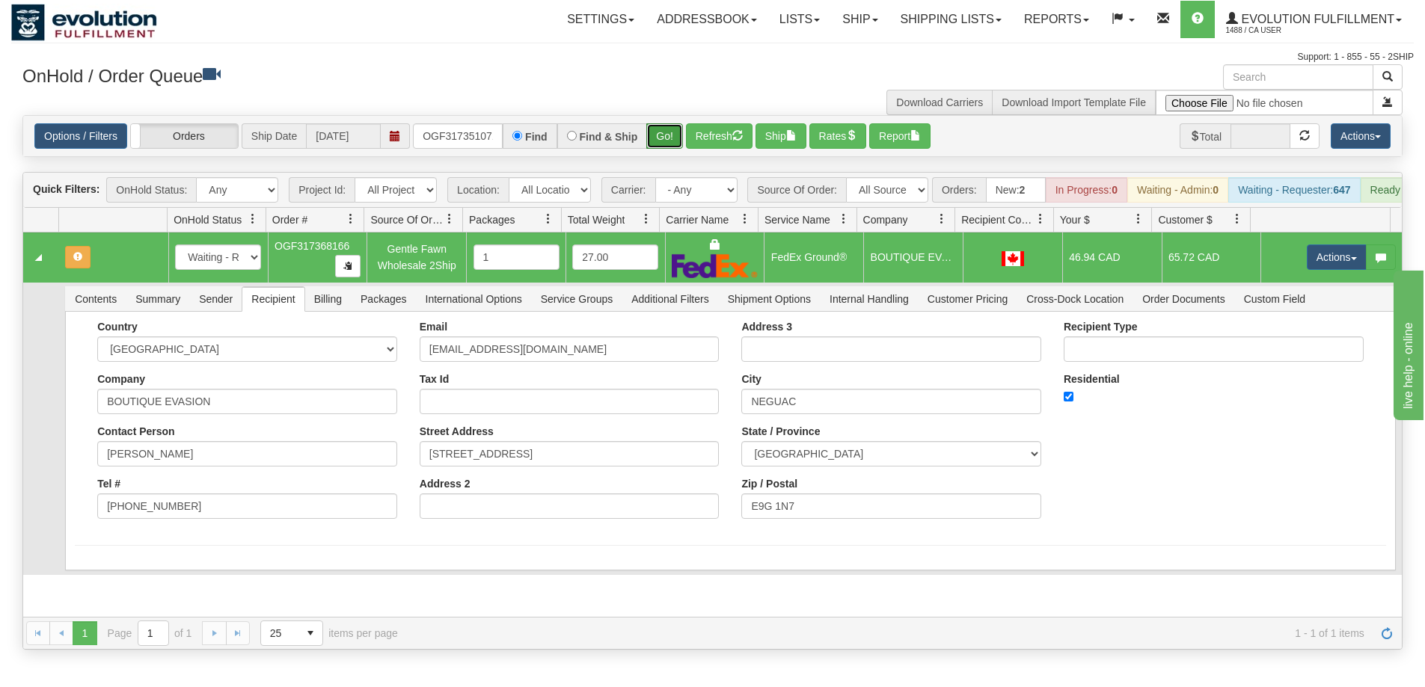
click at [667, 131] on button "Go!" at bounding box center [664, 135] width 37 height 25
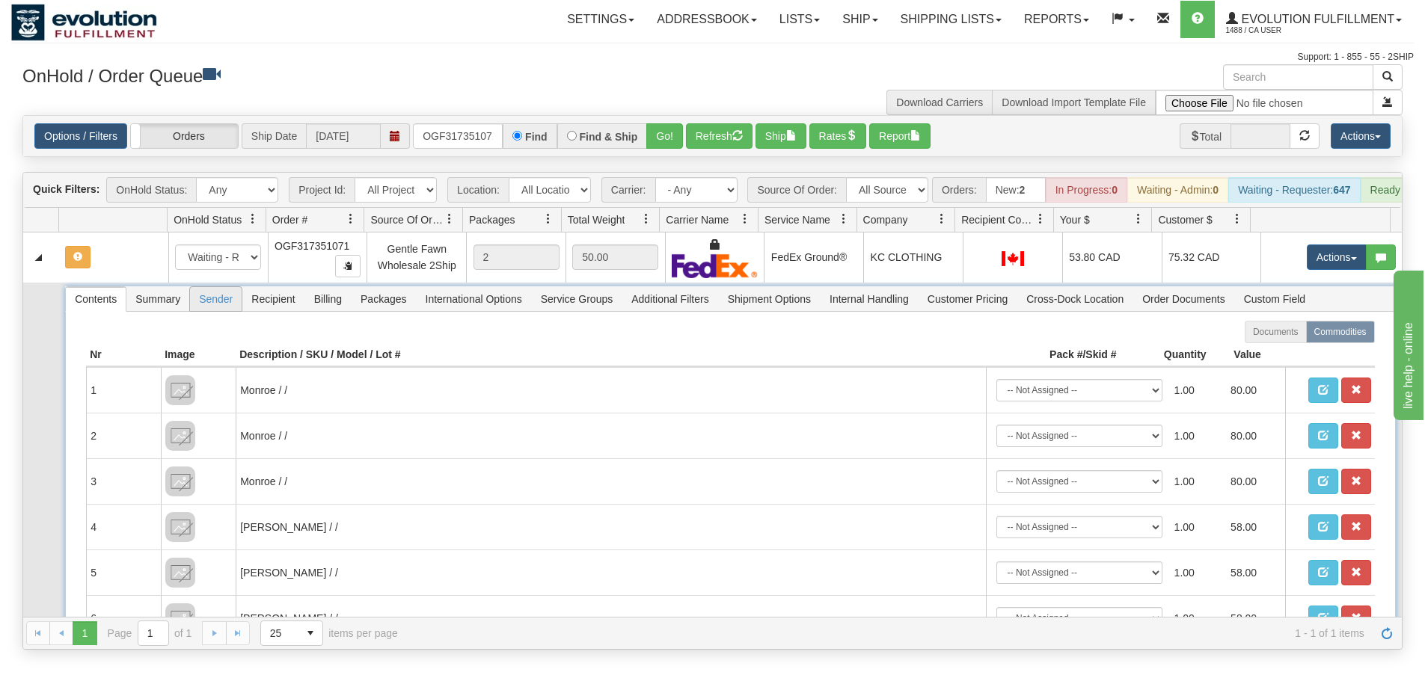
click at [206, 306] on span "Sender" at bounding box center [216, 299] width 52 height 24
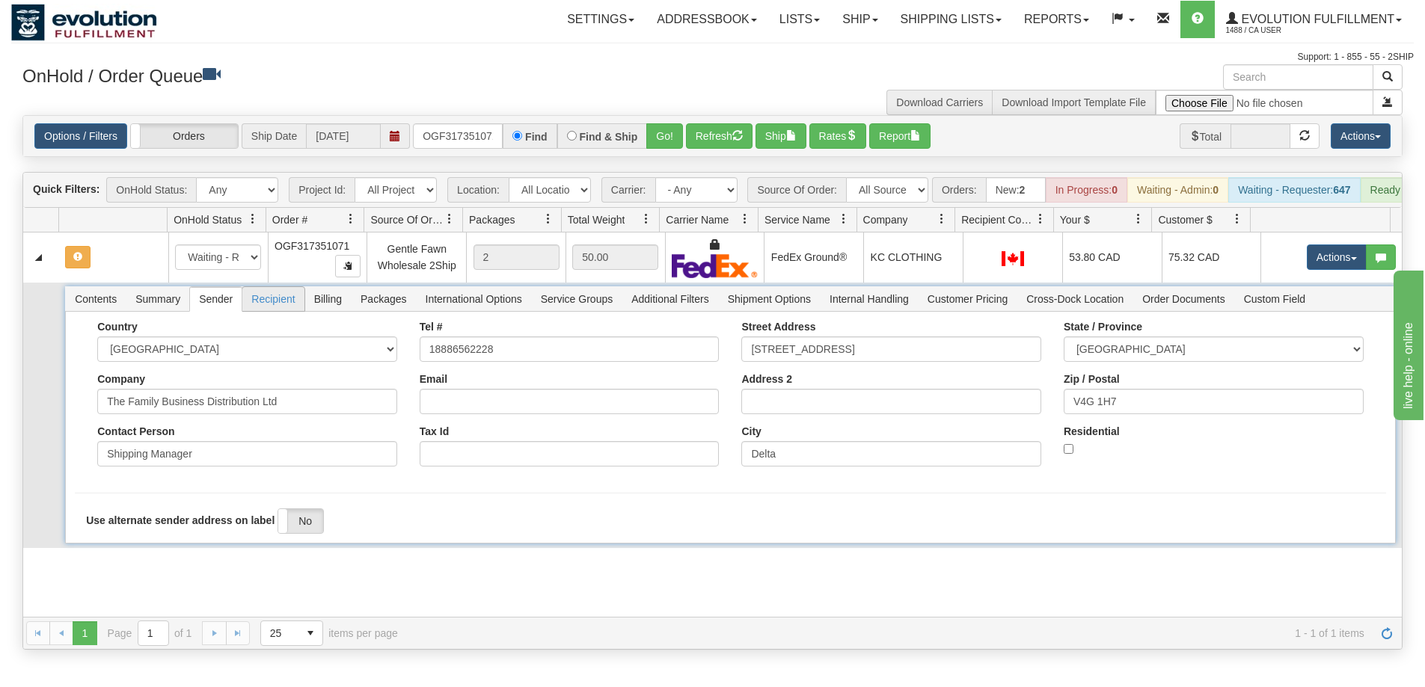
click at [286, 308] on span "Recipient" at bounding box center [272, 299] width 61 height 24
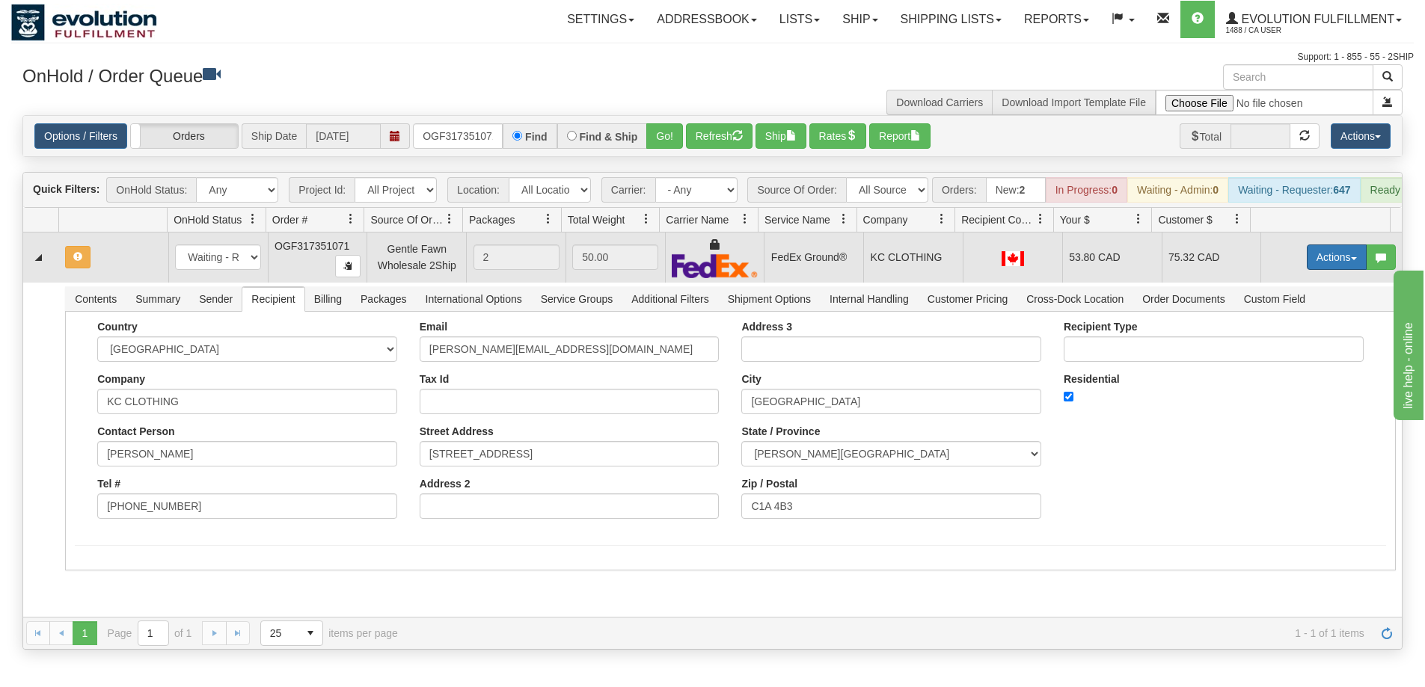
click at [1332, 270] on button "Actions" at bounding box center [1337, 257] width 60 height 25
click at [1301, 331] on span "Rate All Services" at bounding box center [1306, 325] width 90 height 12
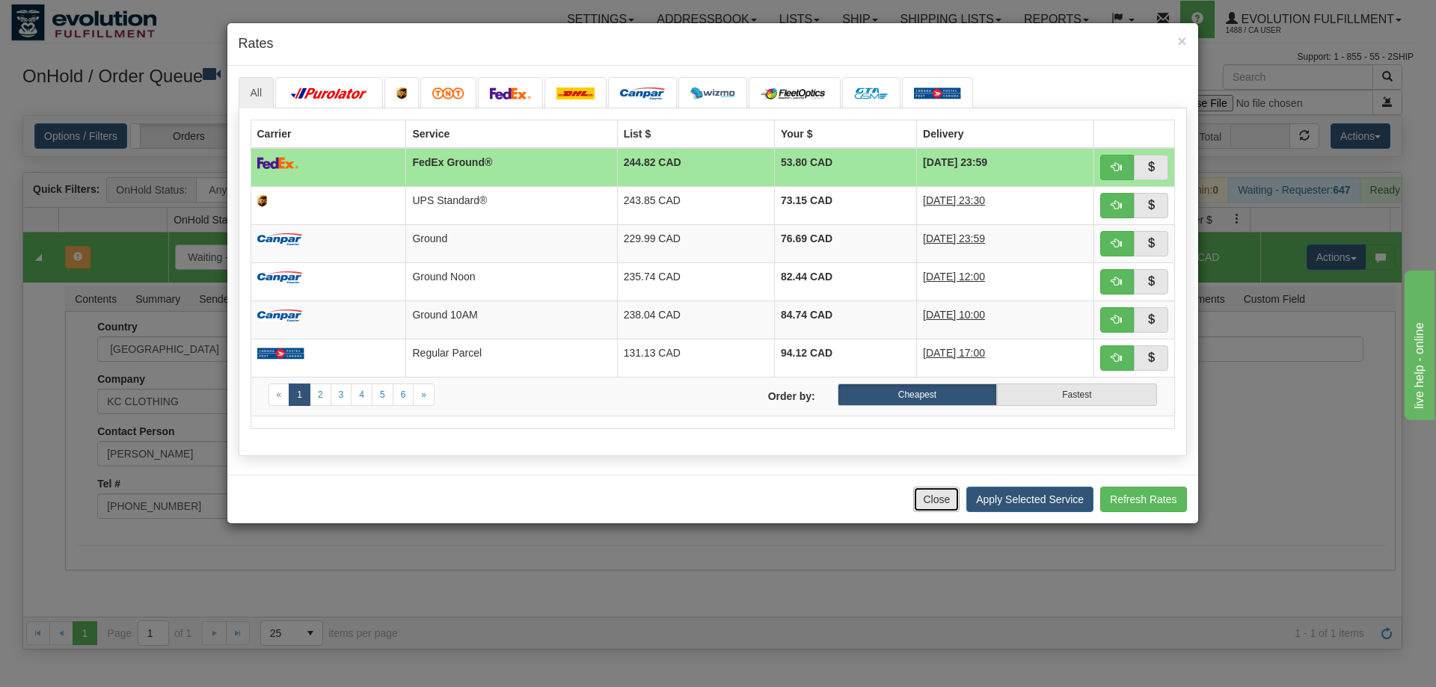
click at [917, 506] on button "Close" at bounding box center [936, 499] width 46 height 25
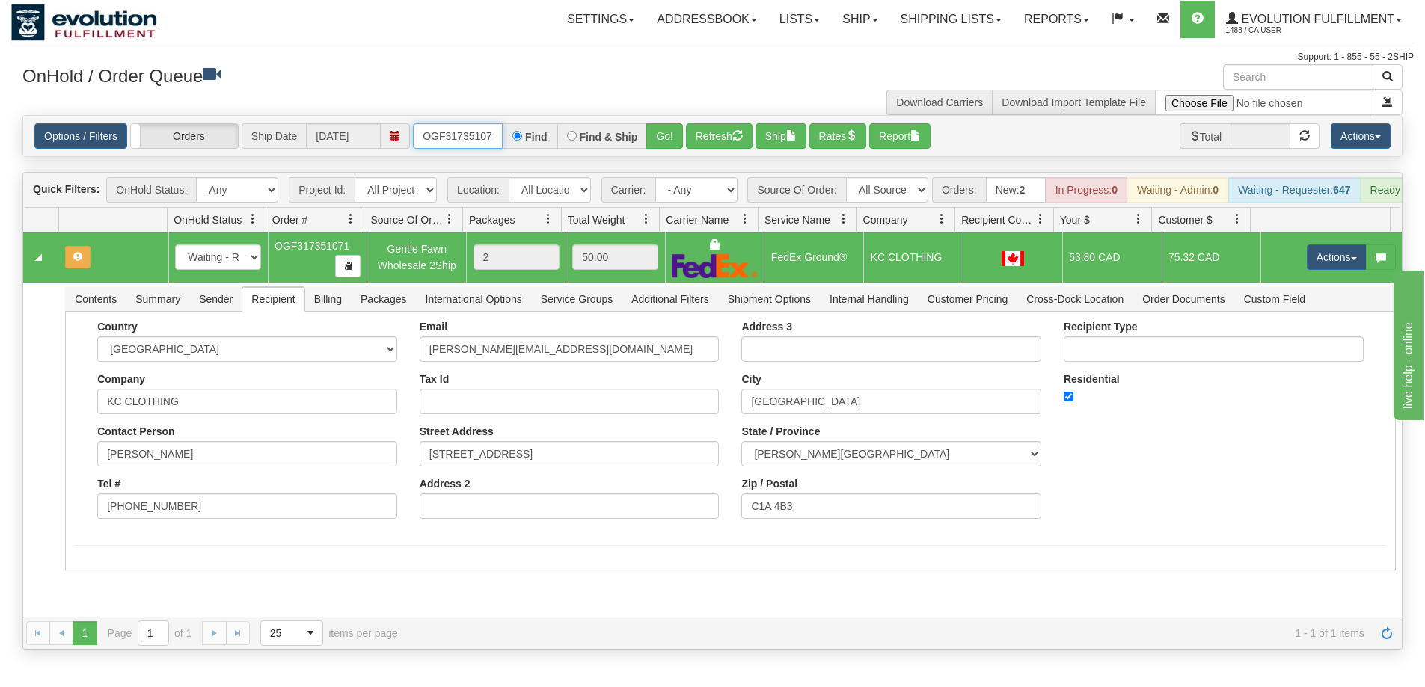
scroll to position [0, 4]
drag, startPoint x: 425, startPoint y: 131, endPoint x: 518, endPoint y: 130, distance: 92.7
click at [518, 130] on div "OGF317351071 Find Find & Ship Go!" at bounding box center [548, 135] width 270 height 25
type input "OGF317312950"
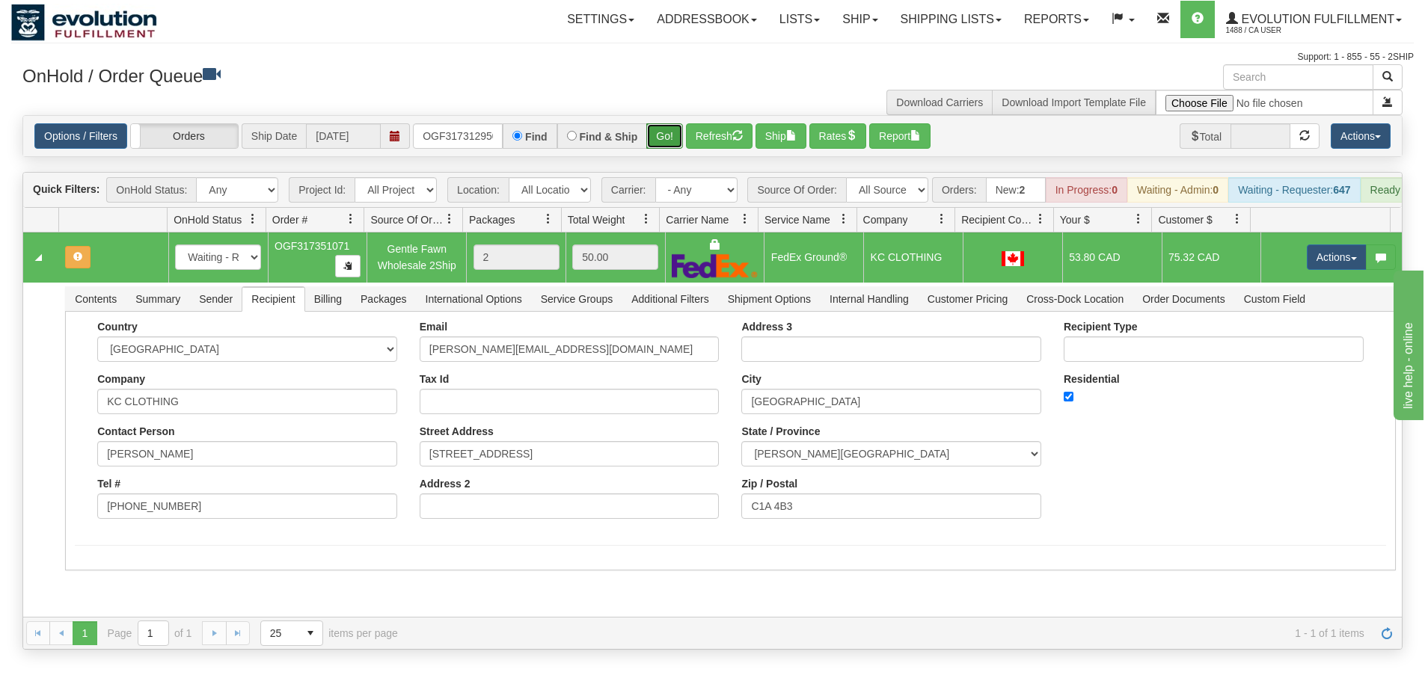
click at [661, 135] on button "Go!" at bounding box center [664, 135] width 37 height 25
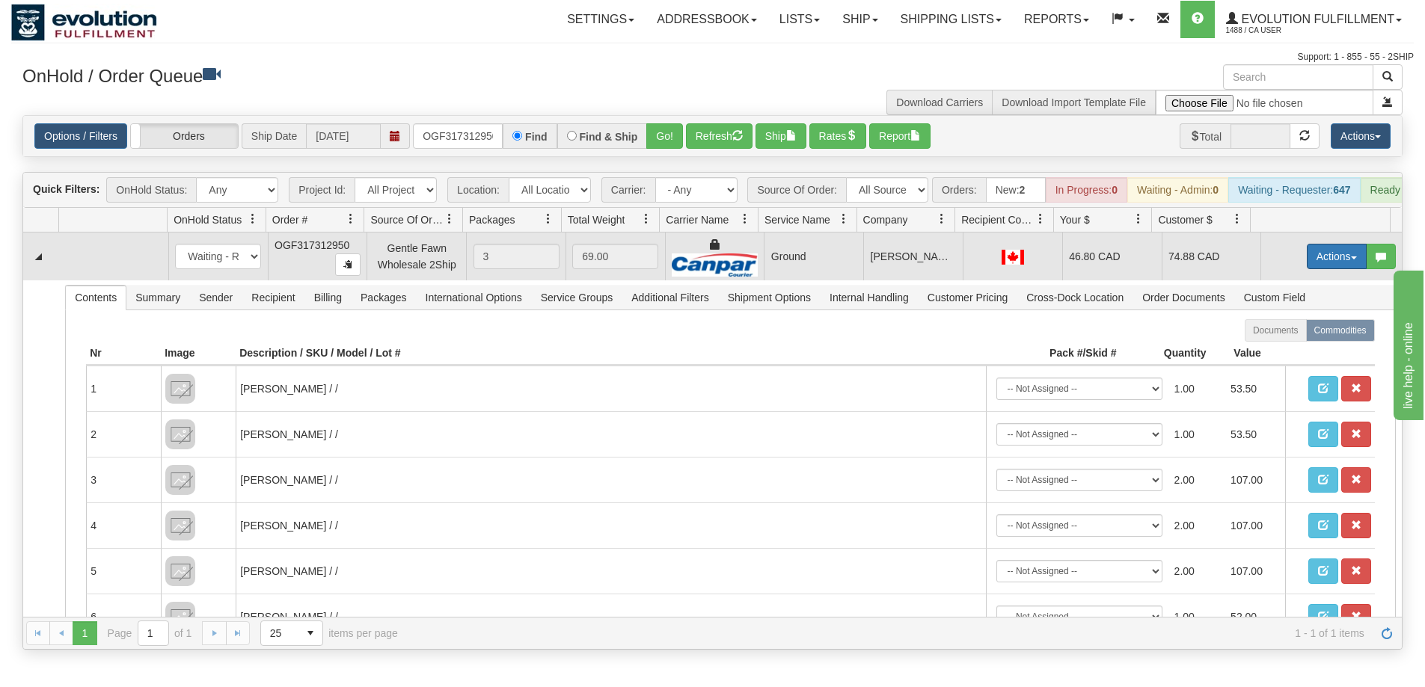
click at [1328, 269] on button "Actions" at bounding box center [1337, 256] width 60 height 25
click at [1279, 353] on link "Ship" at bounding box center [1306, 343] width 120 height 19
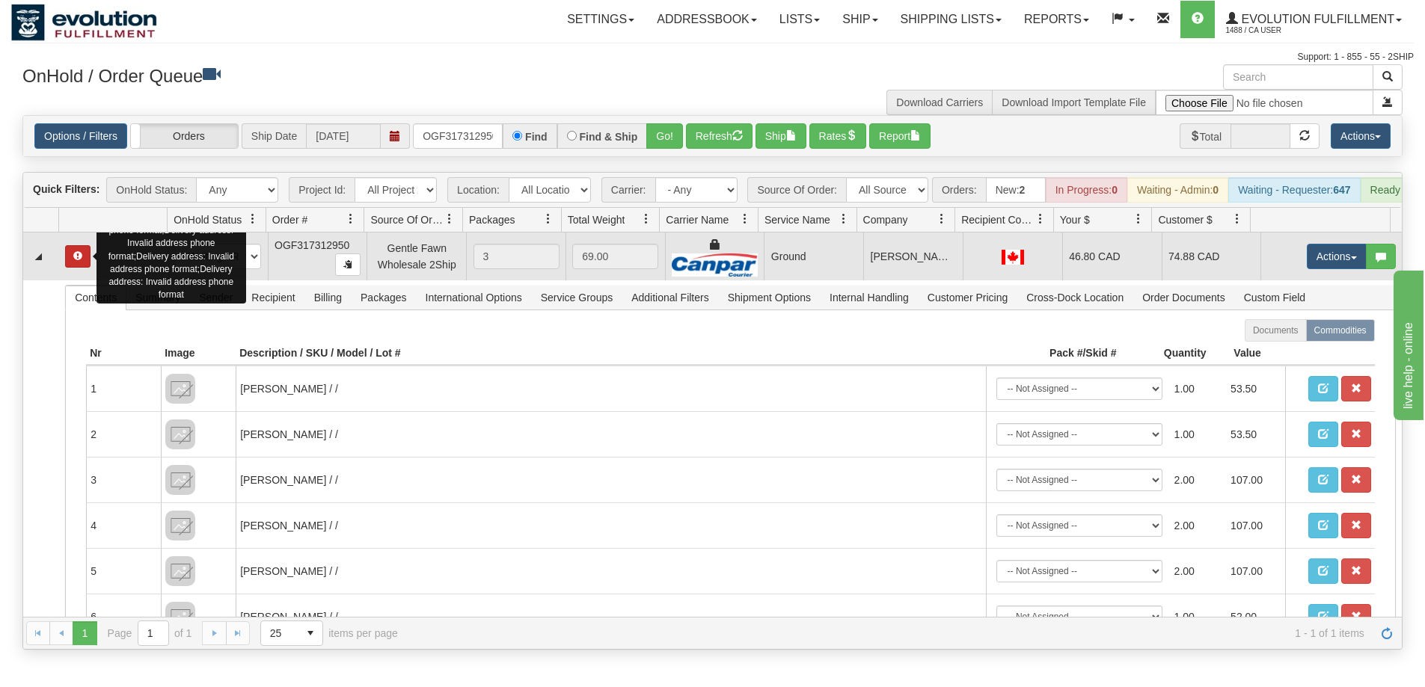
click at [75, 260] on span "button" at bounding box center [77, 255] width 9 height 9
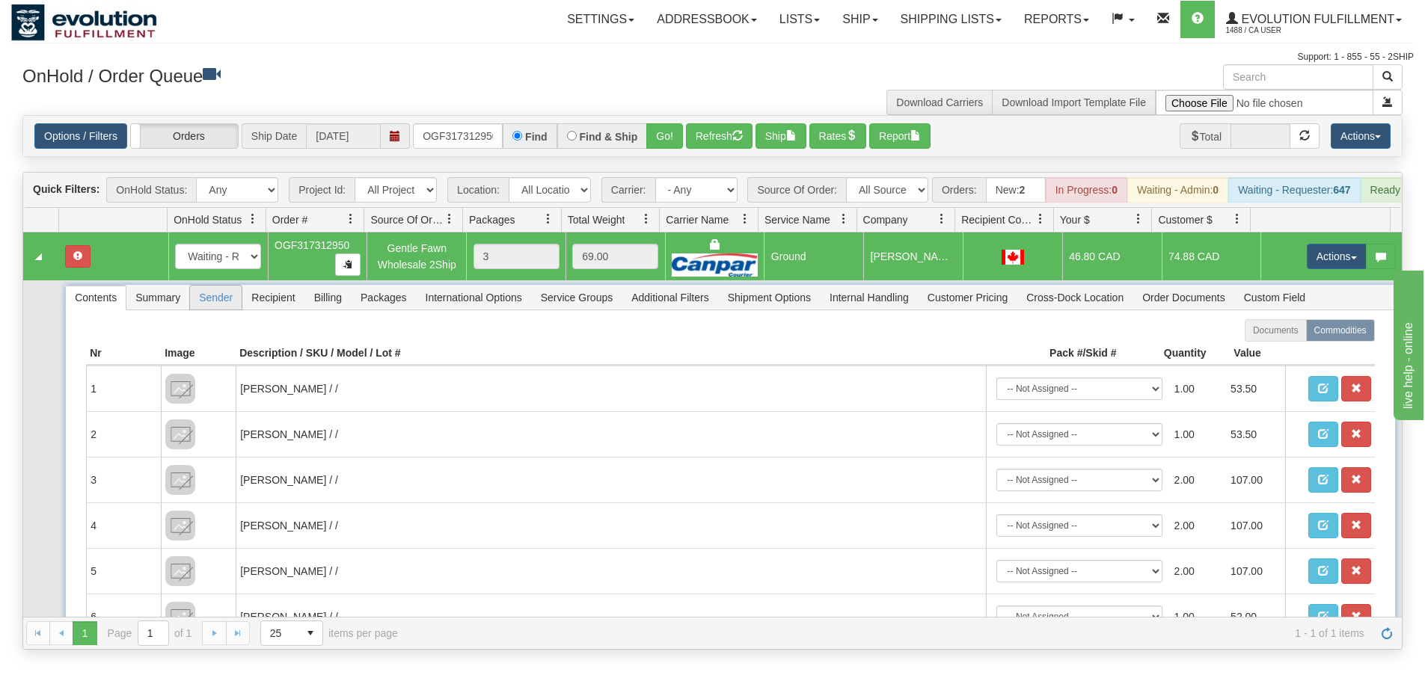
click at [209, 310] on span "Sender" at bounding box center [216, 298] width 52 height 24
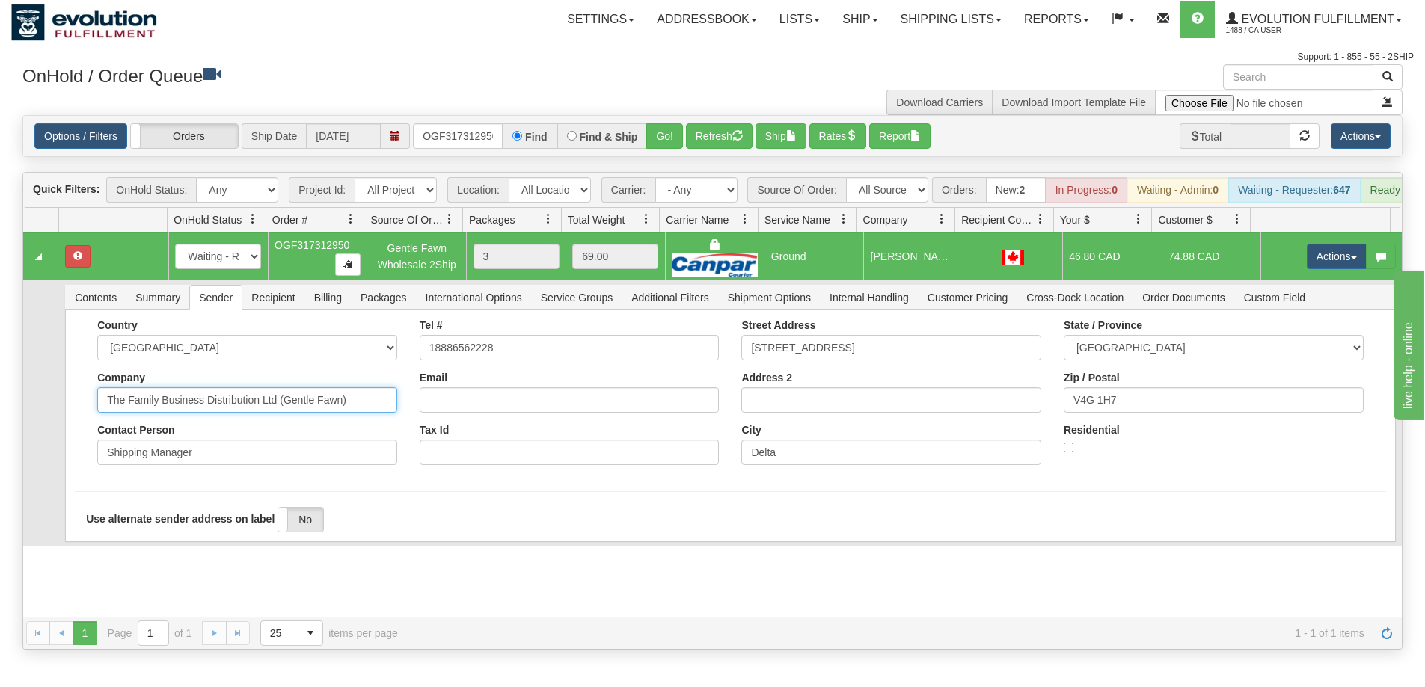
drag, startPoint x: 277, startPoint y: 409, endPoint x: 383, endPoint y: 424, distance: 106.5
click at [383, 424] on div "Country AFGHANISTAN ALAND ISLANDS ALBANIA ALGERIA AMERICAN SAMOA ANDORRA ANGOLA…" at bounding box center [247, 397] width 322 height 157
type input "The Family Business Distribution Ltd"
click at [86, 476] on div "Country AFGHANISTAN ALAND ISLANDS ALBANIA ALGERIA AMERICAN SAMOA ANDORRA ANGOLA…" at bounding box center [247, 397] width 322 height 157
click at [81, 549] on button "Save" at bounding box center [96, 545] width 43 height 25
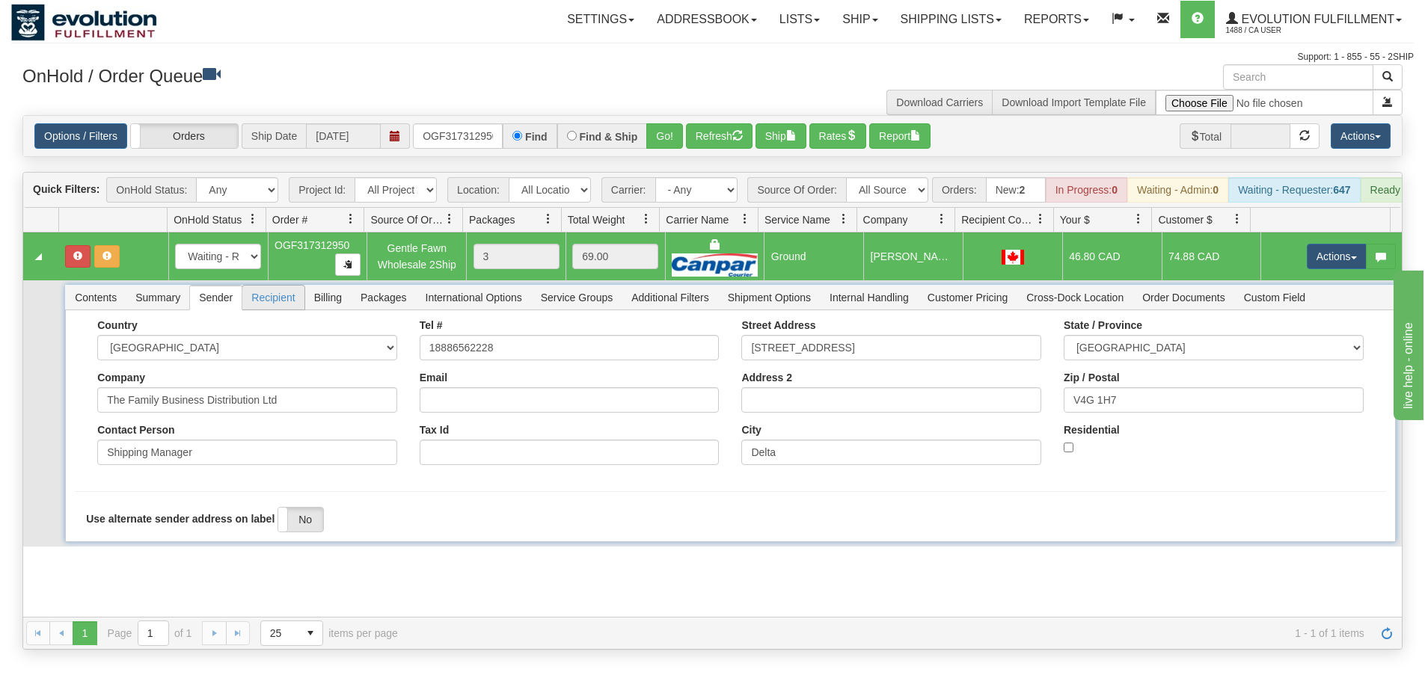
click at [290, 310] on span "Recipient" at bounding box center [272, 298] width 61 height 24
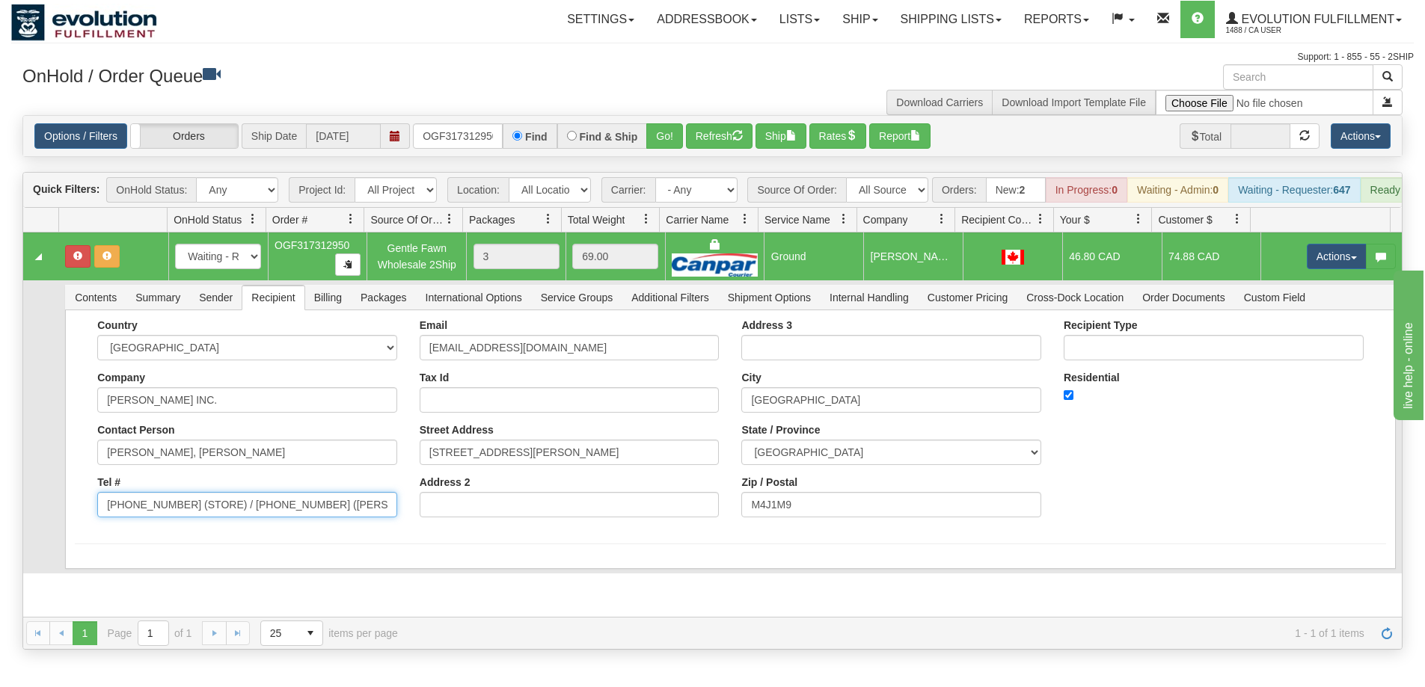
drag, startPoint x: 218, startPoint y: 515, endPoint x: 386, endPoint y: 518, distance: 168.3
click at [386, 518] on input "647-970-1374 (STORE) / 416-819-0557 (KATIE CELL)" at bounding box center [247, 504] width 300 height 25
type input "647-970-1374 (STORE)"
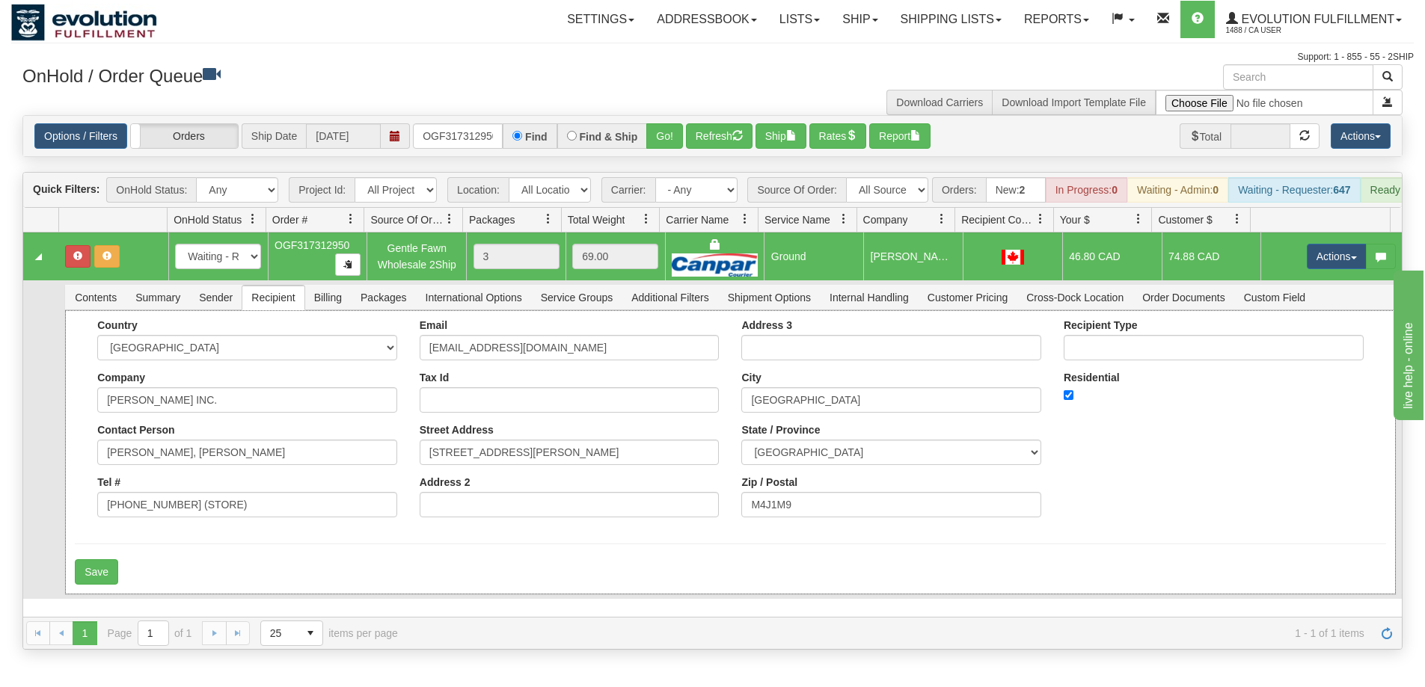
click at [443, 541] on form "Country AFGHANISTAN ALAND ISLANDS ALBANIA ALGERIA AMERICAN SAMOA ANDORRA ANGOLA…" at bounding box center [730, 452] width 1310 height 266
click at [93, 583] on button "Save" at bounding box center [96, 571] width 43 height 25
click at [1314, 259] on button "Actions" at bounding box center [1337, 256] width 60 height 25
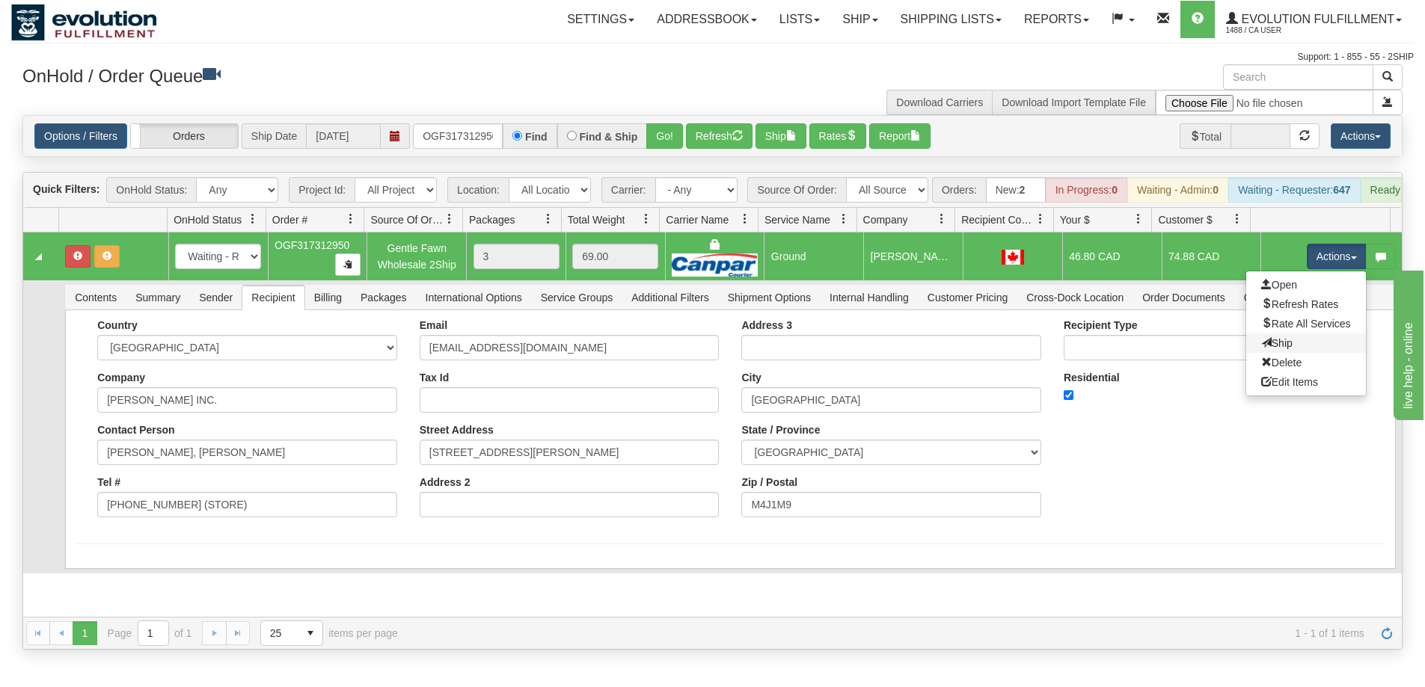
click at [1286, 353] on link "Ship" at bounding box center [1306, 343] width 120 height 19
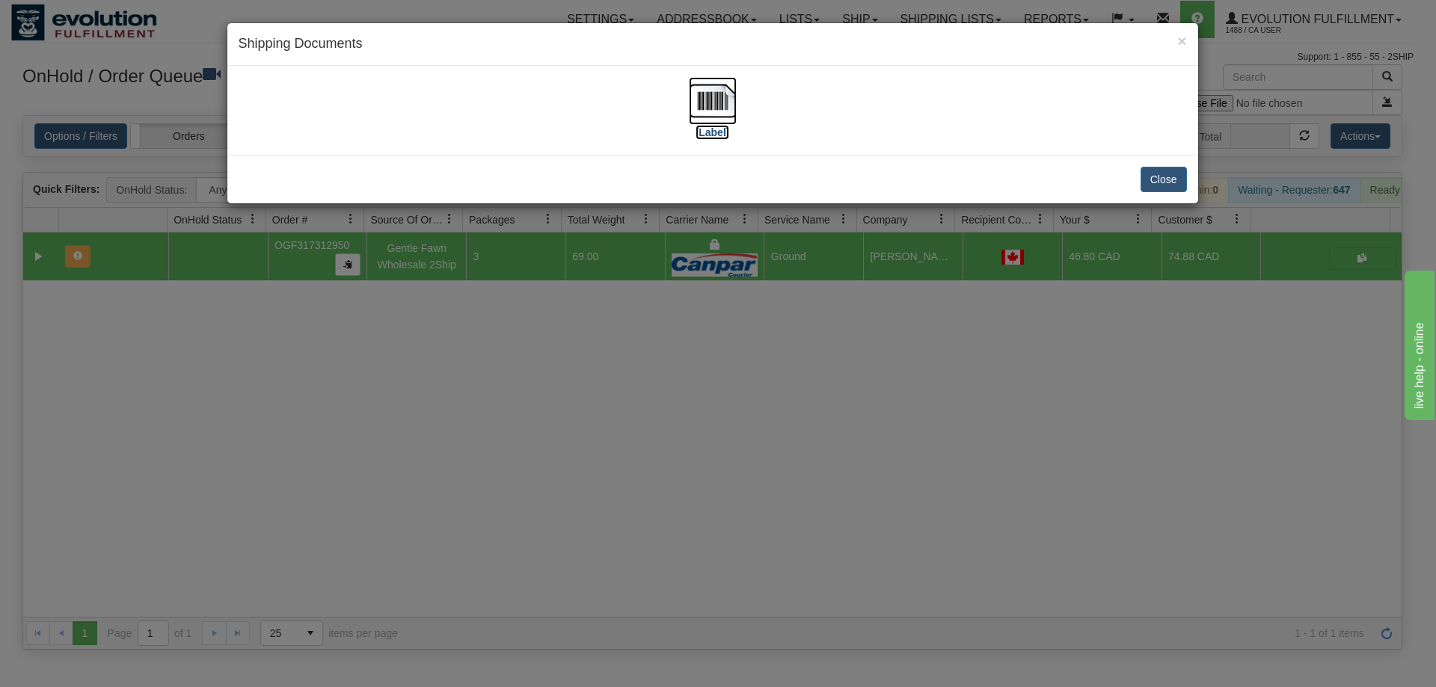
click at [719, 105] on img at bounding box center [713, 101] width 48 height 48
click at [754, 411] on div "× Shipping Documents [Label] Close" at bounding box center [718, 343] width 1436 height 687
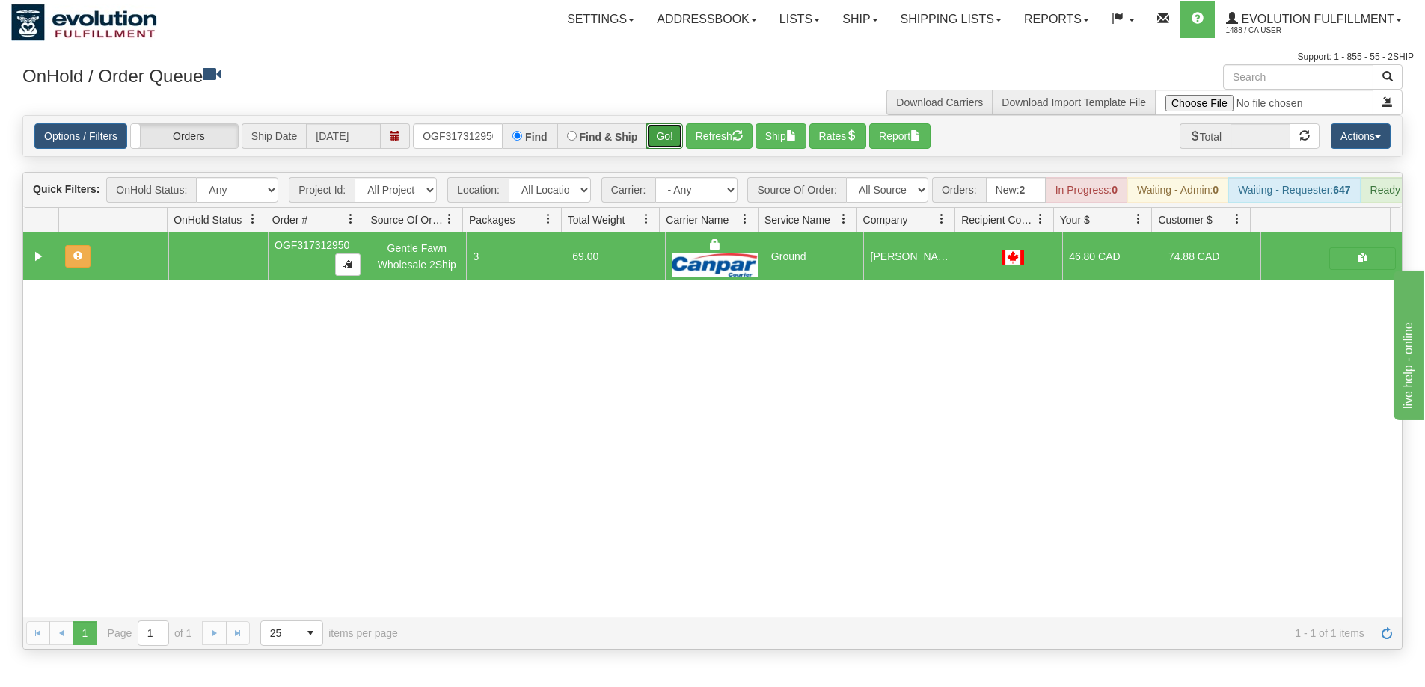
click at [664, 135] on button "Go!" at bounding box center [664, 135] width 37 height 25
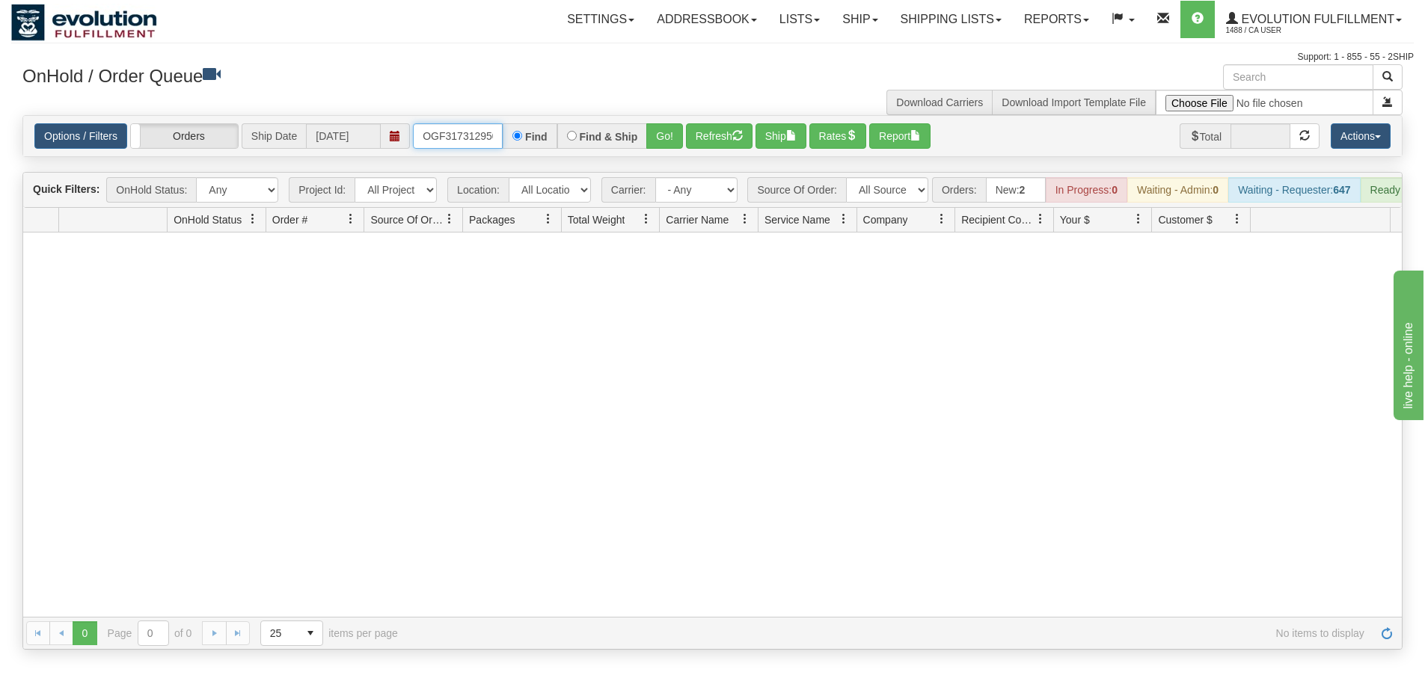
scroll to position [0, 4]
drag, startPoint x: 414, startPoint y: 134, endPoint x: 549, endPoint y: 131, distance: 134.7
click at [549, 131] on div "OGF317312950 Find Find & Ship Go!" at bounding box center [548, 135] width 270 height 25
click at [669, 143] on button "Go!" at bounding box center [664, 135] width 37 height 25
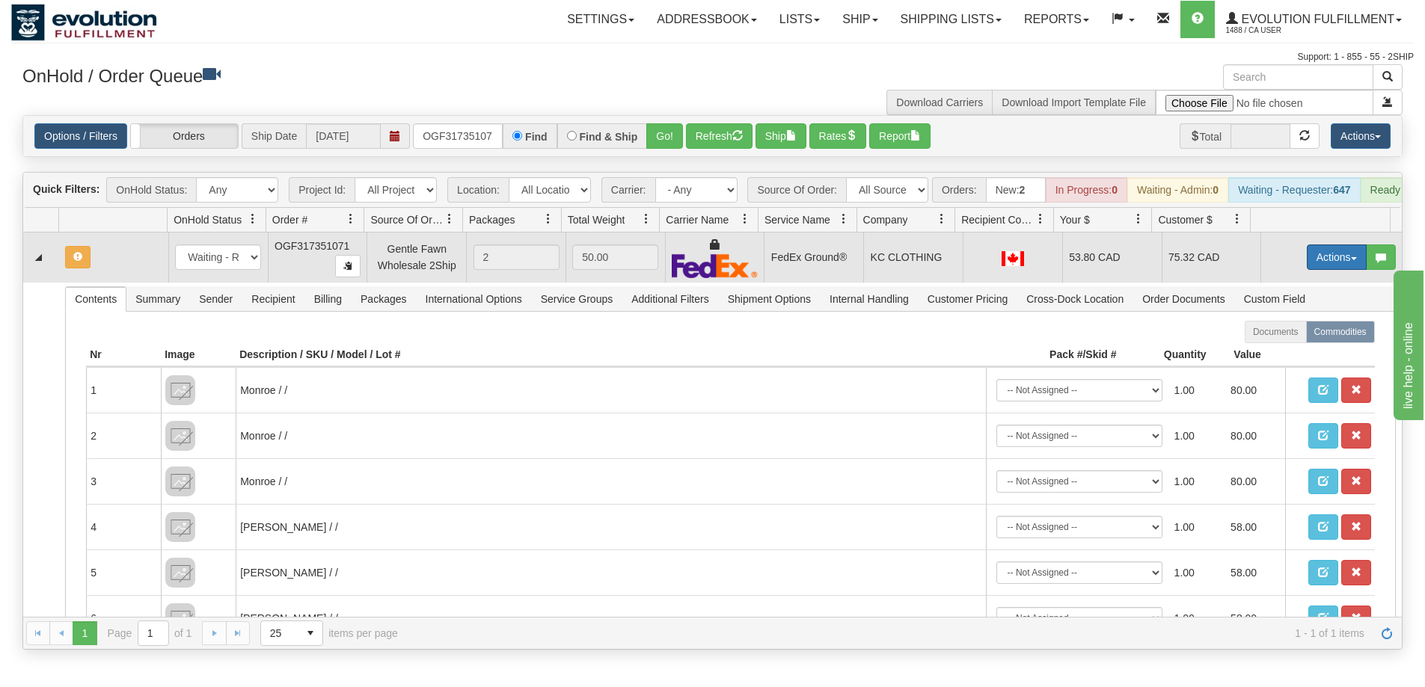
click at [1316, 260] on button "Actions" at bounding box center [1337, 257] width 60 height 25
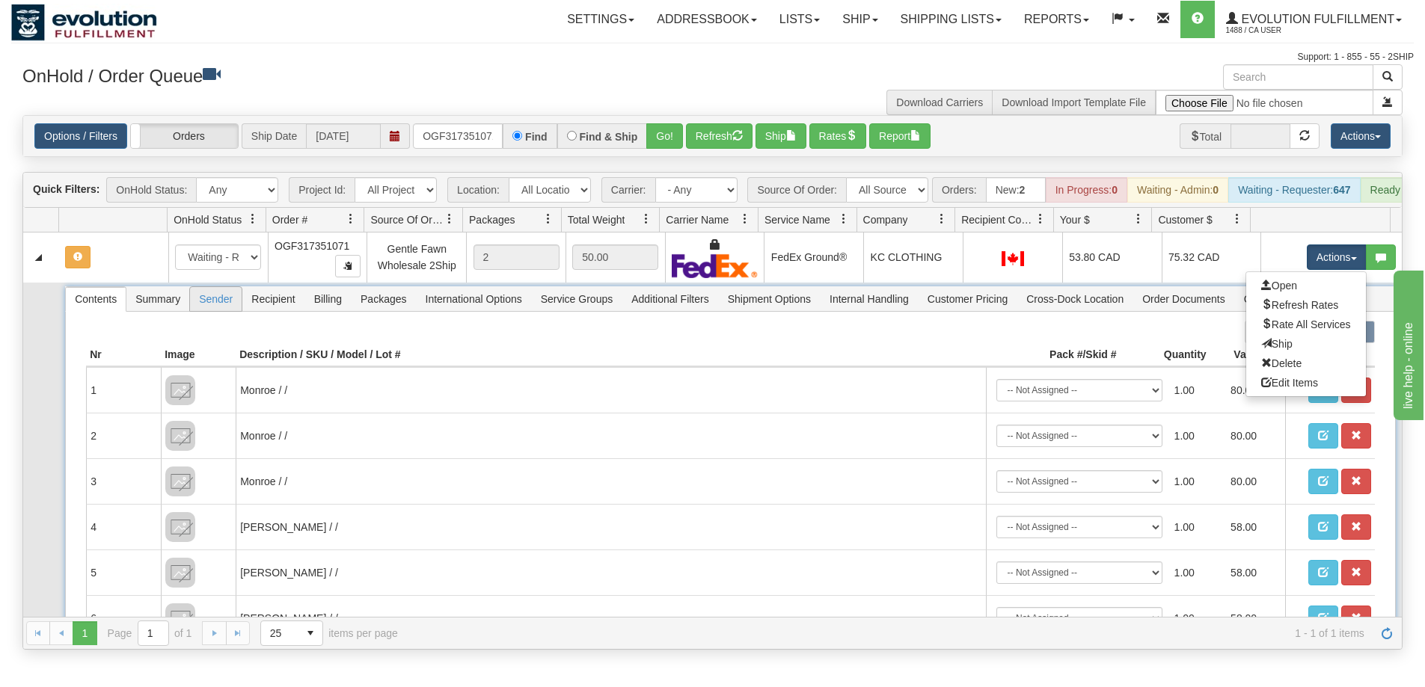
click at [207, 310] on span "Sender" at bounding box center [216, 299] width 52 height 24
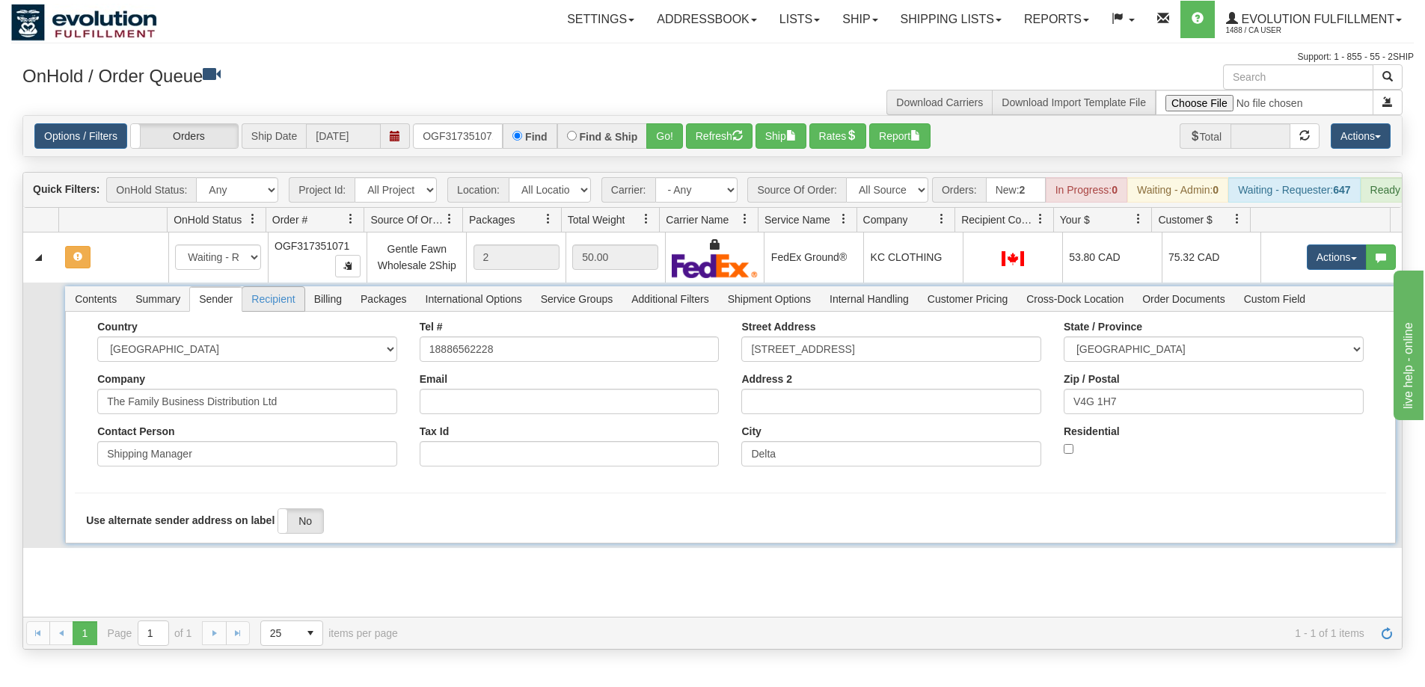
click at [279, 308] on span "Recipient" at bounding box center [272, 299] width 61 height 24
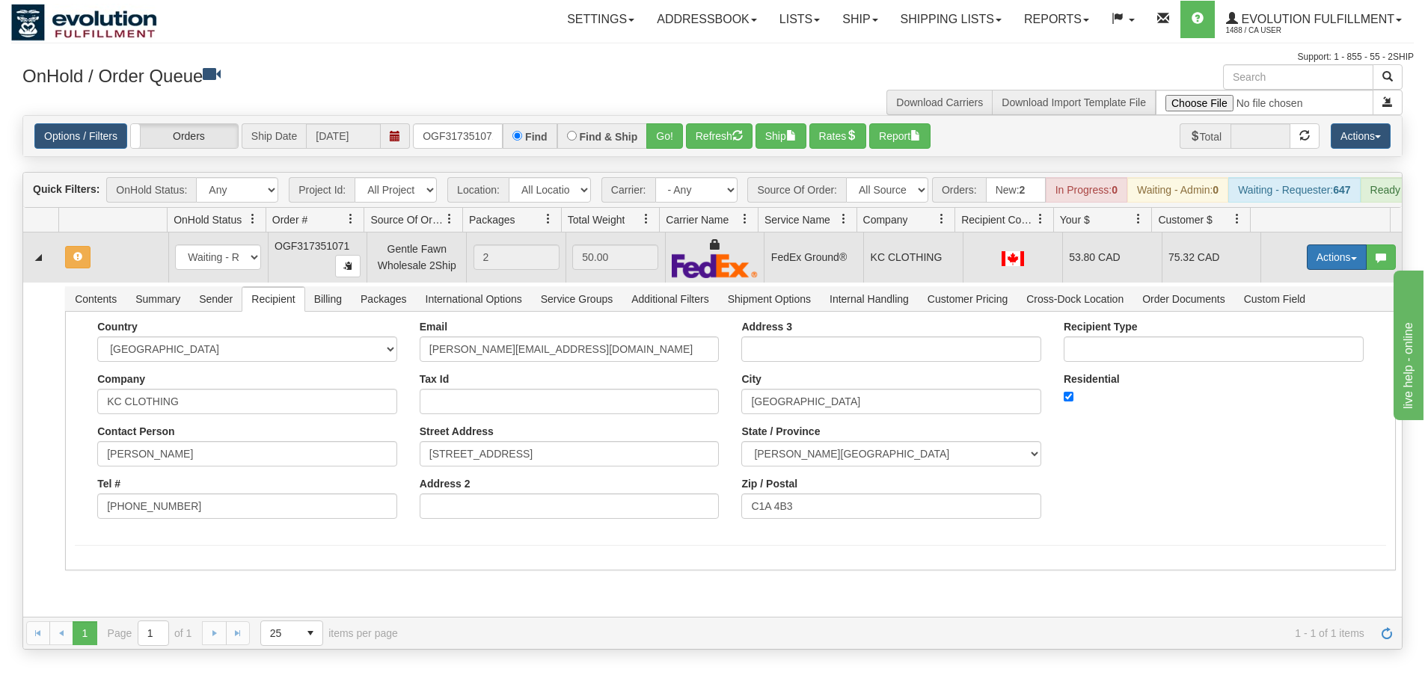
click at [1309, 270] on button "Actions" at bounding box center [1337, 257] width 60 height 25
click at [1273, 350] on span "Ship" at bounding box center [1276, 344] width 31 height 12
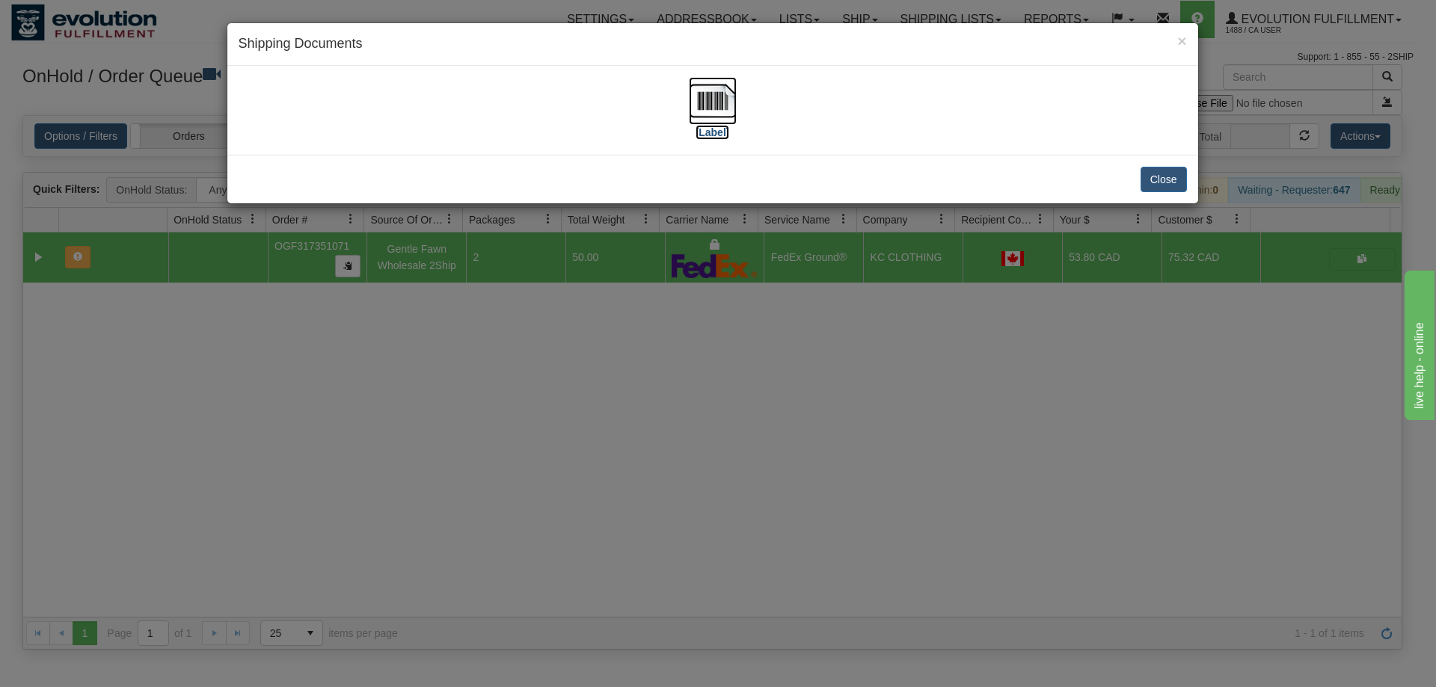
click at [716, 112] on img at bounding box center [713, 101] width 48 height 48
click at [494, 552] on div "× Shipping Documents [Label] Close" at bounding box center [718, 343] width 1436 height 687
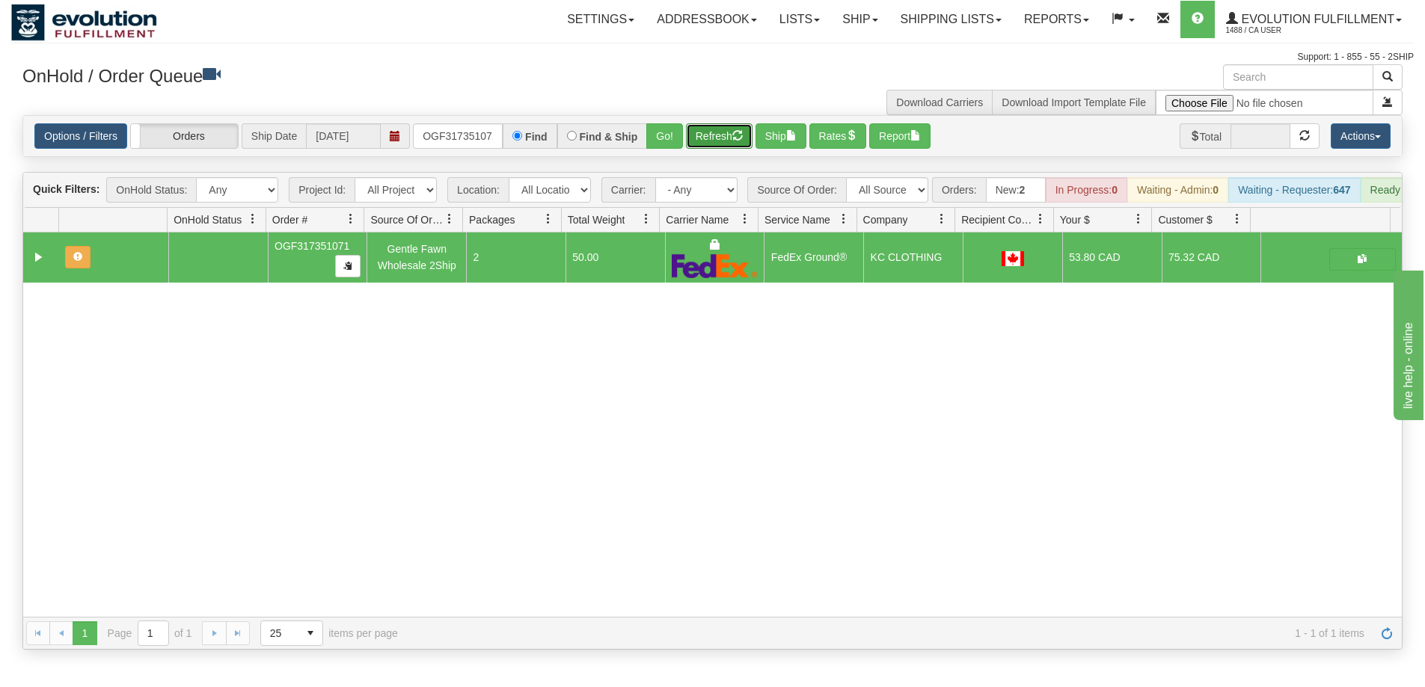
click at [702, 139] on button "Refresh" at bounding box center [719, 135] width 67 height 25
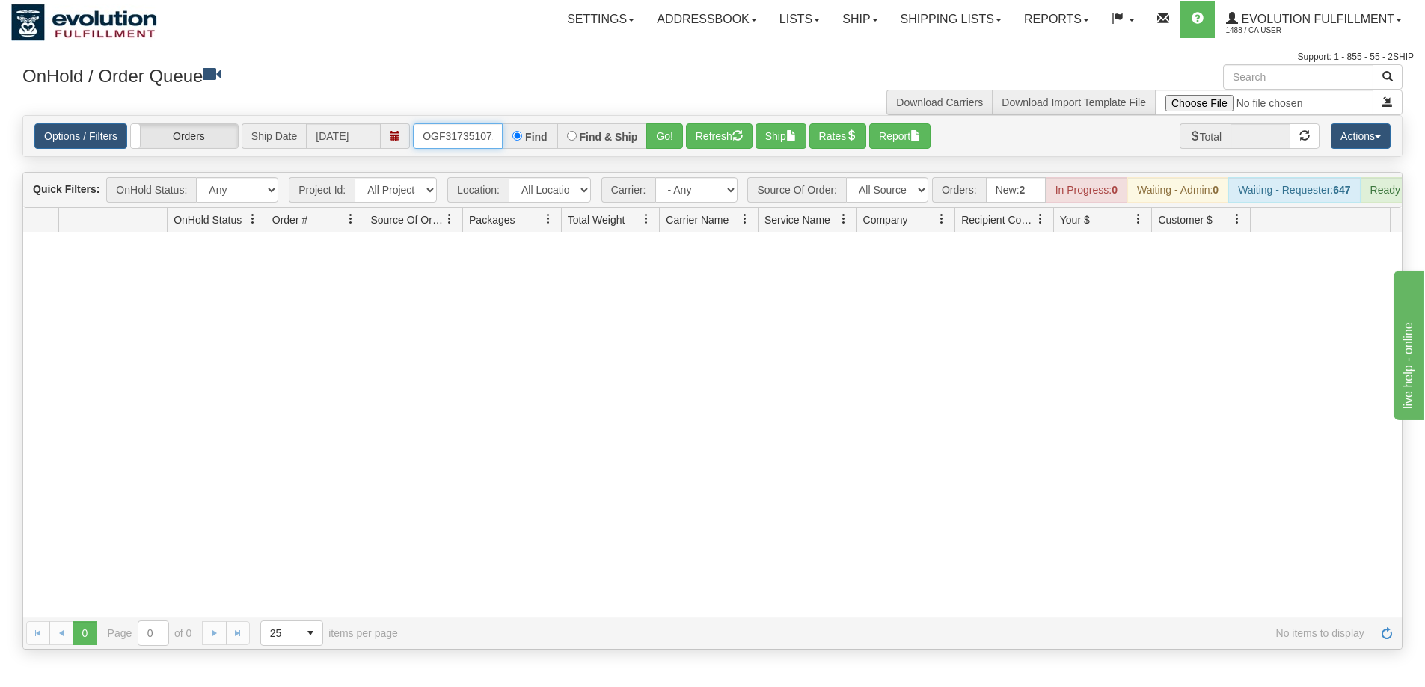
scroll to position [0, 4]
drag, startPoint x: 424, startPoint y: 133, endPoint x: 544, endPoint y: 141, distance: 120.6
click at [544, 141] on div "OGF317351071 Find Find & Ship Go!" at bounding box center [548, 135] width 270 height 25
type input "OGF317368166"
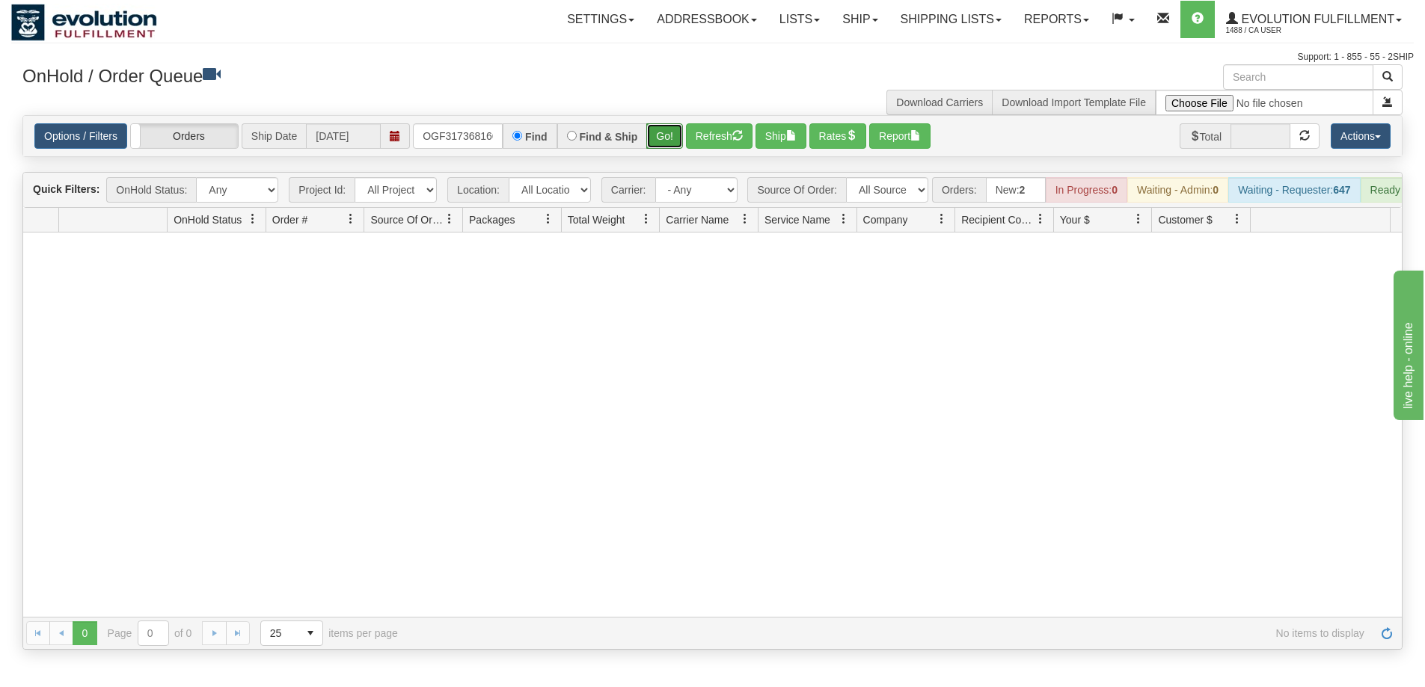
click at [673, 138] on button "Go!" at bounding box center [664, 135] width 37 height 25
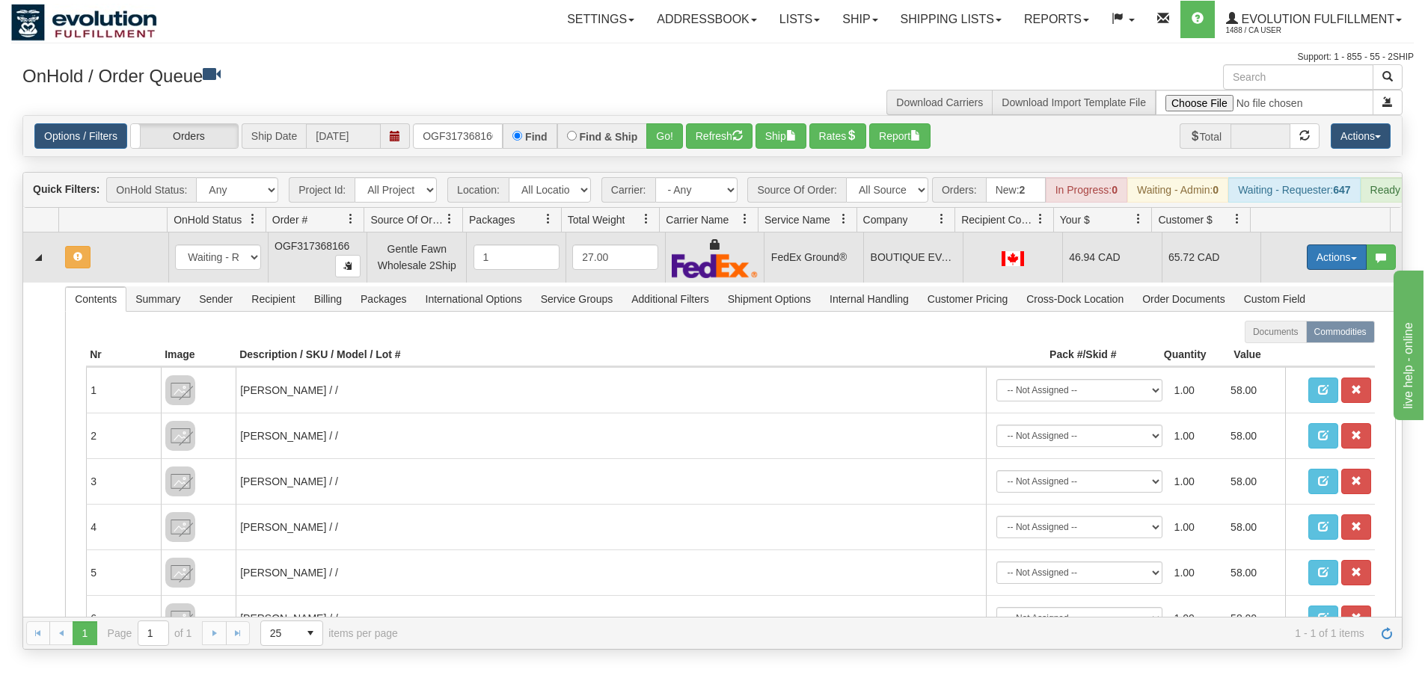
click at [1331, 267] on button "Actions" at bounding box center [1337, 257] width 60 height 25
click at [1280, 354] on link "Ship" at bounding box center [1306, 343] width 120 height 19
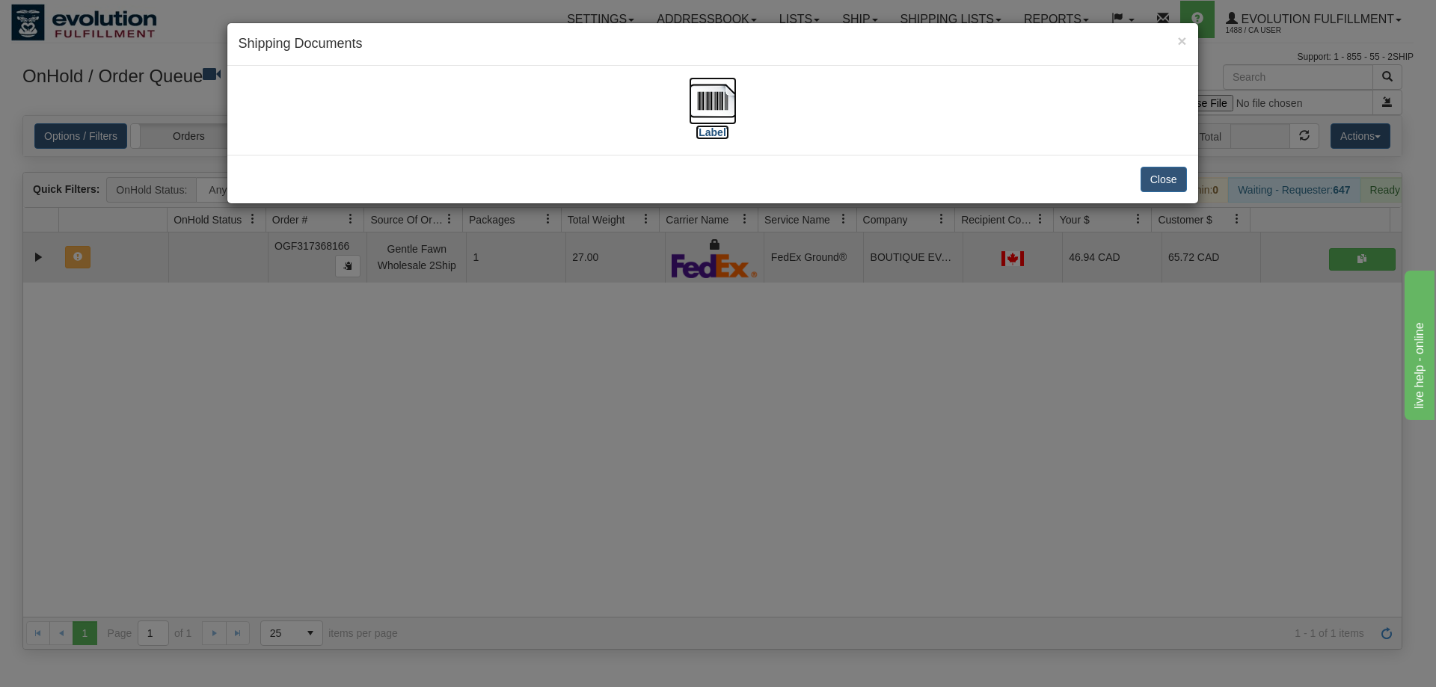
click at [716, 107] on img at bounding box center [713, 101] width 48 height 48
click at [881, 523] on div "× Shipping Documents [Label] Close" at bounding box center [718, 343] width 1436 height 687
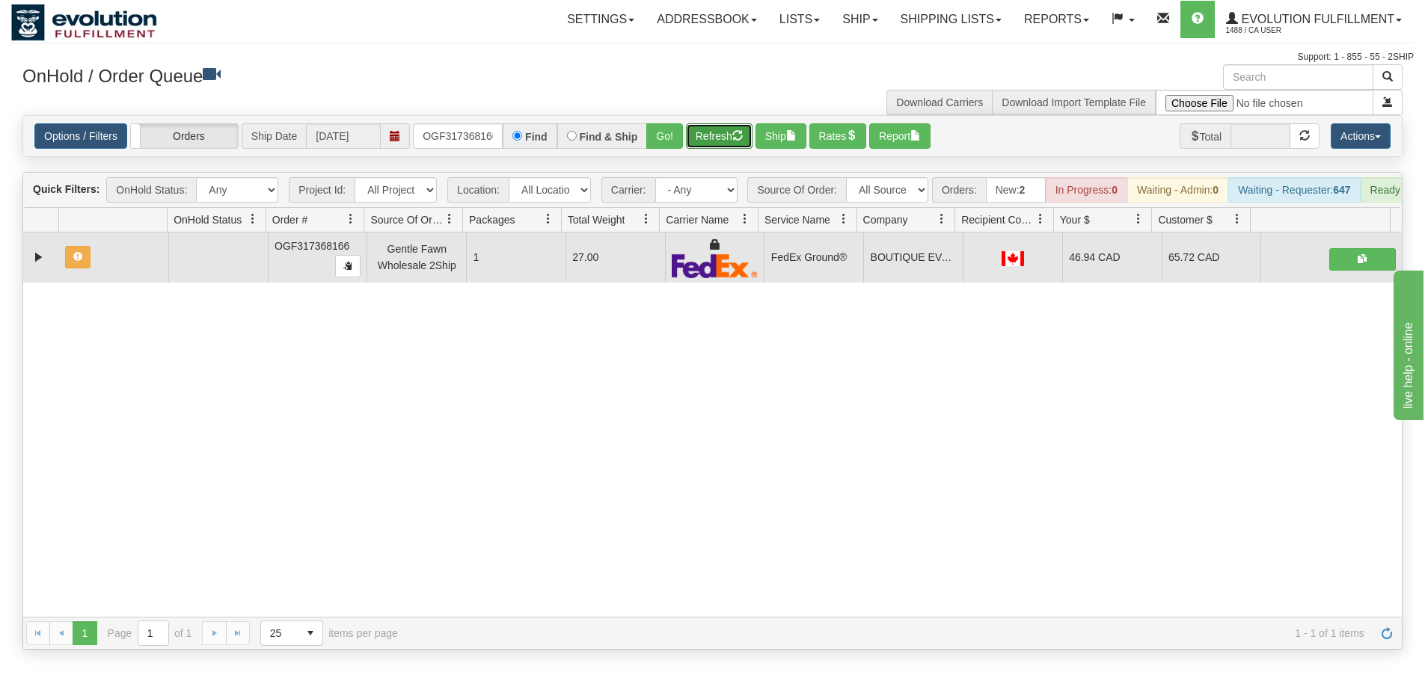
click at [708, 138] on button "Refresh" at bounding box center [719, 135] width 67 height 25
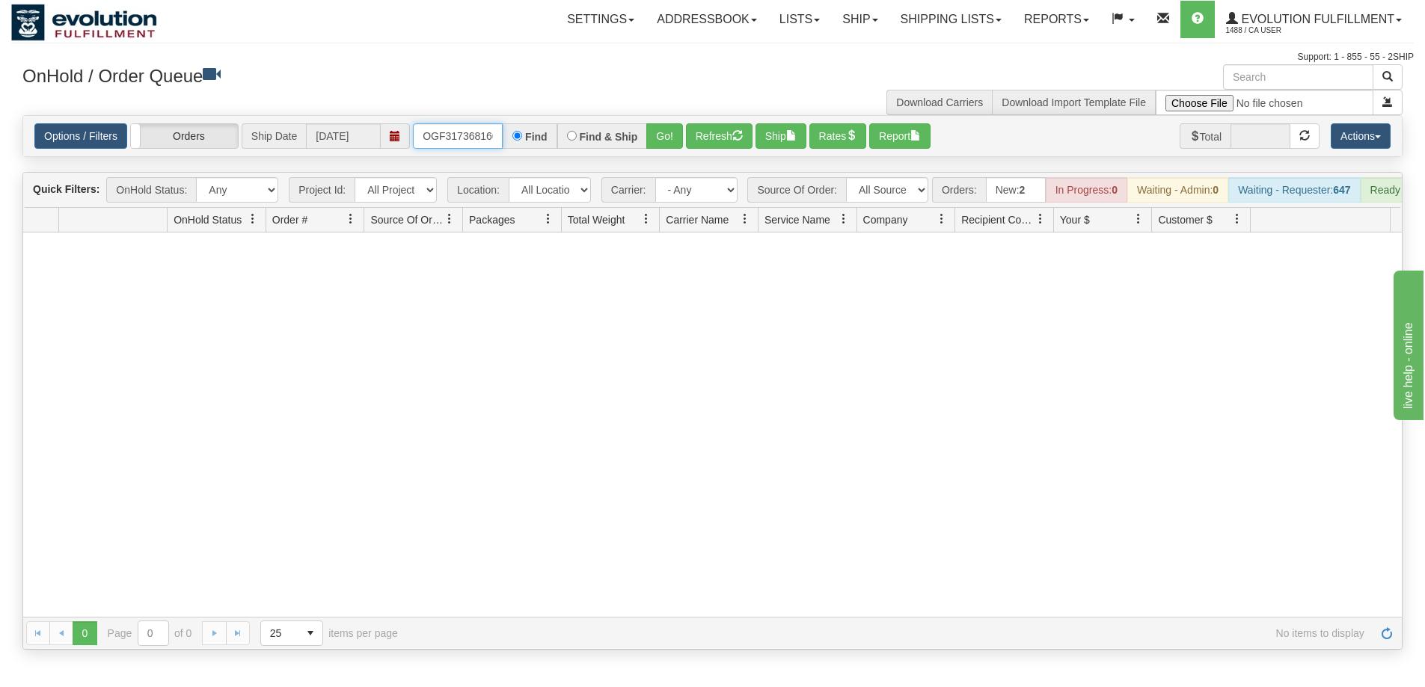
scroll to position [0, 4]
drag, startPoint x: 420, startPoint y: 134, endPoint x: 571, endPoint y: 148, distance: 151.7
click at [571, 148] on div "OGF317368166 Find Find & Ship Go!" at bounding box center [548, 135] width 270 height 25
click at [663, 139] on button "Go!" at bounding box center [664, 135] width 37 height 25
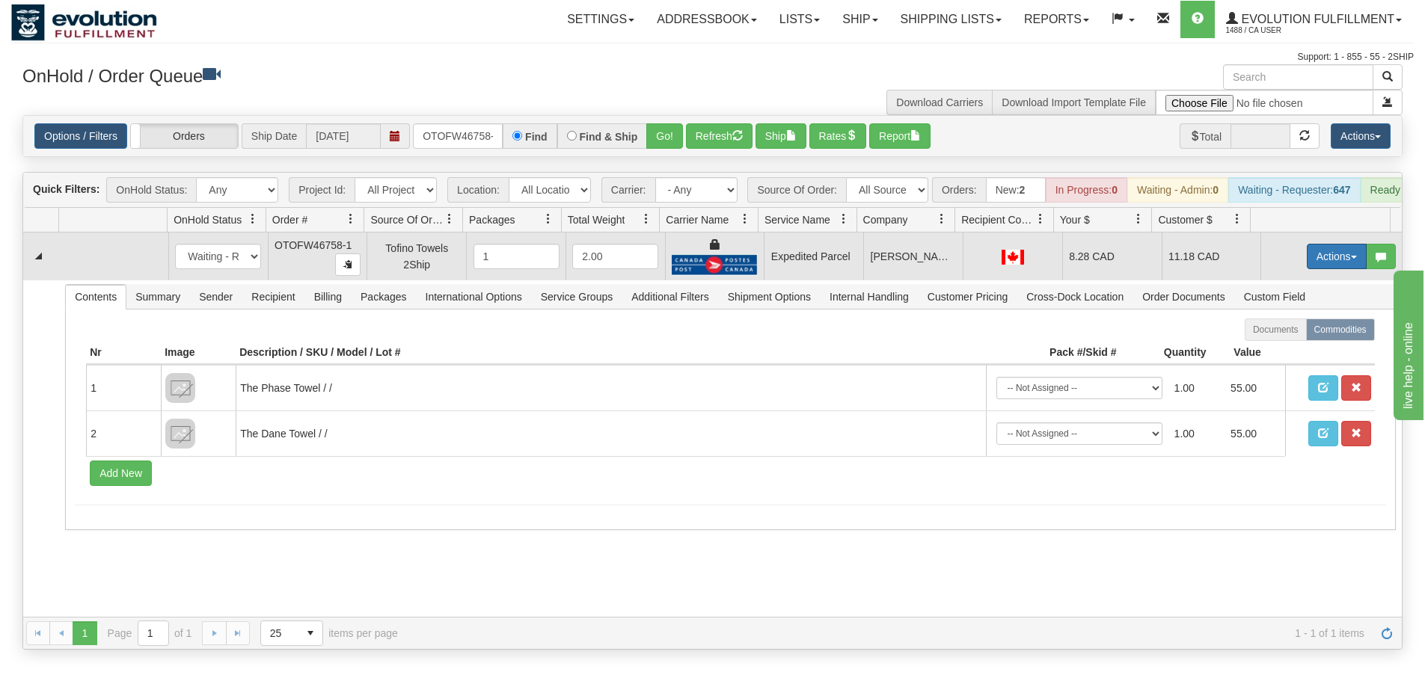
click at [1309, 268] on button "Actions" at bounding box center [1337, 256] width 60 height 25
click at [1285, 353] on link "Ship" at bounding box center [1306, 343] width 120 height 19
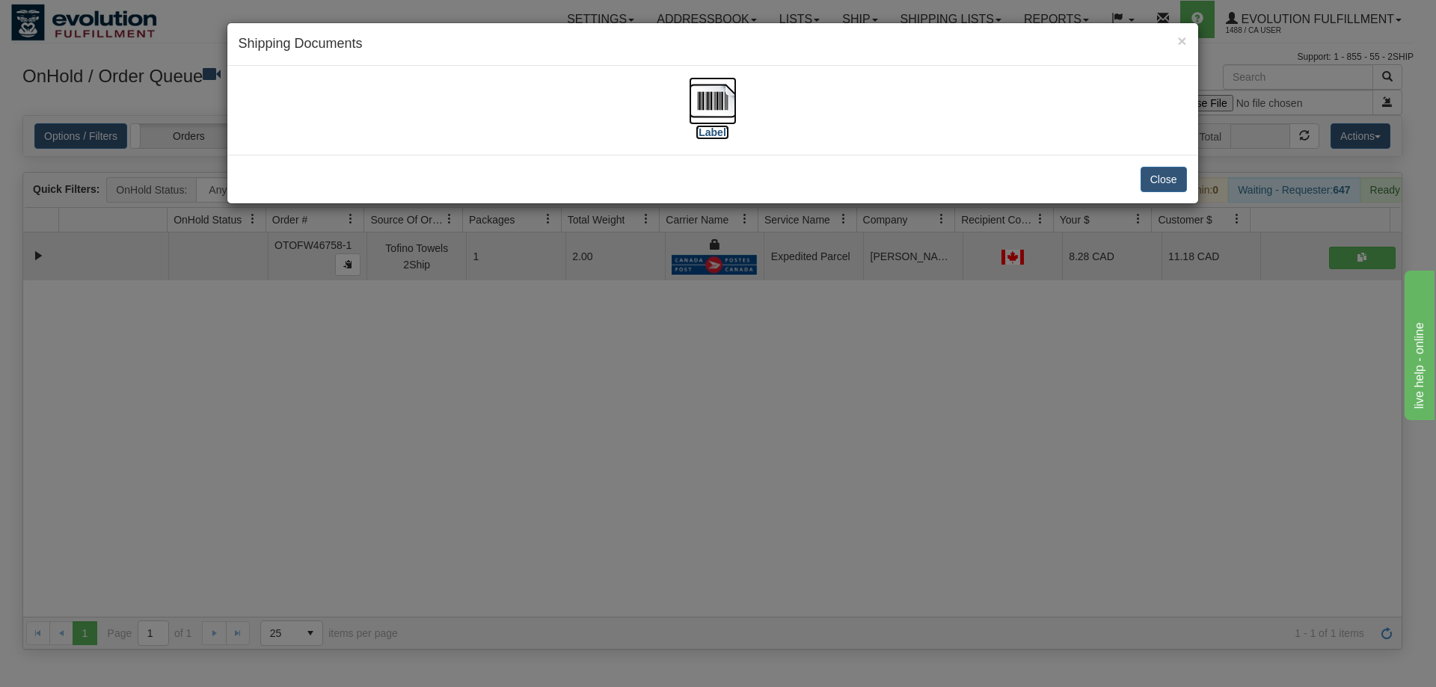
click at [709, 102] on img at bounding box center [713, 101] width 48 height 48
click at [972, 505] on div "× Shipping Documents [Label] Close" at bounding box center [718, 343] width 1436 height 687
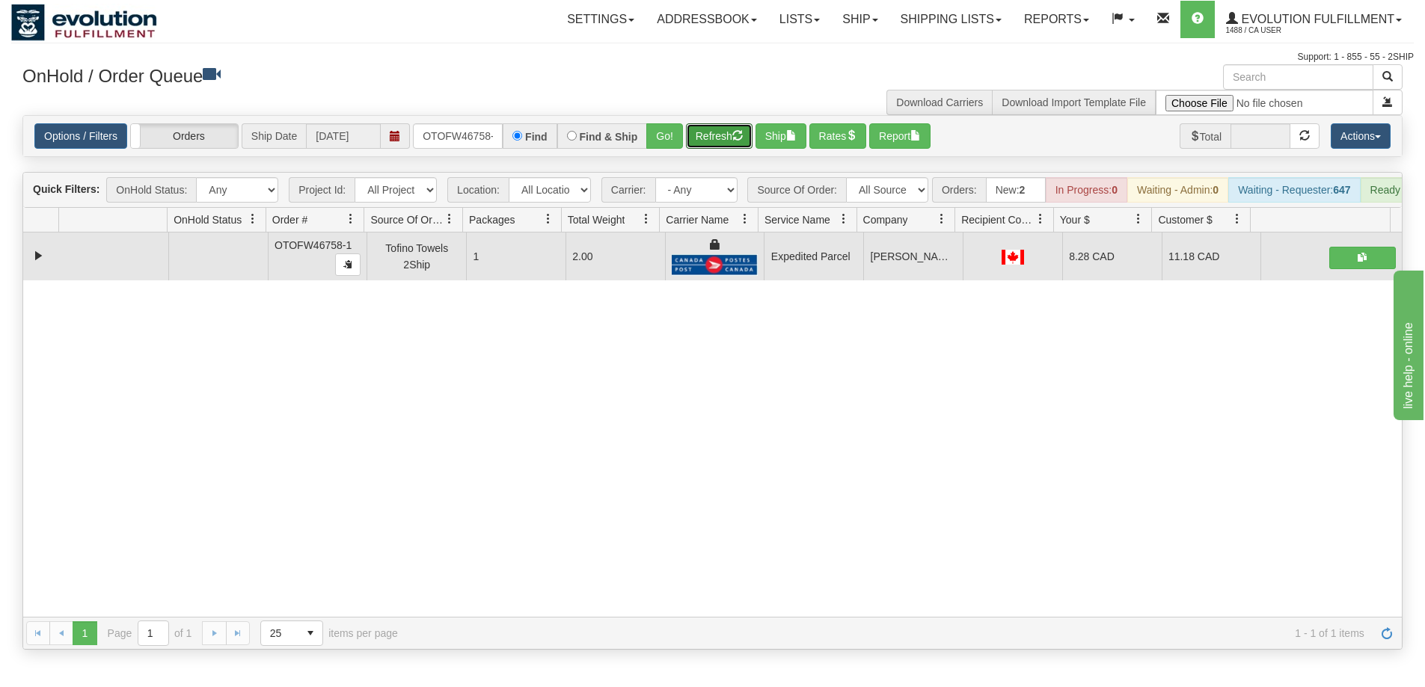
drag, startPoint x: 711, startPoint y: 136, endPoint x: 417, endPoint y: 139, distance: 293.9
click at [712, 135] on button "Refresh" at bounding box center [719, 135] width 67 height 25
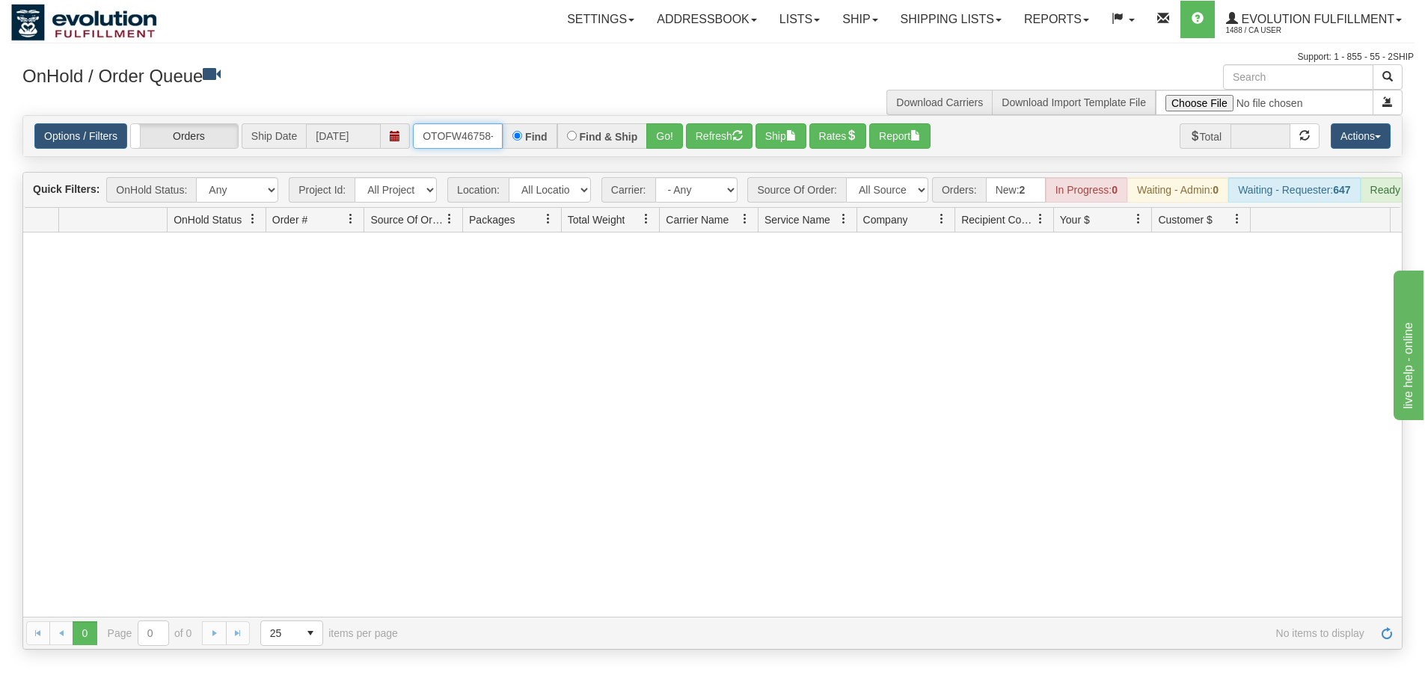
scroll to position [0, 7]
drag, startPoint x: 422, startPoint y: 135, endPoint x: 530, endPoint y: 134, distance: 108.4
click at [530, 134] on div "OTOFW46758-1 Find Find & Ship Go!" at bounding box center [548, 135] width 270 height 25
click at [656, 140] on button "Go!" at bounding box center [664, 135] width 37 height 25
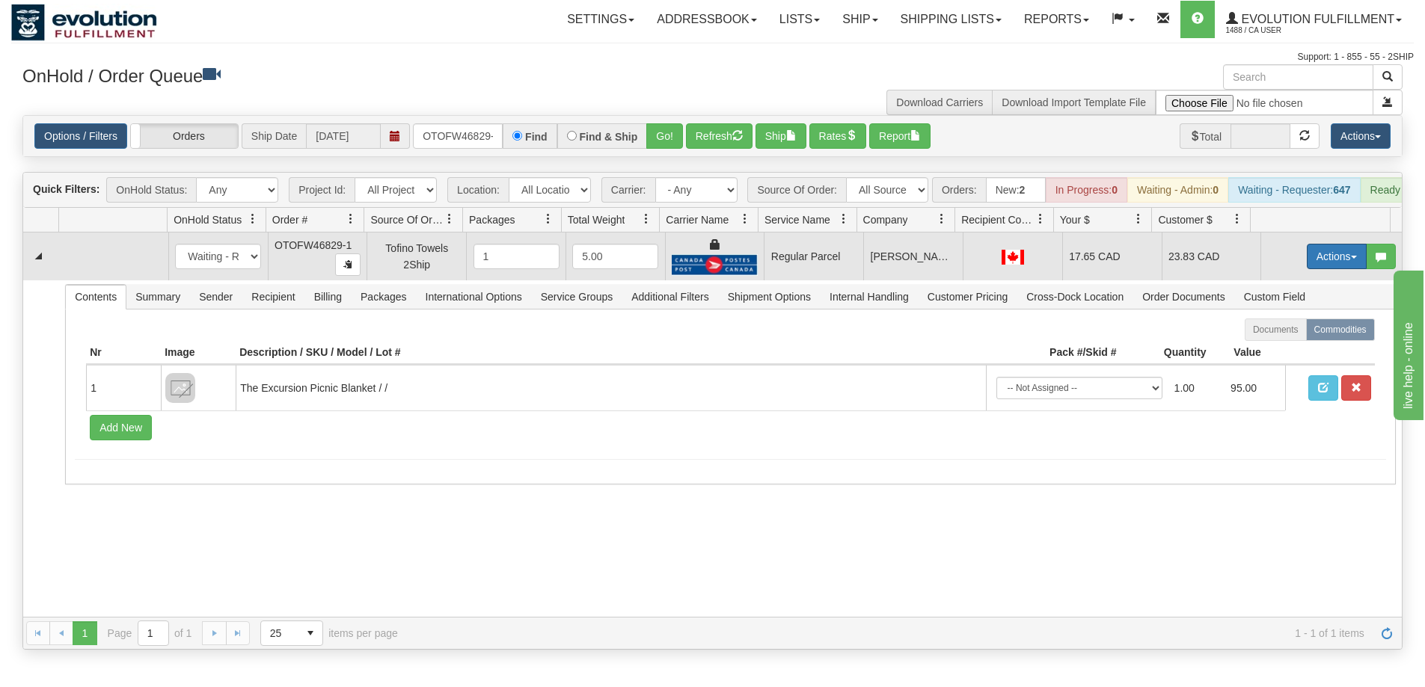
click at [1351, 259] on span "button" at bounding box center [1354, 257] width 6 height 3
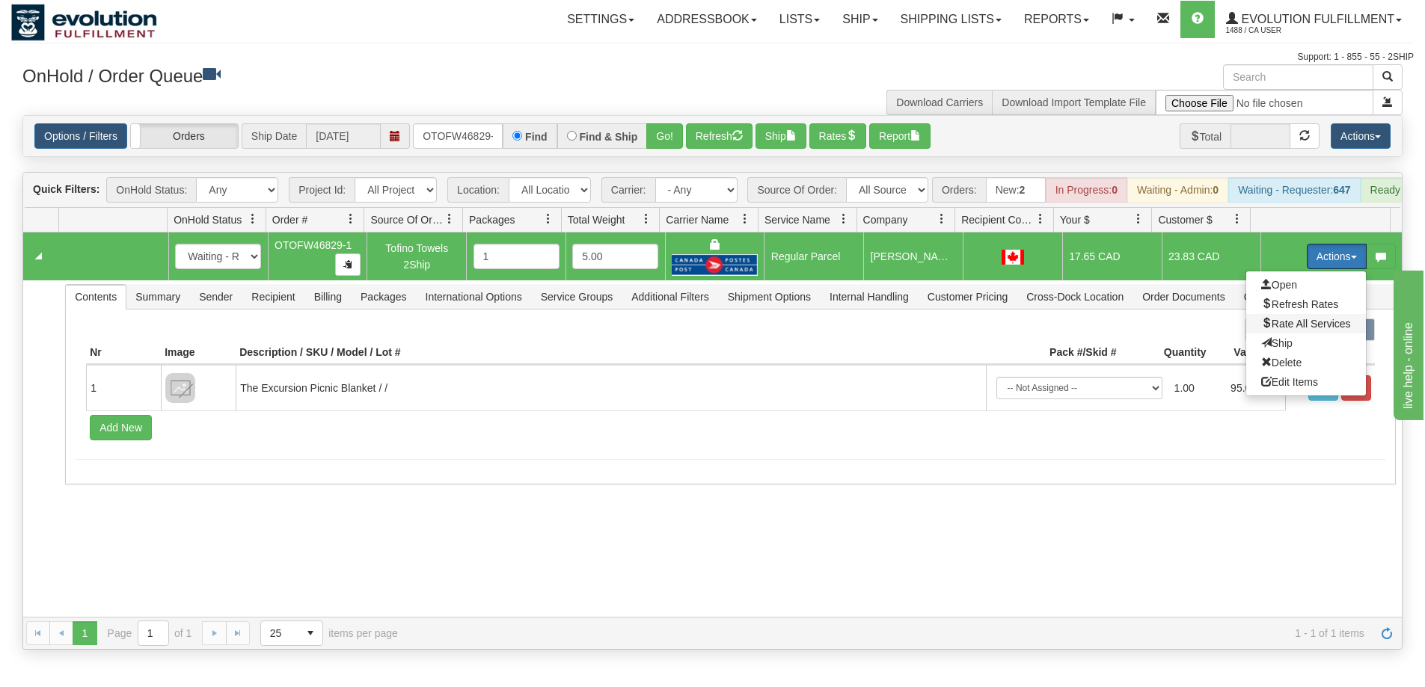
click at [1289, 330] on span "Rate All Services" at bounding box center [1306, 324] width 90 height 12
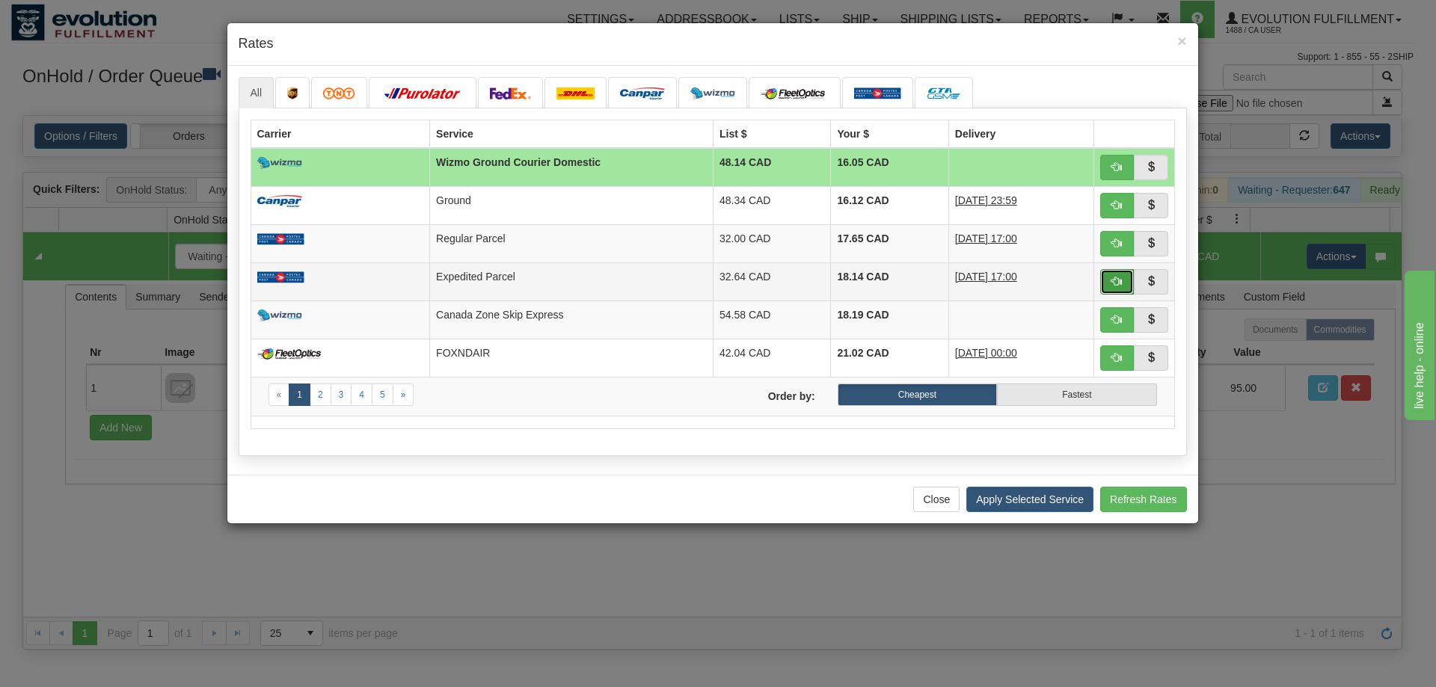
click at [1110, 280] on button "button" at bounding box center [1117, 281] width 34 height 25
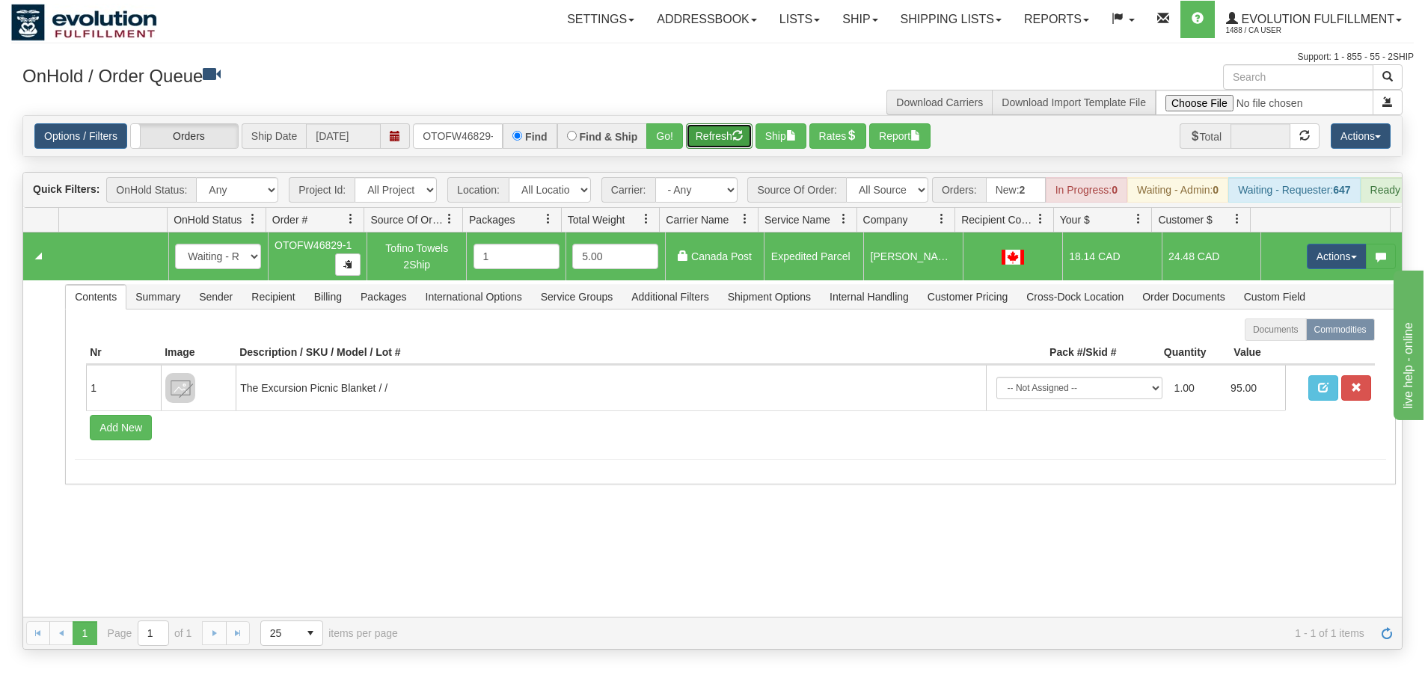
click at [728, 138] on button "Refresh" at bounding box center [719, 135] width 67 height 25
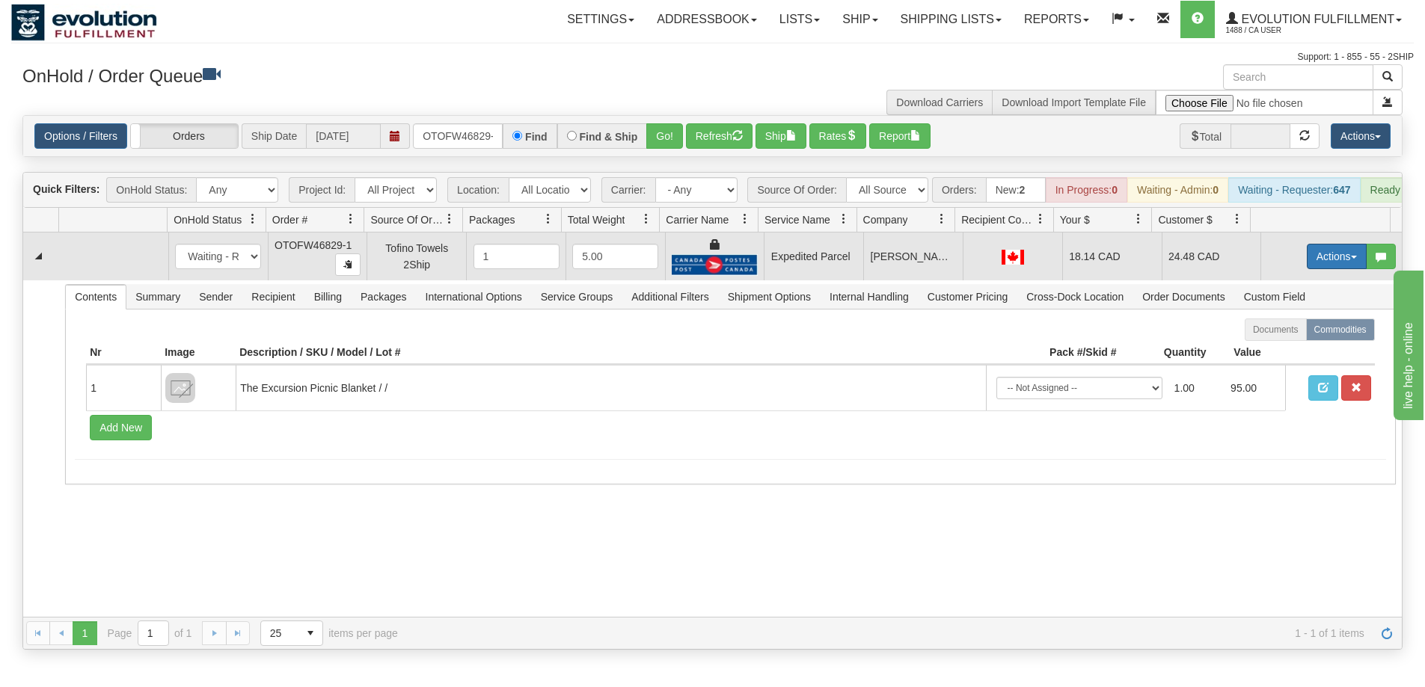
click at [1338, 268] on button "Actions" at bounding box center [1337, 256] width 60 height 25
click at [1277, 349] on span "Ship" at bounding box center [1276, 343] width 31 height 12
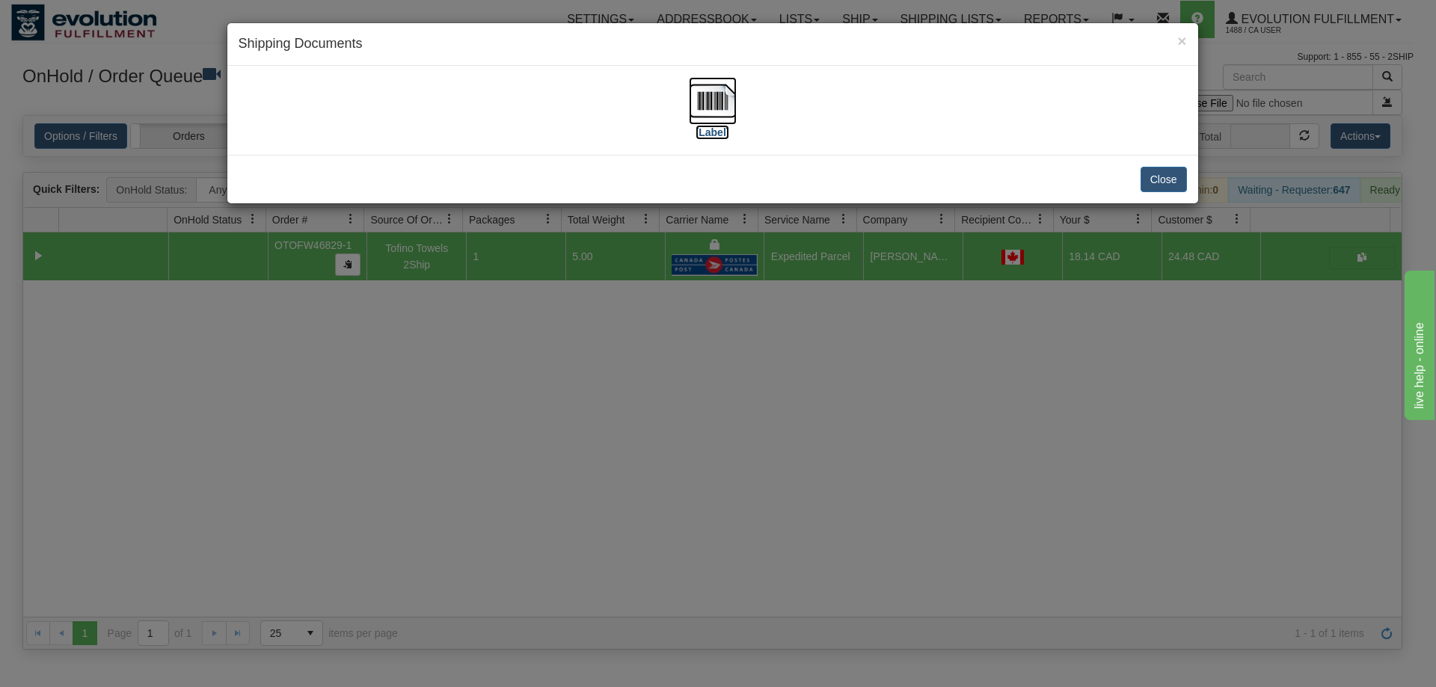
click at [705, 107] on img at bounding box center [713, 101] width 48 height 48
click at [708, 442] on div "× Shipping Documents [Label] Close" at bounding box center [718, 343] width 1436 height 687
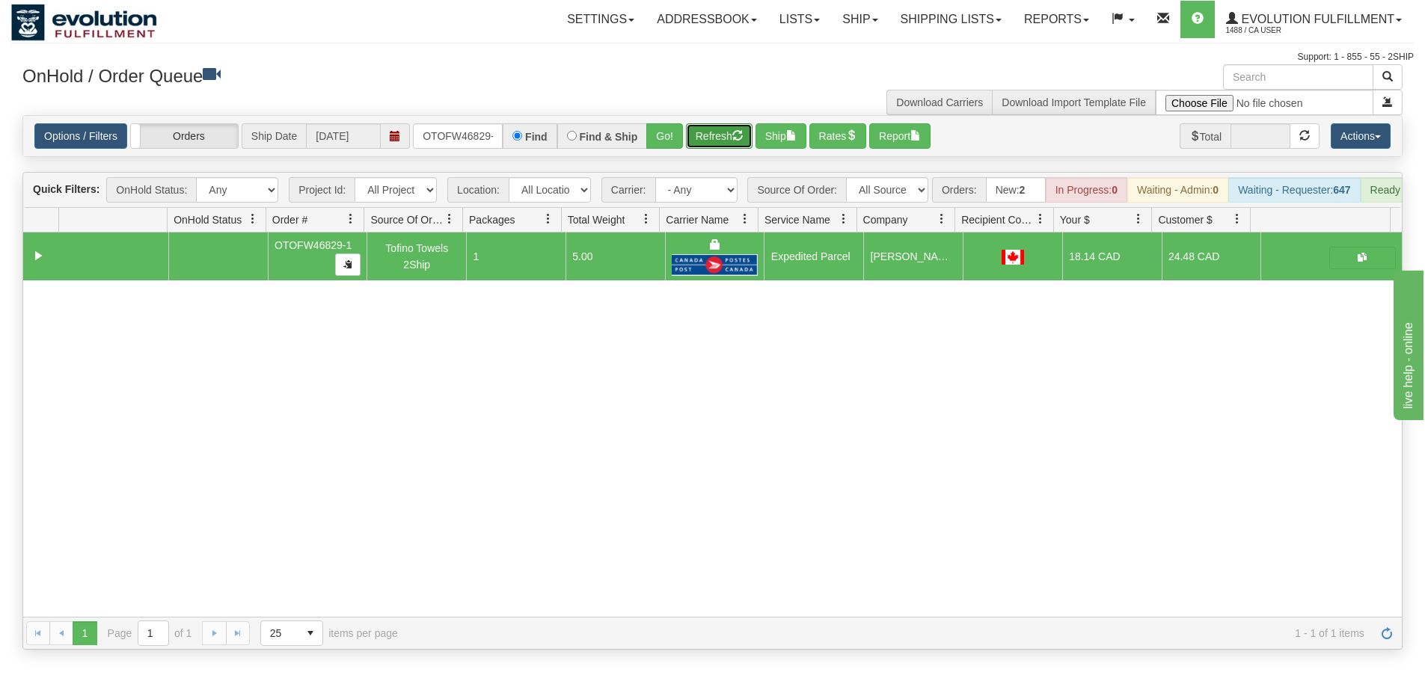
click at [709, 138] on button "Refresh" at bounding box center [719, 135] width 67 height 25
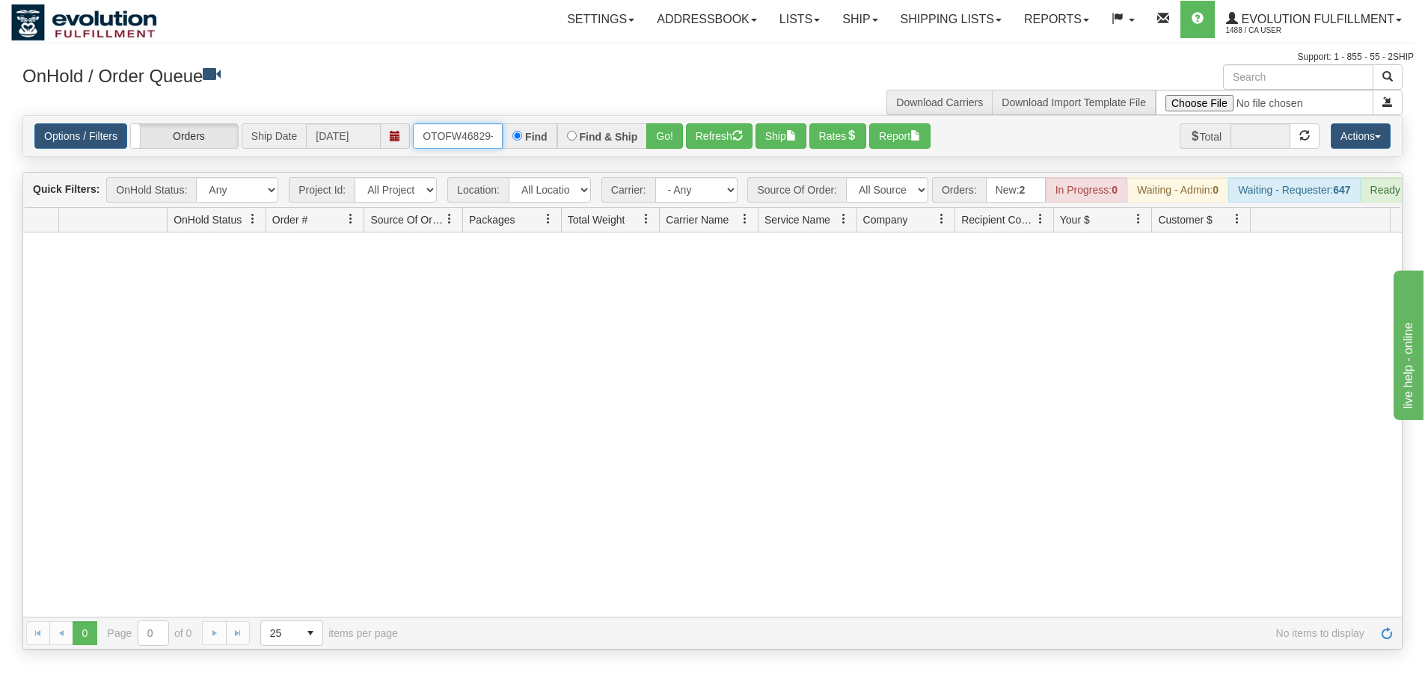
scroll to position [0, 7]
drag, startPoint x: 417, startPoint y: 133, endPoint x: 583, endPoint y: 141, distance: 166.2
click at [583, 141] on div "OTOFW46829-1 Find Find & Ship Go!" at bounding box center [548, 135] width 270 height 25
drag, startPoint x: 420, startPoint y: 135, endPoint x: 563, endPoint y: 134, distance: 143.6
click at [563, 134] on div "OTOFW46875-1 Find Find & Ship Go!" at bounding box center [548, 135] width 270 height 25
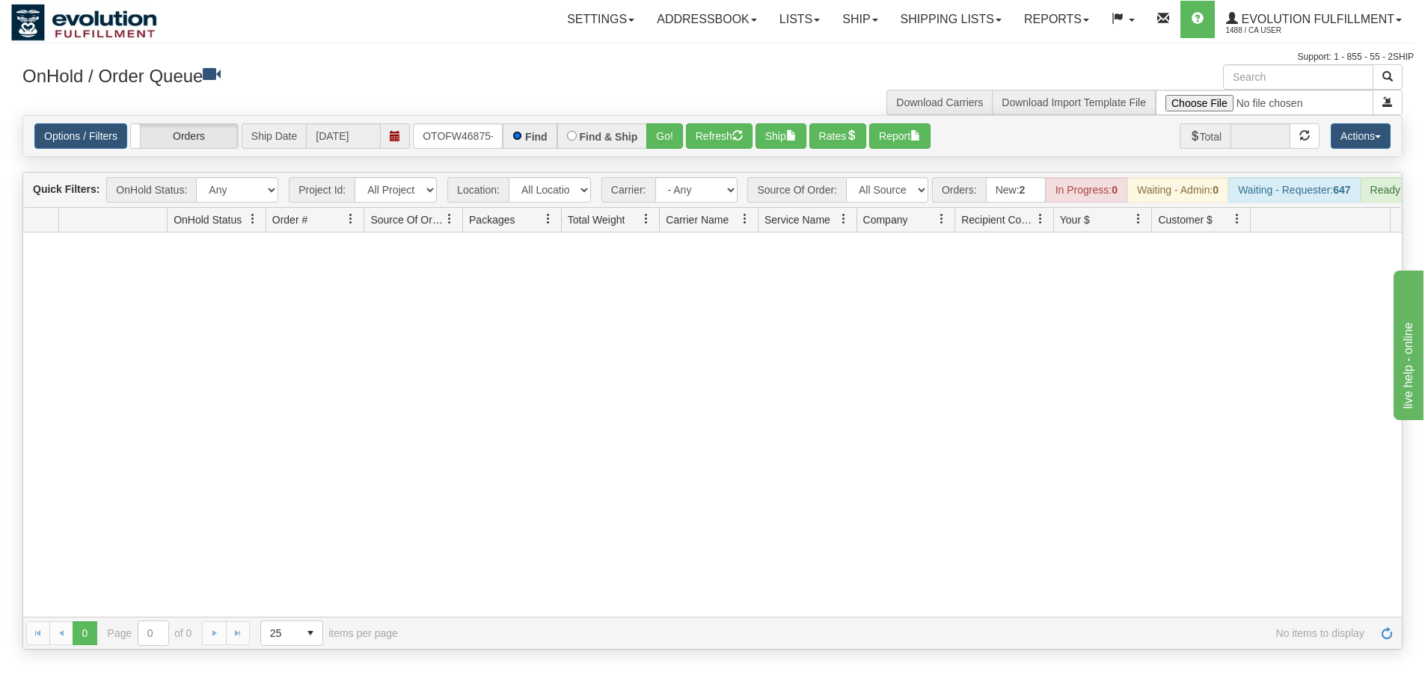
scroll to position [0, 0]
click at [659, 124] on button "Go!" at bounding box center [664, 135] width 37 height 25
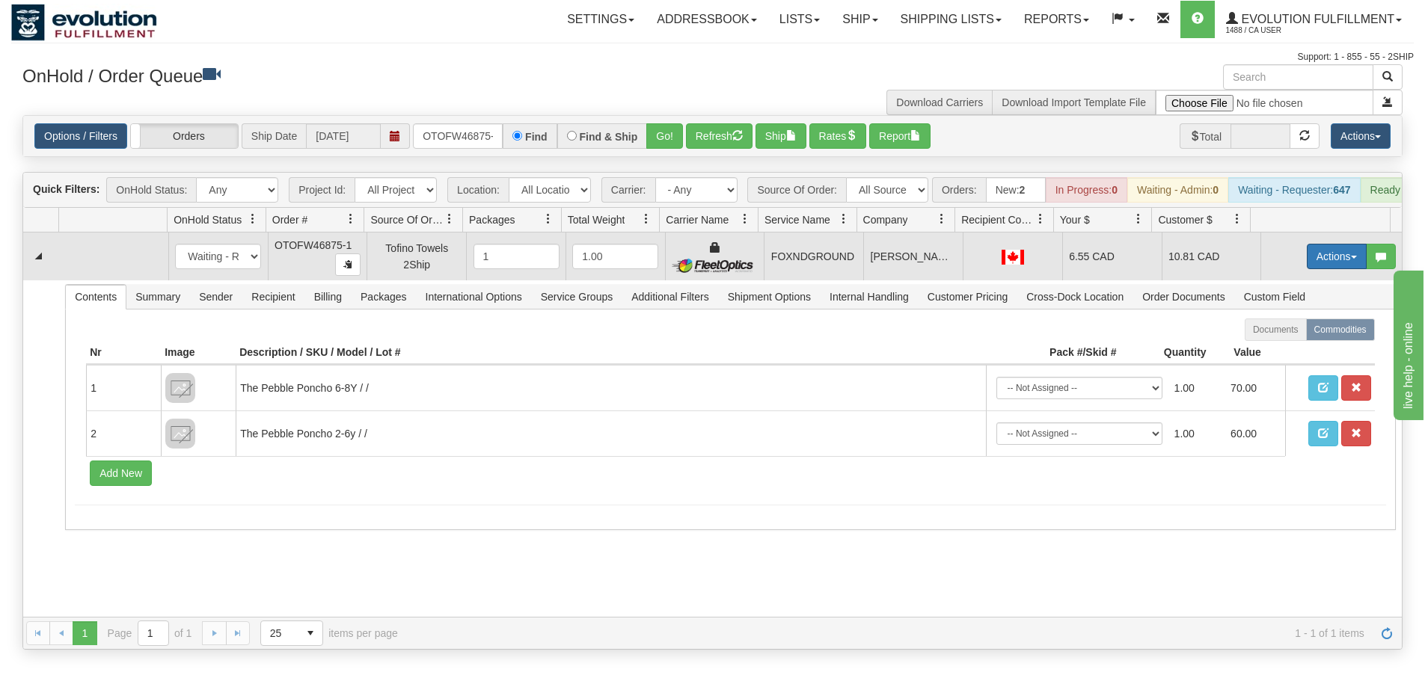
click at [1323, 269] on button "Actions" at bounding box center [1337, 256] width 60 height 25
click at [1262, 349] on span "Ship" at bounding box center [1276, 343] width 31 height 12
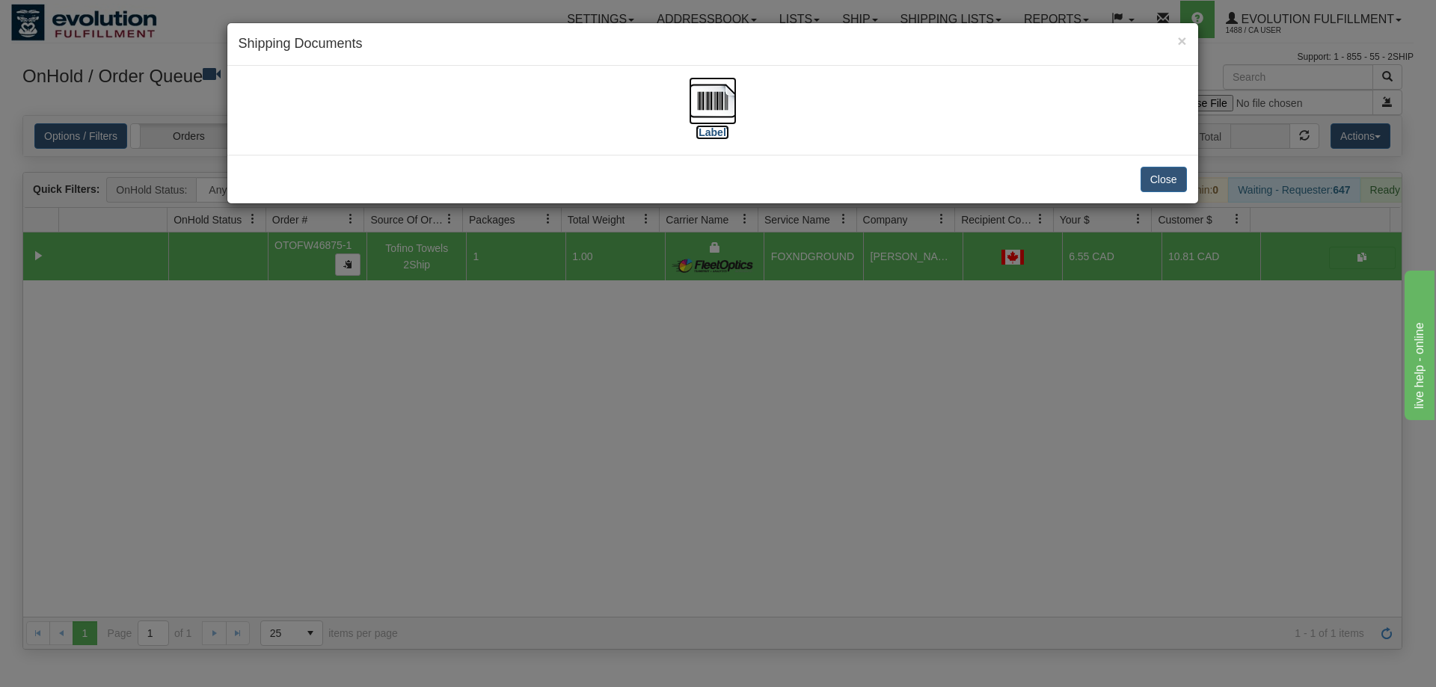
click at [708, 114] on img at bounding box center [713, 101] width 48 height 48
drag, startPoint x: 568, startPoint y: 417, endPoint x: 595, endPoint y: 287, distance: 133.0
click at [573, 402] on div "× Shipping Documents [Label] Close" at bounding box center [718, 343] width 1436 height 687
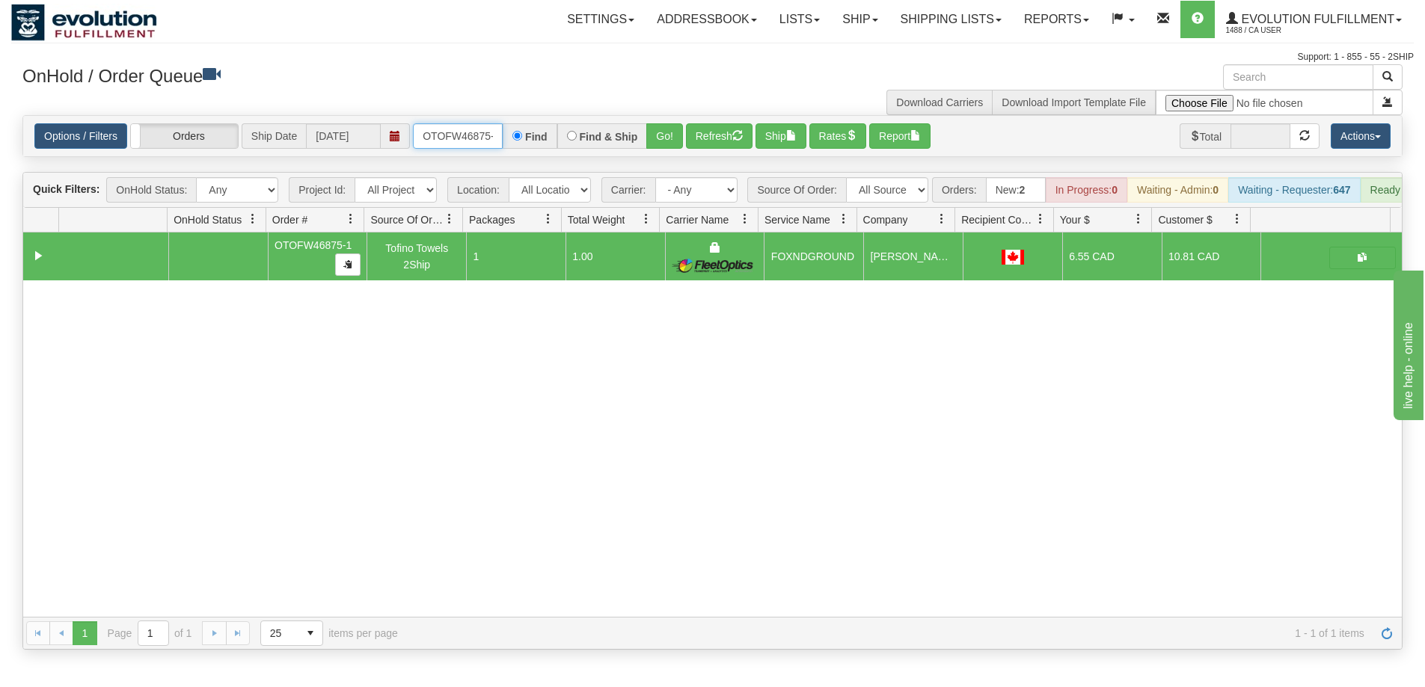
scroll to position [0, 7]
drag, startPoint x: 426, startPoint y: 132, endPoint x: 526, endPoint y: 132, distance: 100.2
click at [526, 132] on div "OTOFW46875-1 Find Find & Ship Go!" at bounding box center [548, 135] width 270 height 25
click at [666, 140] on button "Go!" at bounding box center [664, 135] width 37 height 25
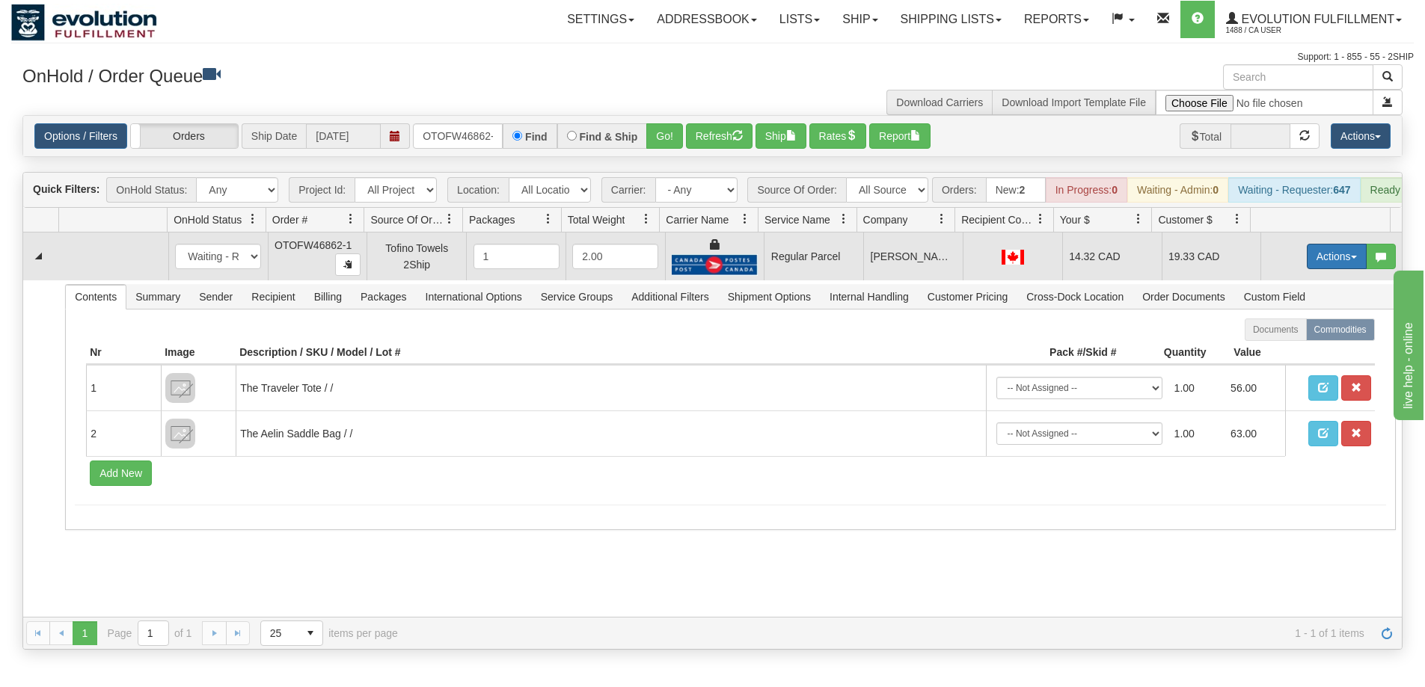
click at [1312, 263] on button "Actions" at bounding box center [1337, 256] width 60 height 25
click at [1280, 330] on span "Rate All Services" at bounding box center [1306, 324] width 90 height 12
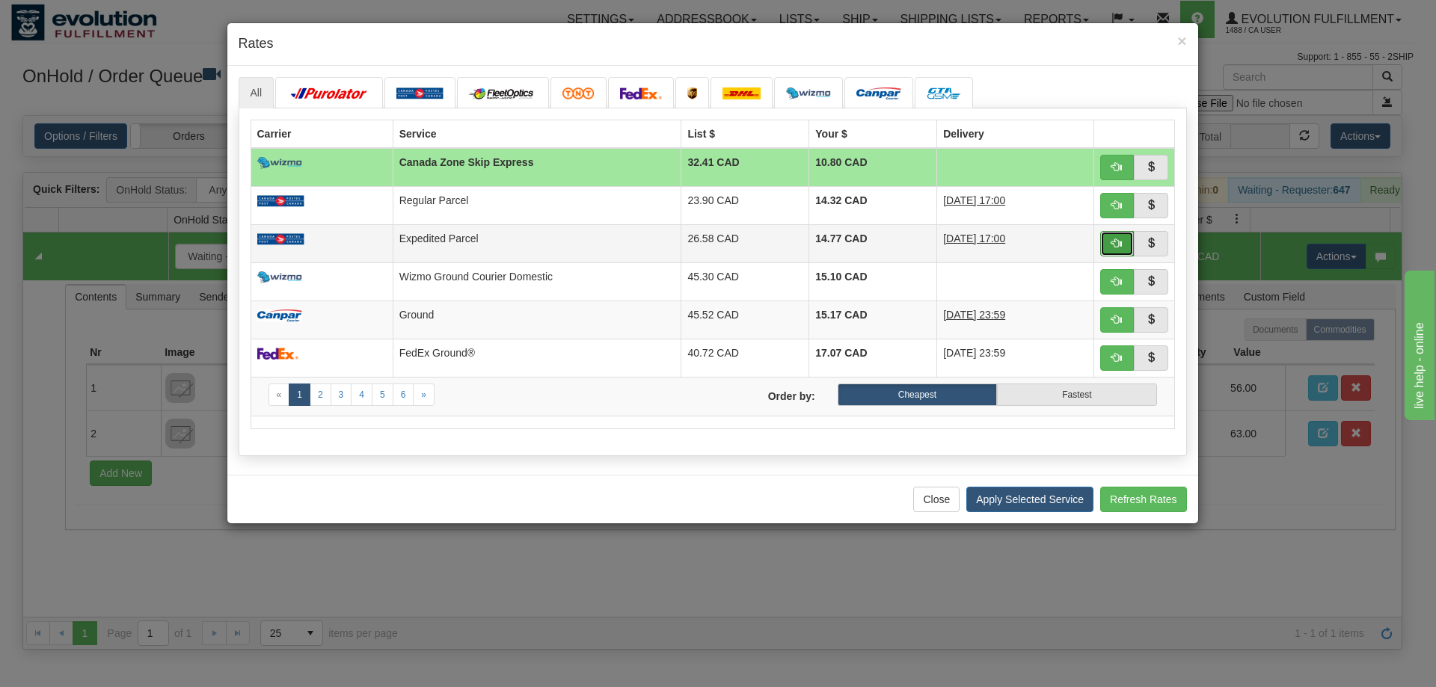
click at [1108, 252] on button "button" at bounding box center [1117, 243] width 34 height 25
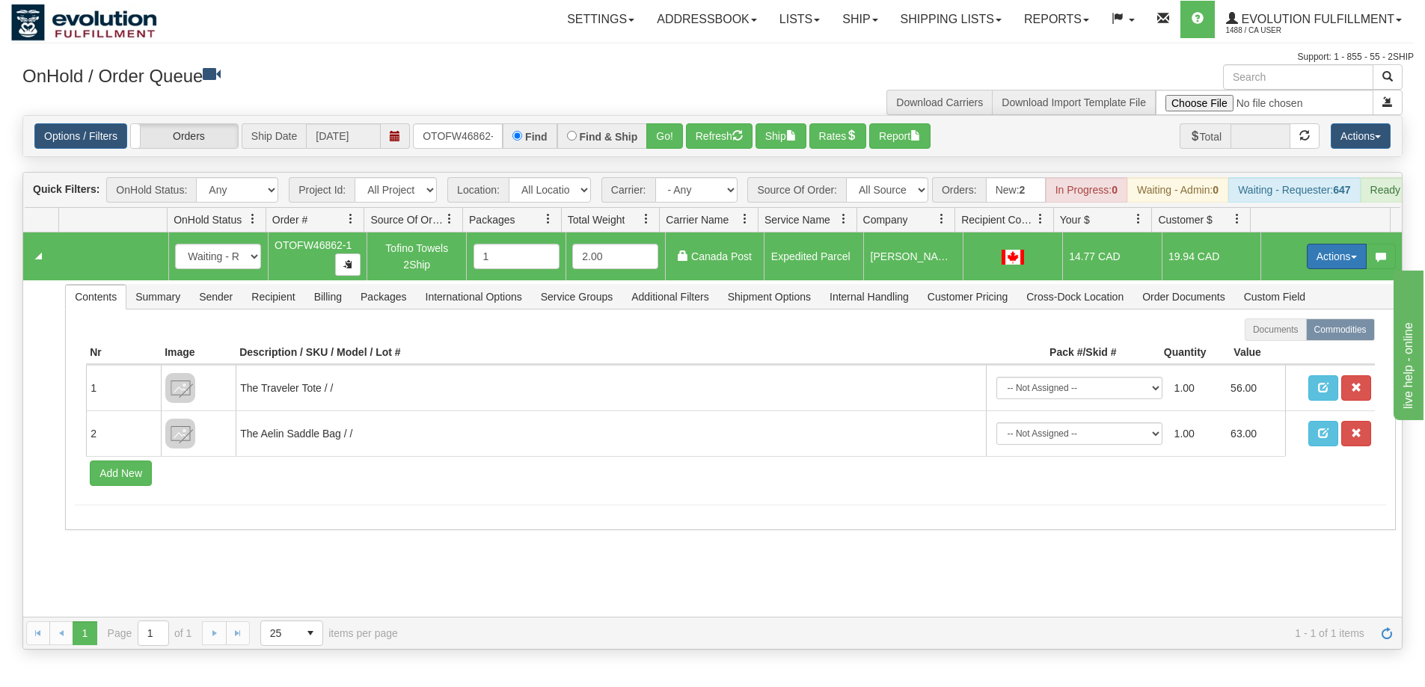
click at [1315, 257] on button "Actions" at bounding box center [1337, 256] width 60 height 25
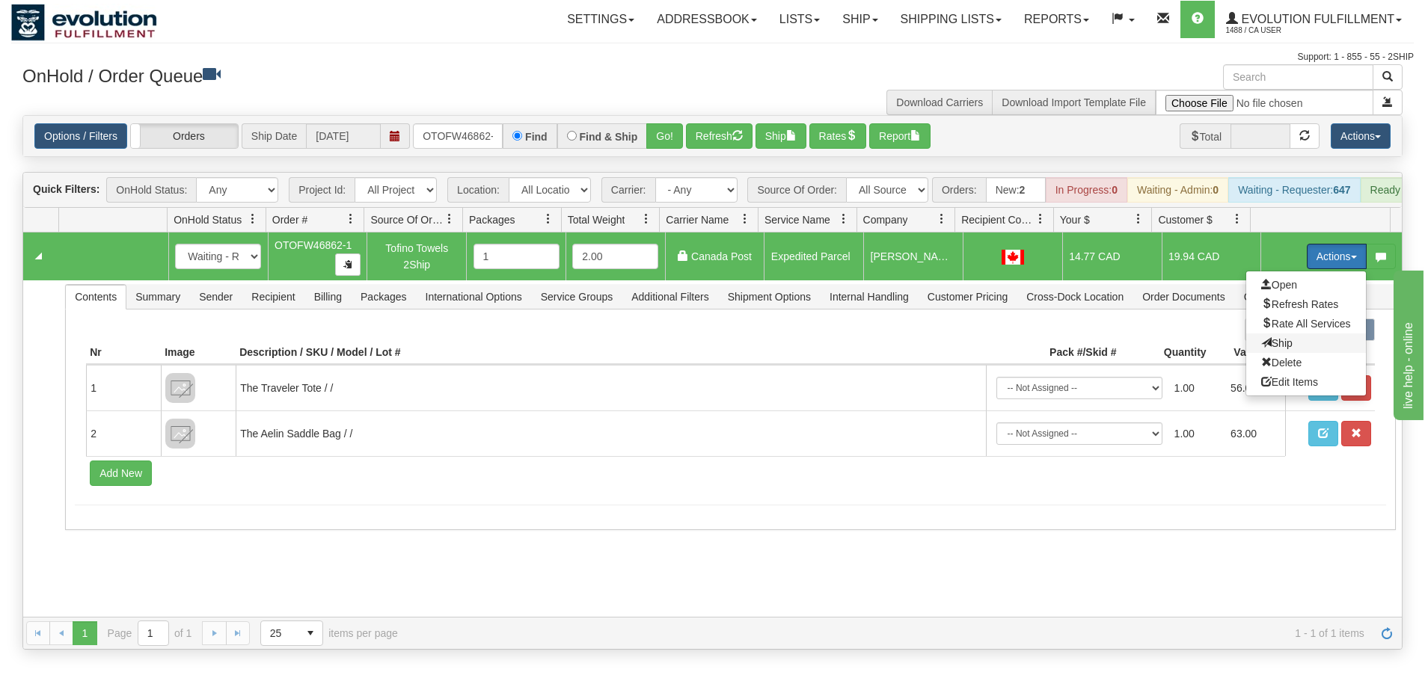
click at [1276, 349] on span "Ship" at bounding box center [1276, 343] width 31 height 12
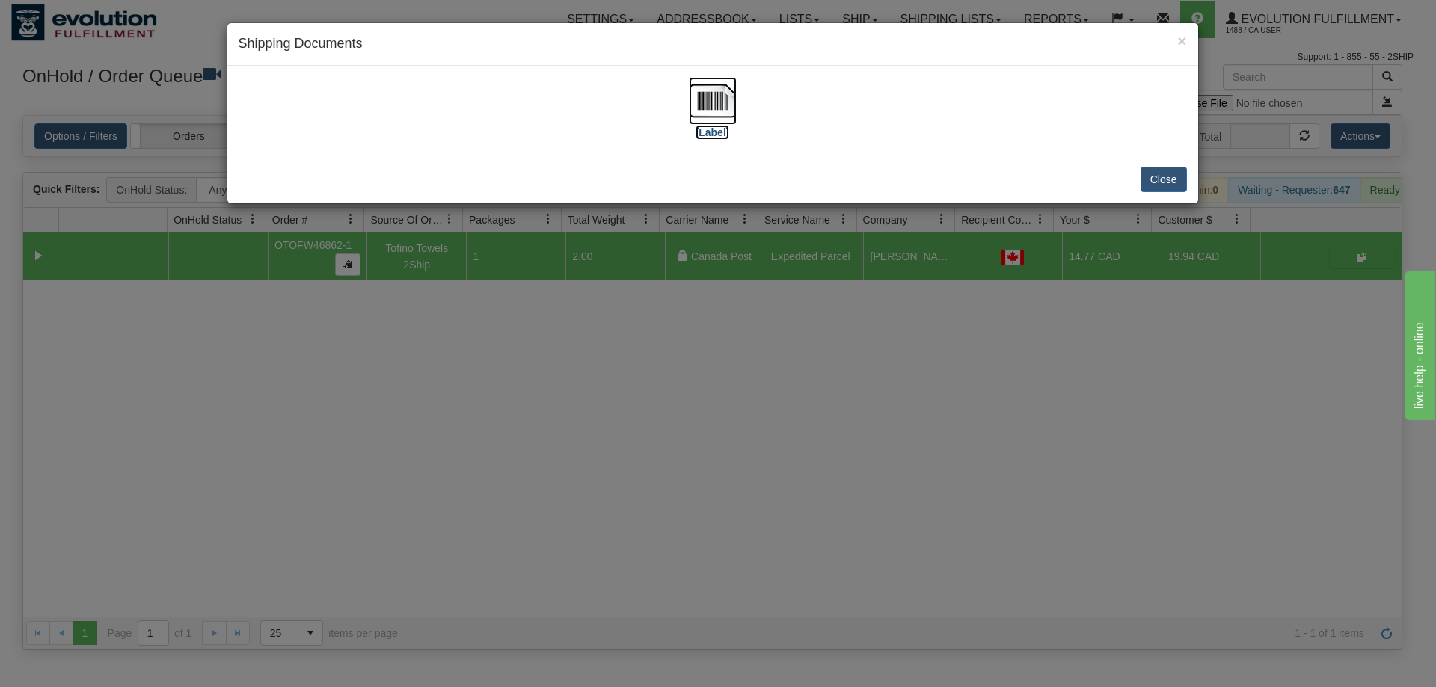
click at [706, 100] on img at bounding box center [713, 101] width 48 height 48
click at [749, 472] on div "× Shipping Documents [Label] Close" at bounding box center [718, 343] width 1436 height 687
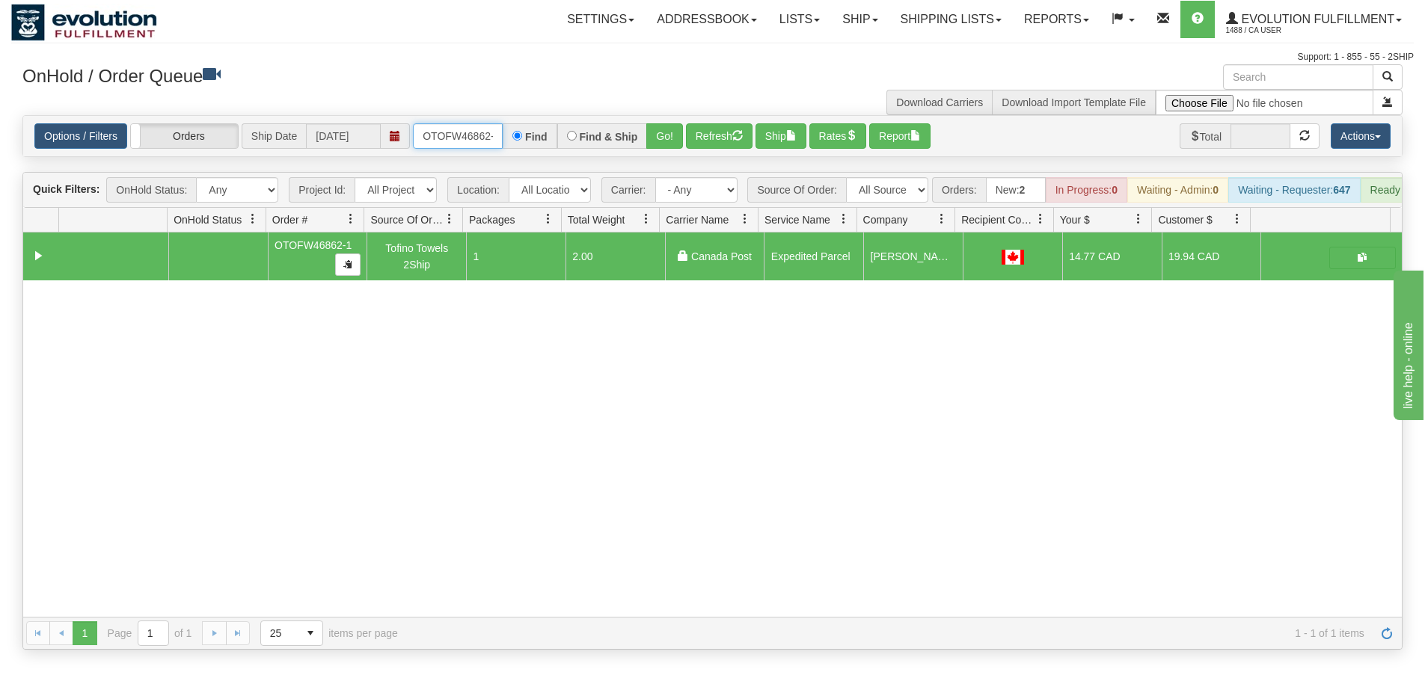
scroll to position [0, 7]
drag, startPoint x: 414, startPoint y: 144, endPoint x: 507, endPoint y: 141, distance: 93.5
click at [507, 141] on div "OTOFW46862-1 Find Find & Ship Go!" at bounding box center [548, 135] width 270 height 25
click at [671, 140] on button "Go!" at bounding box center [664, 135] width 37 height 25
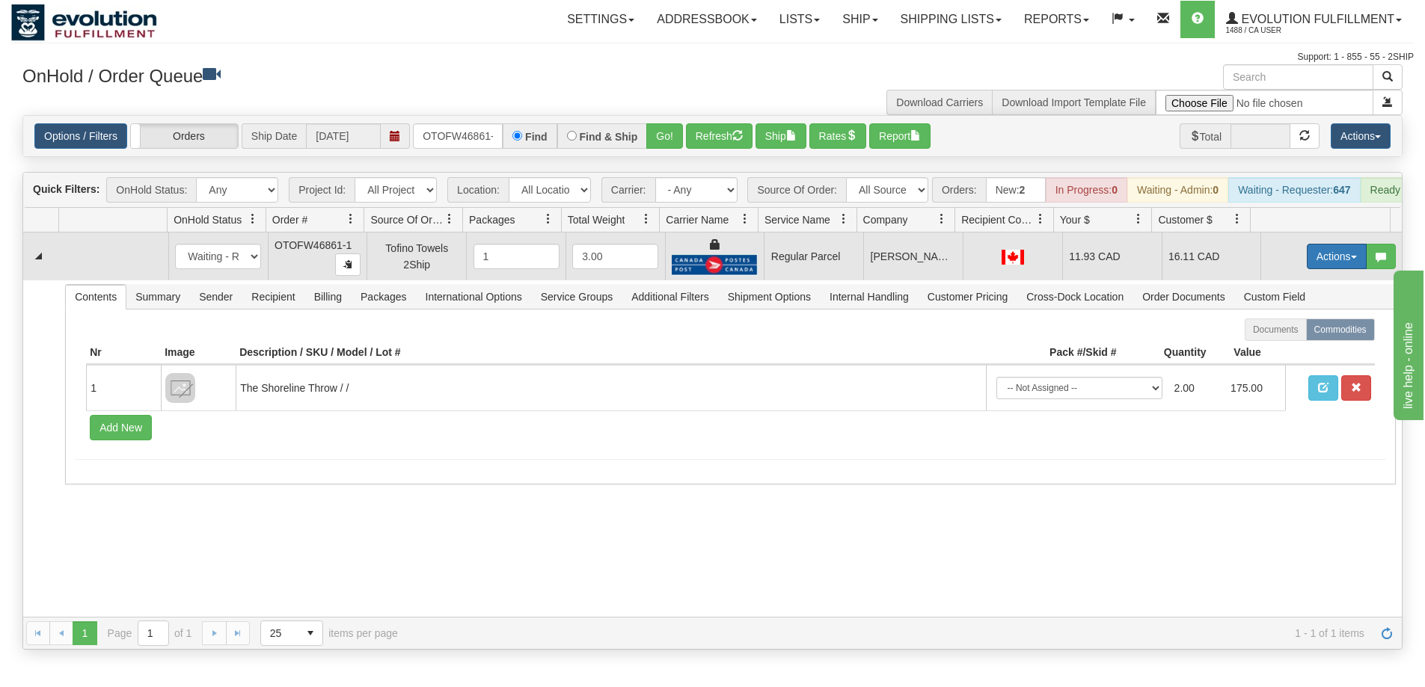
click at [1319, 265] on button "Actions" at bounding box center [1337, 256] width 60 height 25
click at [1288, 330] on span "Rate All Services" at bounding box center [1306, 324] width 90 height 12
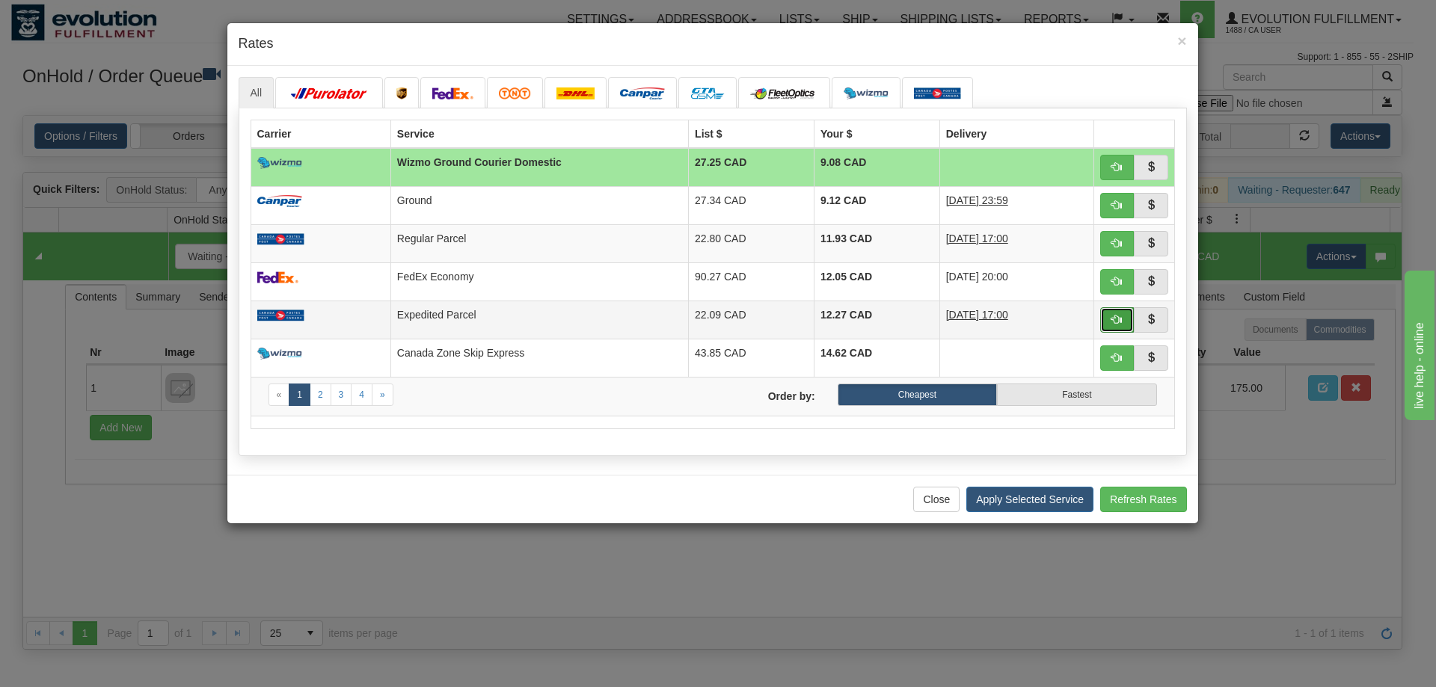
click at [1115, 315] on span "button" at bounding box center [1116, 319] width 10 height 10
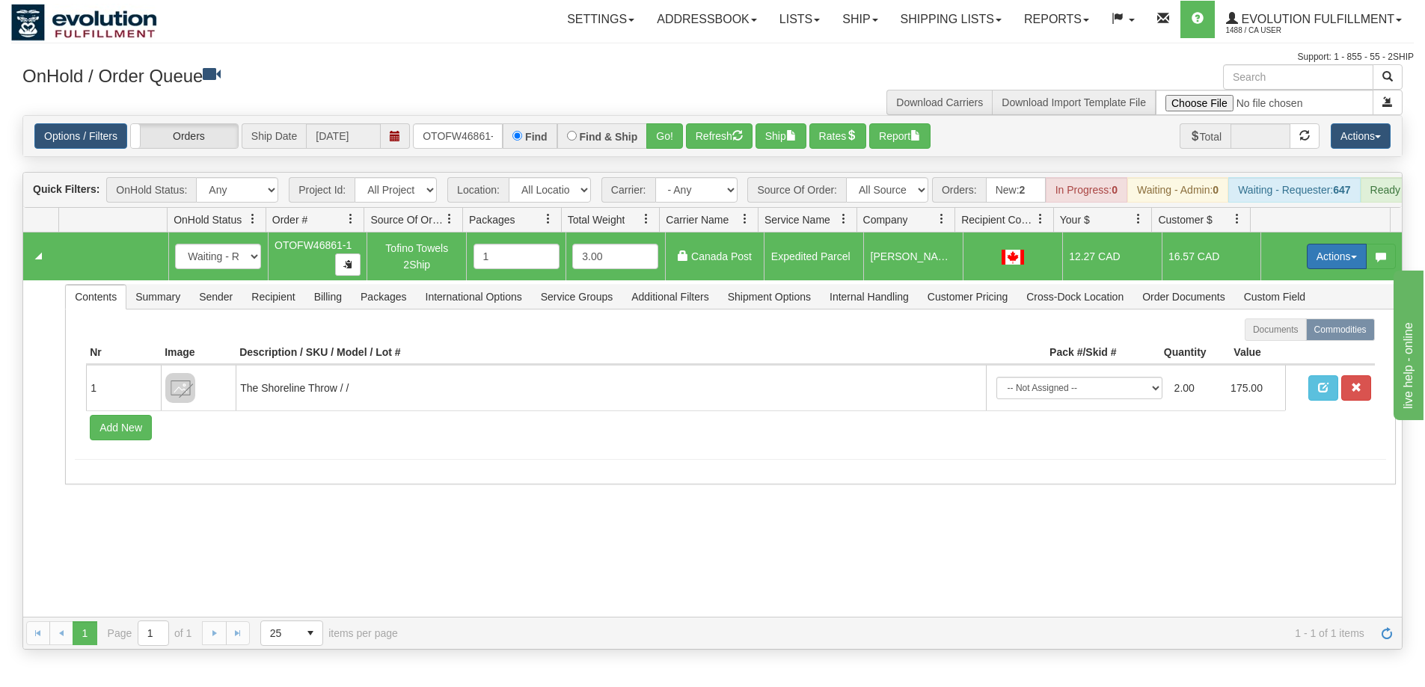
click at [1323, 267] on button "Actions" at bounding box center [1337, 256] width 60 height 25
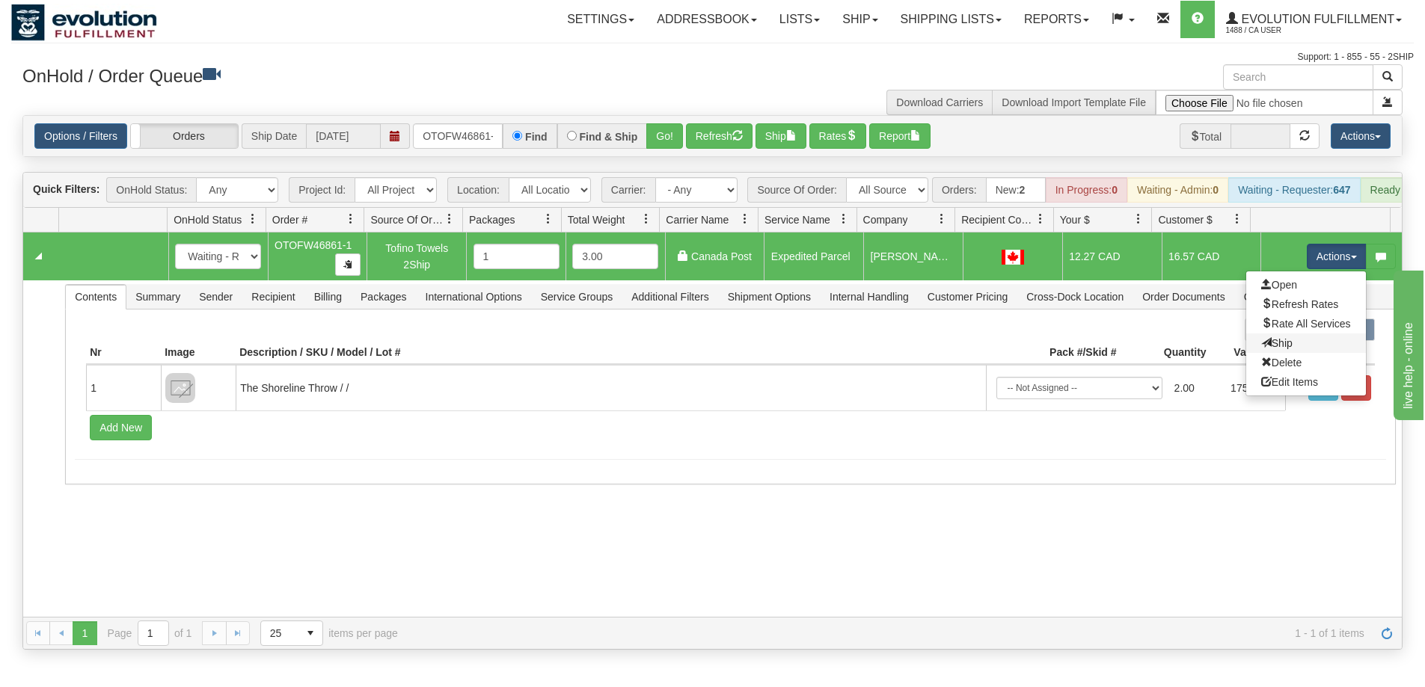
click at [1282, 353] on link "Ship" at bounding box center [1306, 343] width 120 height 19
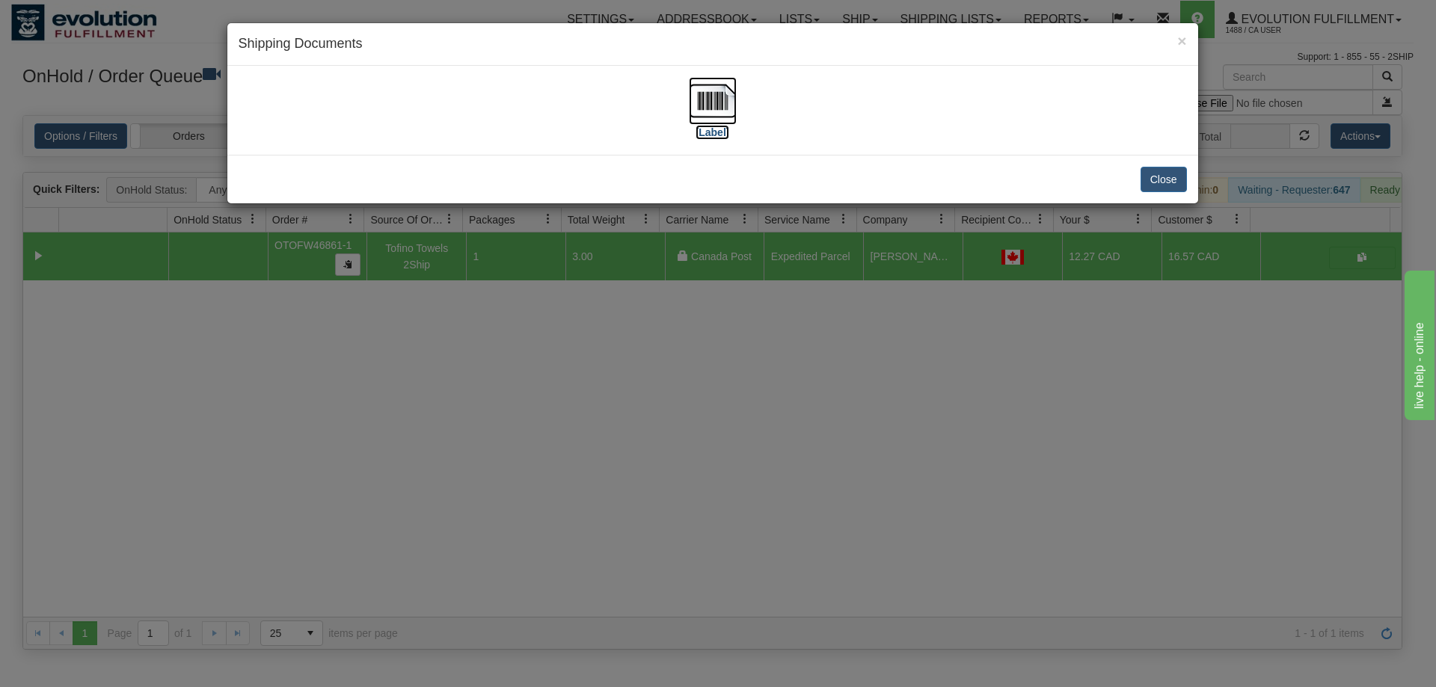
click at [699, 115] on img at bounding box center [713, 101] width 48 height 48
click at [801, 462] on div "× Shipping Documents [Label] Close" at bounding box center [718, 343] width 1436 height 687
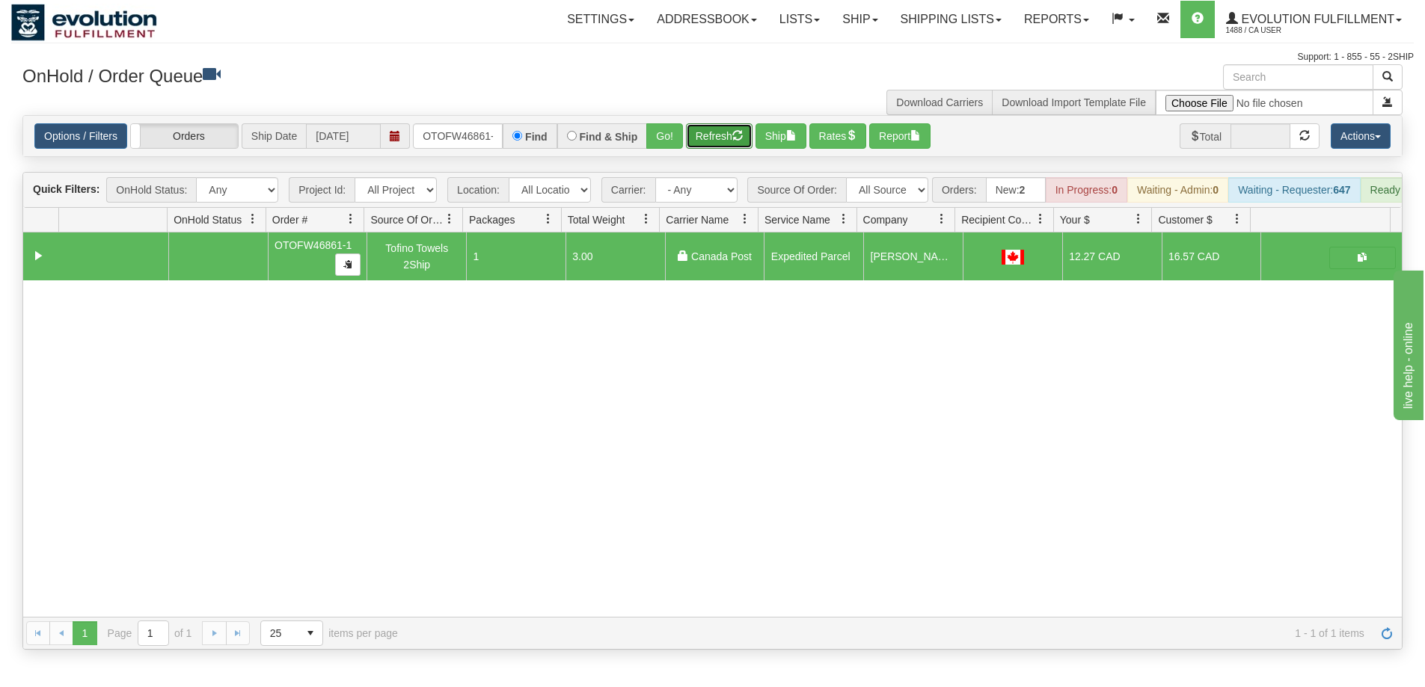
click at [736, 130] on span "button" at bounding box center [737, 135] width 10 height 10
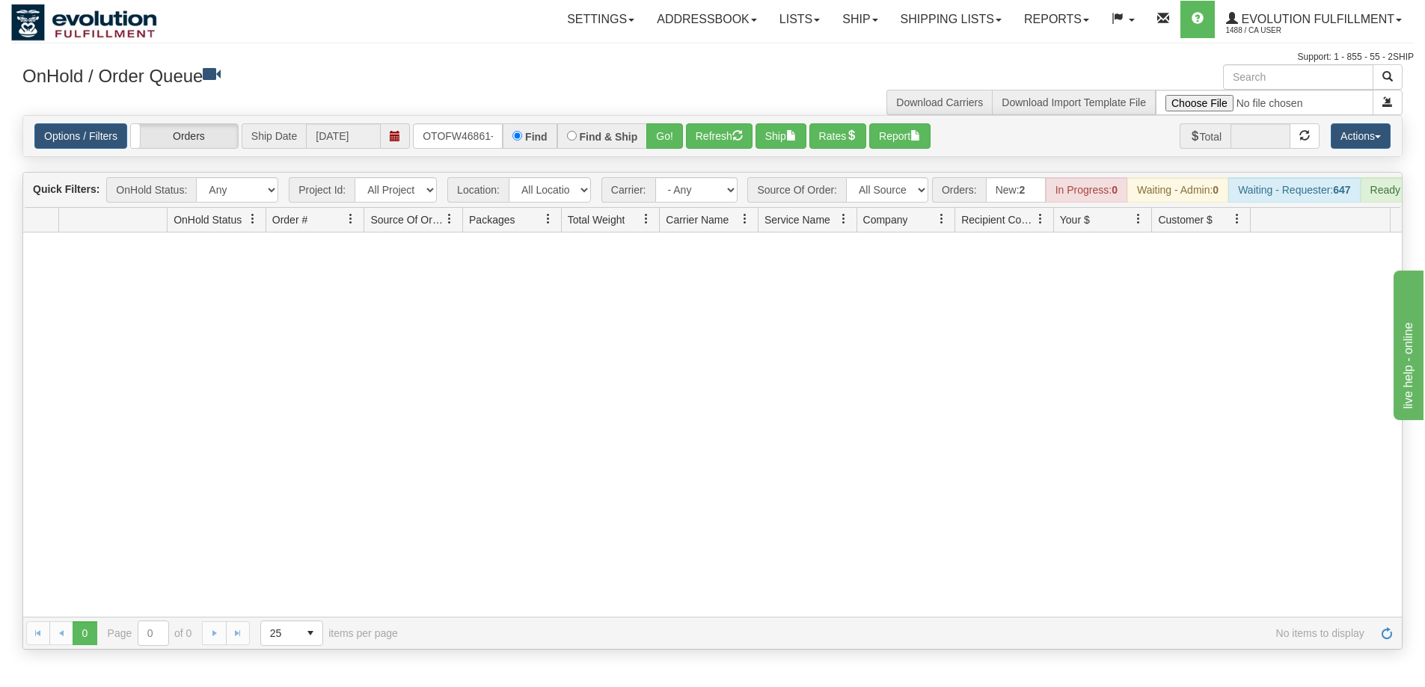
drag, startPoint x: 416, startPoint y: 120, endPoint x: 462, endPoint y: 136, distance: 49.2
click at [462, 136] on div "Options / Filters Group Shipments Orders Ship Date 09/03/2025 OTOFW46861-1 Find…" at bounding box center [712, 136] width 1378 height 40
drag, startPoint x: 423, startPoint y: 137, endPoint x: 556, endPoint y: 137, distance: 133.1
click at [556, 137] on div "OTOFW46861-1 Find Find & Ship Go!" at bounding box center [548, 135] width 270 height 25
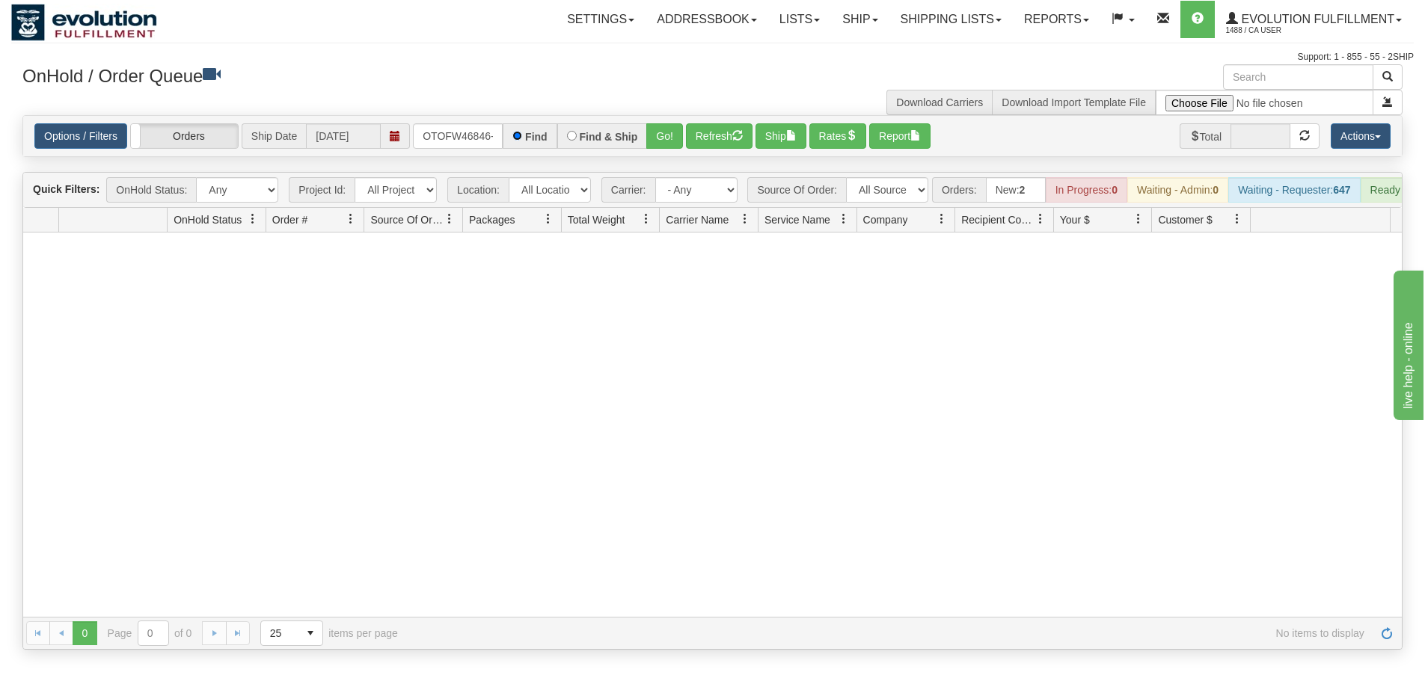
scroll to position [0, 0]
click at [657, 139] on button "Go!" at bounding box center [664, 135] width 37 height 25
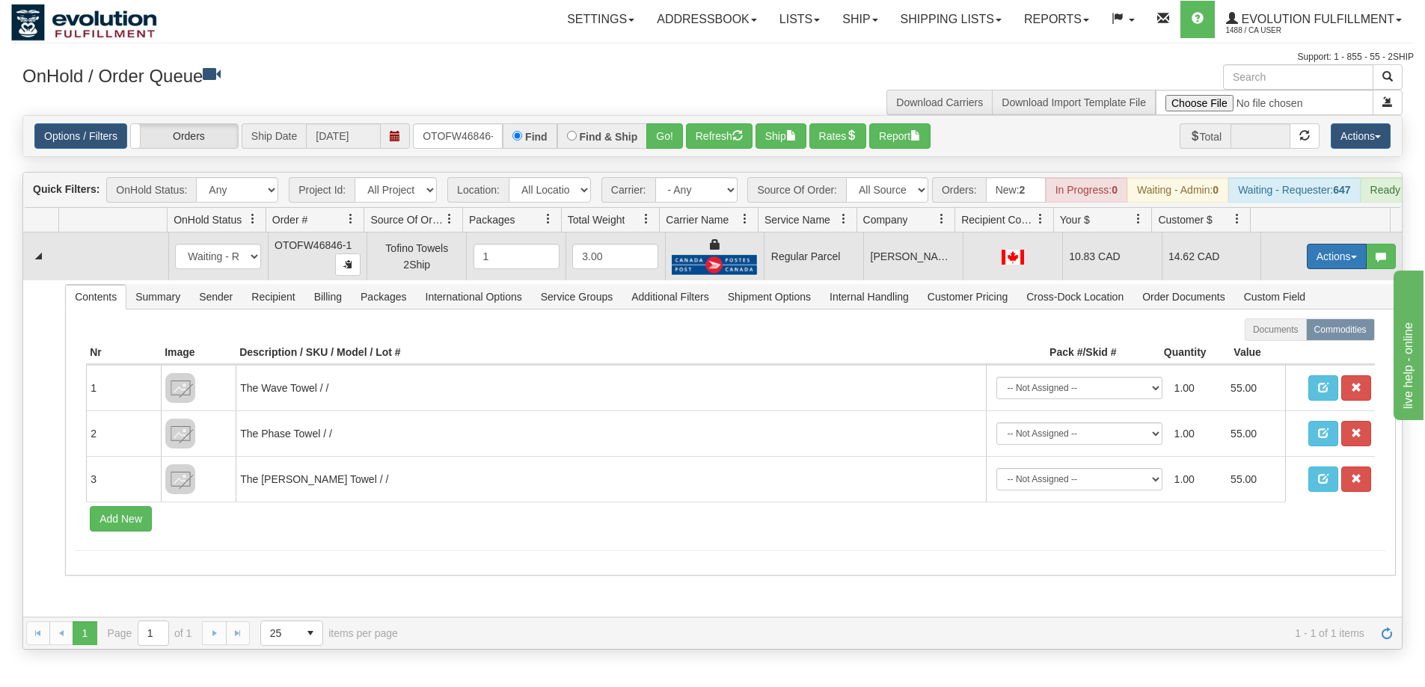
click at [1322, 263] on button "Actions" at bounding box center [1337, 256] width 60 height 25
click at [1302, 330] on span "Rate All Services" at bounding box center [1306, 324] width 90 height 12
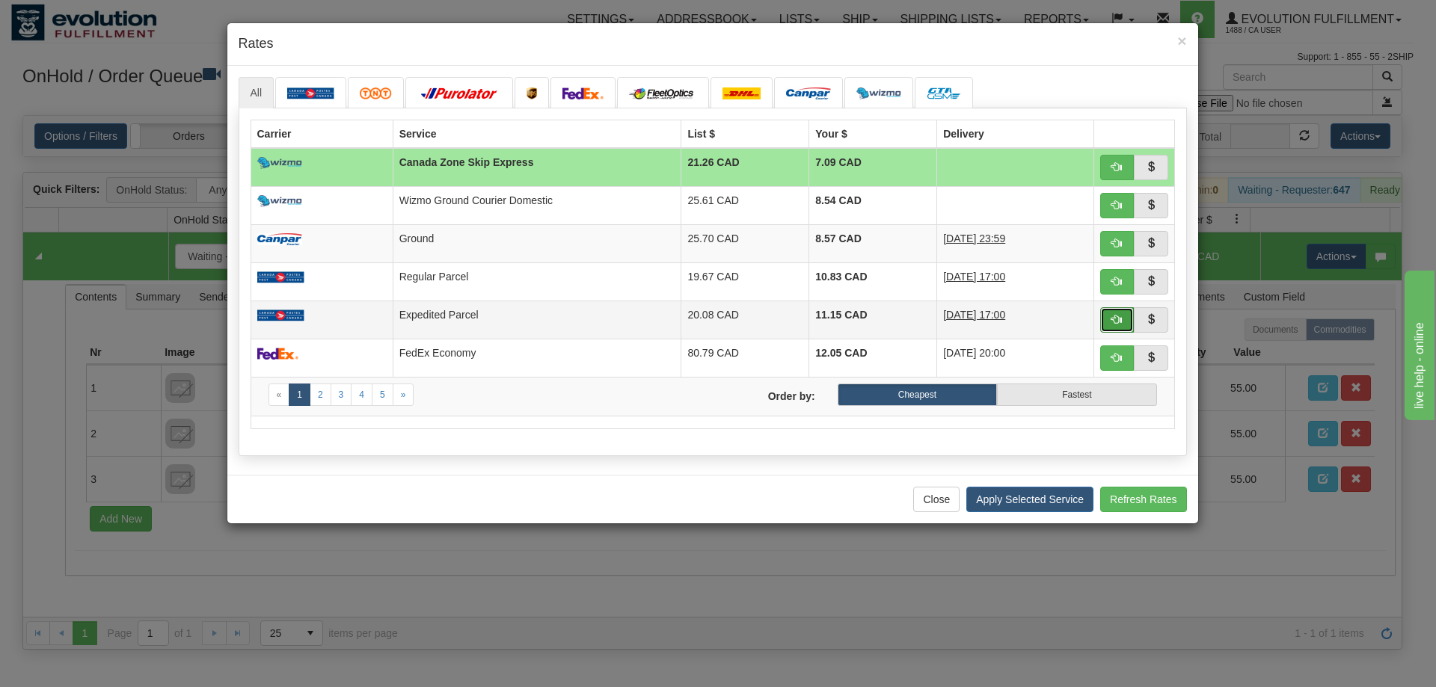
click at [1112, 319] on span "button" at bounding box center [1116, 319] width 10 height 10
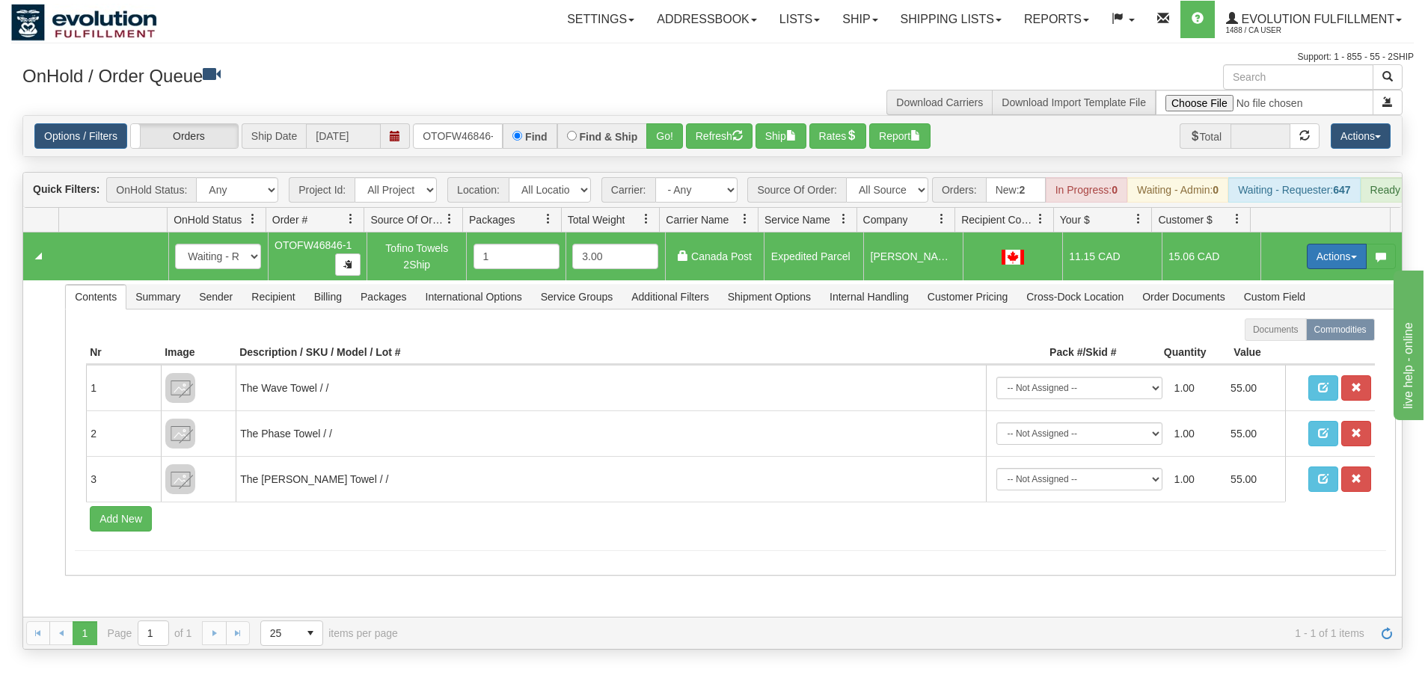
click at [1310, 269] on button "Actions" at bounding box center [1337, 256] width 60 height 25
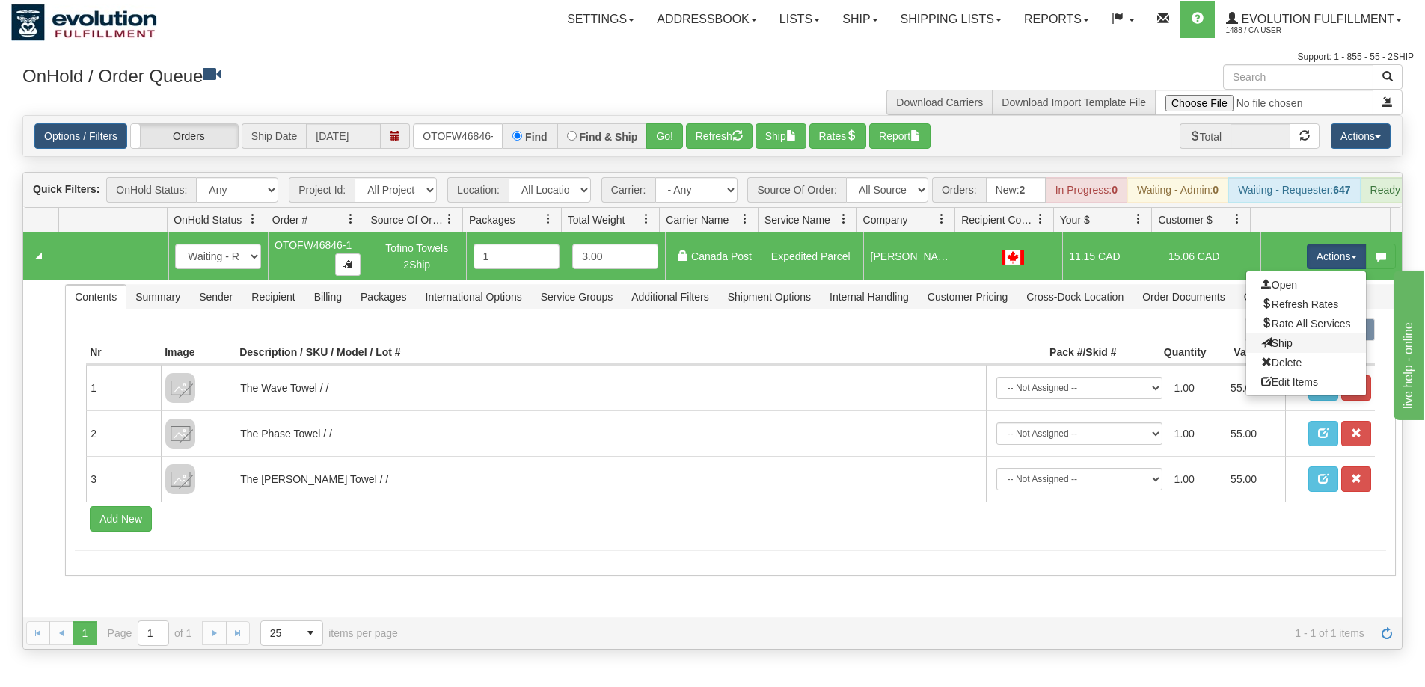
click at [1282, 353] on link "Ship" at bounding box center [1306, 343] width 120 height 19
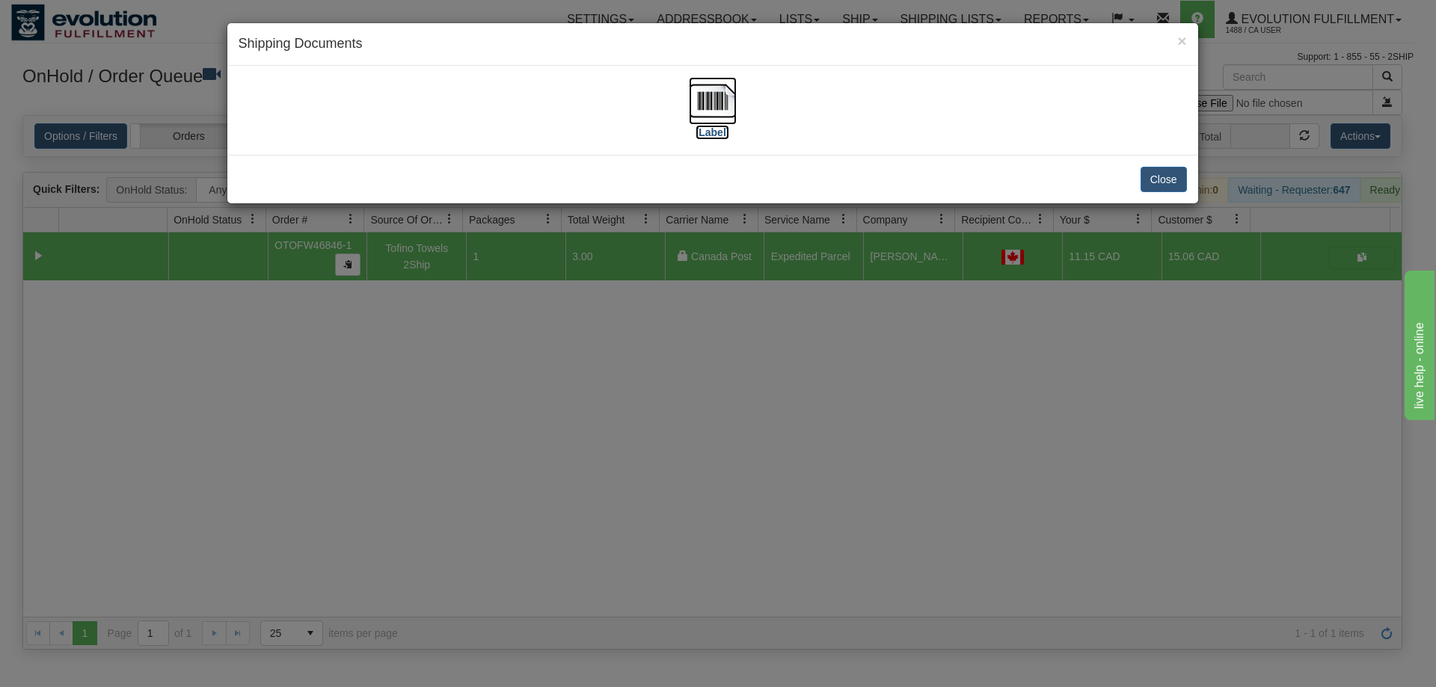
click at [727, 99] on img at bounding box center [713, 101] width 48 height 48
click at [673, 425] on div "× Shipping Documents [Label] Close" at bounding box center [718, 343] width 1436 height 687
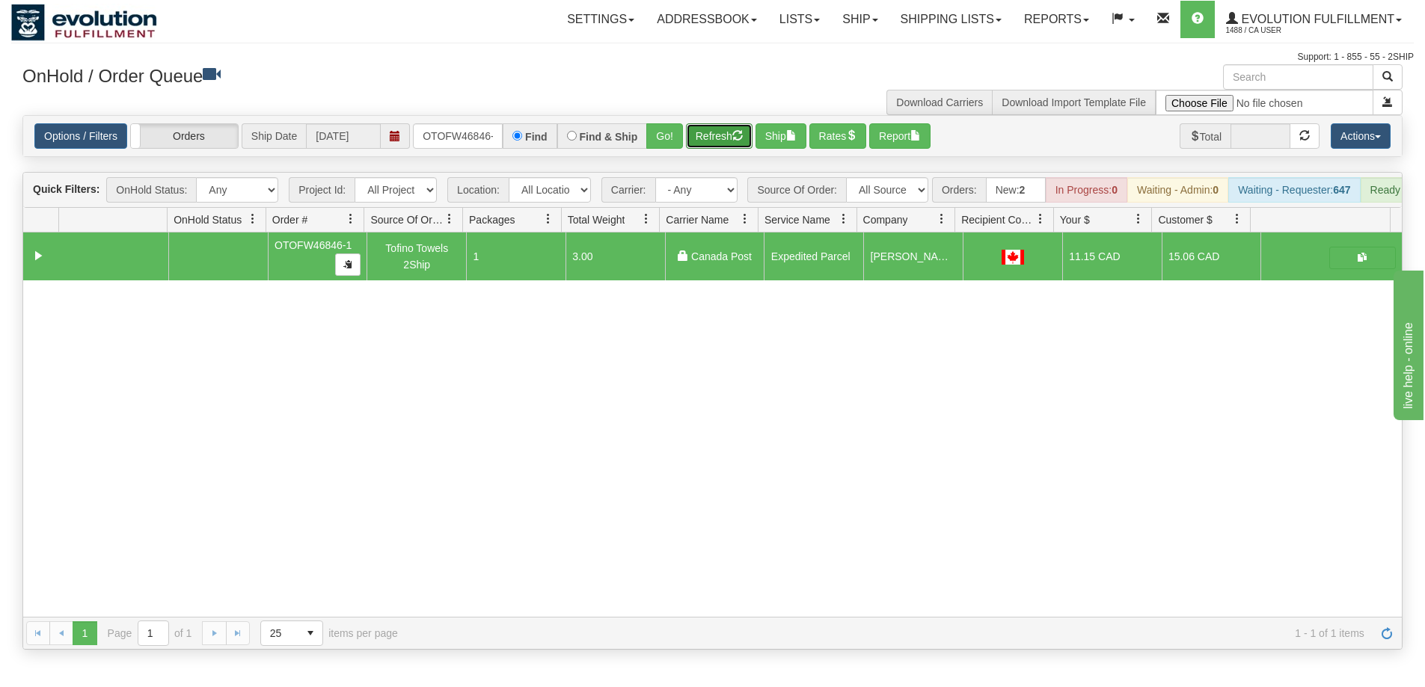
click at [712, 143] on button "Refresh" at bounding box center [719, 135] width 67 height 25
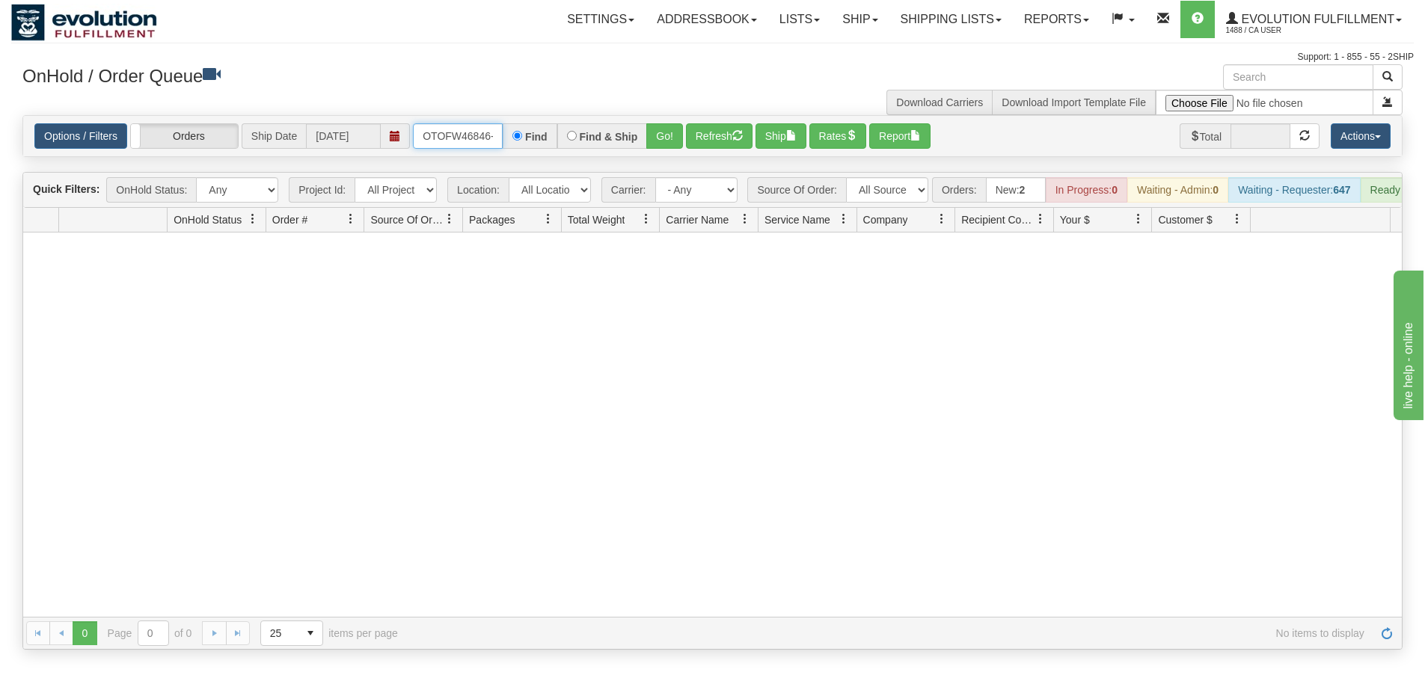
scroll to position [0, 7]
drag, startPoint x: 416, startPoint y: 141, endPoint x: 619, endPoint y: 132, distance: 203.6
click at [619, 132] on div "OTOFW46846-1 Find Find & Ship Go!" at bounding box center [548, 135] width 270 height 25
click at [665, 132] on button "Go!" at bounding box center [664, 135] width 37 height 25
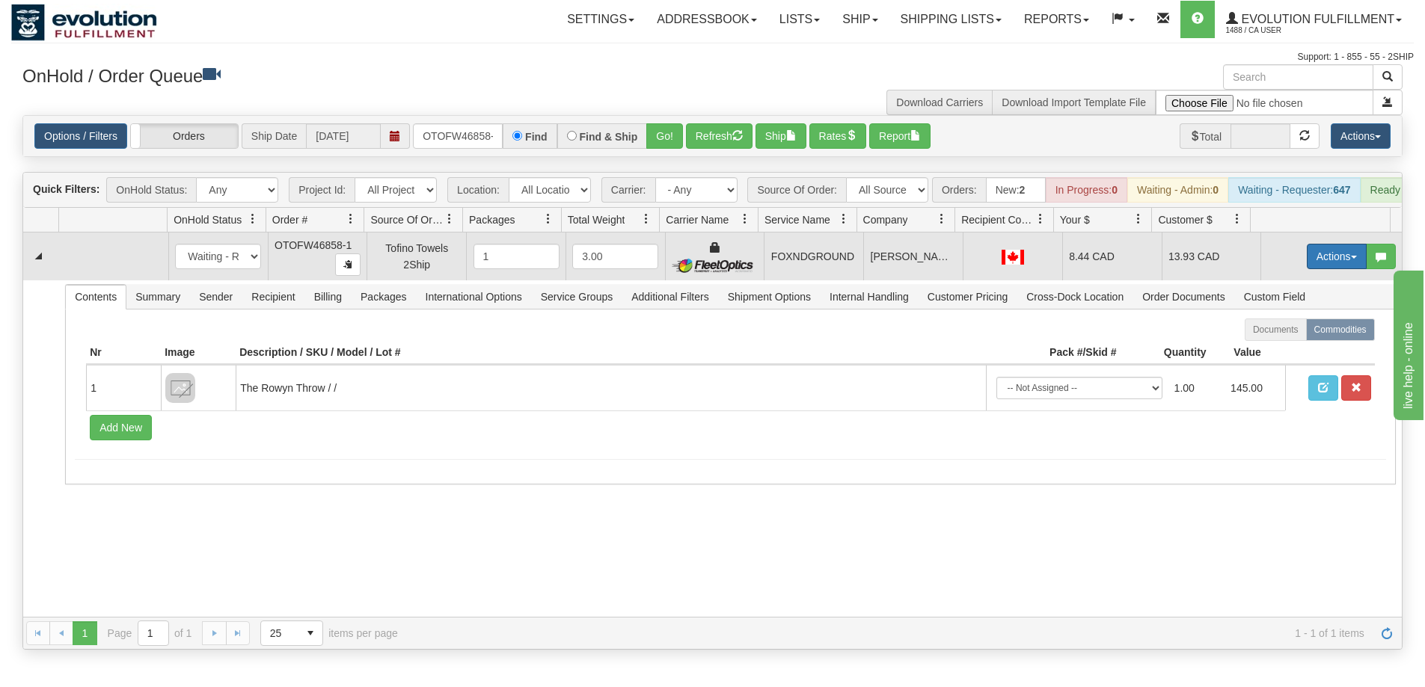
click at [1331, 269] on button "Actions" at bounding box center [1337, 256] width 60 height 25
click at [1297, 352] on link "Ship" at bounding box center [1306, 343] width 120 height 19
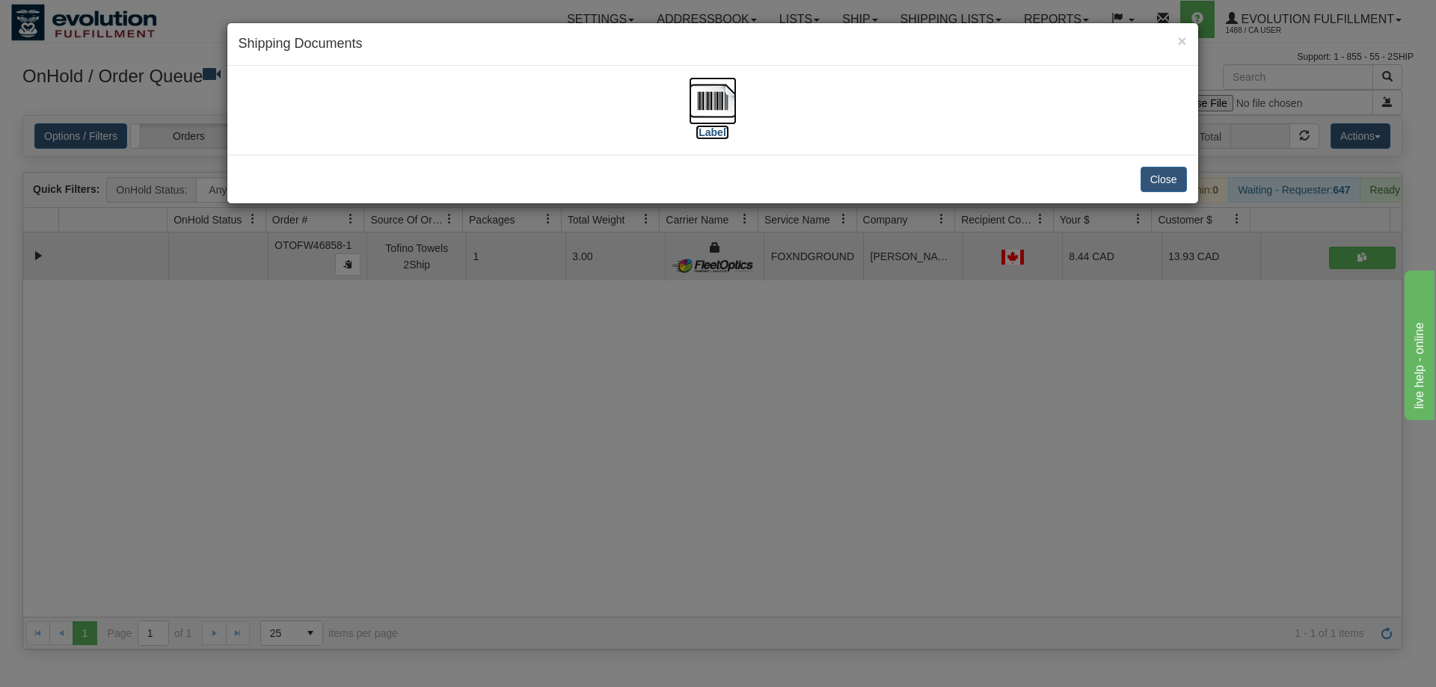
click at [716, 113] on img at bounding box center [713, 101] width 48 height 48
click at [616, 565] on div "× Shipping Documents [Label] Close" at bounding box center [718, 343] width 1436 height 687
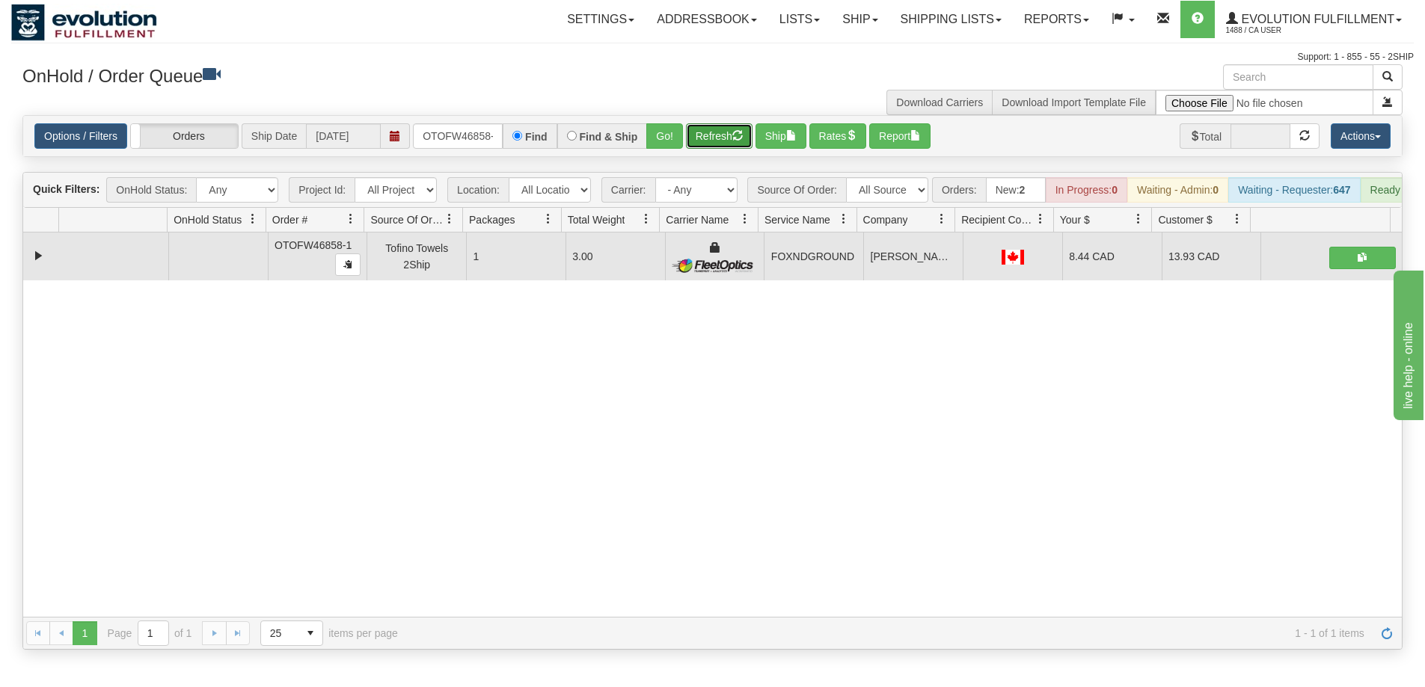
click at [714, 132] on button "Refresh" at bounding box center [719, 135] width 67 height 25
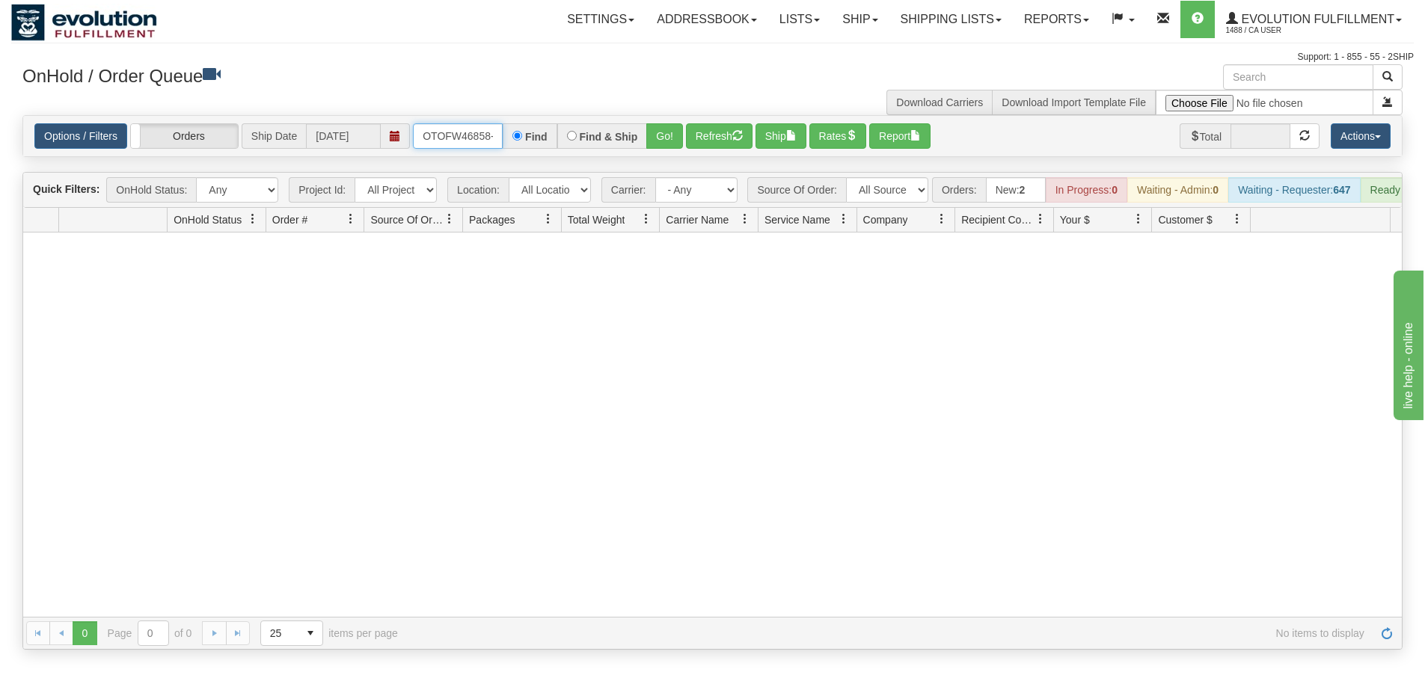
scroll to position [0, 7]
drag, startPoint x: 421, startPoint y: 133, endPoint x: 515, endPoint y: 132, distance: 93.5
click at [515, 132] on div "OTOFW46858-1 Find Find & Ship Go!" at bounding box center [548, 135] width 270 height 25
click at [656, 143] on button "Go!" at bounding box center [664, 135] width 37 height 25
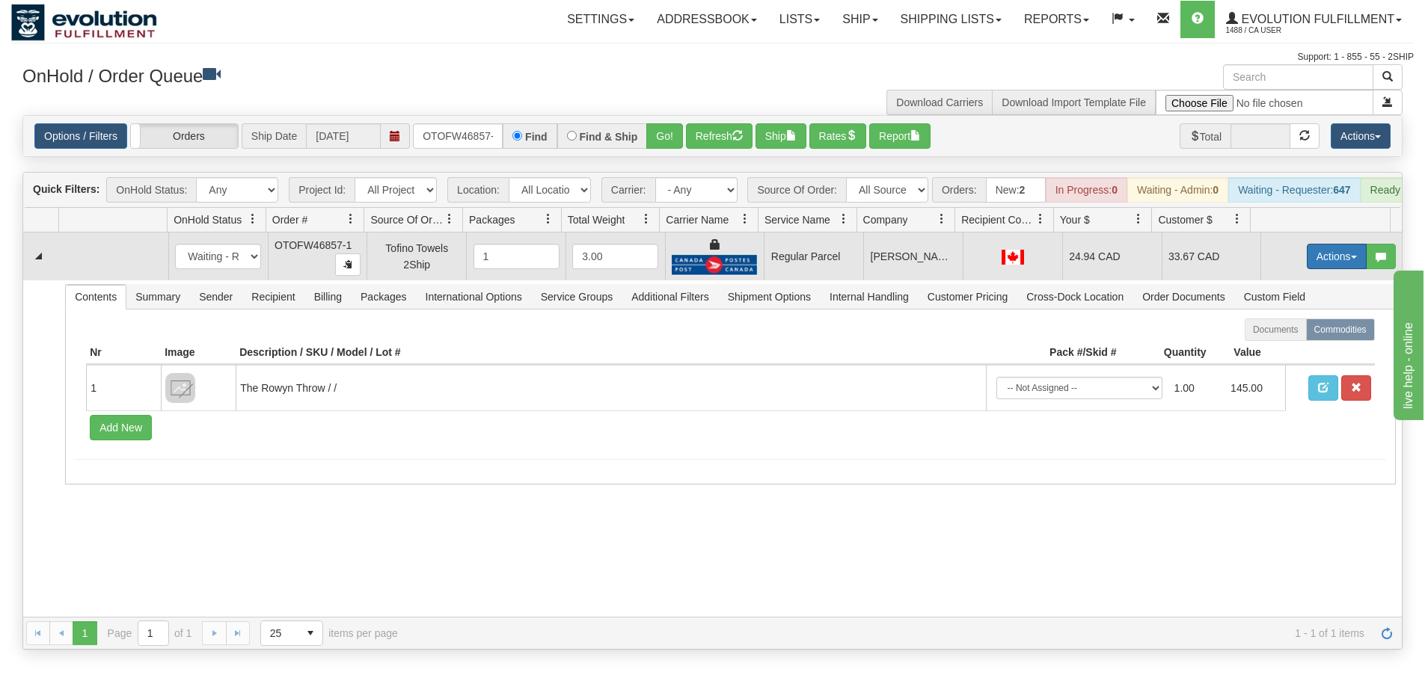
click at [1330, 254] on button "Actions" at bounding box center [1337, 256] width 60 height 25
click at [1303, 330] on span "Rate All Services" at bounding box center [1306, 324] width 90 height 12
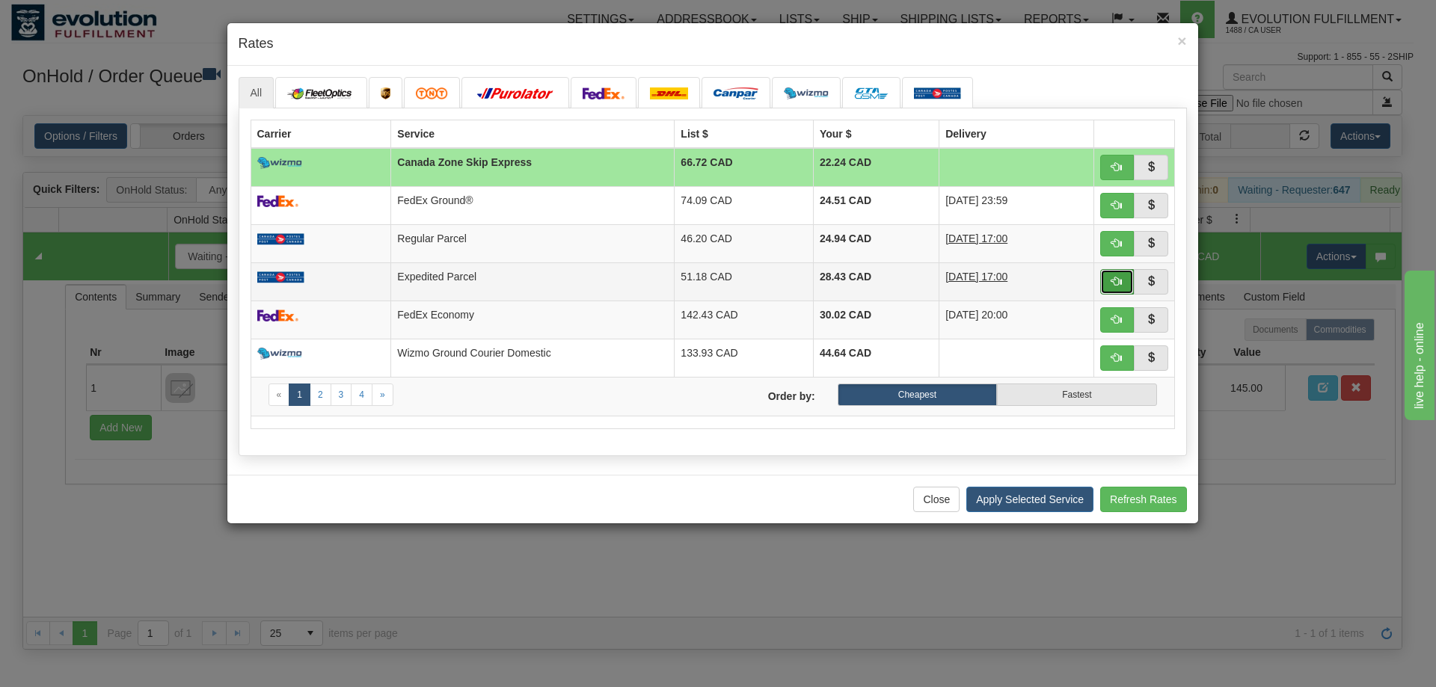
click at [1117, 274] on button "button" at bounding box center [1117, 281] width 34 height 25
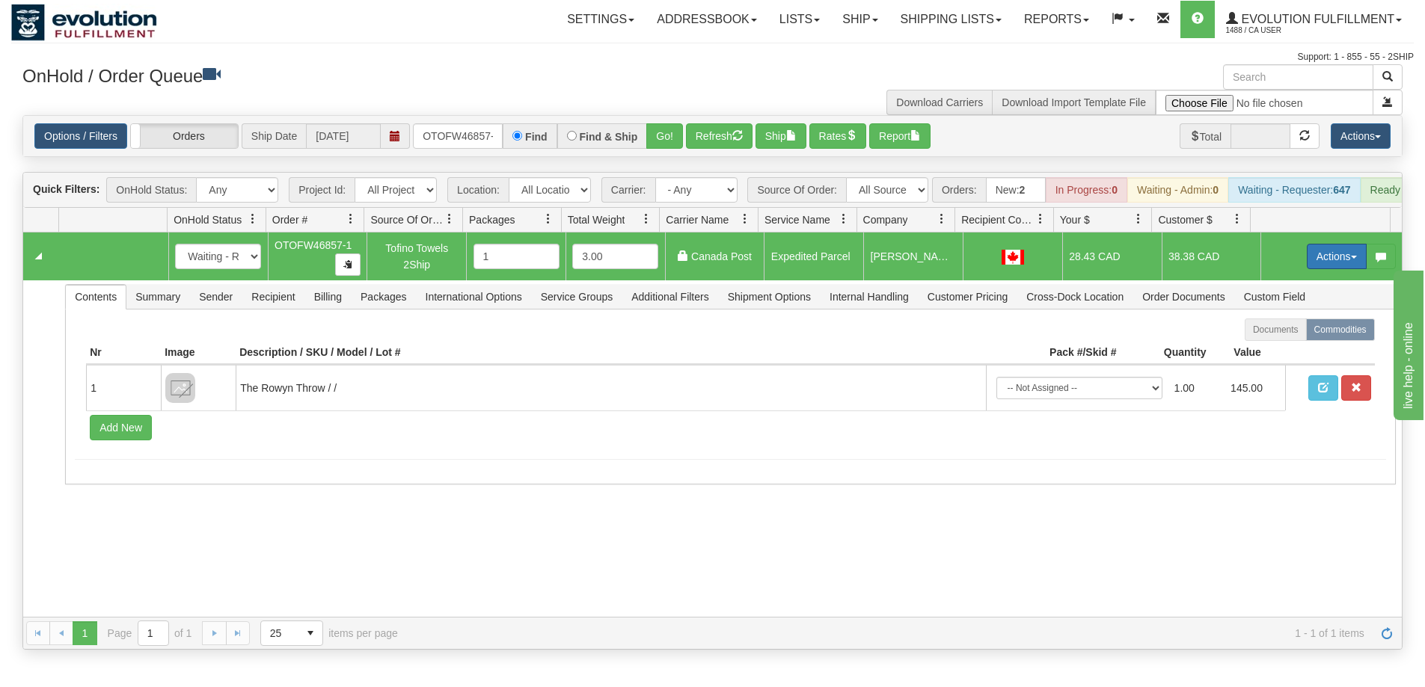
click at [1328, 268] on button "Actions" at bounding box center [1337, 256] width 60 height 25
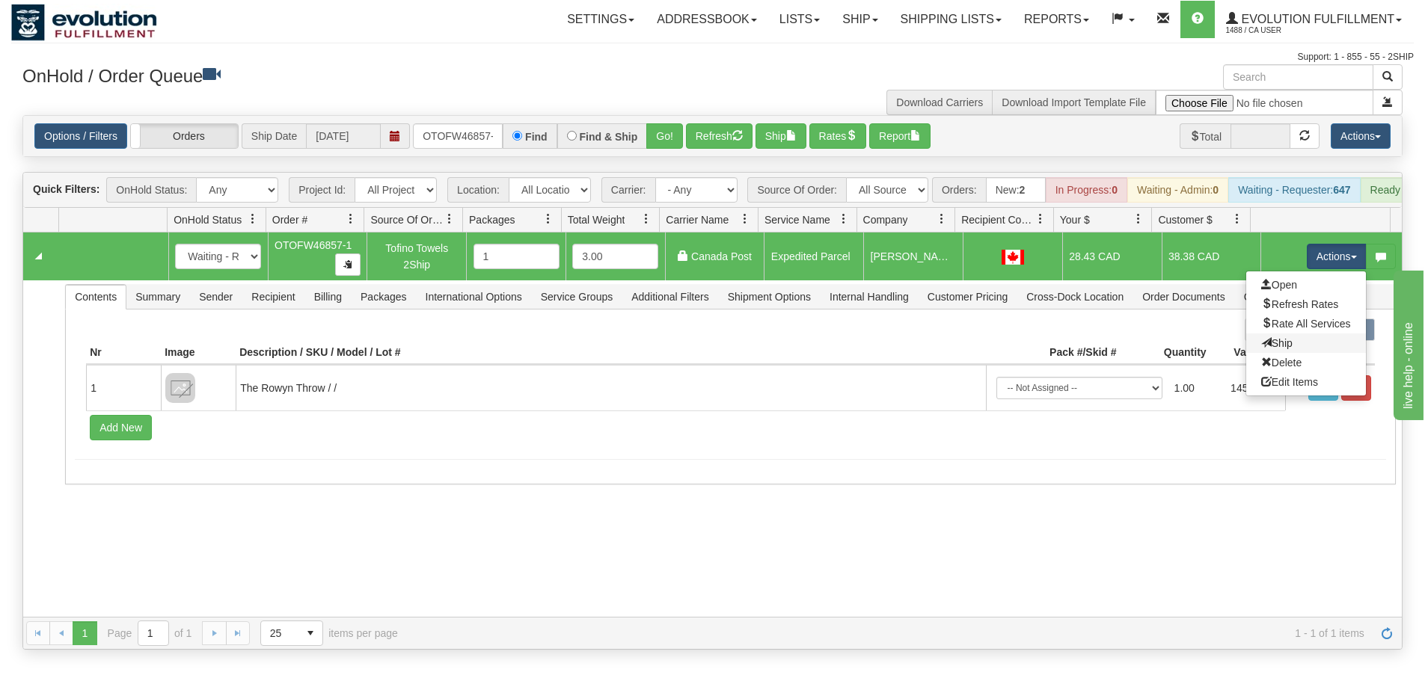
click at [1291, 353] on link "Ship" at bounding box center [1306, 343] width 120 height 19
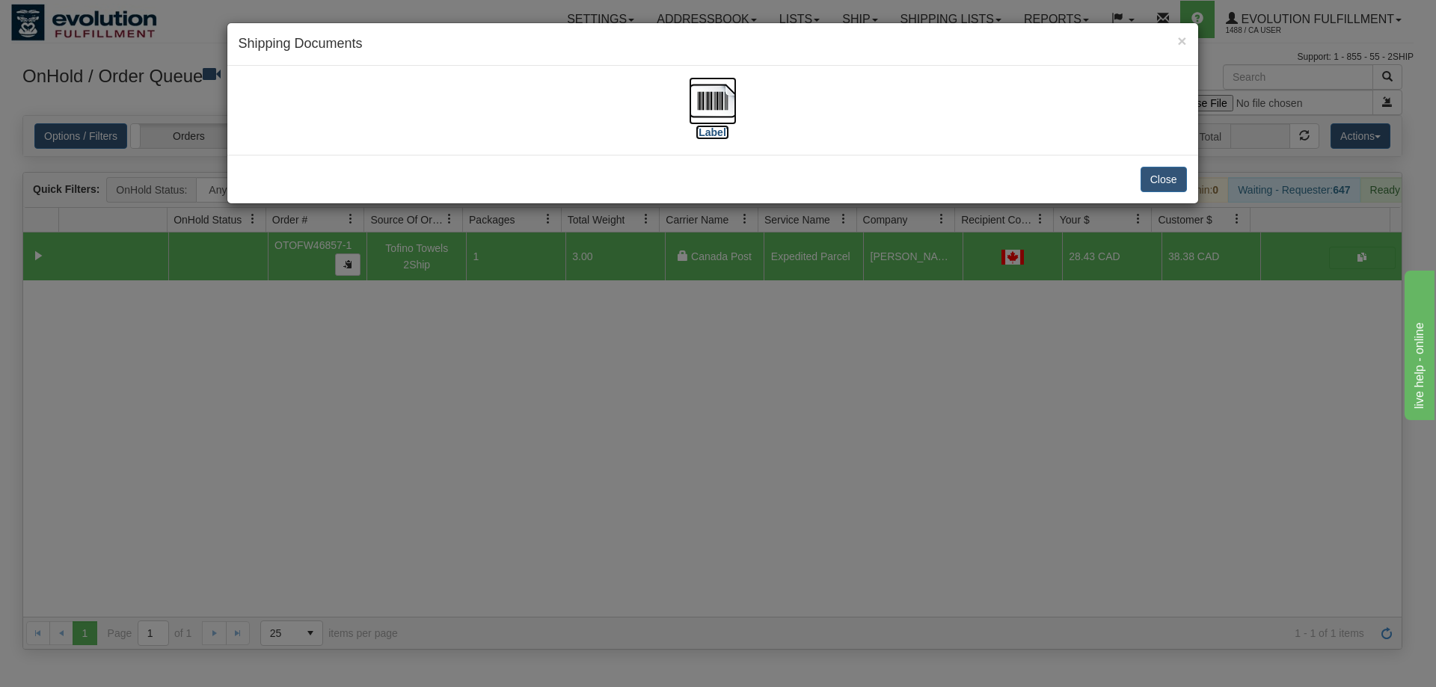
click at [716, 83] on img at bounding box center [713, 101] width 48 height 48
click at [550, 337] on div "× Shipping Documents [Label] Close" at bounding box center [718, 343] width 1436 height 687
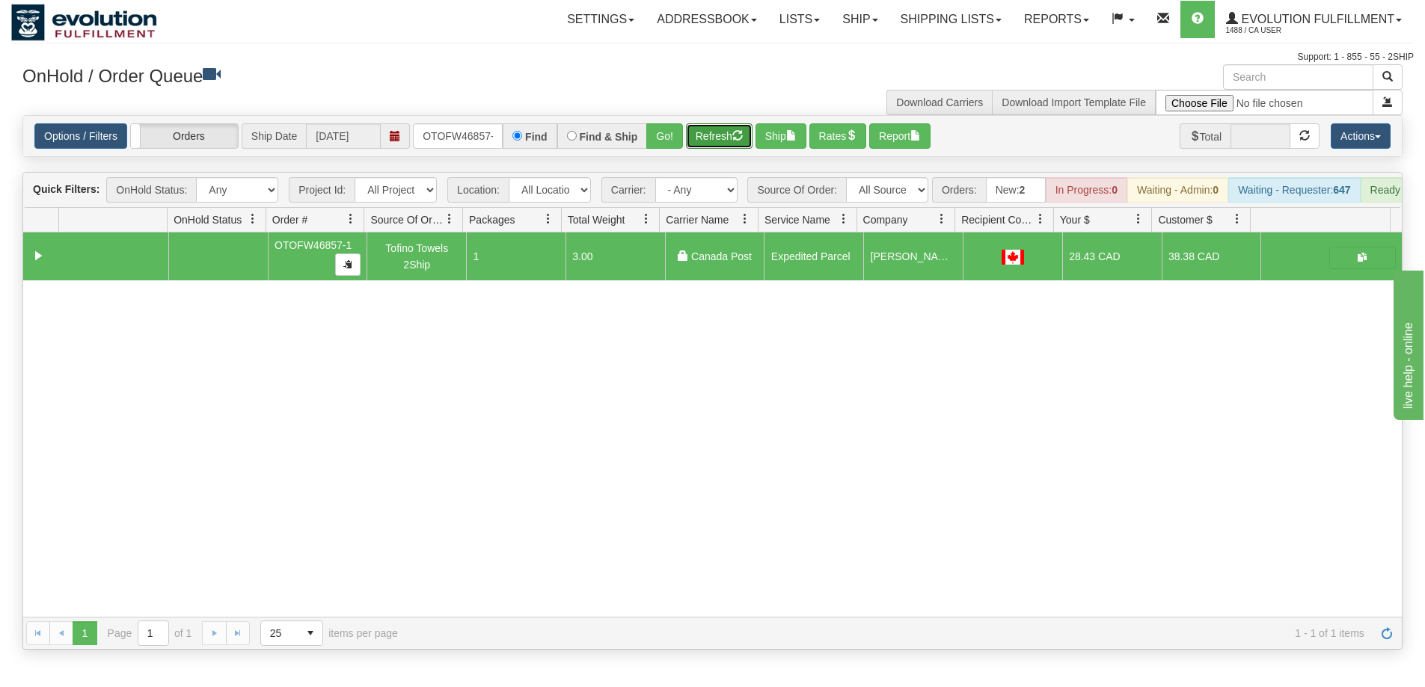
click at [714, 133] on button "Refresh" at bounding box center [719, 135] width 67 height 25
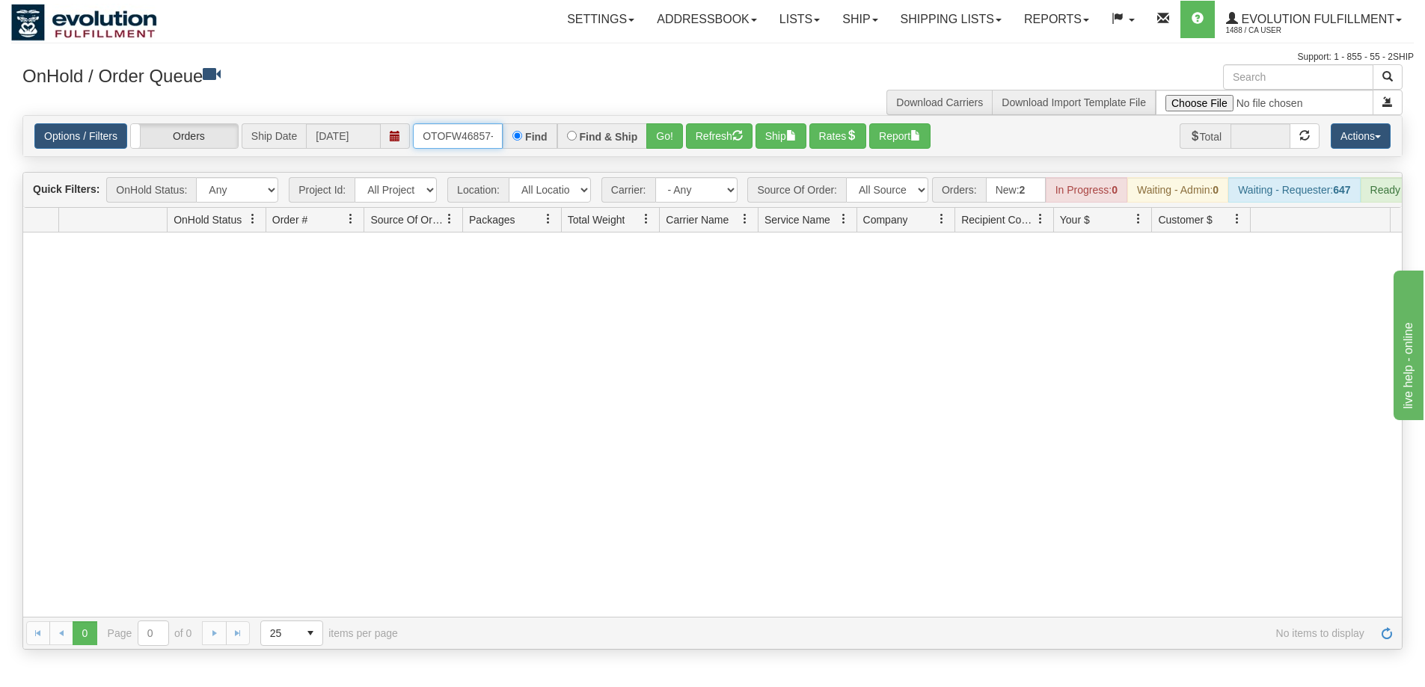
scroll to position [0, 7]
drag, startPoint x: 424, startPoint y: 129, endPoint x: 567, endPoint y: 129, distance: 142.9
click at [567, 129] on div "OTOFW46857-1 Find Find & Ship Go!" at bounding box center [548, 135] width 270 height 25
click at [667, 141] on button "Go!" at bounding box center [664, 135] width 37 height 25
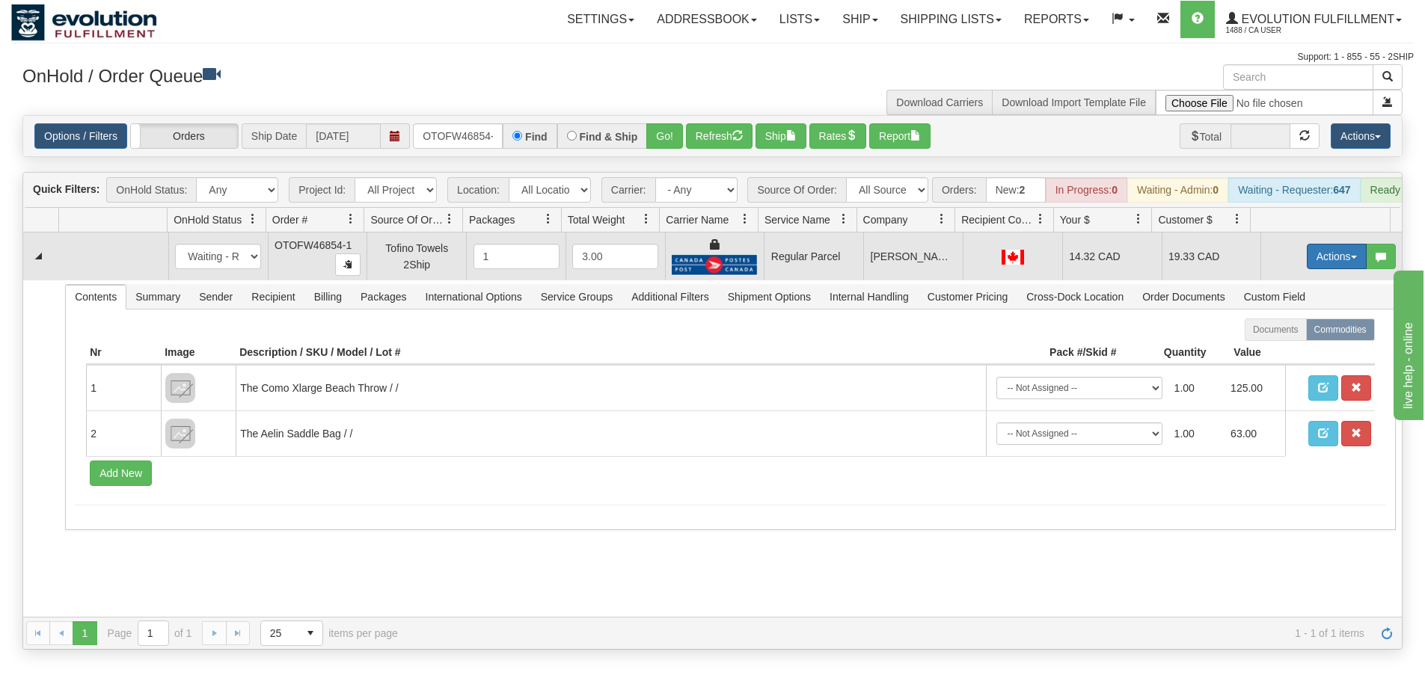
click at [1337, 263] on button "Actions" at bounding box center [1337, 256] width 60 height 25
click at [1292, 330] on span "Rate All Services" at bounding box center [1306, 324] width 90 height 12
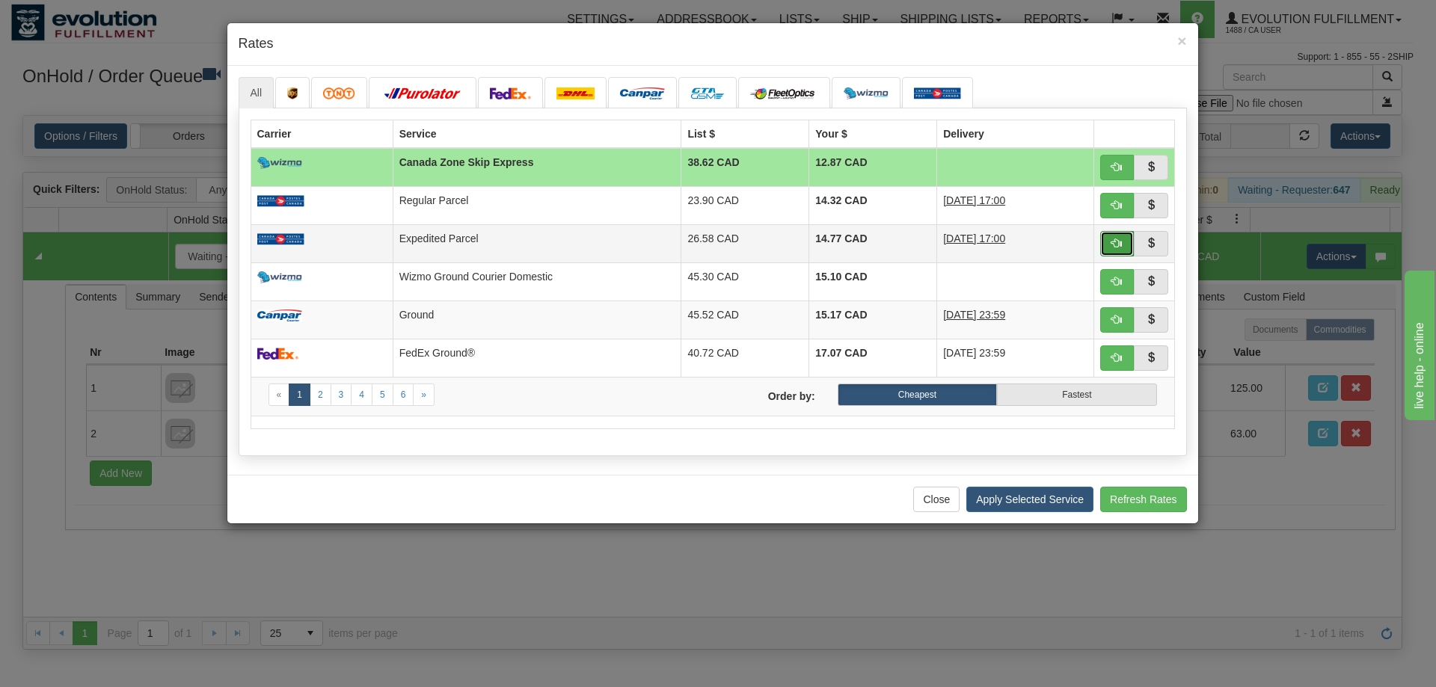
click at [1106, 241] on button "button" at bounding box center [1117, 243] width 34 height 25
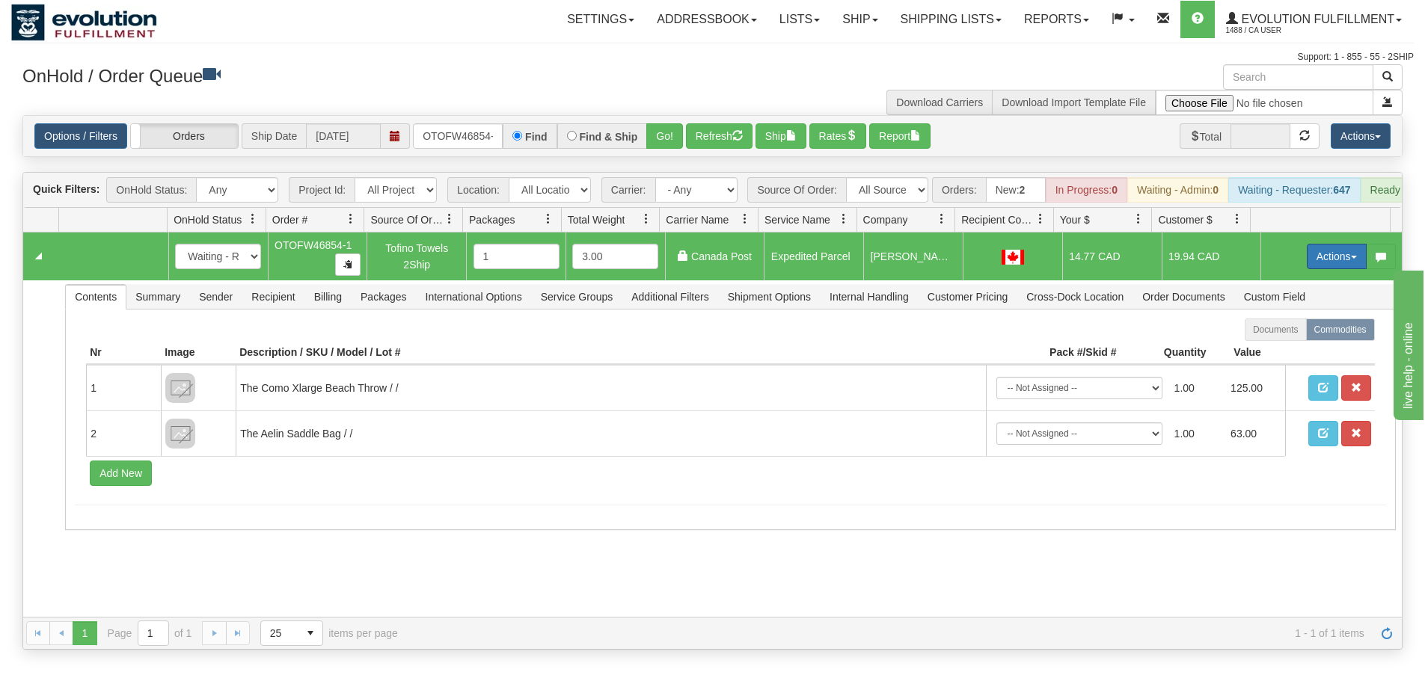
click at [1329, 260] on button "Actions" at bounding box center [1337, 256] width 60 height 25
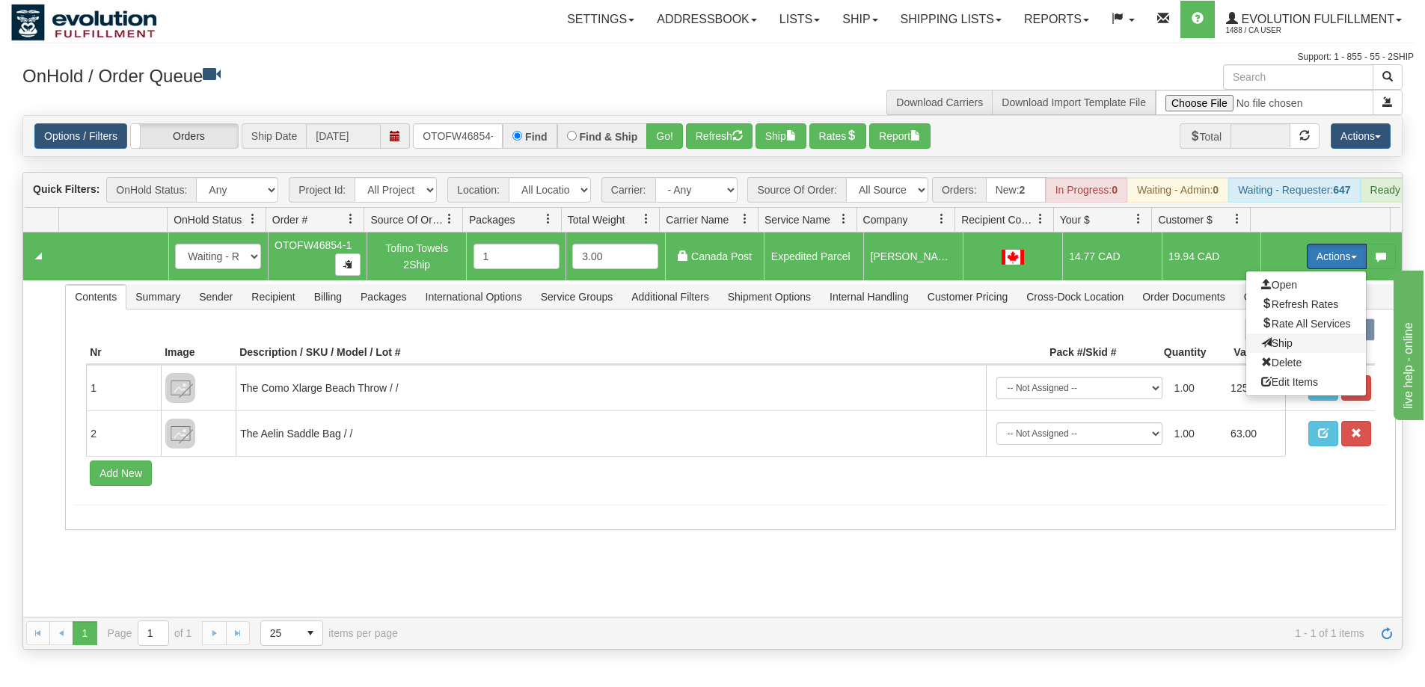
click at [1264, 349] on span "Ship" at bounding box center [1276, 343] width 31 height 12
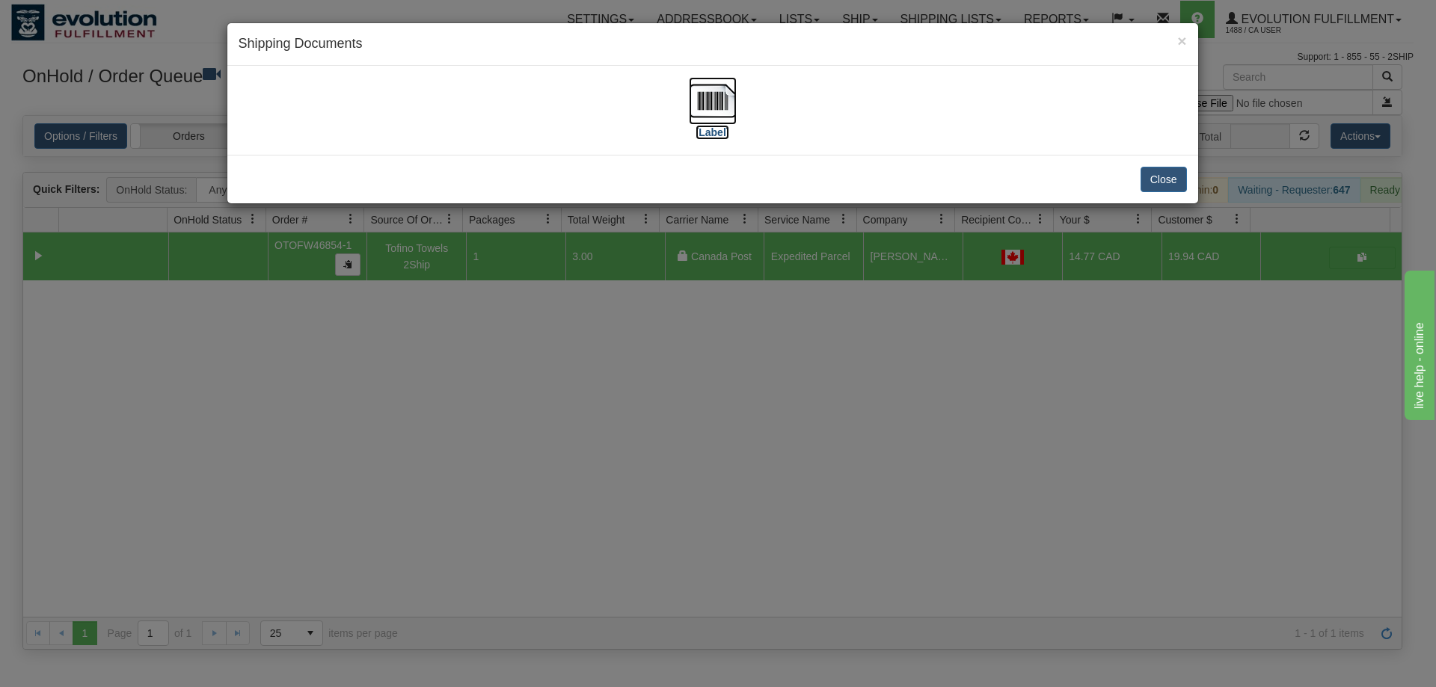
click at [720, 105] on img at bounding box center [713, 101] width 48 height 48
click at [872, 564] on div "× Shipping Documents [Label] Close" at bounding box center [718, 343] width 1436 height 687
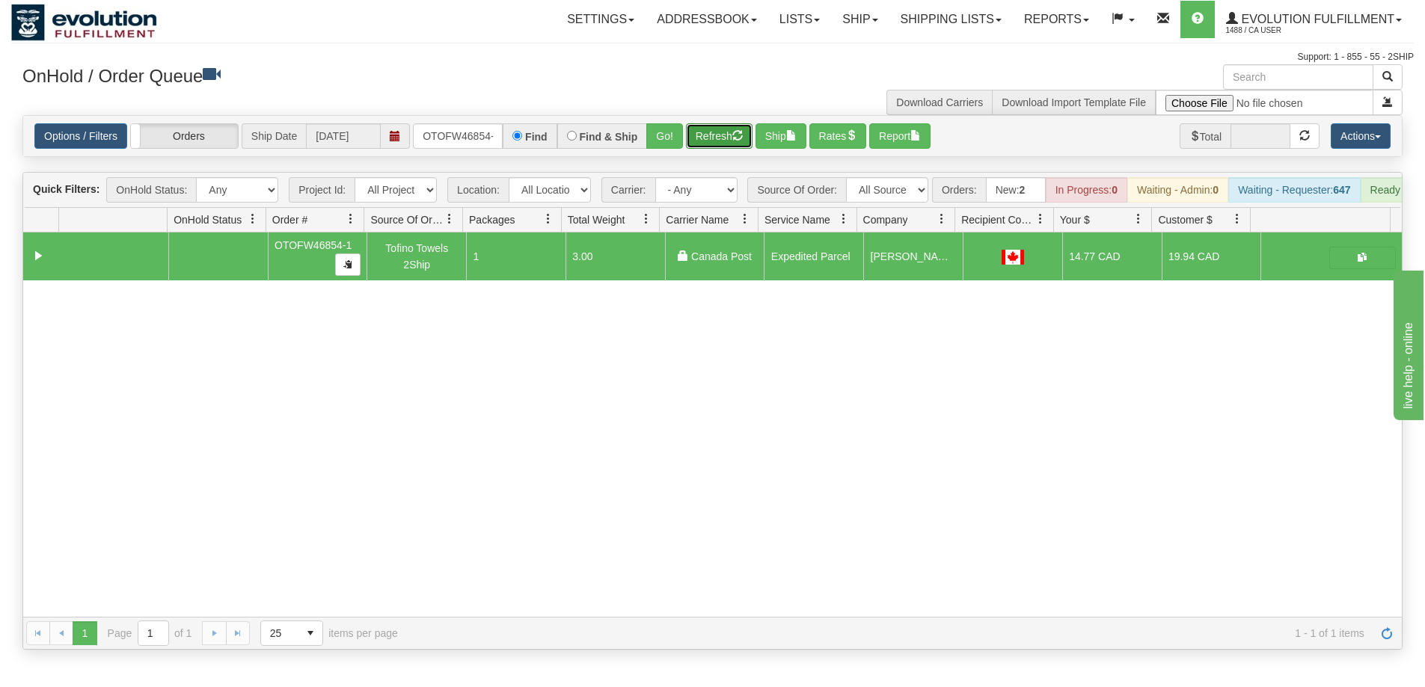
click at [729, 140] on button "Refresh" at bounding box center [719, 135] width 67 height 25
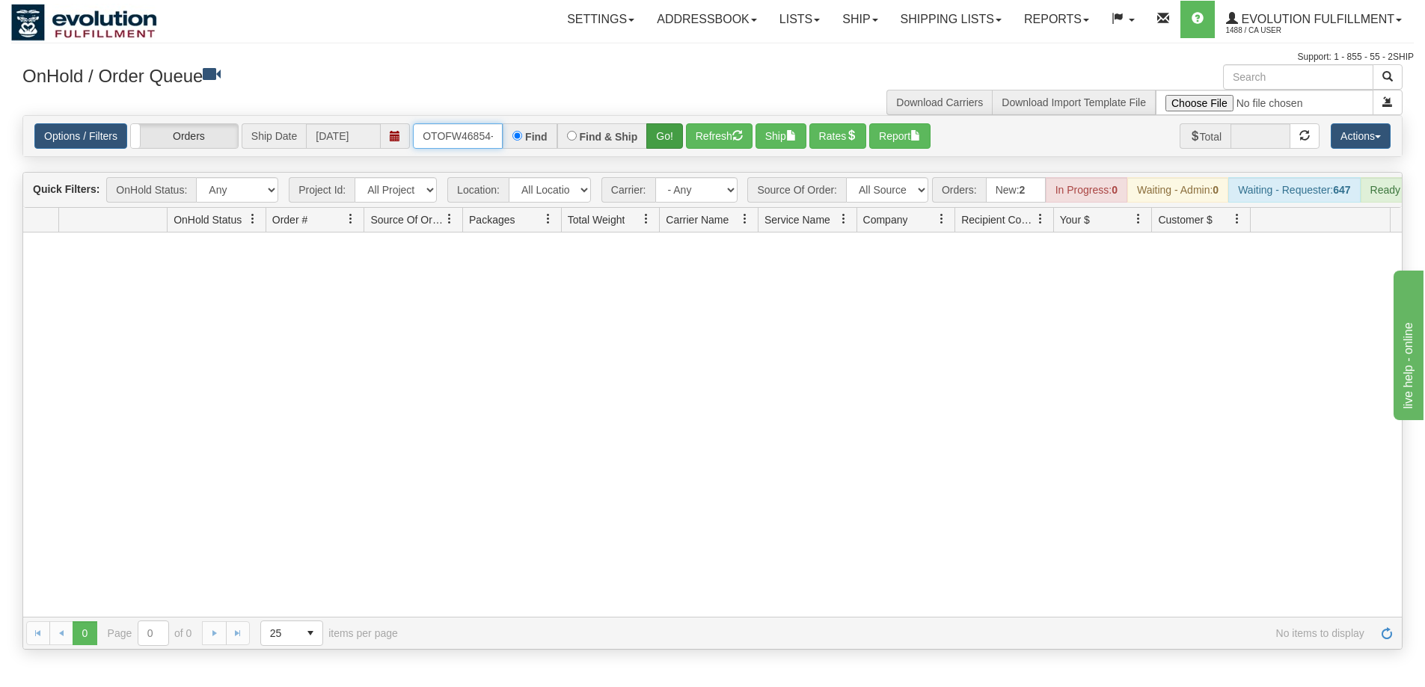
scroll to position [0, 7]
drag, startPoint x: 418, startPoint y: 126, endPoint x: 664, endPoint y: 141, distance: 246.6
click at [664, 141] on div "OTOFW46854-1 Find Find & Ship Go!" at bounding box center [548, 135] width 270 height 25
click at [660, 133] on button "Go!" at bounding box center [664, 135] width 37 height 25
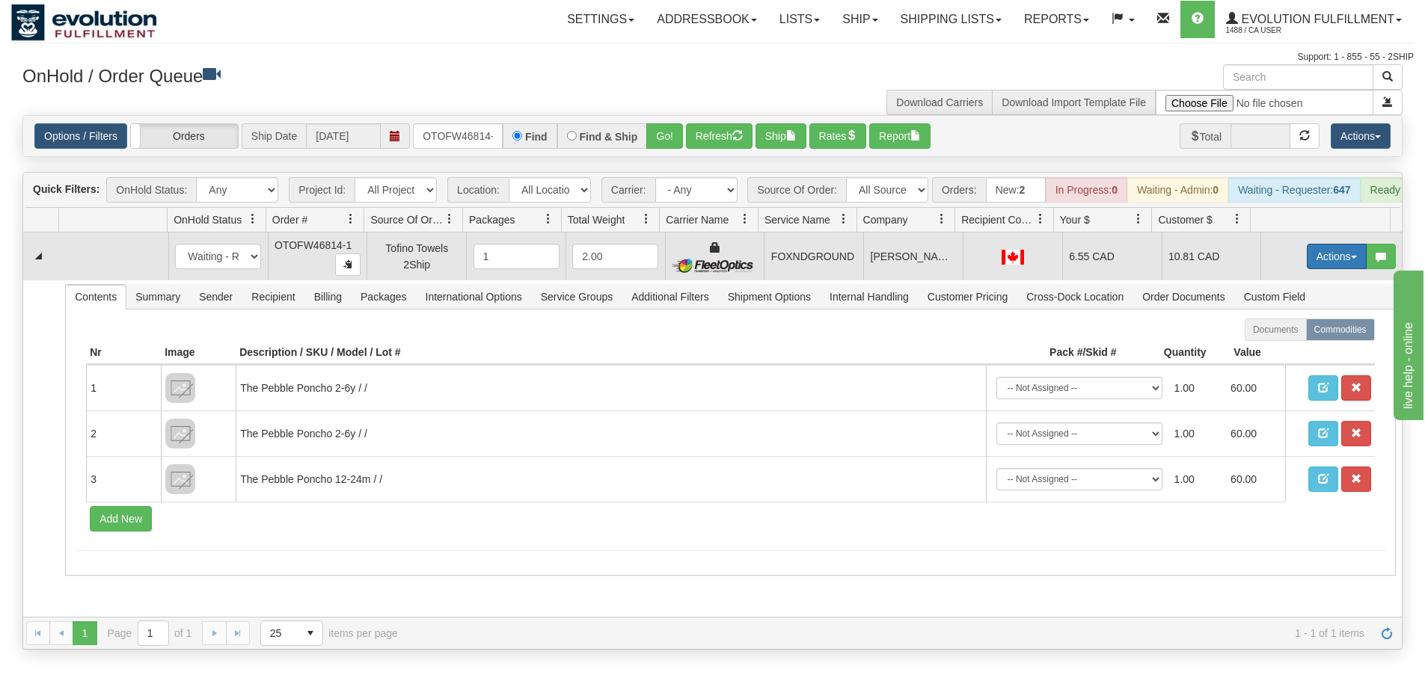
click at [1322, 264] on button "Actions" at bounding box center [1337, 256] width 60 height 25
click at [1286, 350] on link "Ship" at bounding box center [1306, 343] width 120 height 19
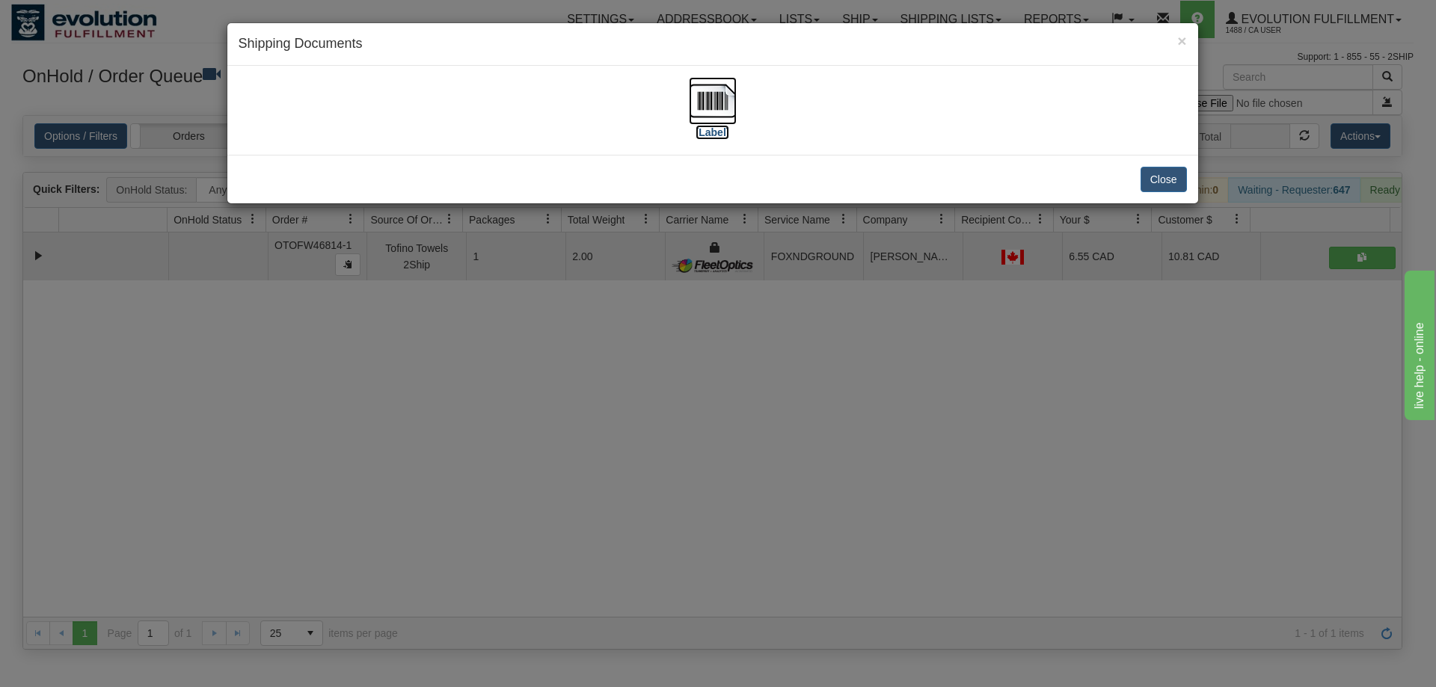
click at [714, 101] on img at bounding box center [713, 101] width 48 height 48
click at [641, 601] on div "× Shipping Documents [Label] Close" at bounding box center [718, 343] width 1436 height 687
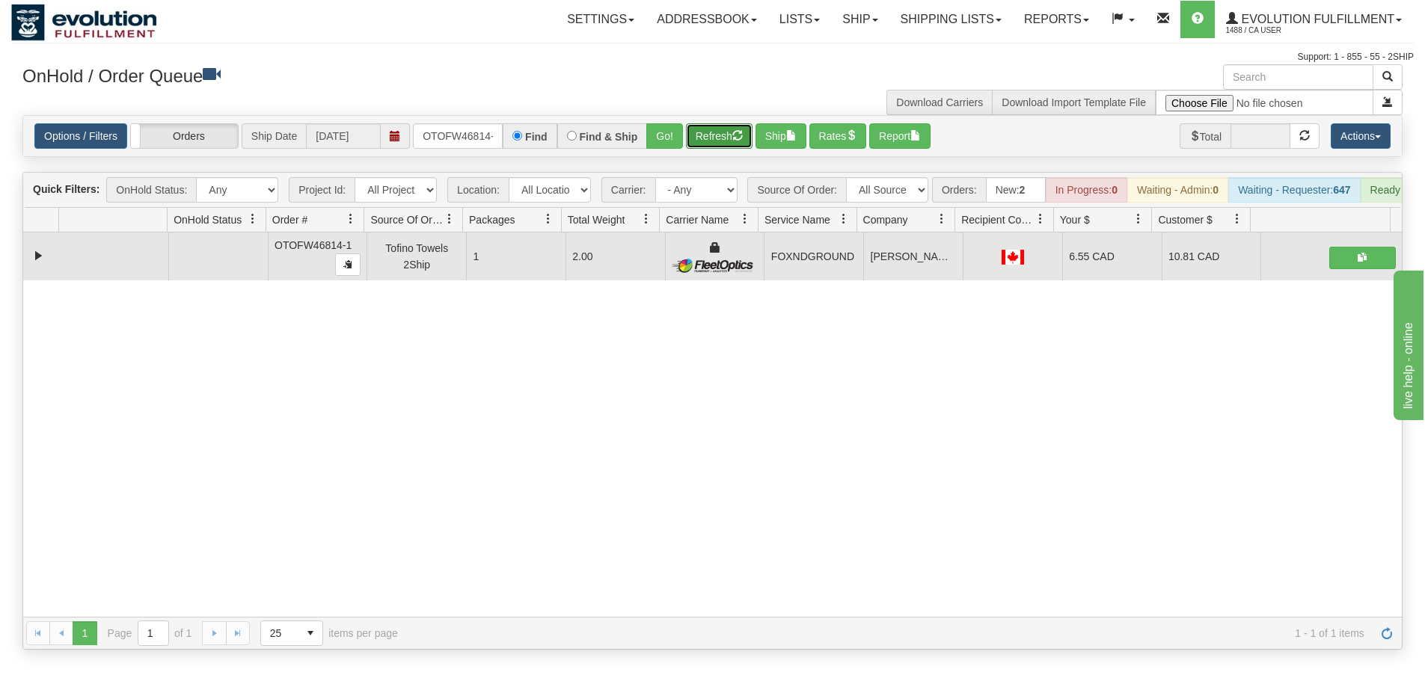
click at [722, 138] on button "Refresh" at bounding box center [719, 135] width 67 height 25
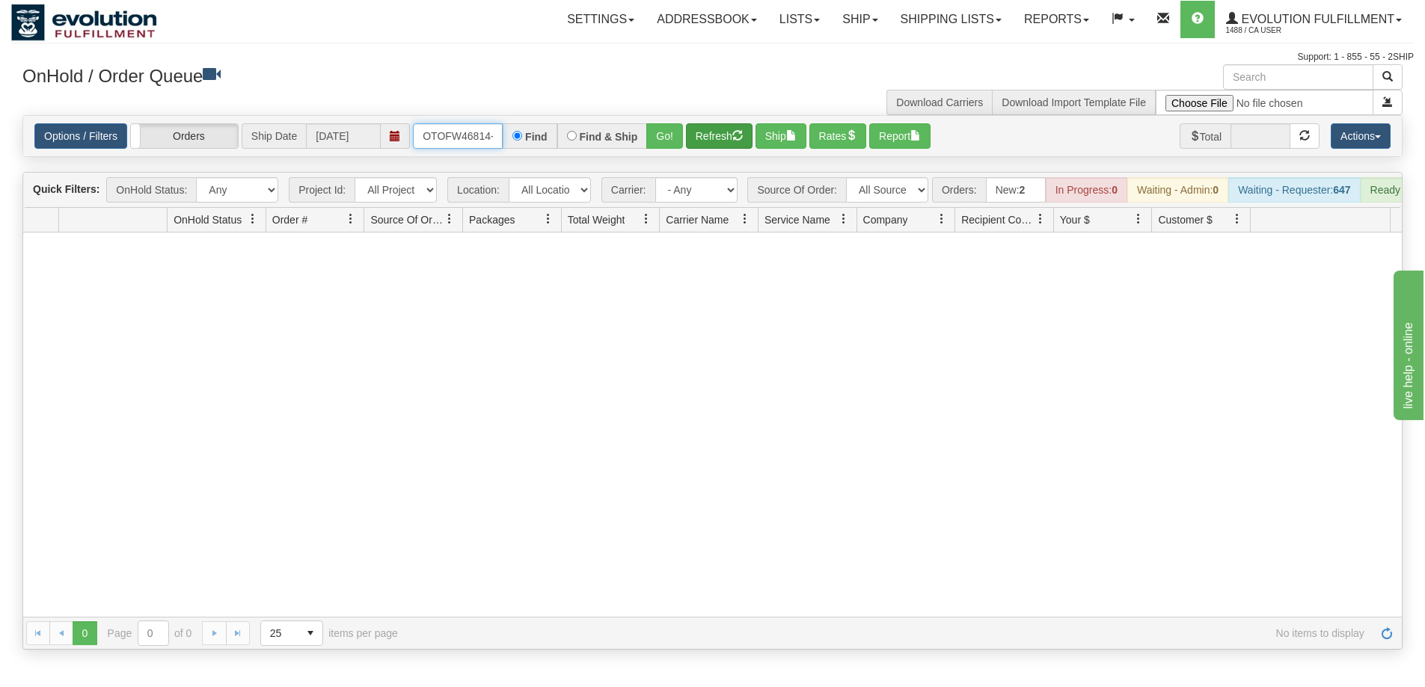
scroll to position [0, 7]
drag, startPoint x: 421, startPoint y: 141, endPoint x: 724, endPoint y: 141, distance: 302.9
click at [724, 141] on div "Options / Filters Group Shipments Orders Ship Date 09/03/2025 OTOFW46814-1 Find…" at bounding box center [712, 135] width 1356 height 25
click at [672, 141] on button "Go!" at bounding box center [664, 135] width 37 height 25
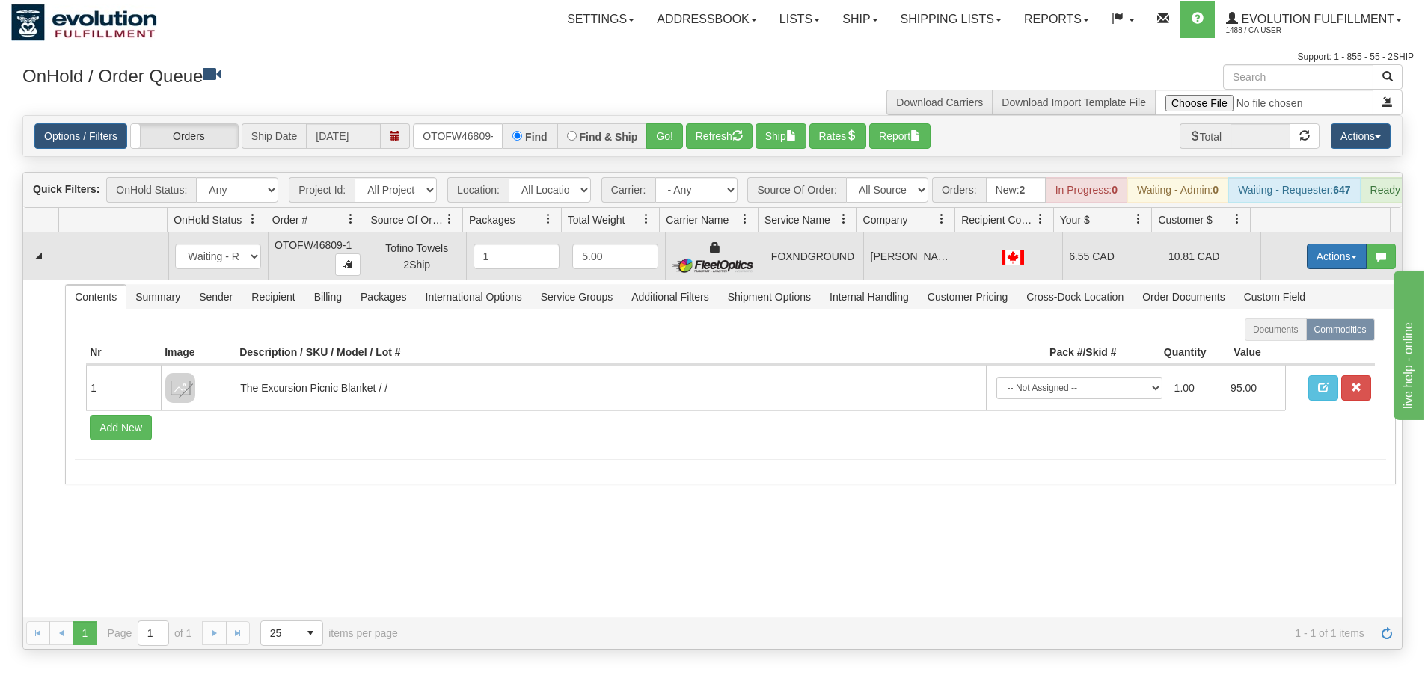
click at [1307, 269] on button "Actions" at bounding box center [1337, 256] width 60 height 25
click at [1262, 349] on span "Ship" at bounding box center [1276, 343] width 31 height 12
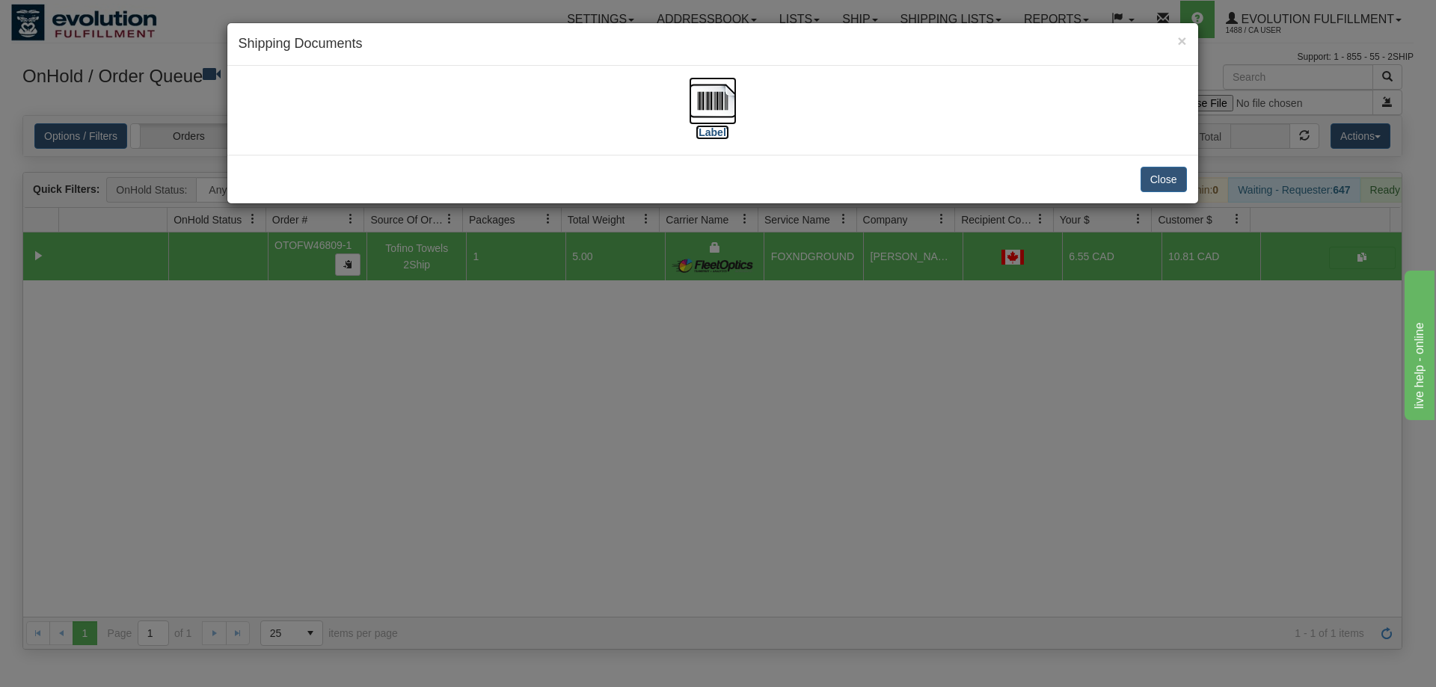
click at [705, 101] on img at bounding box center [713, 101] width 48 height 48
click at [584, 486] on div "× Shipping Documents [Label] Close" at bounding box center [718, 343] width 1436 height 687
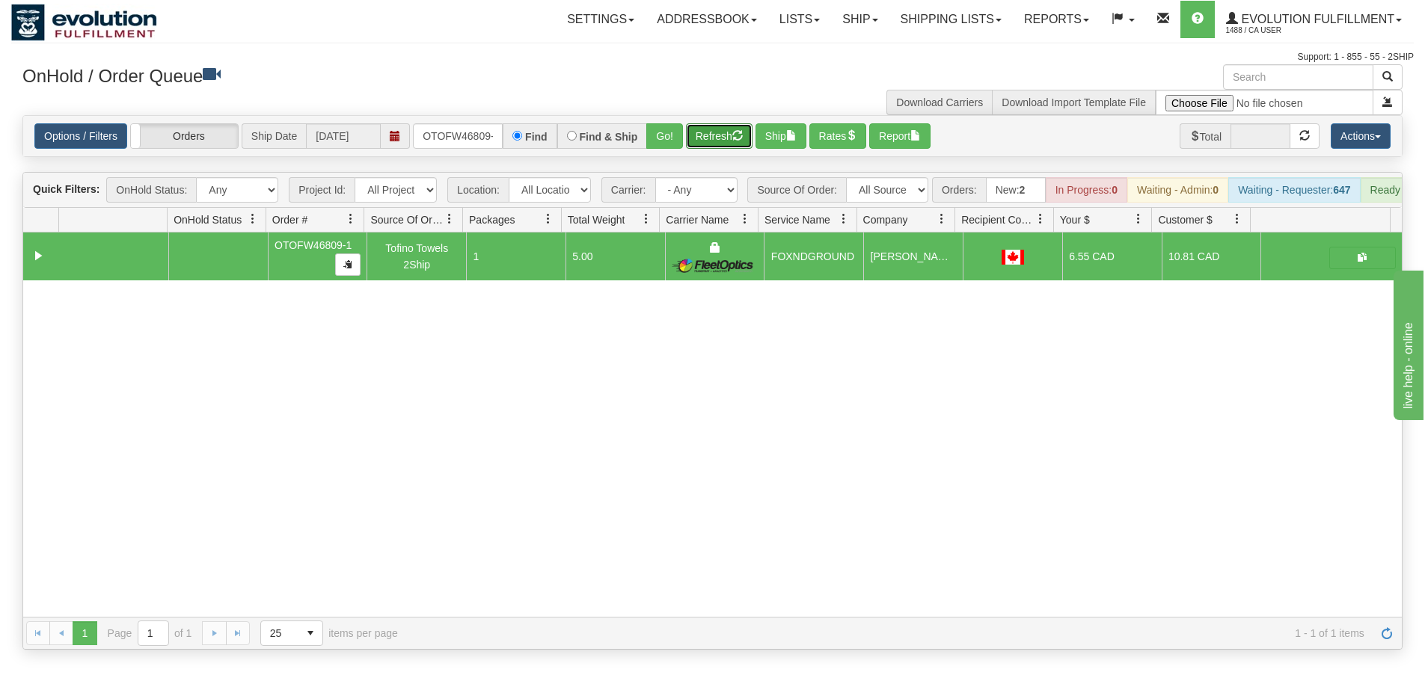
click at [723, 140] on button "Refresh" at bounding box center [719, 135] width 67 height 25
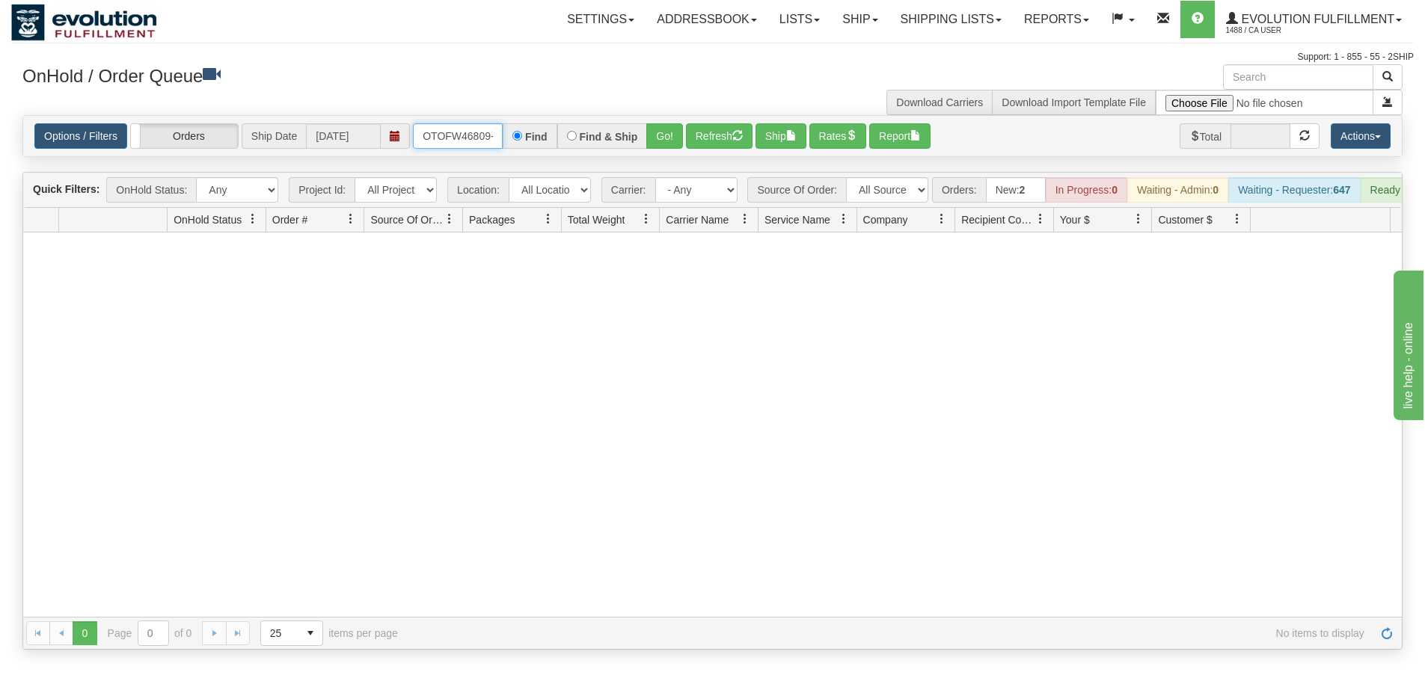
scroll to position [0, 7]
drag, startPoint x: 423, startPoint y: 130, endPoint x: 569, endPoint y: 130, distance: 146.6
click at [569, 130] on div "OTOFW46809-1 Find Find & Ship Go!" at bounding box center [548, 135] width 270 height 25
type input "OTOFW46803-1"
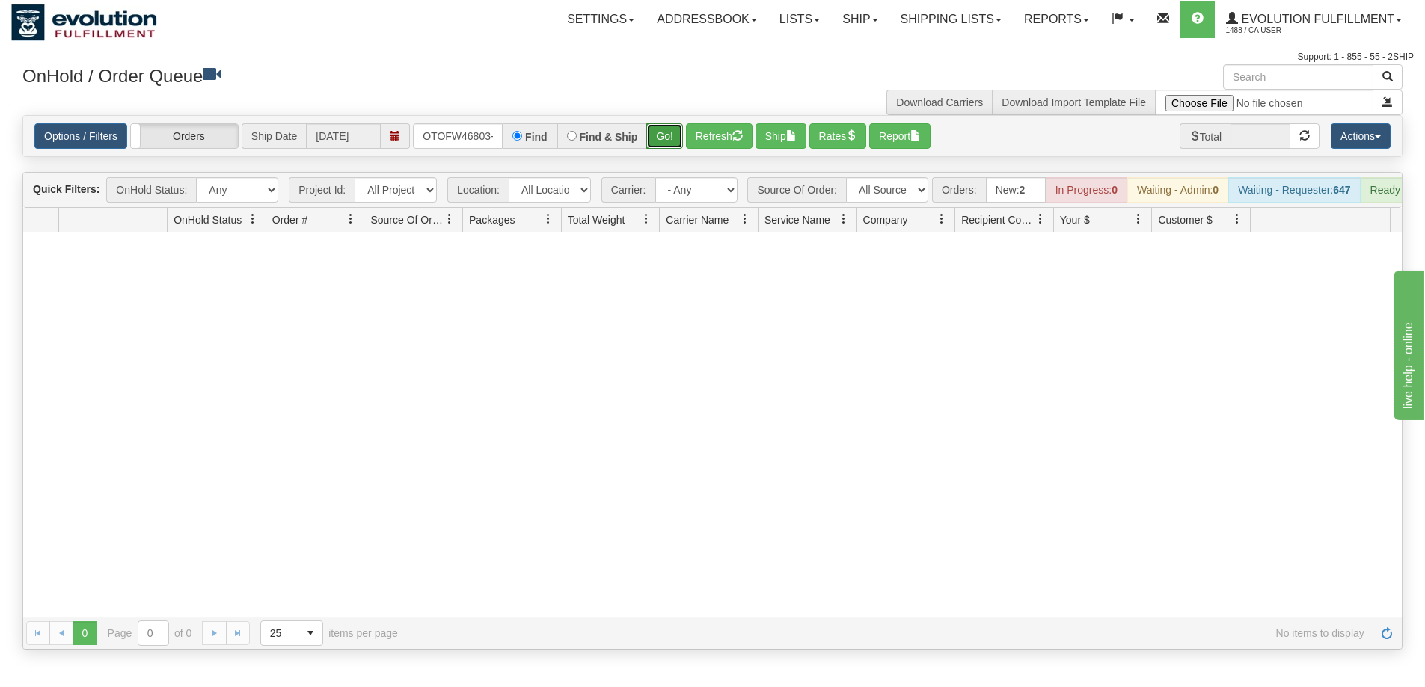
click at [662, 144] on button "Go!" at bounding box center [664, 135] width 37 height 25
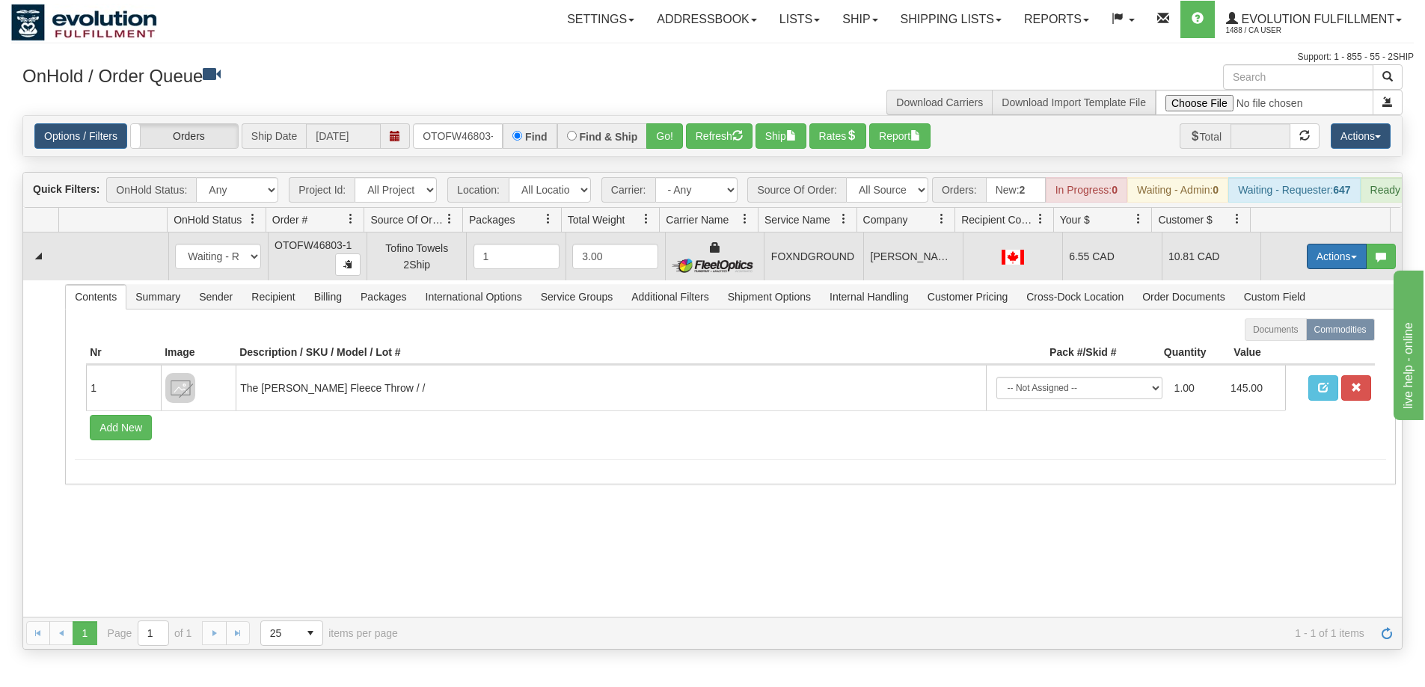
click at [1325, 266] on button "Actions" at bounding box center [1337, 256] width 60 height 25
click at [1289, 352] on link "Ship" at bounding box center [1306, 343] width 120 height 19
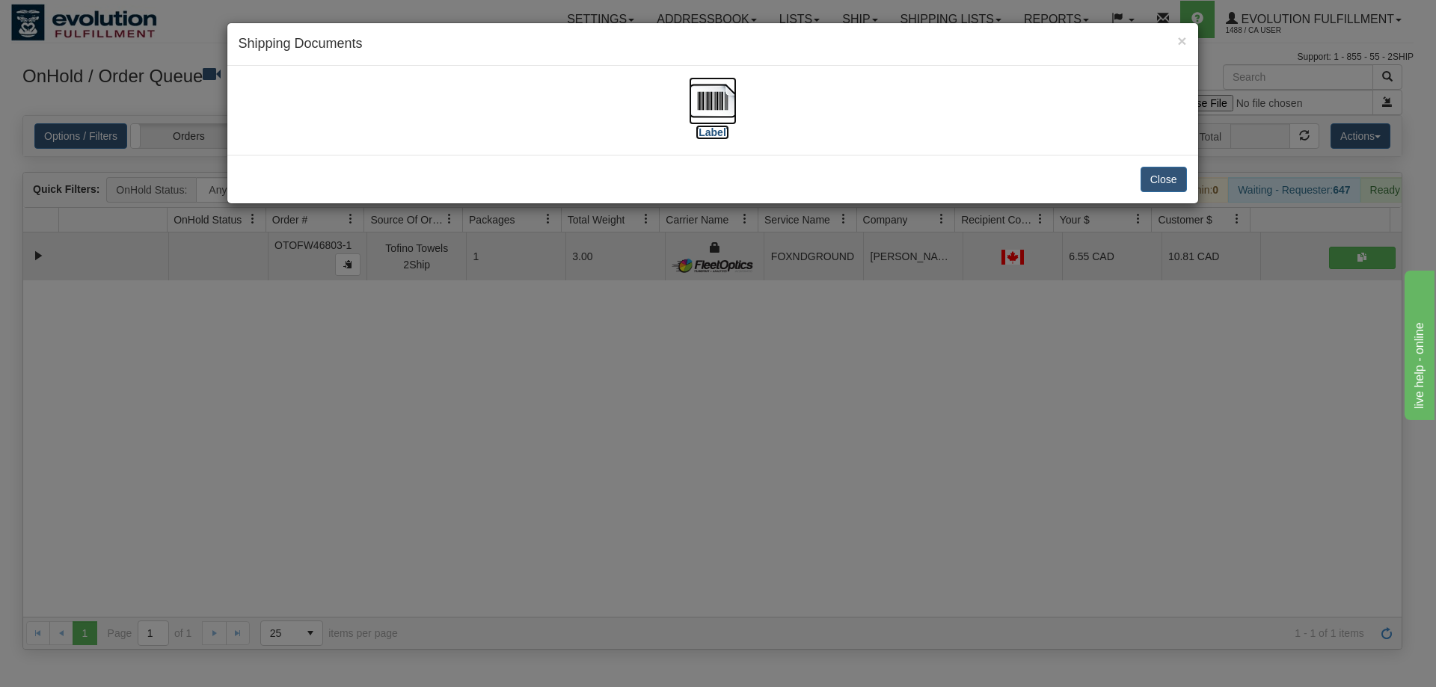
click at [711, 91] on img at bounding box center [713, 101] width 48 height 48
click at [393, 475] on div "× Shipping Documents [Label] Close" at bounding box center [718, 343] width 1436 height 687
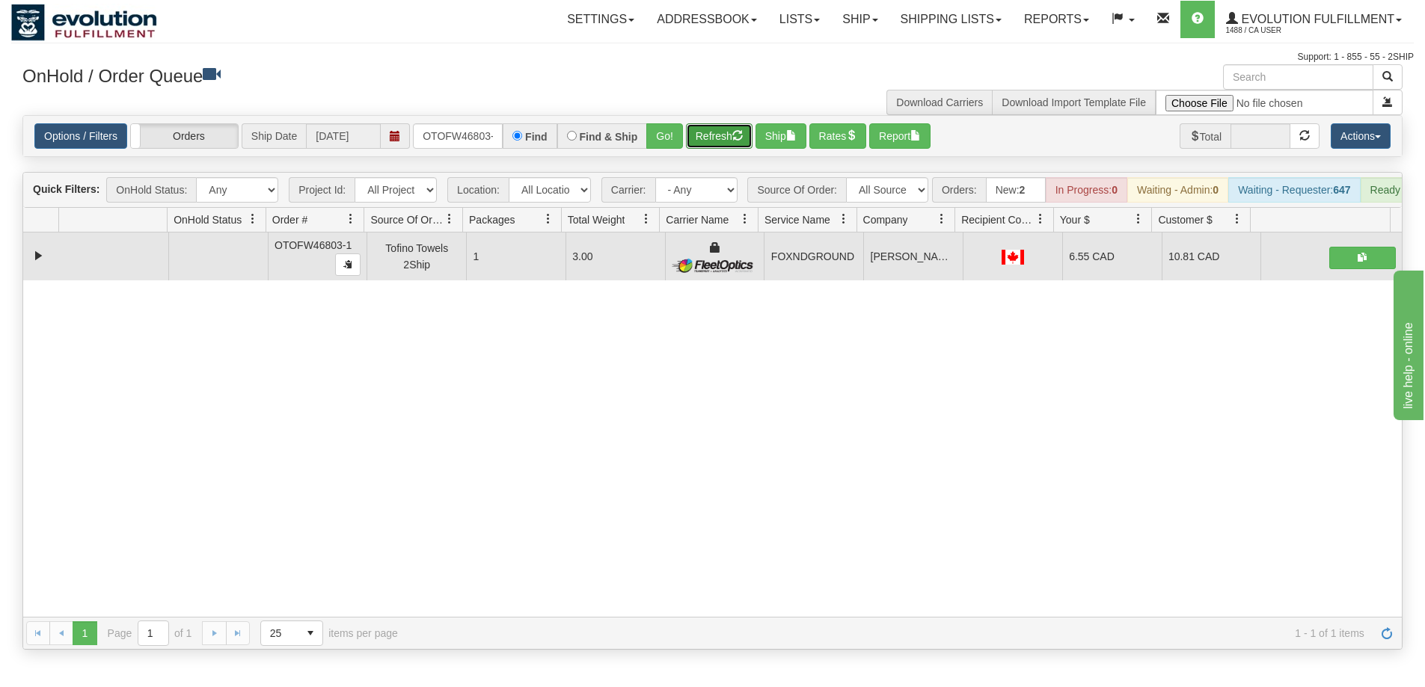
drag, startPoint x: 703, startPoint y: 134, endPoint x: 713, endPoint y: 133, distance: 9.8
click at [704, 133] on button "Refresh" at bounding box center [719, 135] width 67 height 25
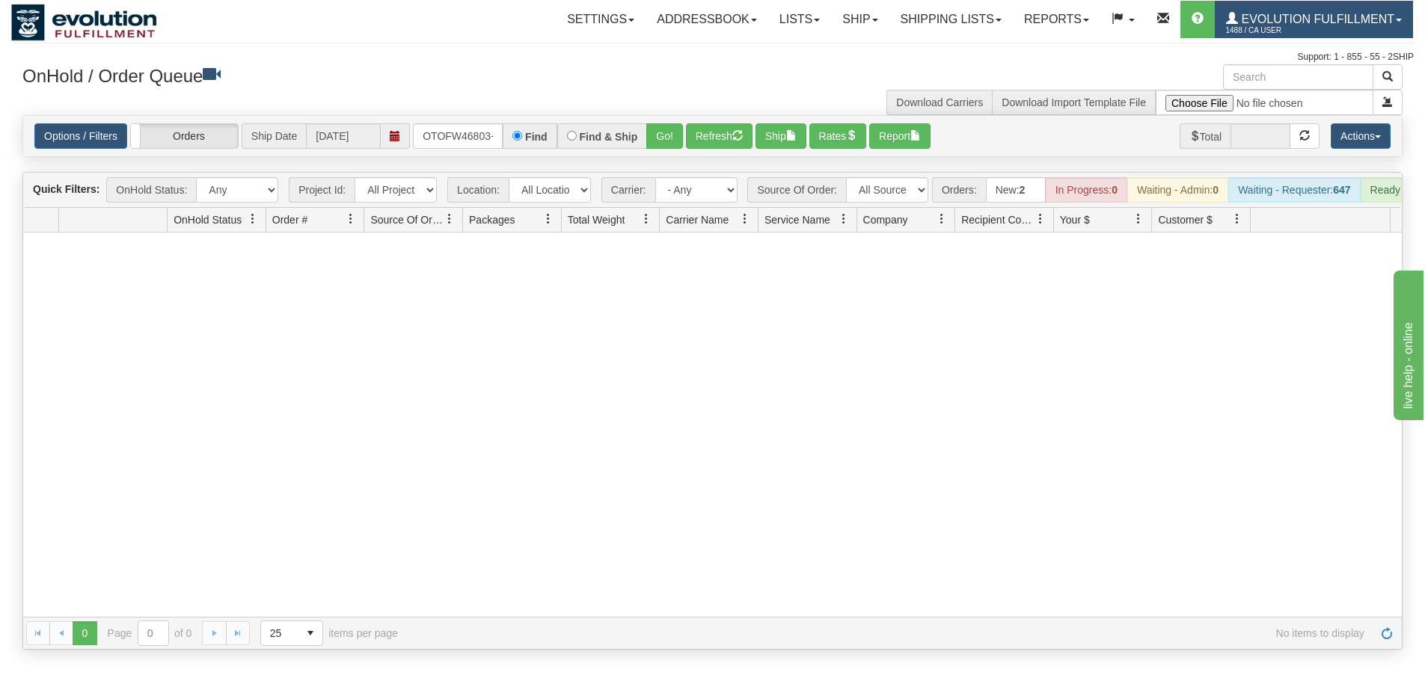
click at [1314, 15] on span "Evolution Fulfillment" at bounding box center [1316, 19] width 156 height 13
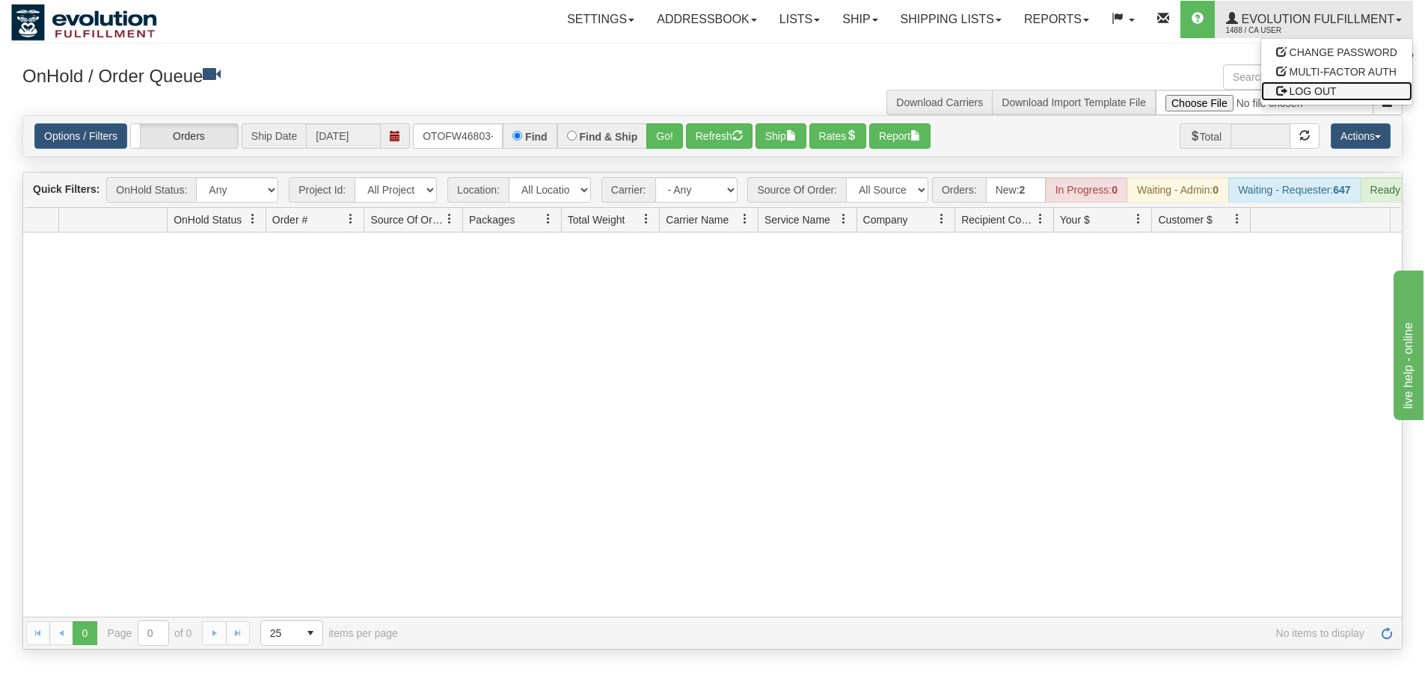
click at [1300, 96] on span "LOG OUT" at bounding box center [1312, 91] width 47 height 12
